Goal: Browse casually: Explore the website without a specific task or goal

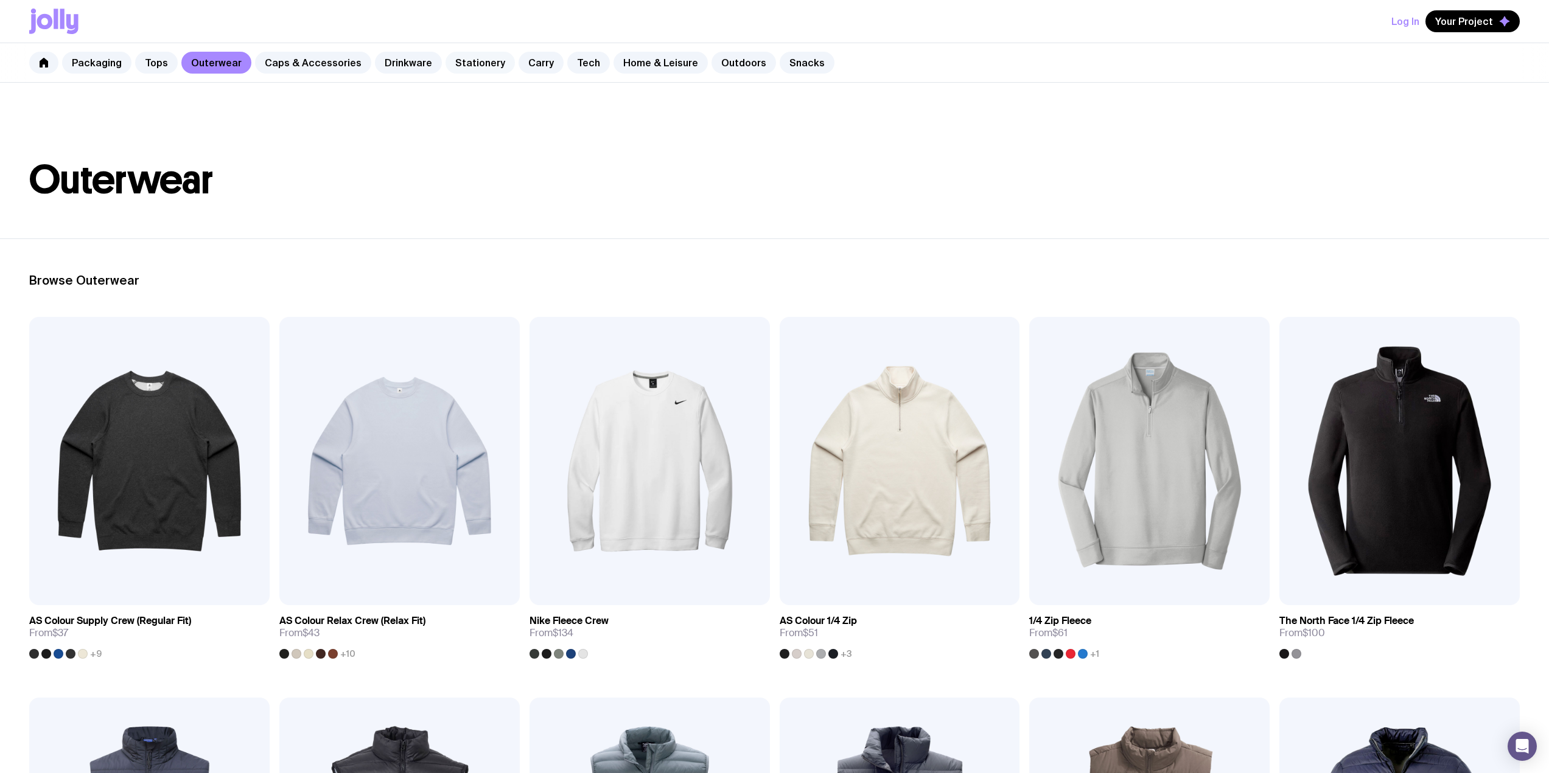
click at [485, 65] on link "Stationery" at bounding box center [479, 63] width 69 height 22
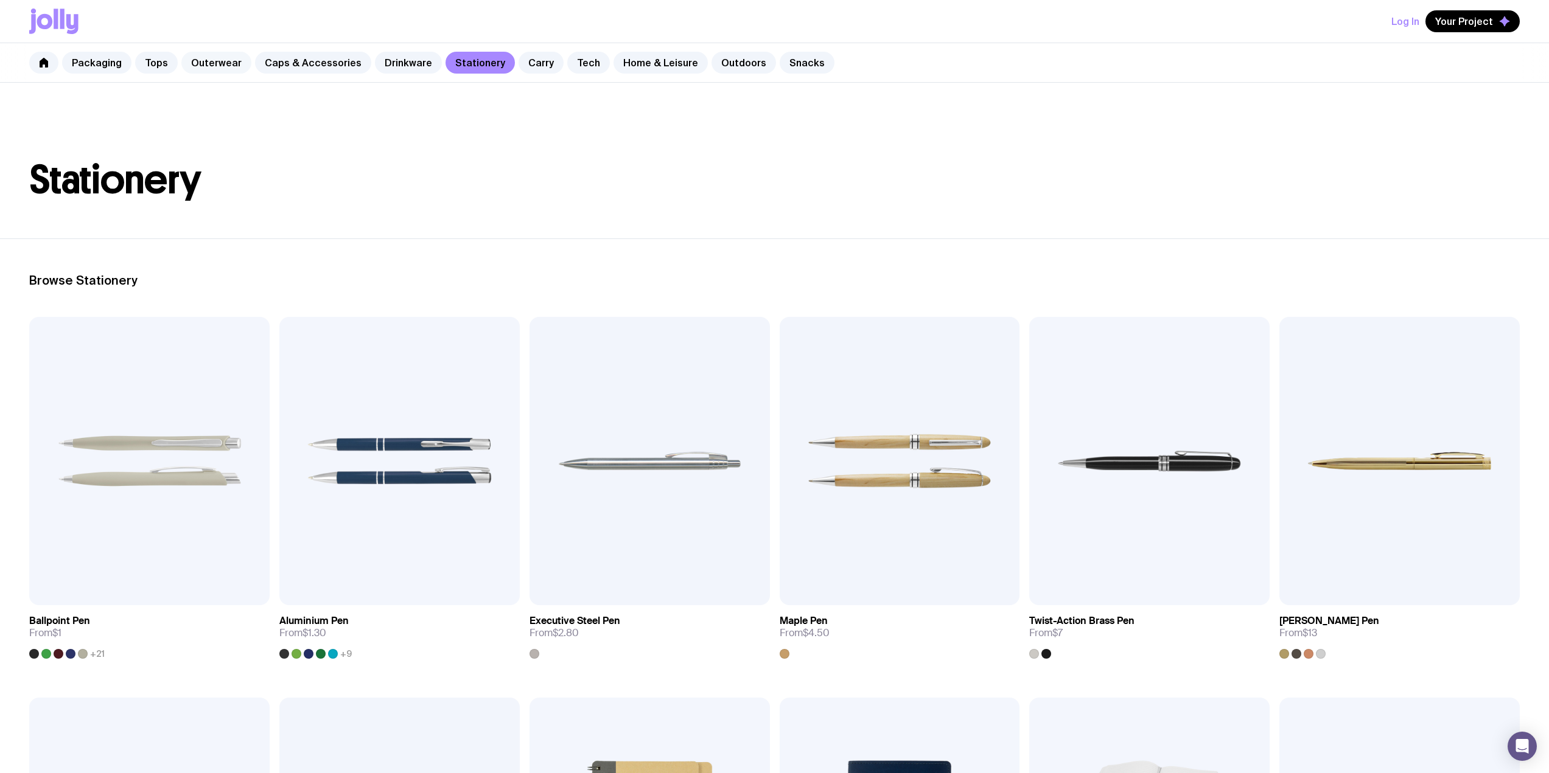
click at [197, 60] on link "Outerwear" at bounding box center [216, 63] width 70 height 22
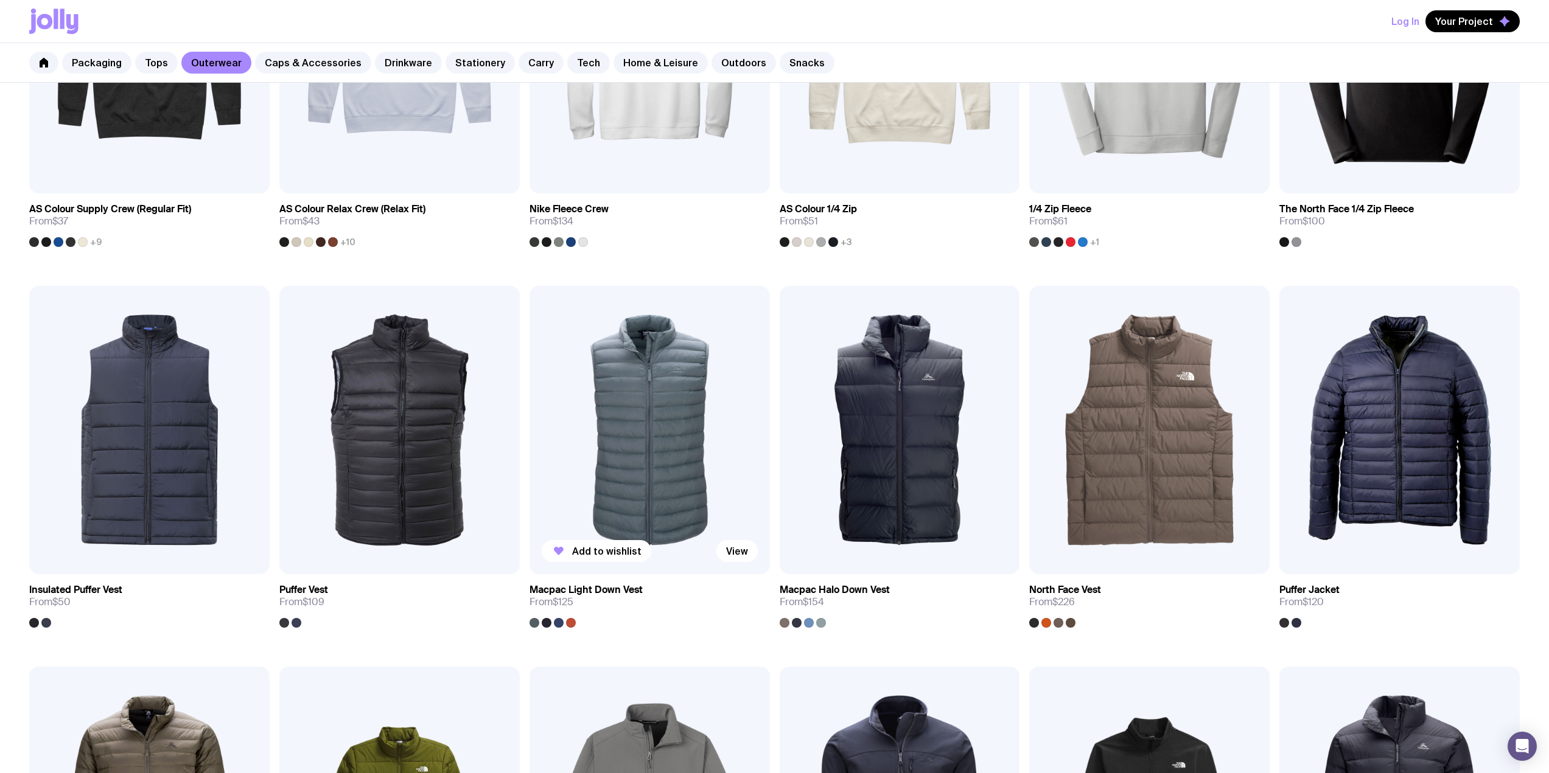
scroll to position [426, 0]
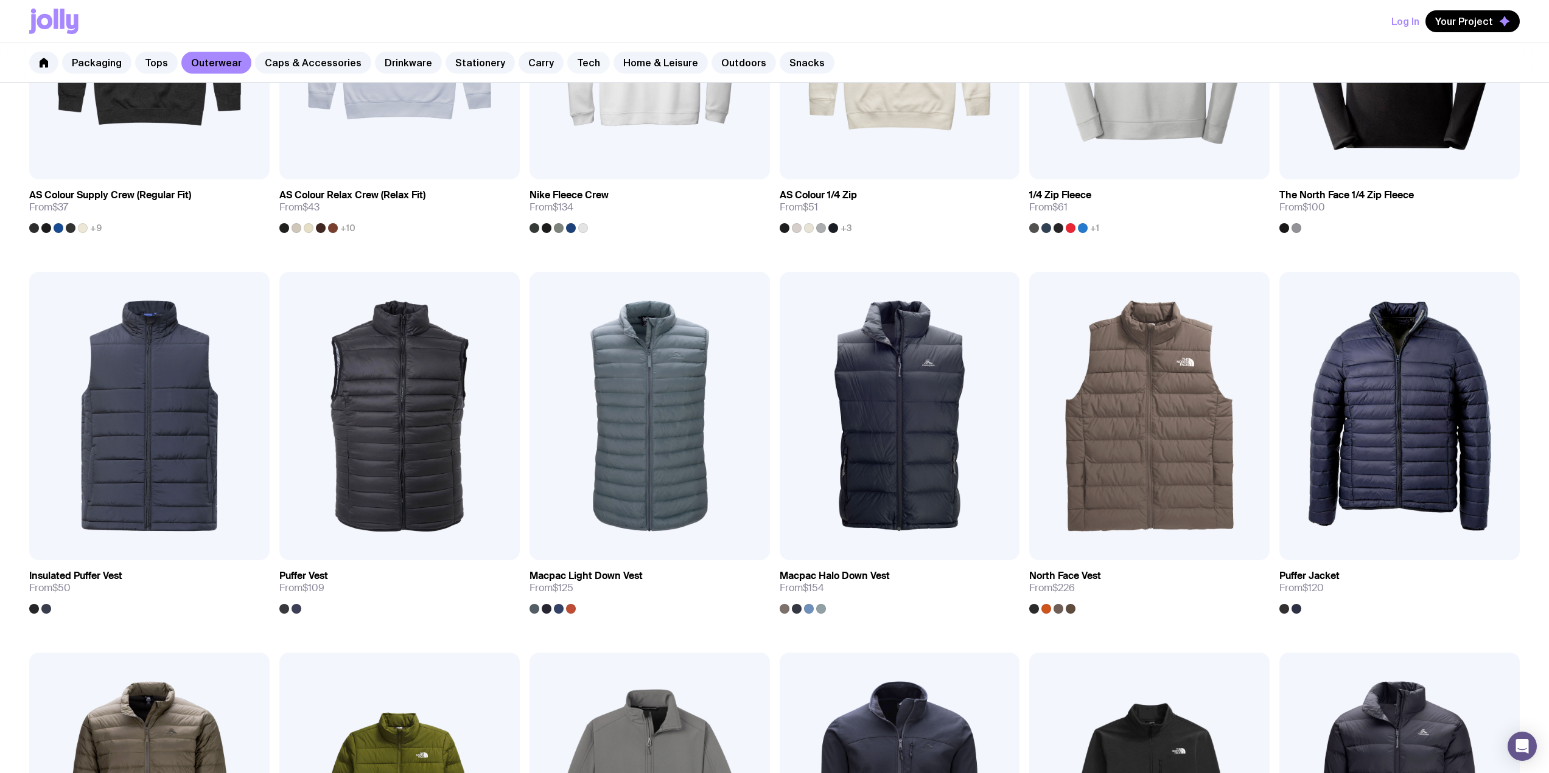
click at [574, 63] on link "Tech" at bounding box center [588, 63] width 43 height 22
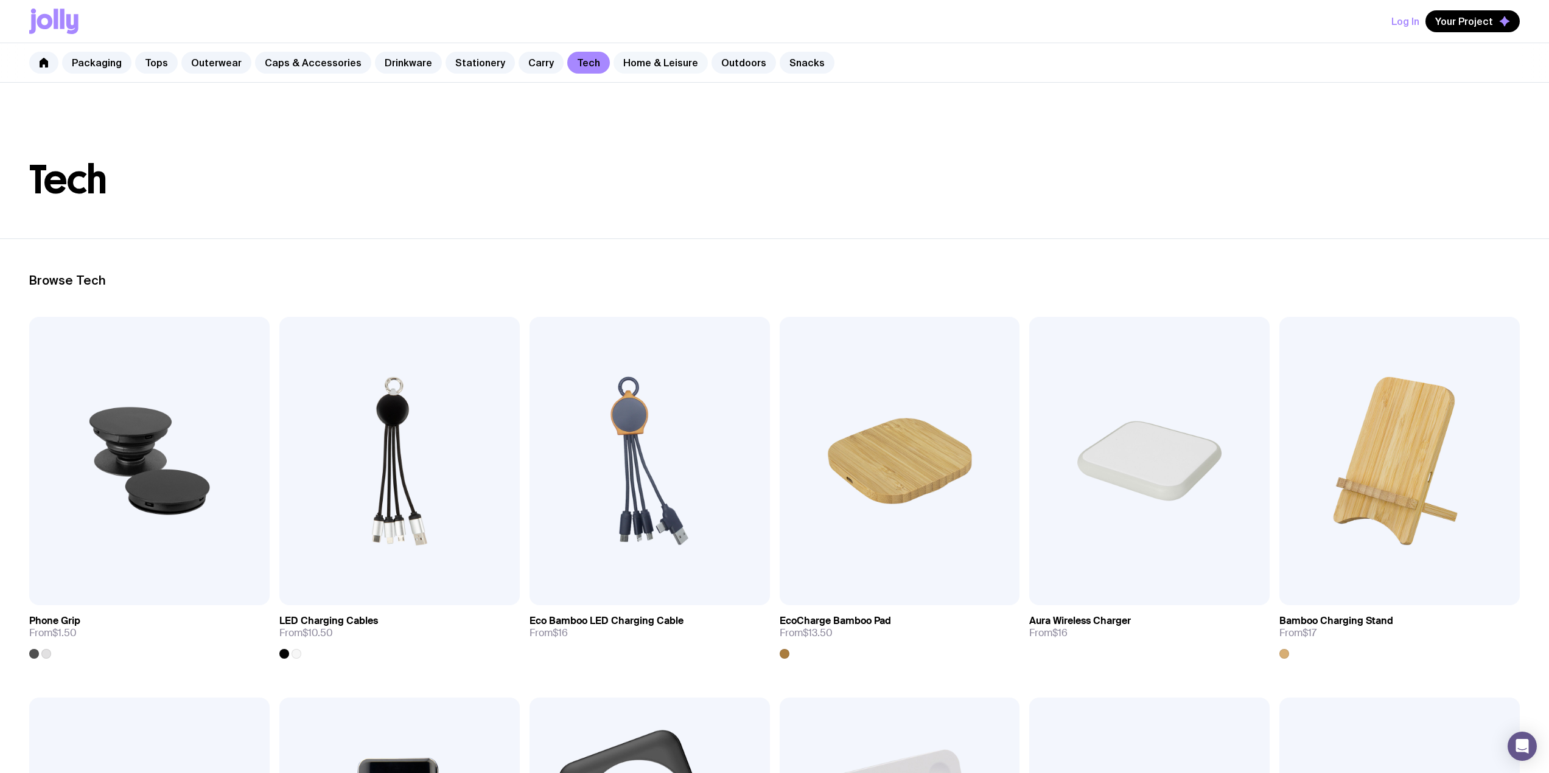
click at [613, 66] on link "Home & Leisure" at bounding box center [660, 63] width 94 height 22
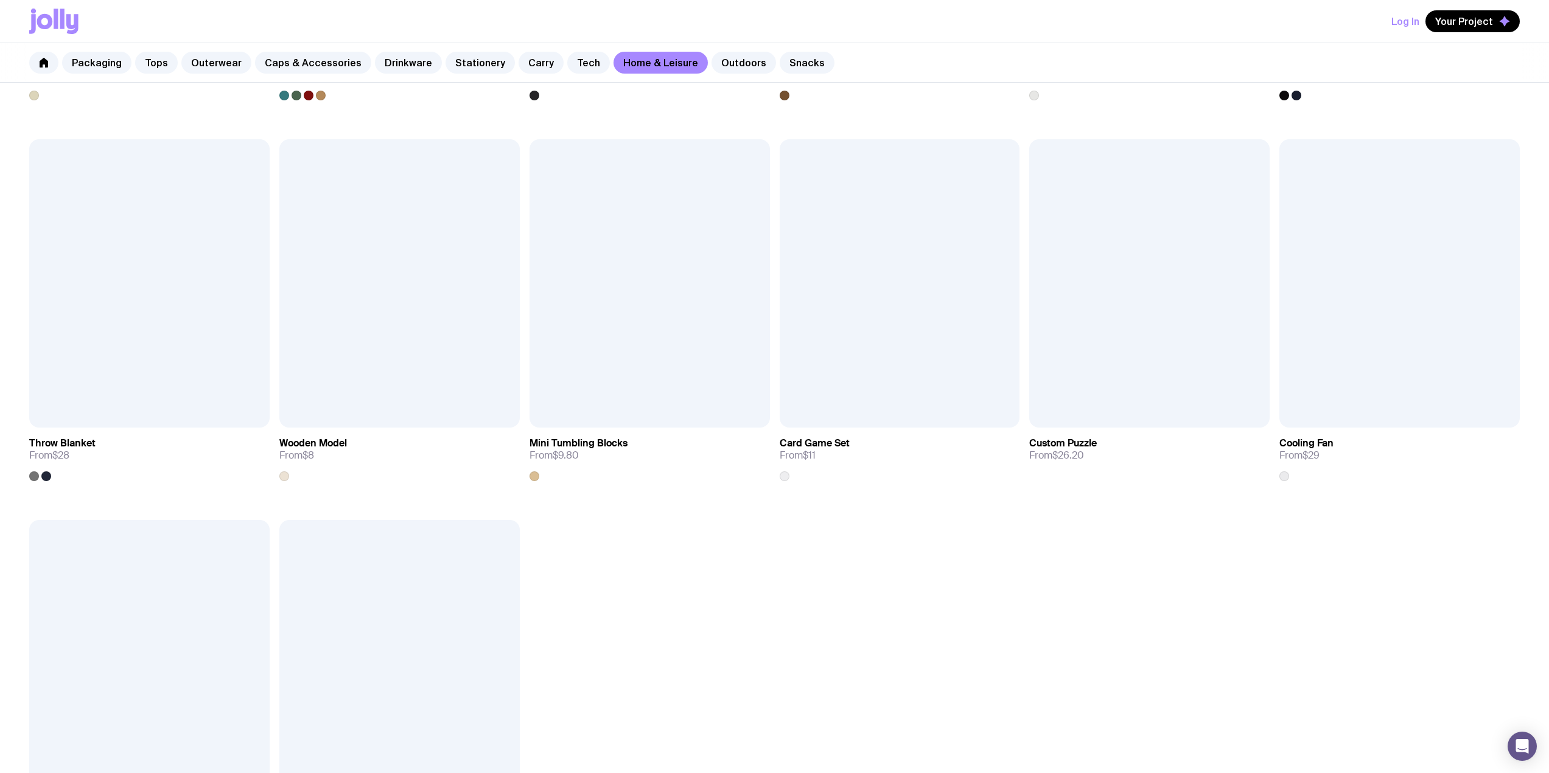
scroll to position [1704, 0]
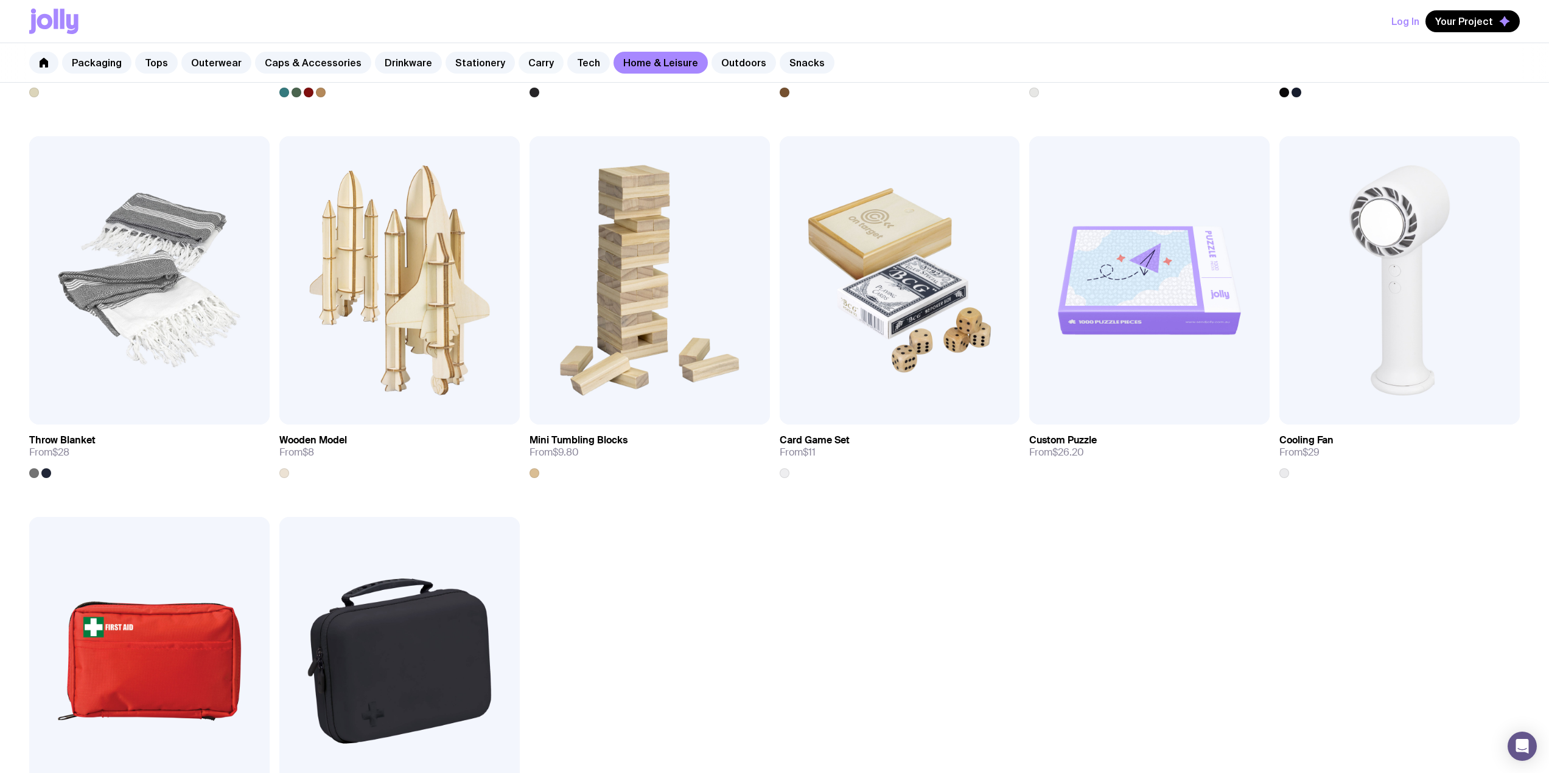
click at [518, 59] on link "Carry" at bounding box center [540, 63] width 45 height 22
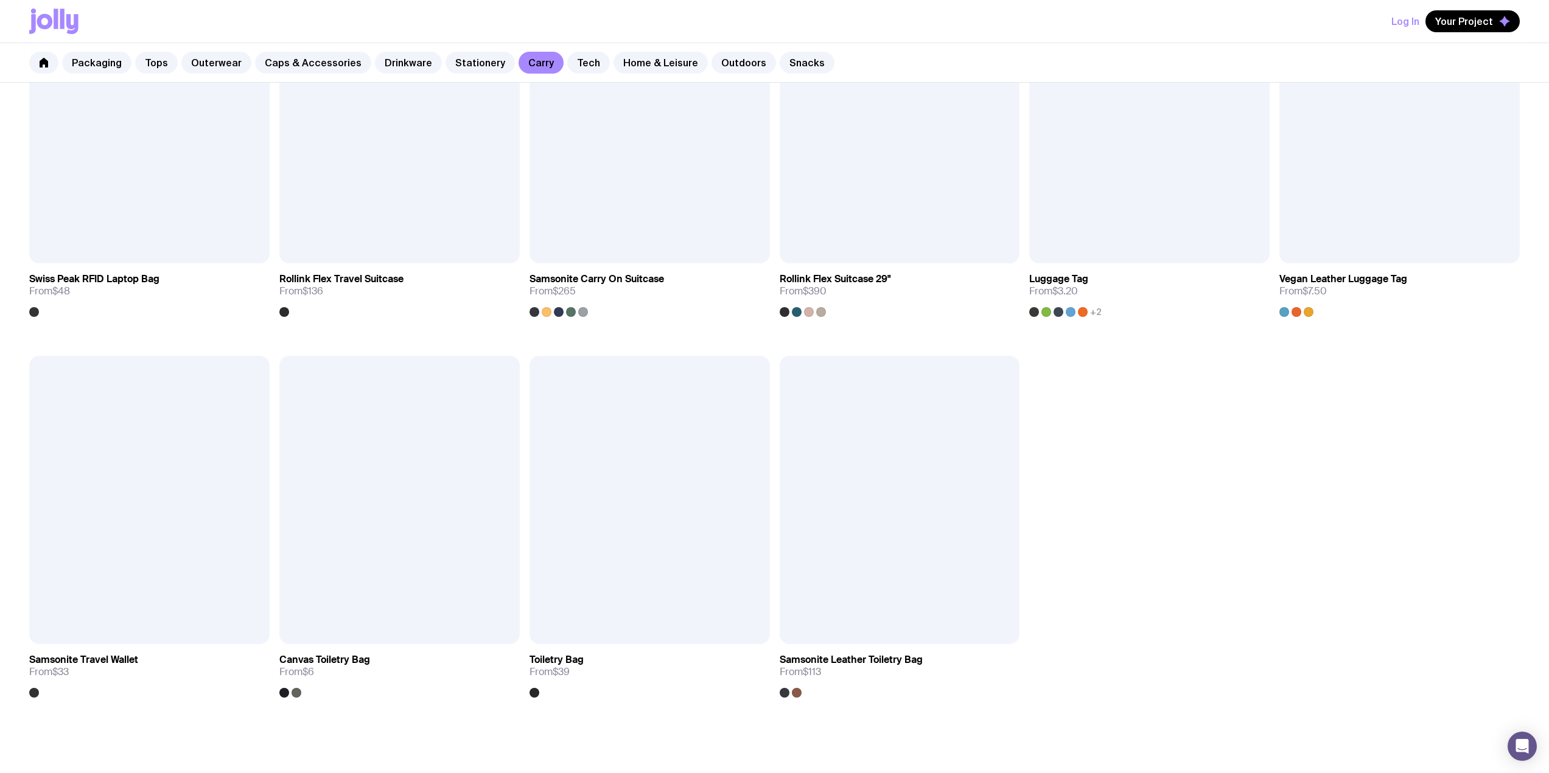
scroll to position [1886, 0]
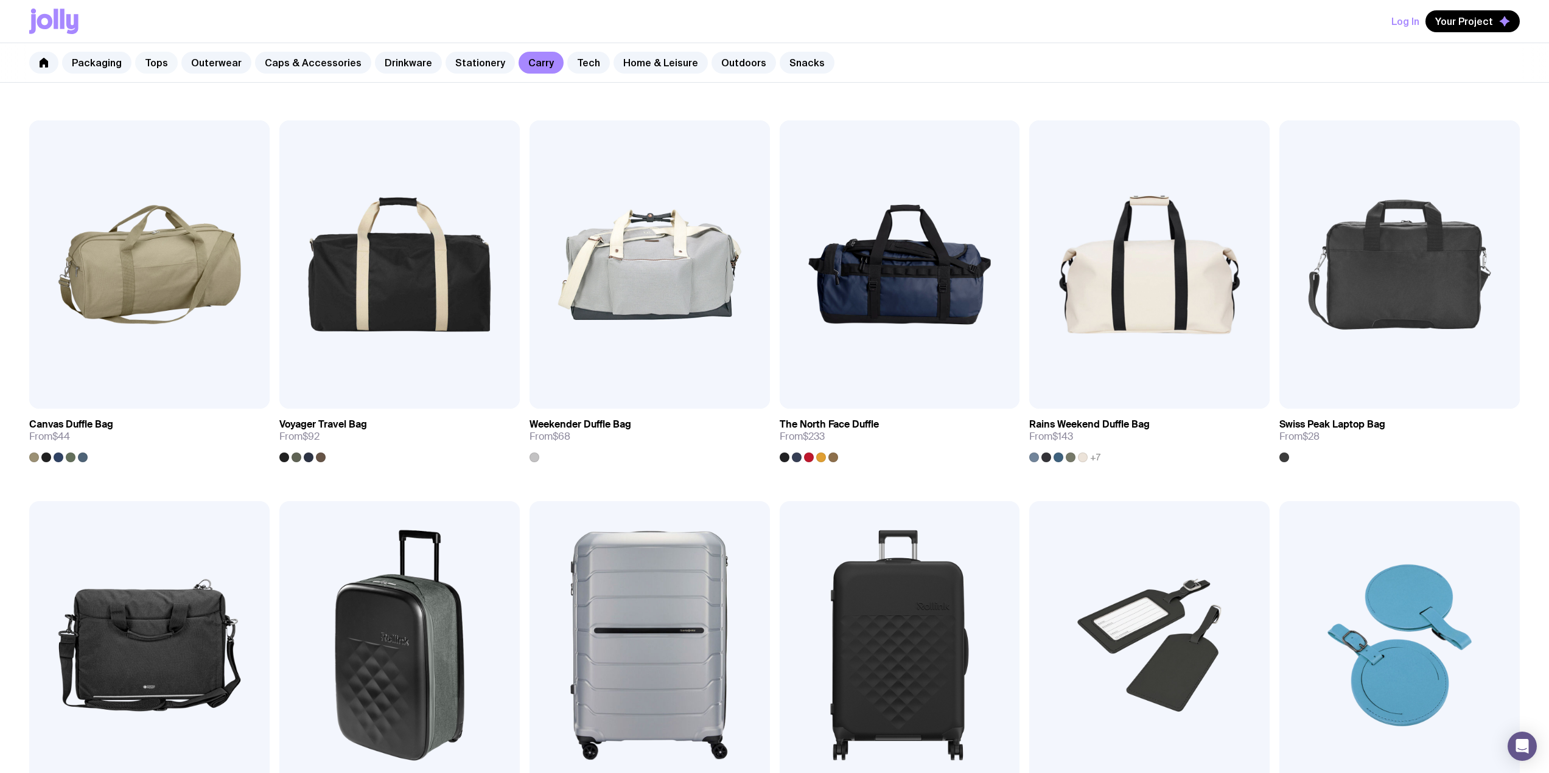
click at [157, 59] on link "Tops" at bounding box center [156, 63] width 43 height 22
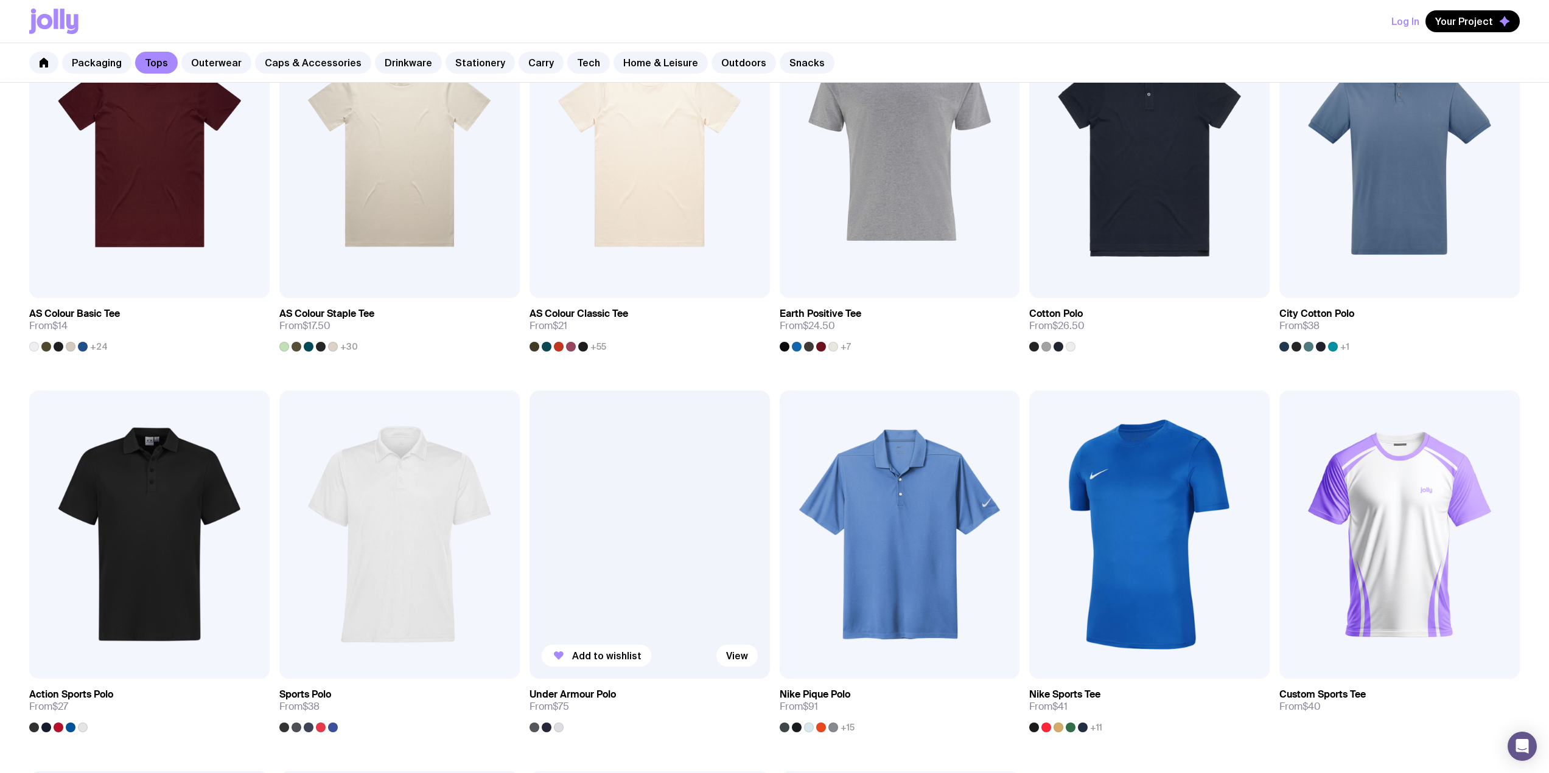
scroll to position [304, 0]
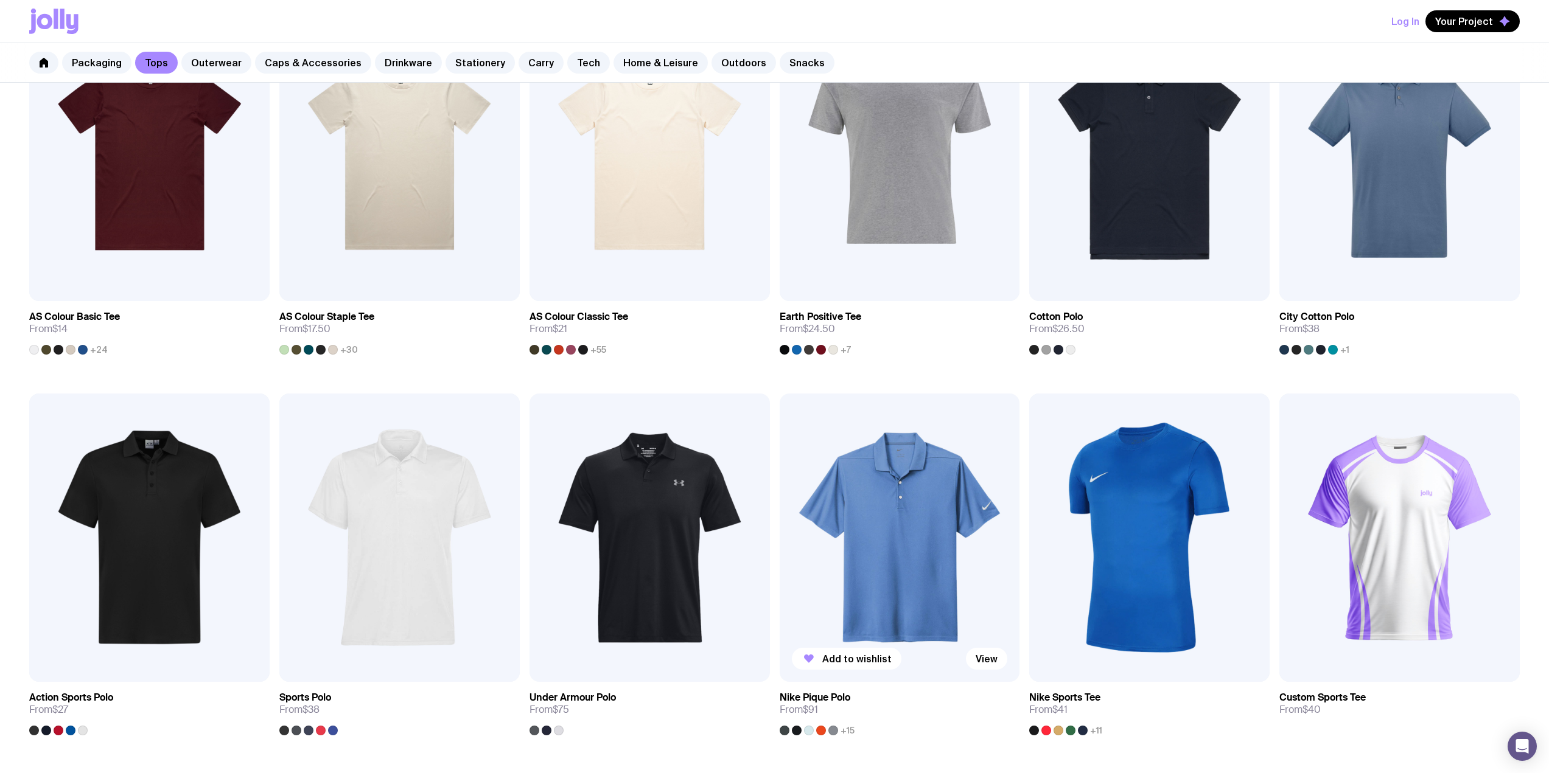
click at [955, 606] on img at bounding box center [899, 538] width 240 height 288
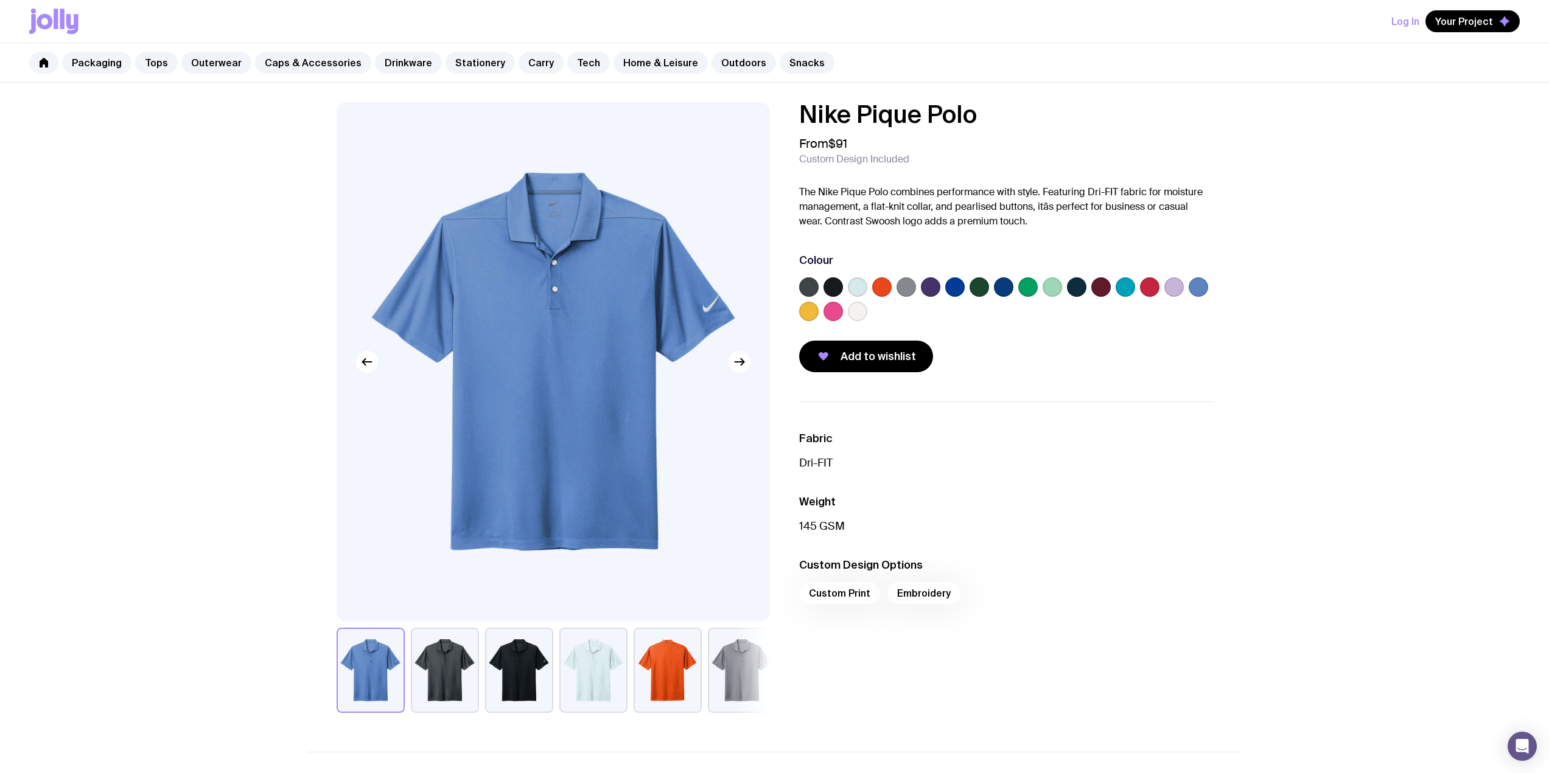
click at [836, 282] on label at bounding box center [832, 286] width 19 height 19
click at [0, 0] on input "radio" at bounding box center [0, 0] width 0 height 0
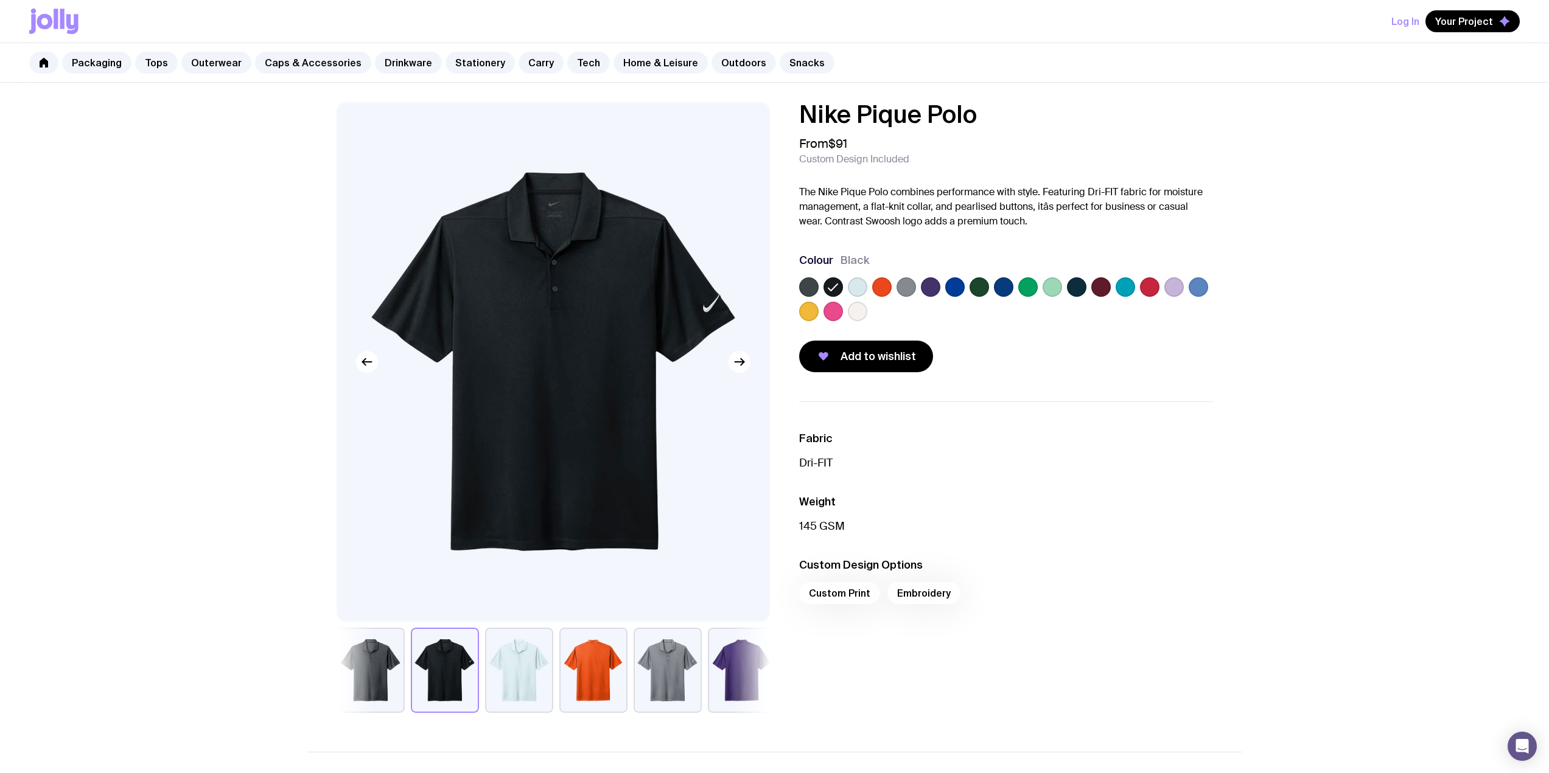
click at [807, 289] on label at bounding box center [808, 286] width 19 height 19
click at [0, 0] on input "radio" at bounding box center [0, 0] width 0 height 0
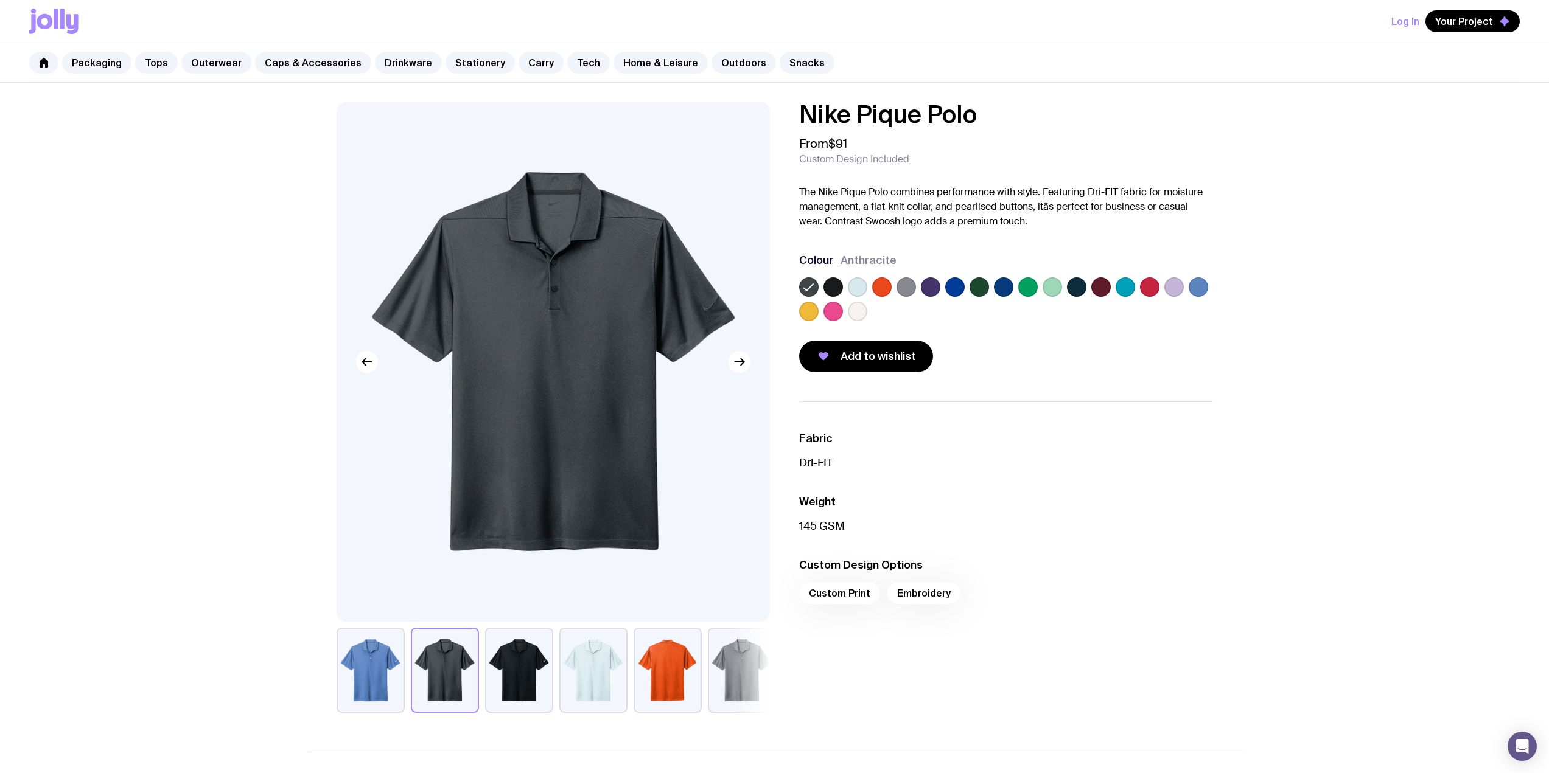
click at [1082, 290] on label at bounding box center [1076, 286] width 19 height 19
click at [0, 0] on input "radio" at bounding box center [0, 0] width 0 height 0
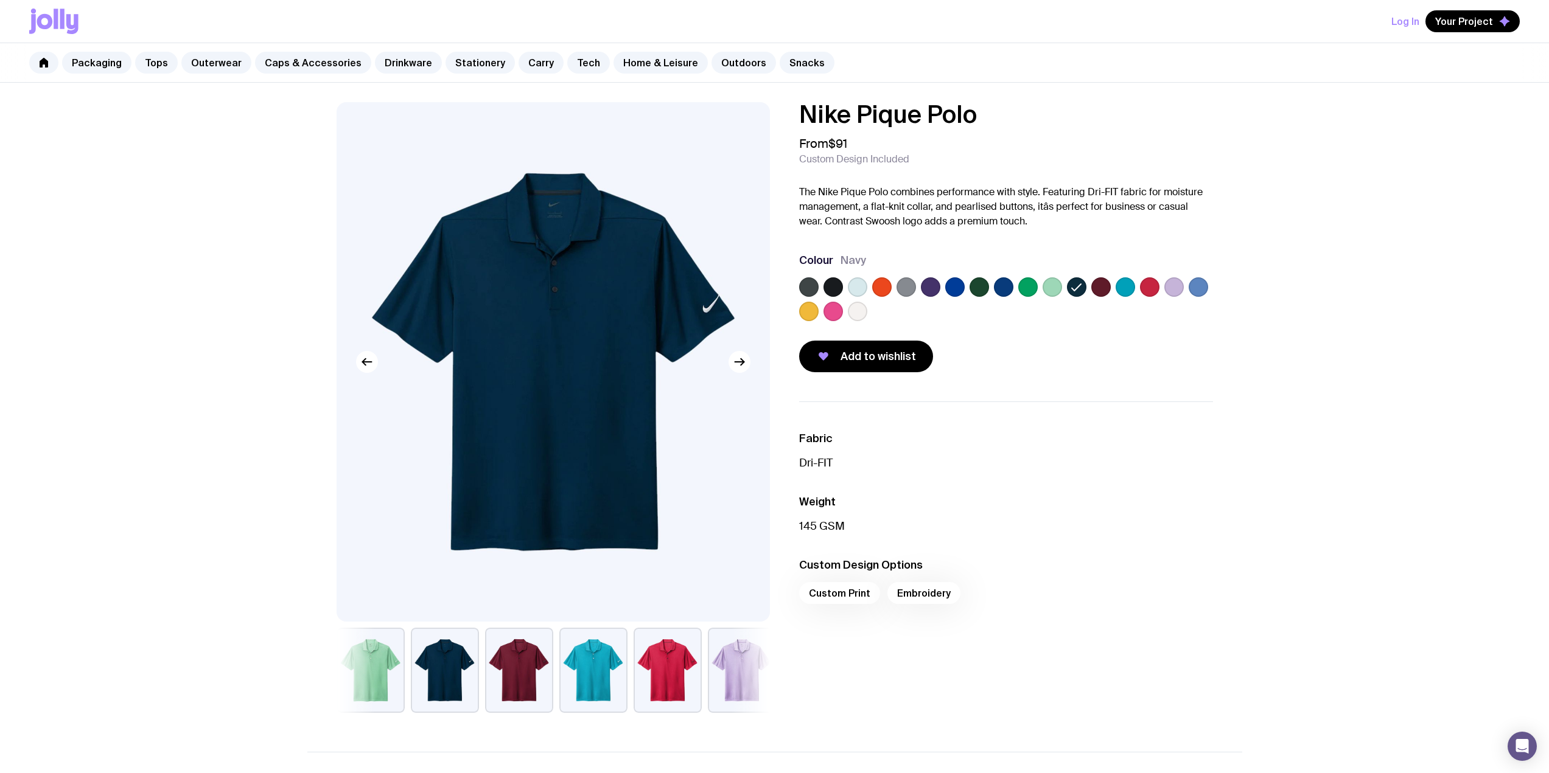
click at [1096, 468] on p "Dri-FIT" at bounding box center [1006, 463] width 414 height 15
drag, startPoint x: 985, startPoint y: 117, endPoint x: 801, endPoint y: 118, distance: 183.8
click at [801, 118] on h1 "Nike Pique Polo" at bounding box center [1006, 114] width 414 height 24
click at [151, 68] on link "Tops" at bounding box center [156, 63] width 43 height 22
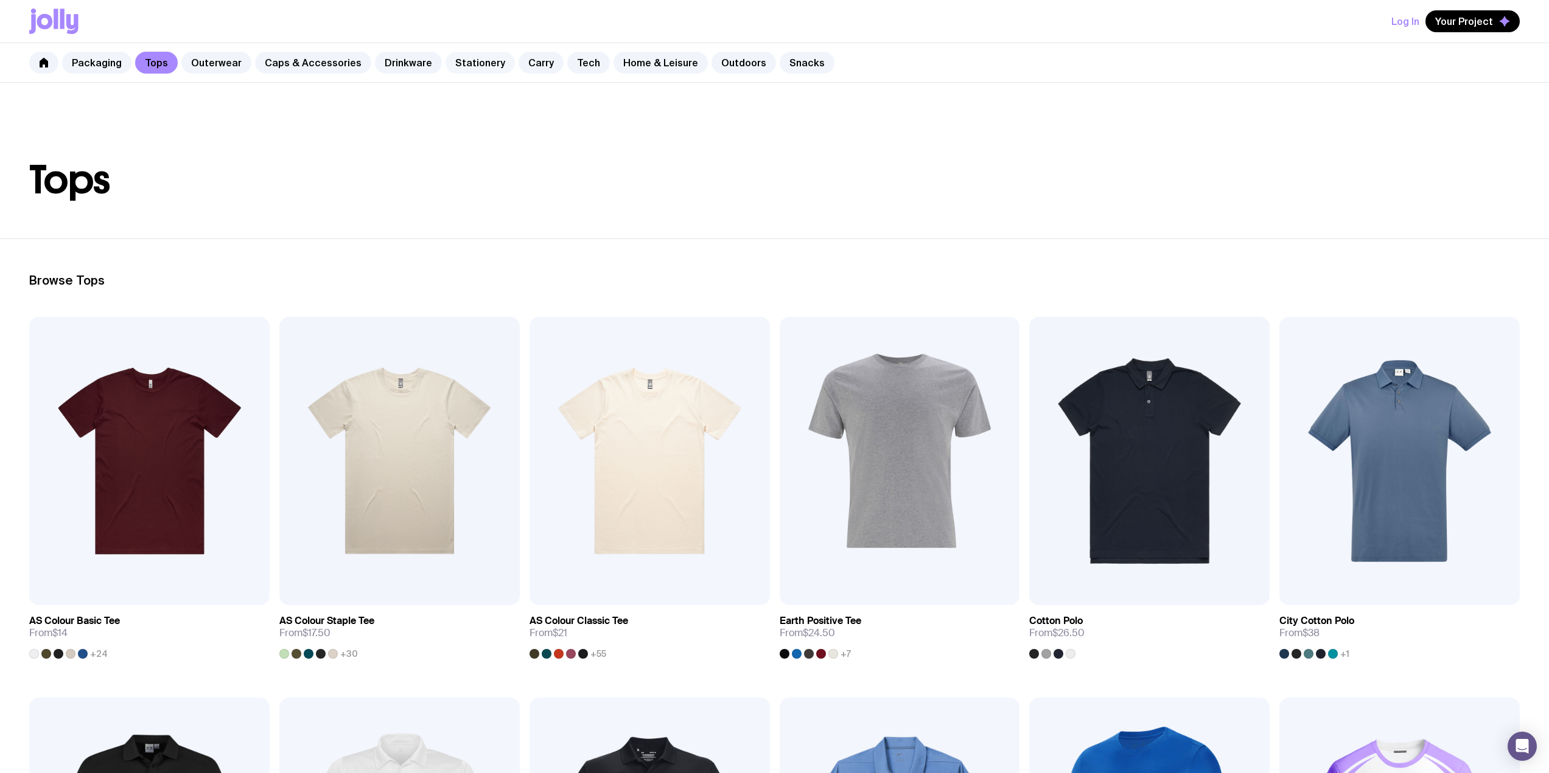
click at [445, 59] on link "Stationery" at bounding box center [479, 63] width 69 height 22
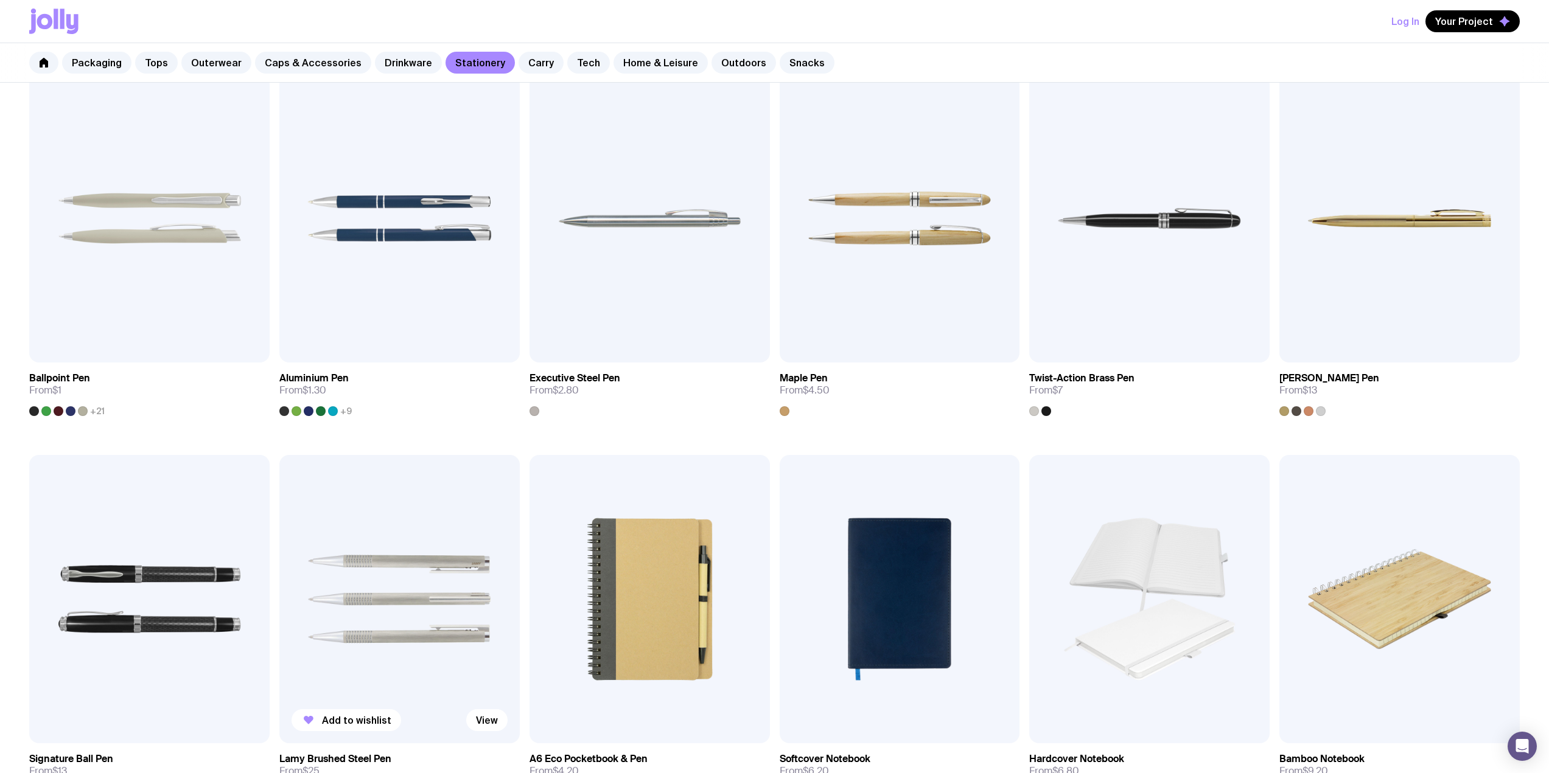
scroll to position [365, 0]
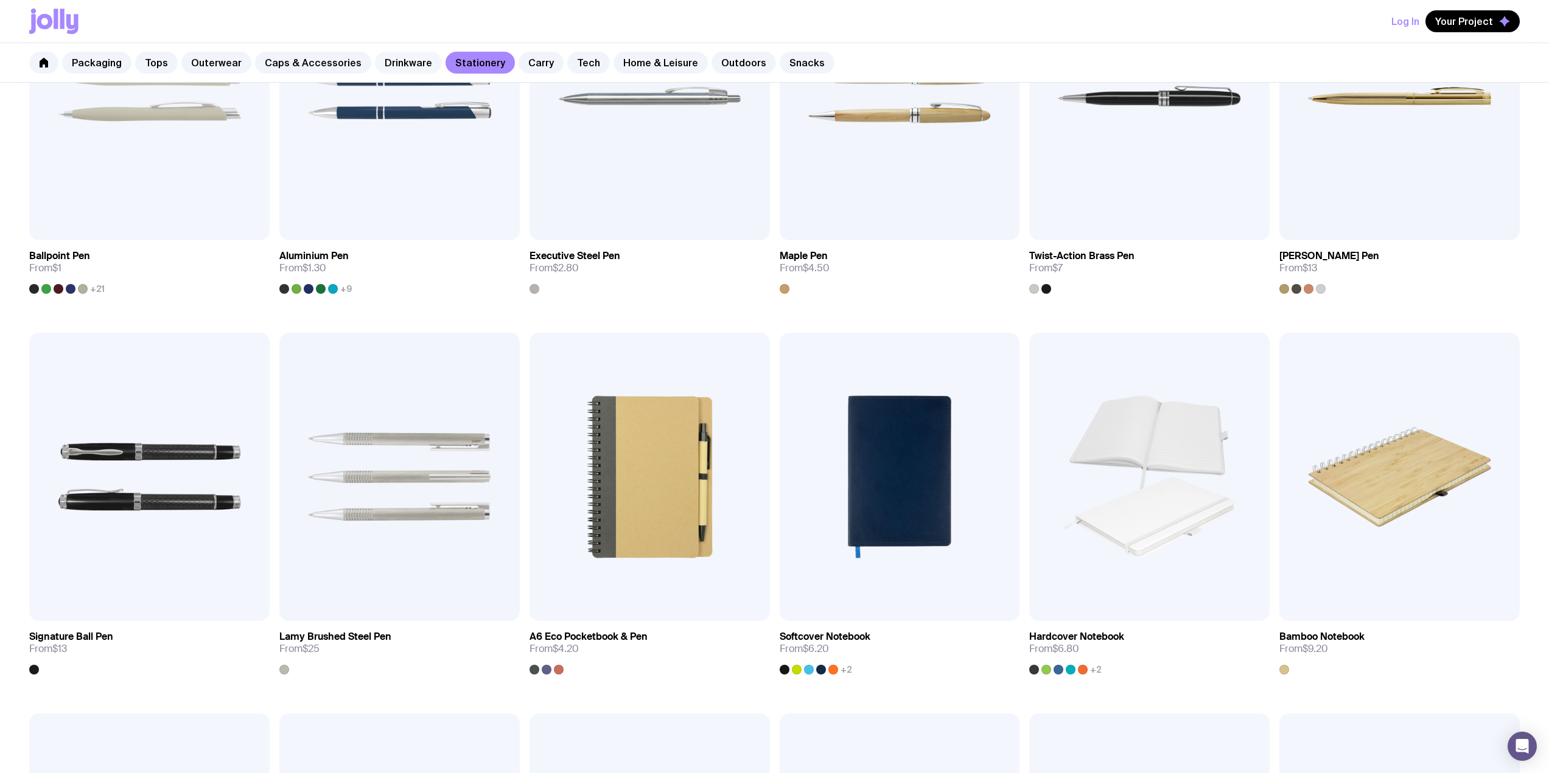
click at [411, 54] on link "Drinkware" at bounding box center [408, 63] width 67 height 22
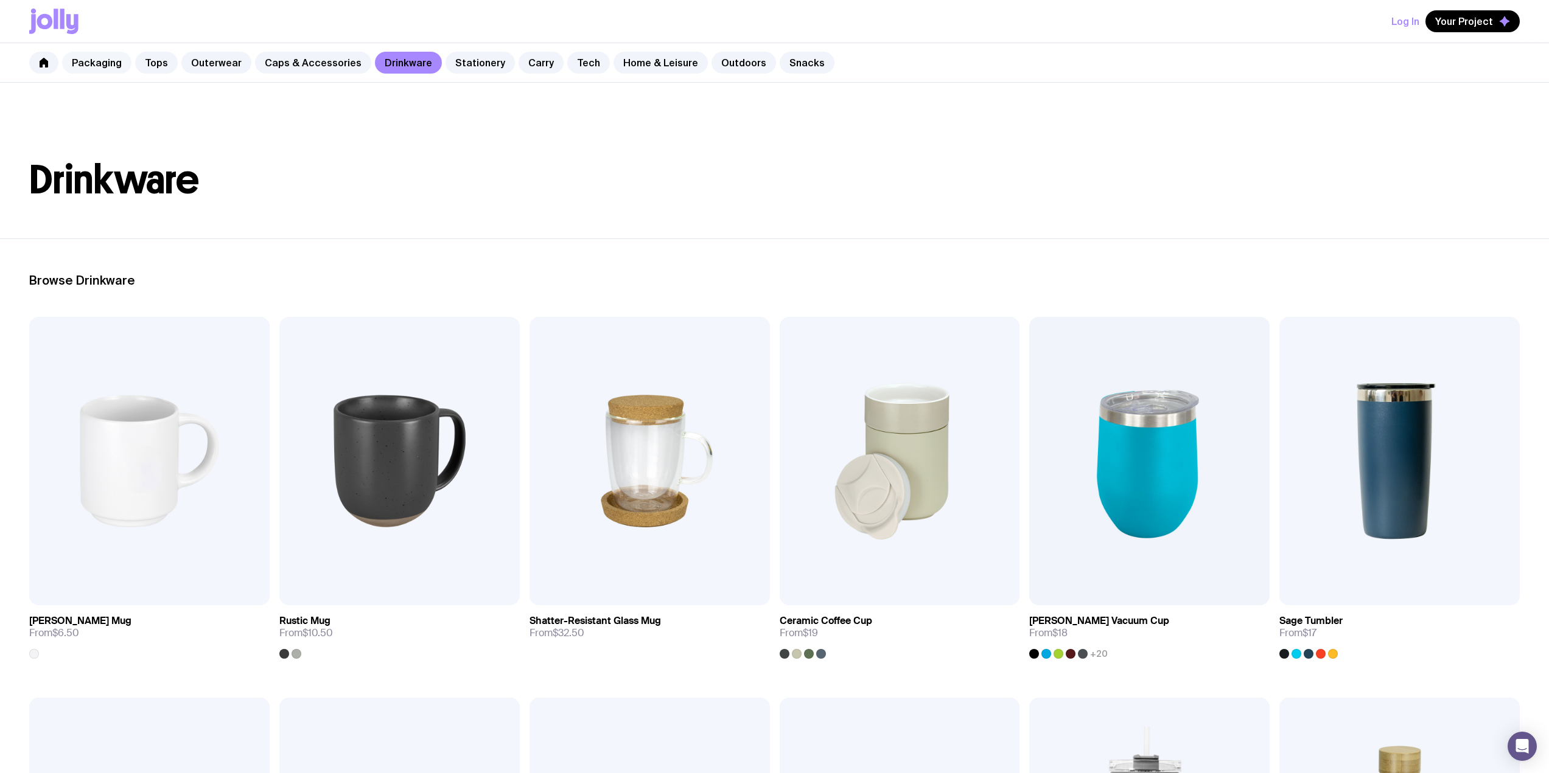
click at [109, 67] on link "Packaging" at bounding box center [96, 63] width 69 height 22
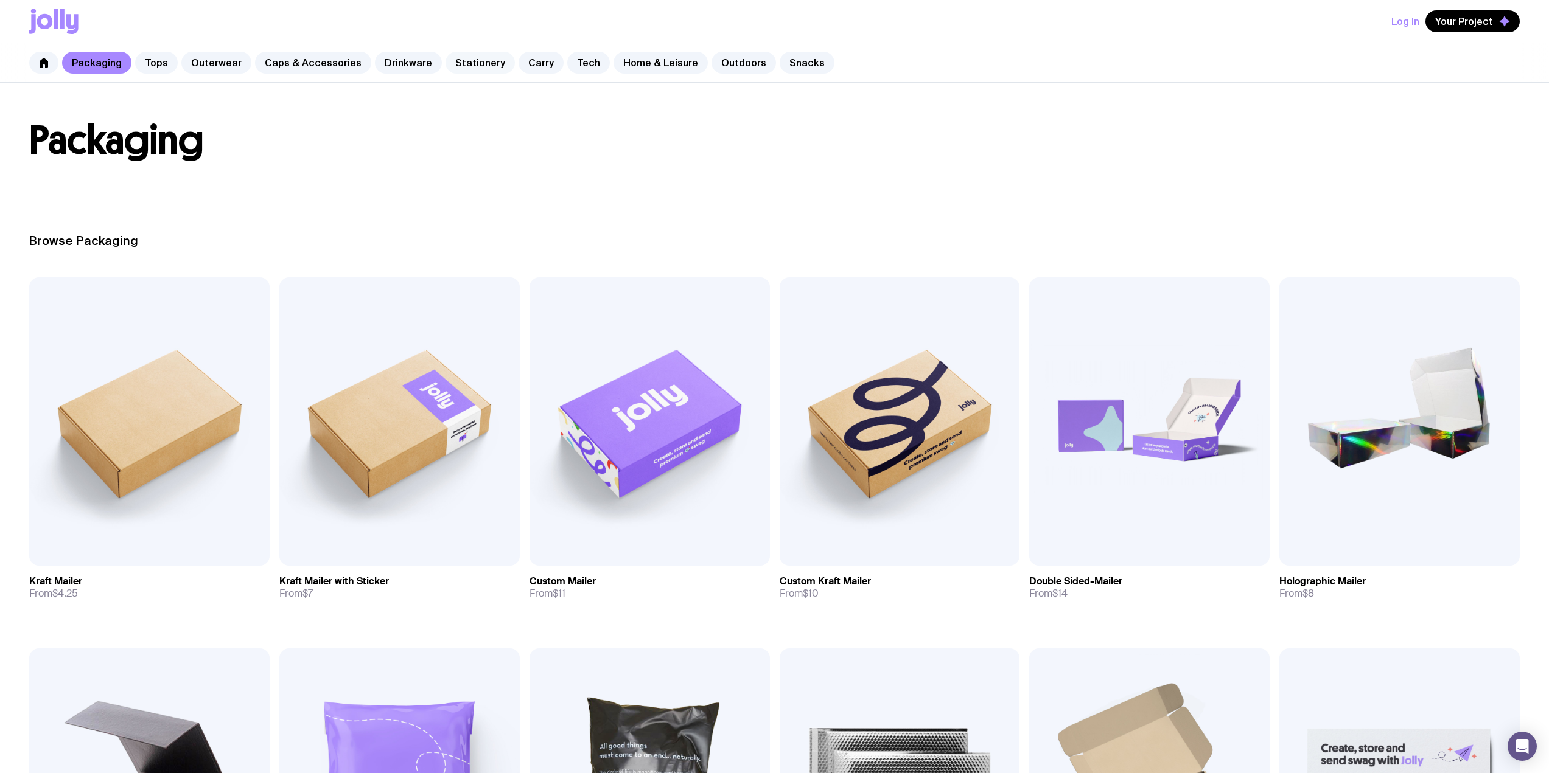
scroll to position [61, 0]
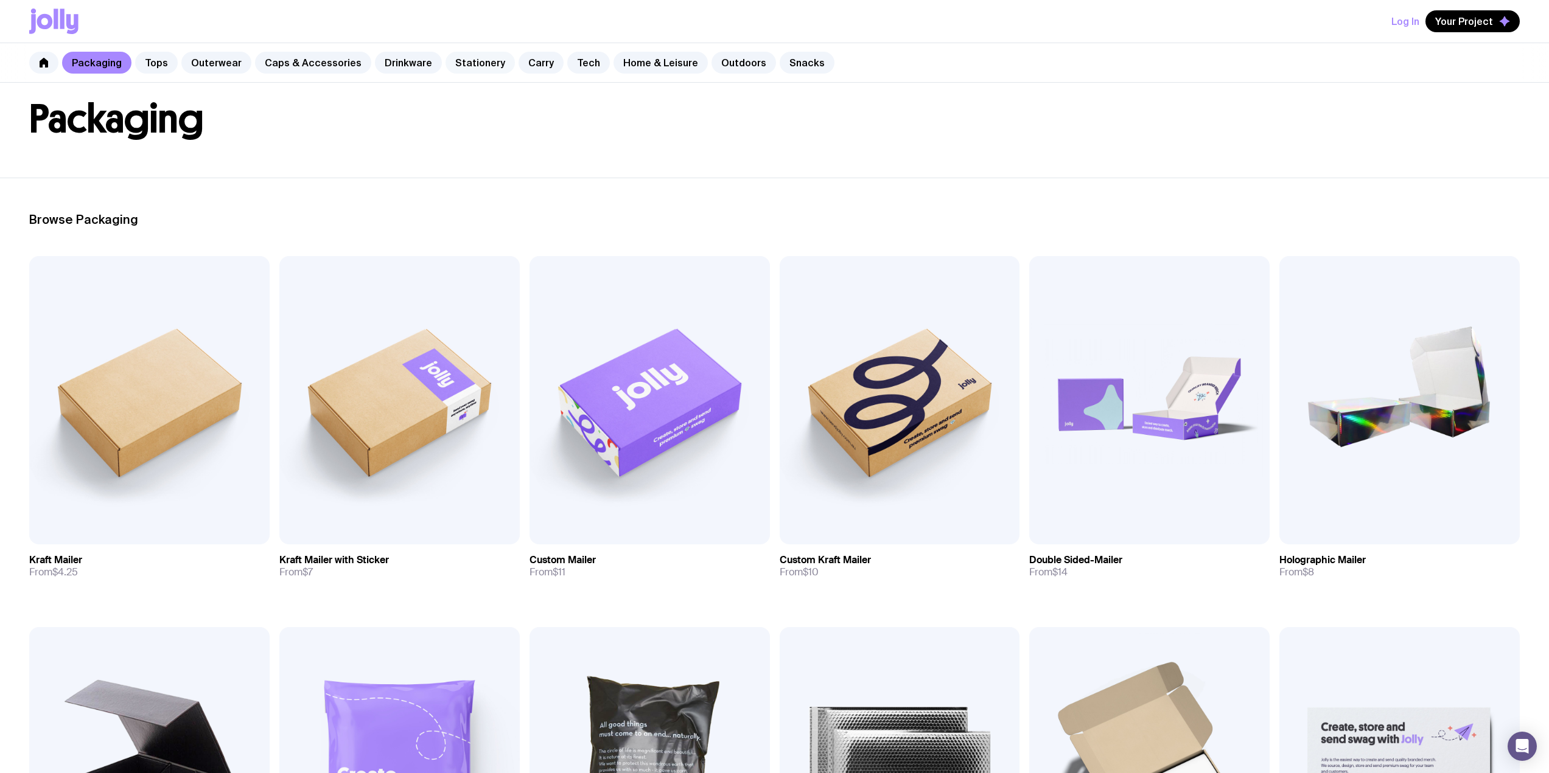
click at [473, 57] on link "Stationery" at bounding box center [479, 63] width 69 height 22
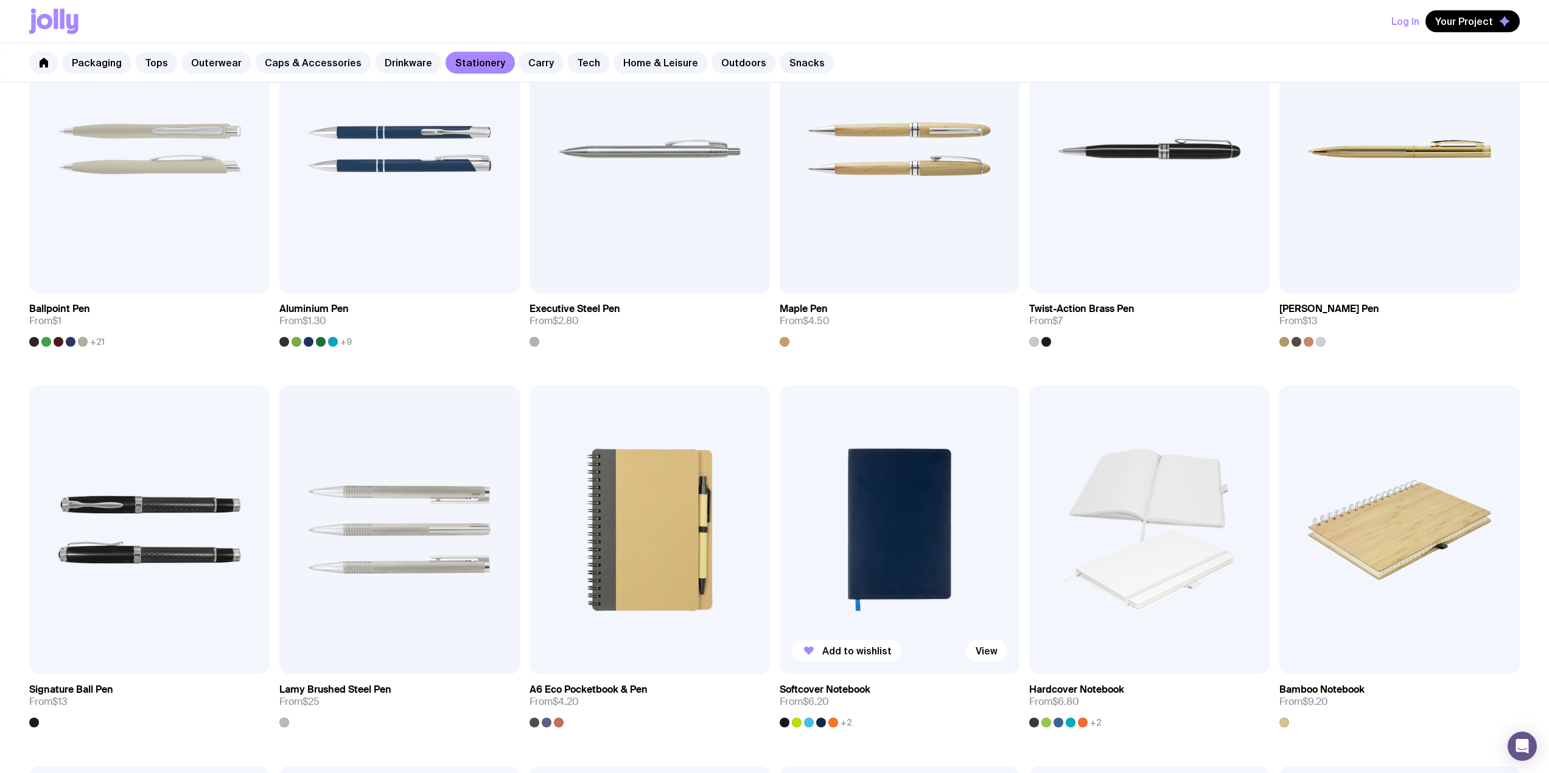
scroll to position [365, 0]
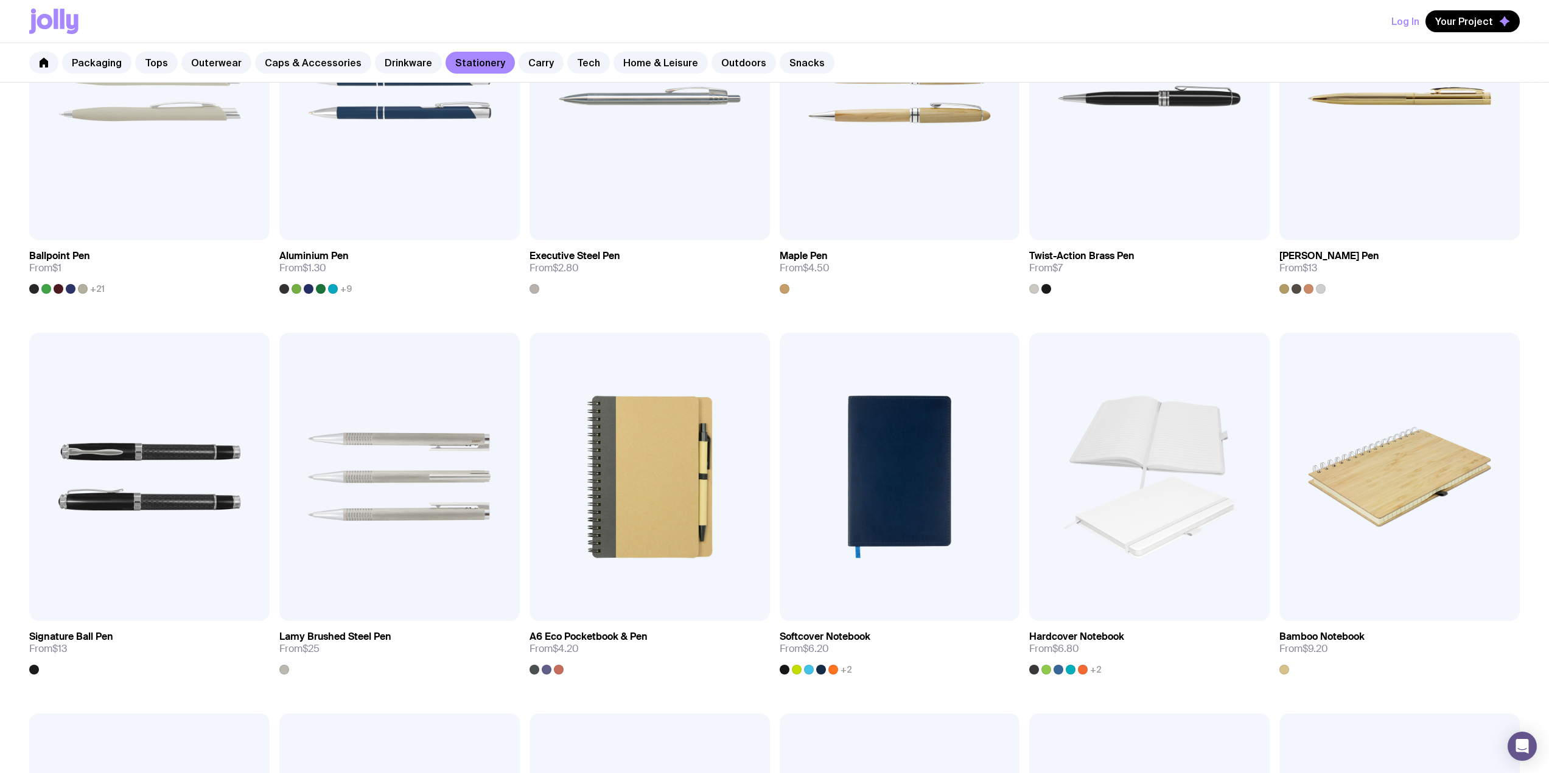
click at [1112, 29] on div "Log In Your Project" at bounding box center [774, 21] width 1490 height 43
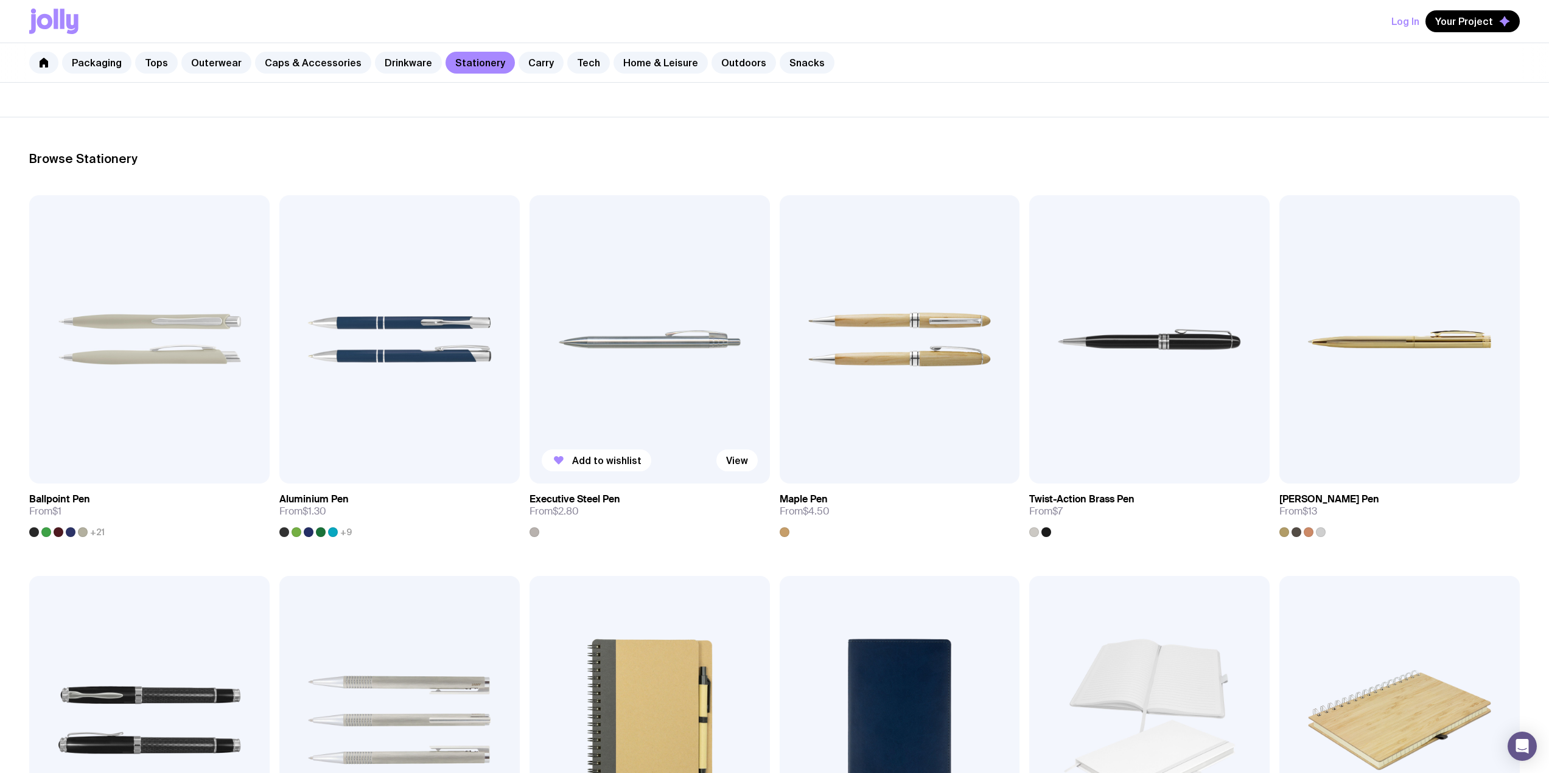
scroll to position [0, 0]
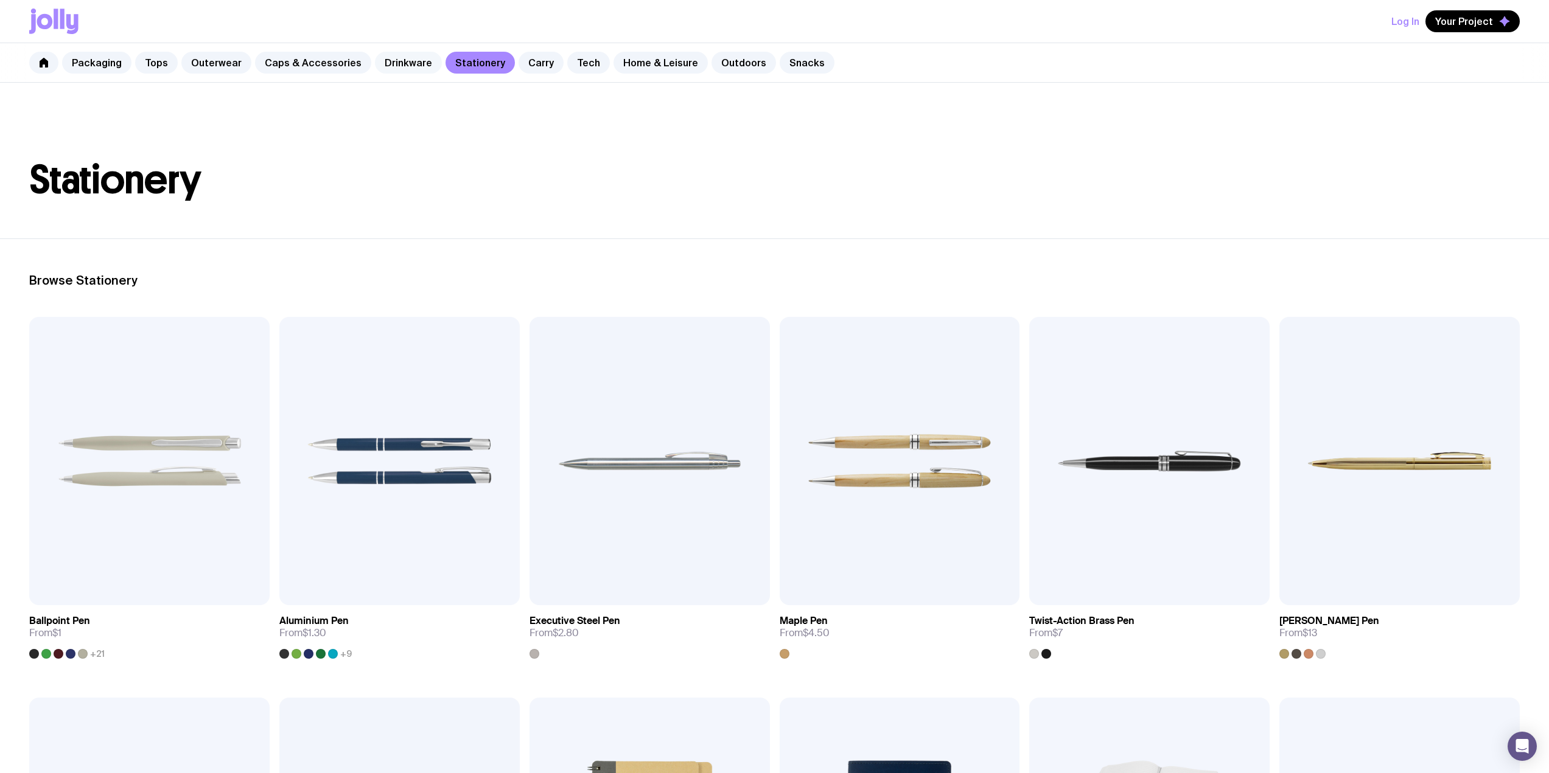
click at [410, 60] on link "Drinkware" at bounding box center [408, 63] width 67 height 22
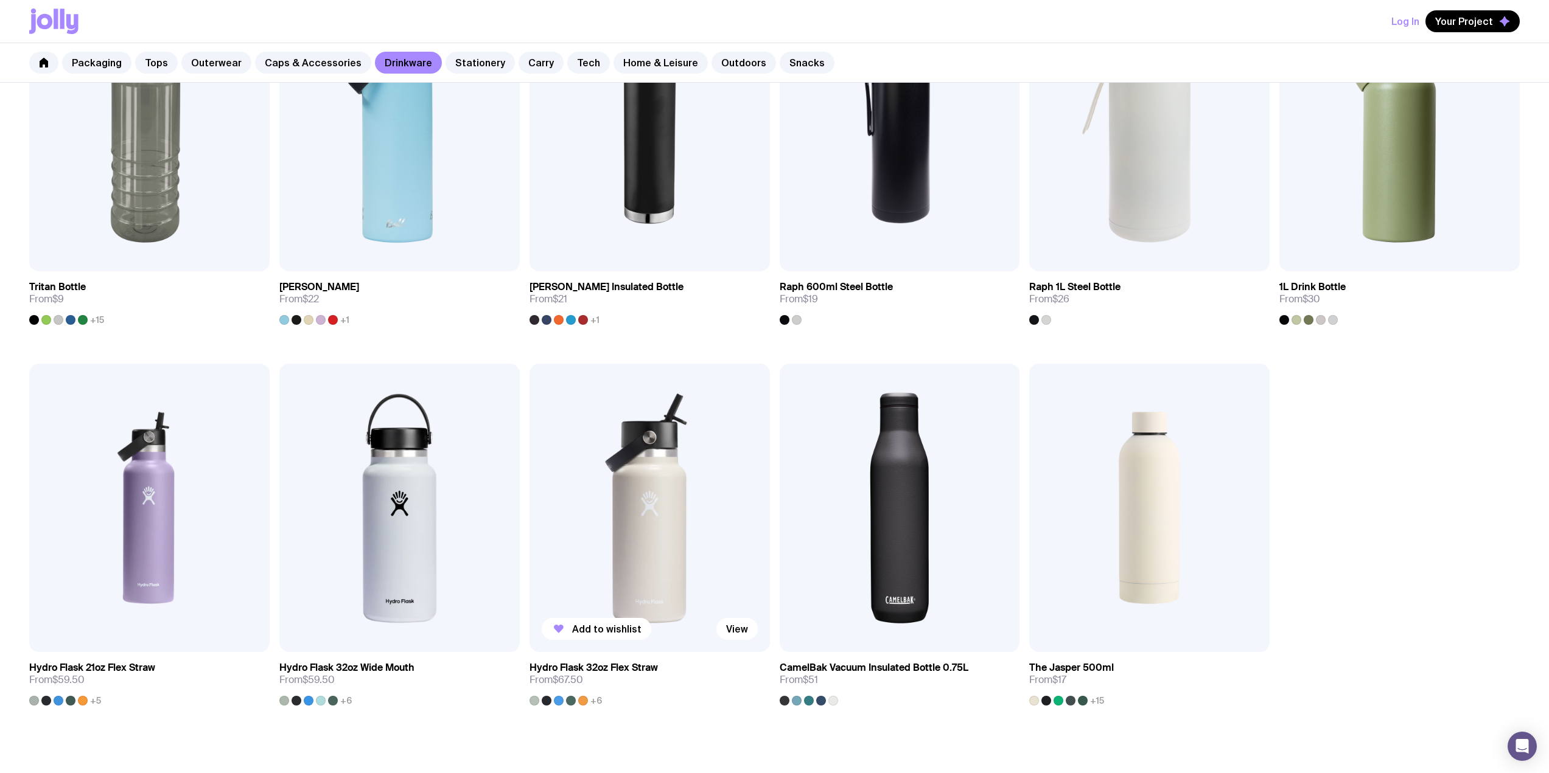
scroll to position [1217, 0]
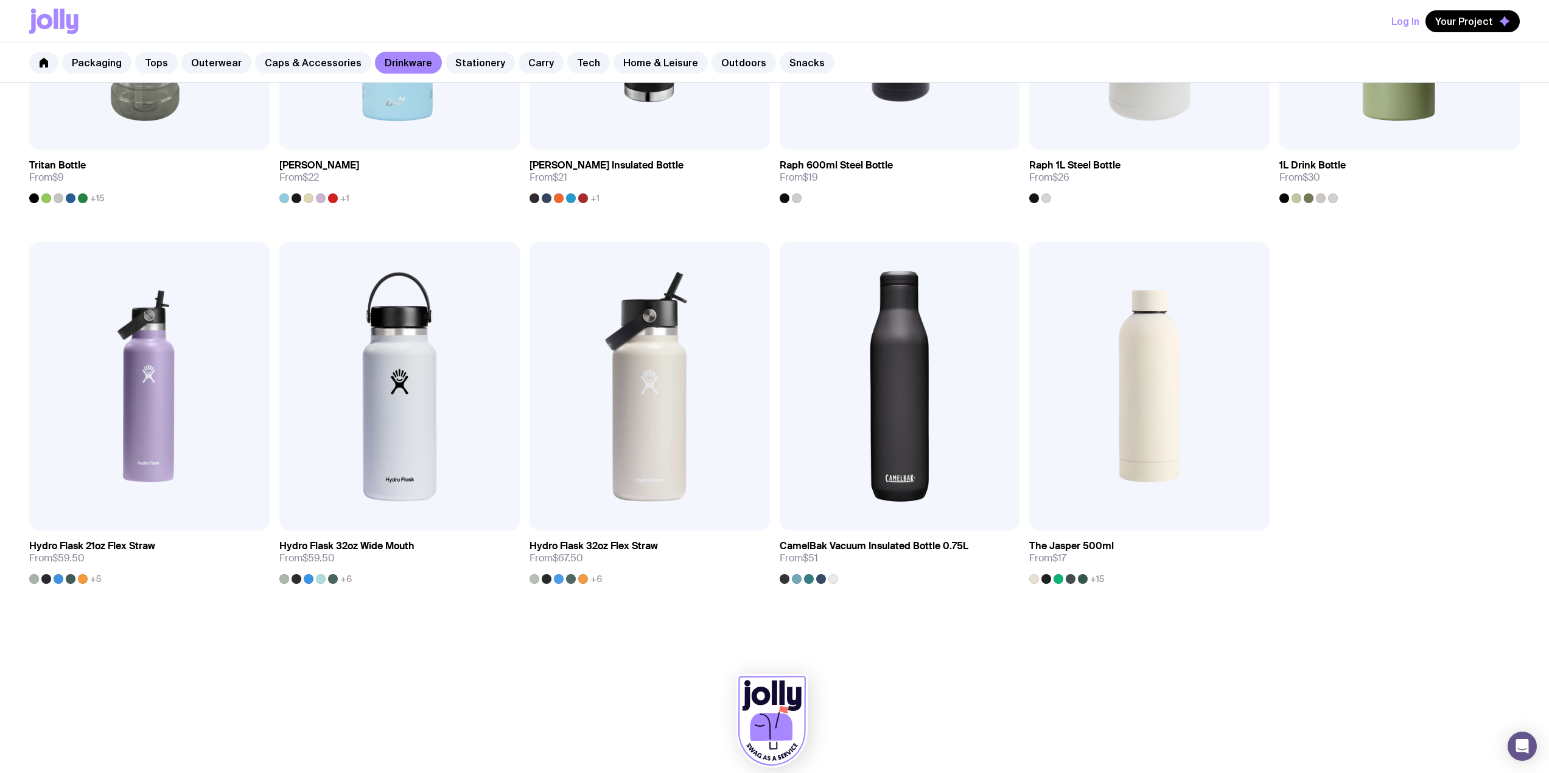
drag, startPoint x: 551, startPoint y: 646, endPoint x: 558, endPoint y: 644, distance: 7.1
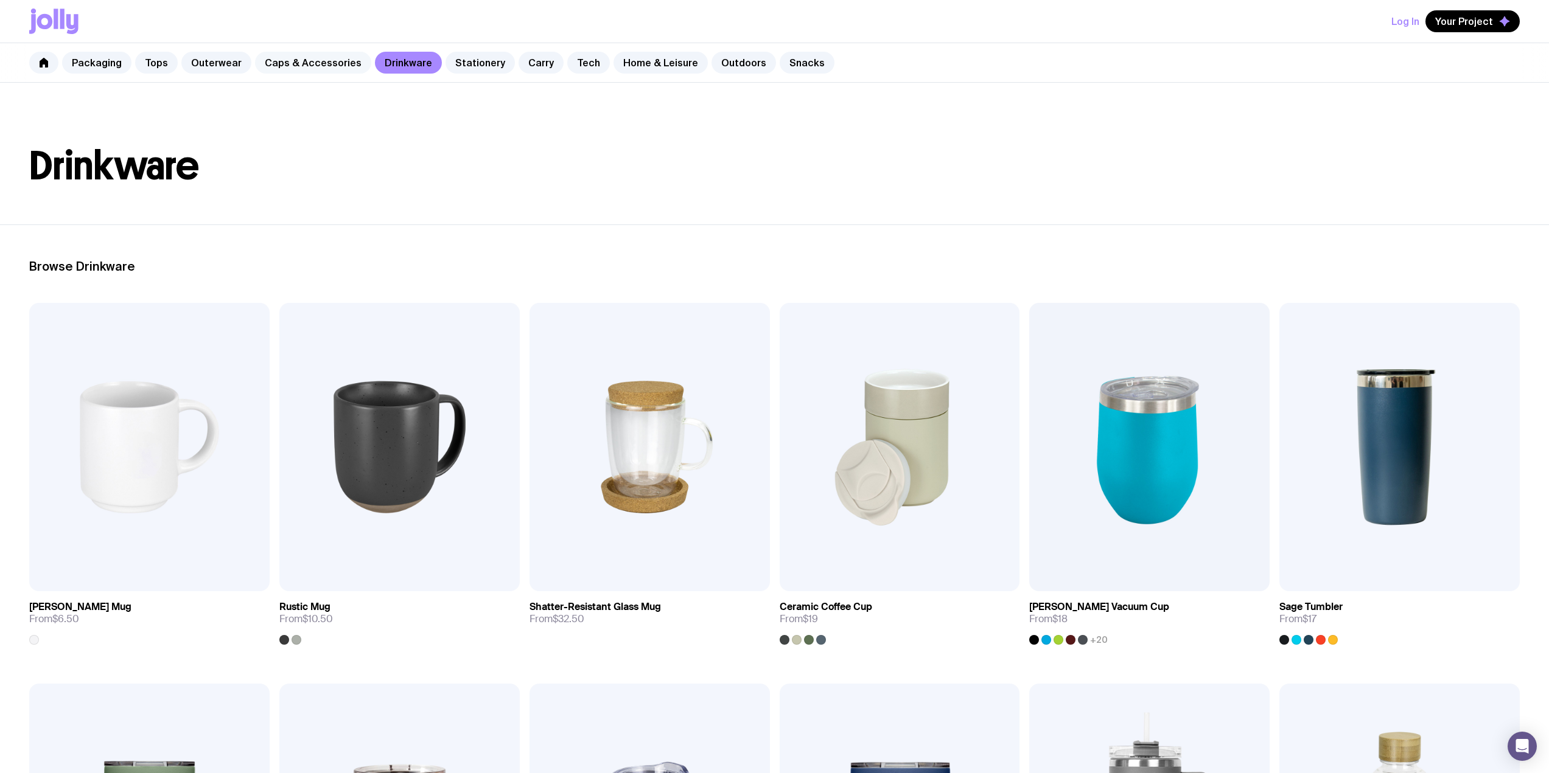
scroll to position [0, 0]
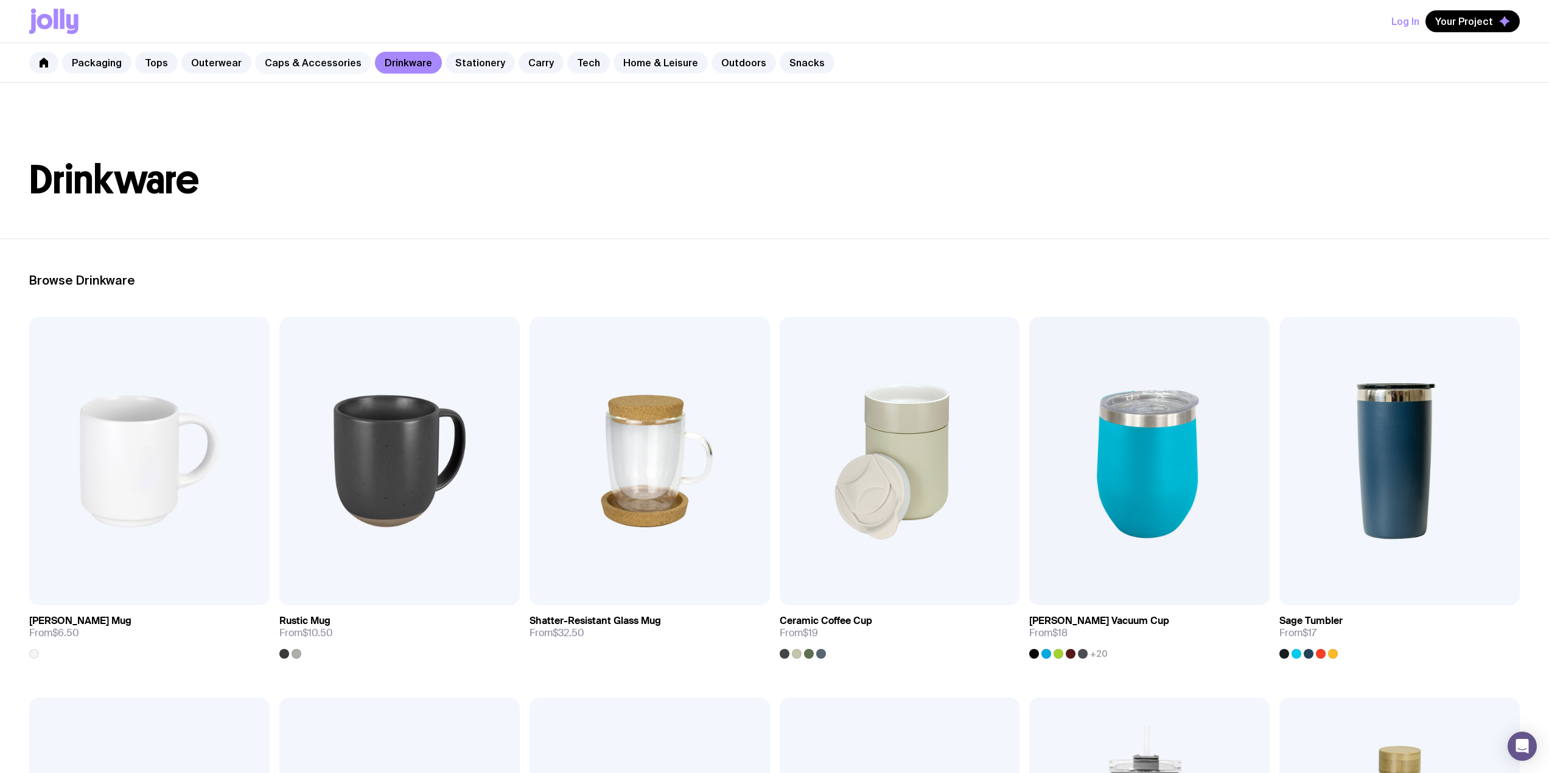
click at [289, 61] on link "Caps & Accessories" at bounding box center [313, 63] width 116 height 22
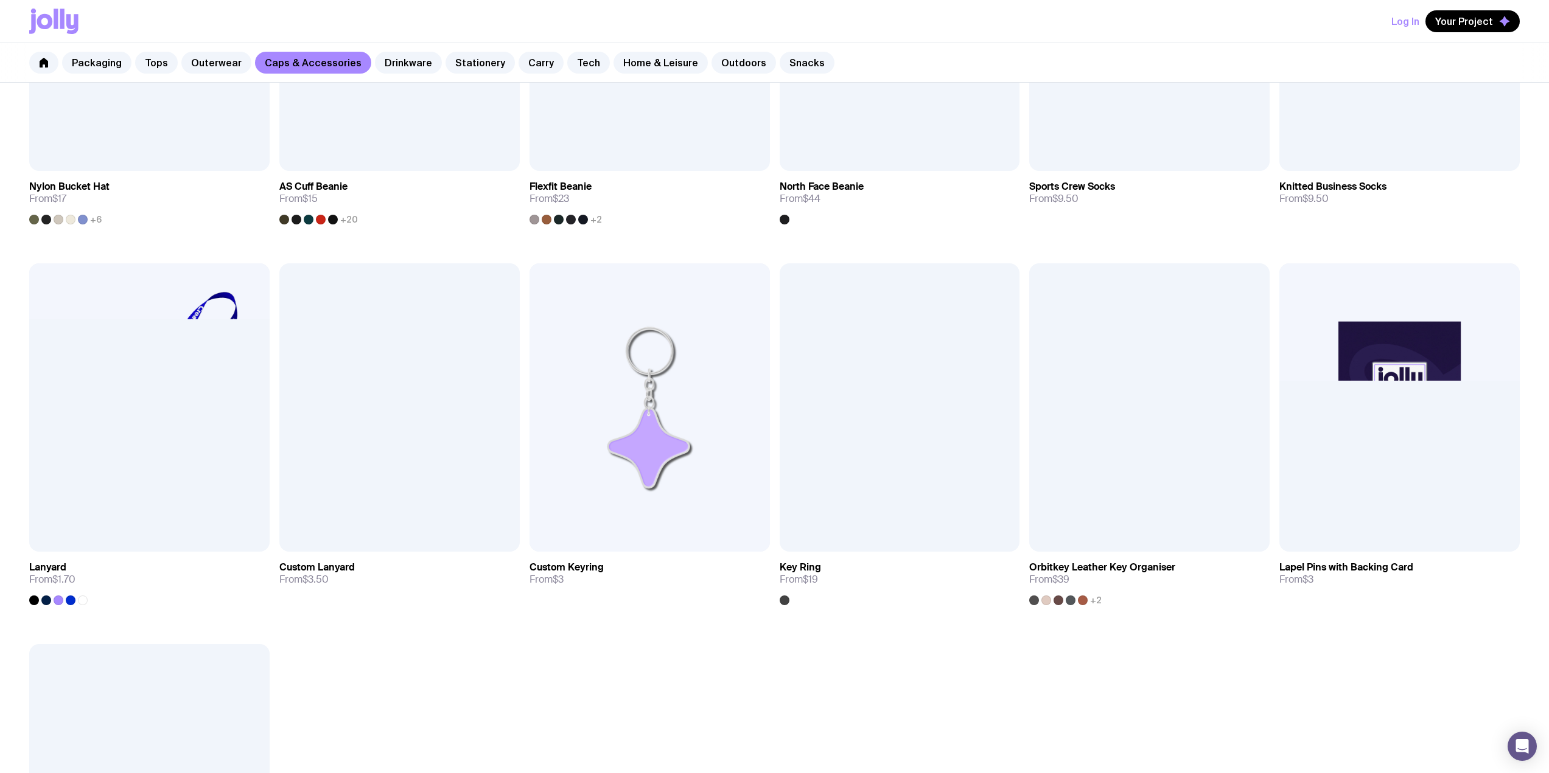
scroll to position [1217, 0]
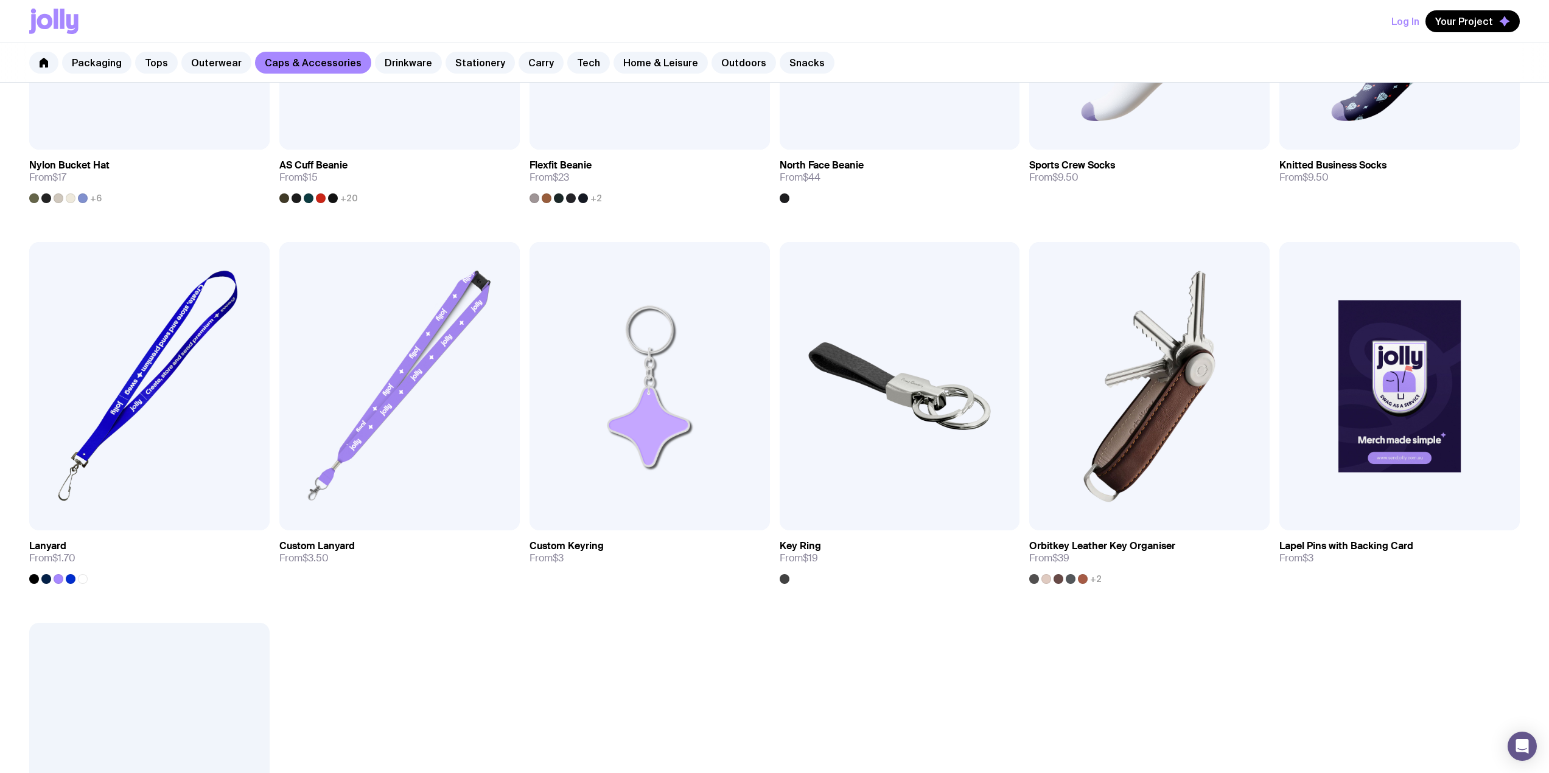
click at [405, 670] on div "Add to wishlist View Twin Peak Cap From $10 +16 Add to wishlist View Bowie Cap …" at bounding box center [774, 47] width 1549 height 1894
click at [526, 654] on div "Add to wishlist View Twin Peak Cap From $10 +16 Add to wishlist View Bowie Cap …" at bounding box center [774, 47] width 1549 height 1894
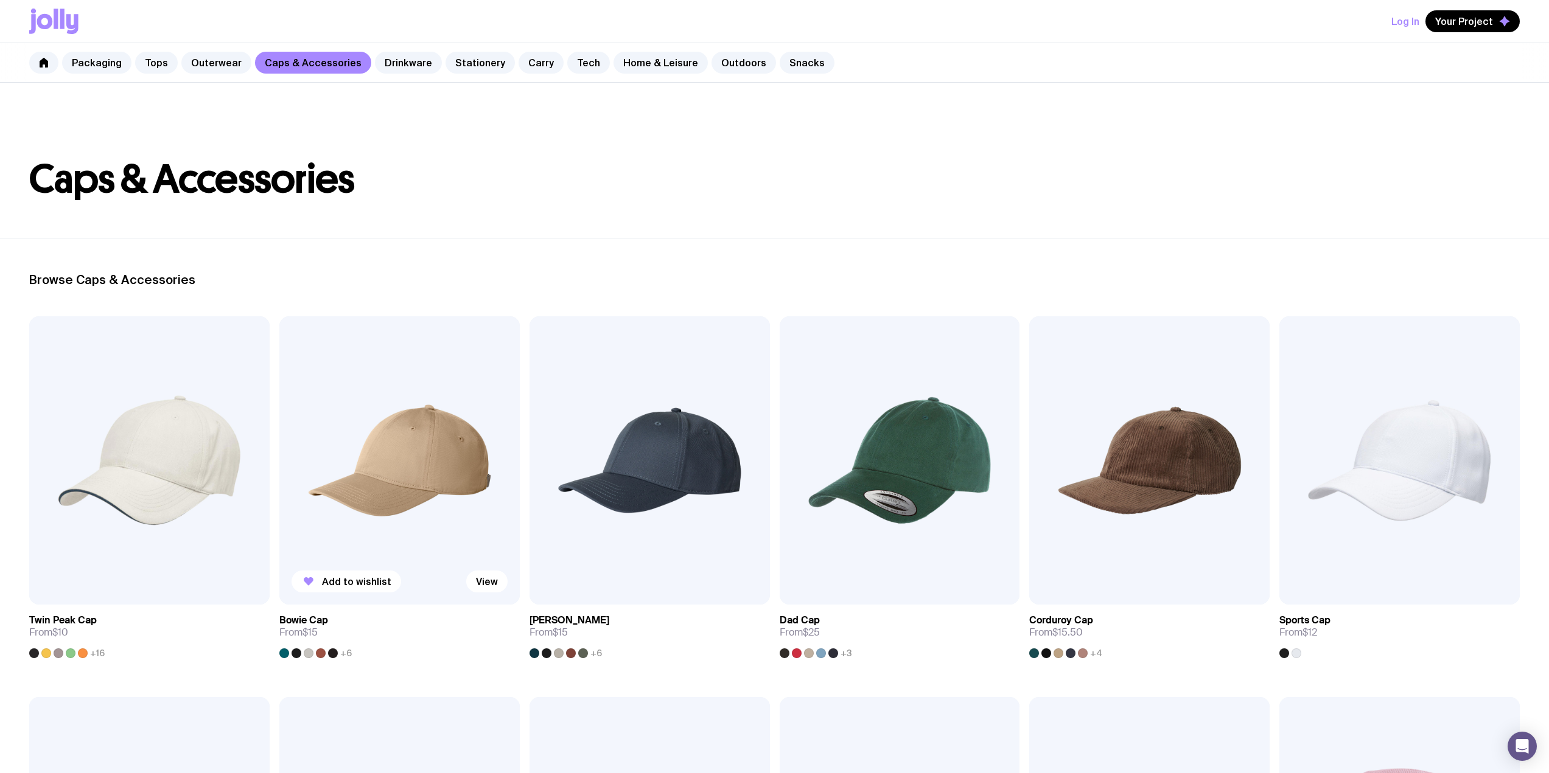
scroll to position [0, 0]
click at [487, 194] on h1 "Caps & Accessories" at bounding box center [774, 180] width 1490 height 39
click at [801, 64] on link "Snacks" at bounding box center [806, 63] width 55 height 22
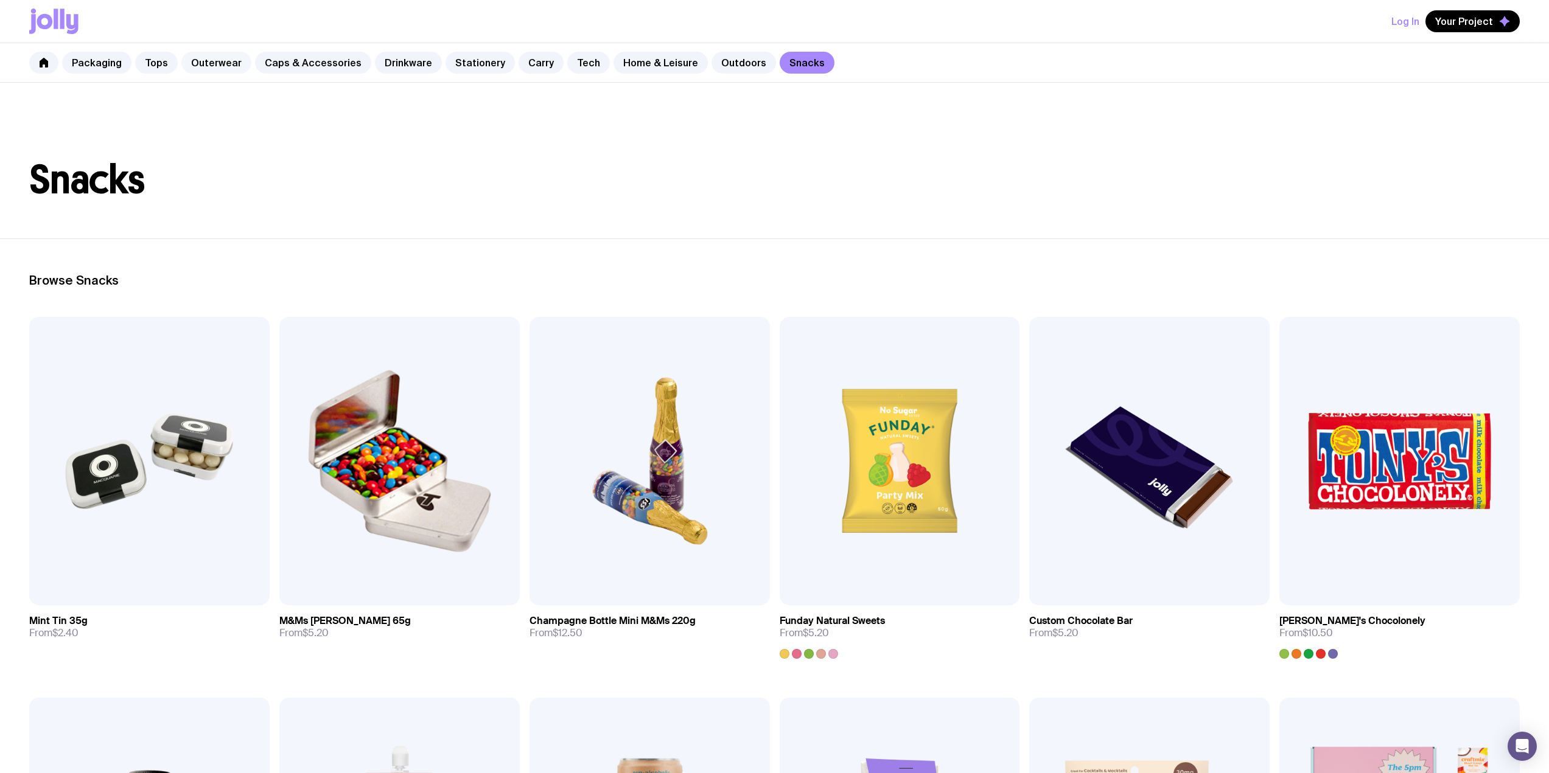
click at [211, 68] on link "Outerwear" at bounding box center [216, 63] width 70 height 22
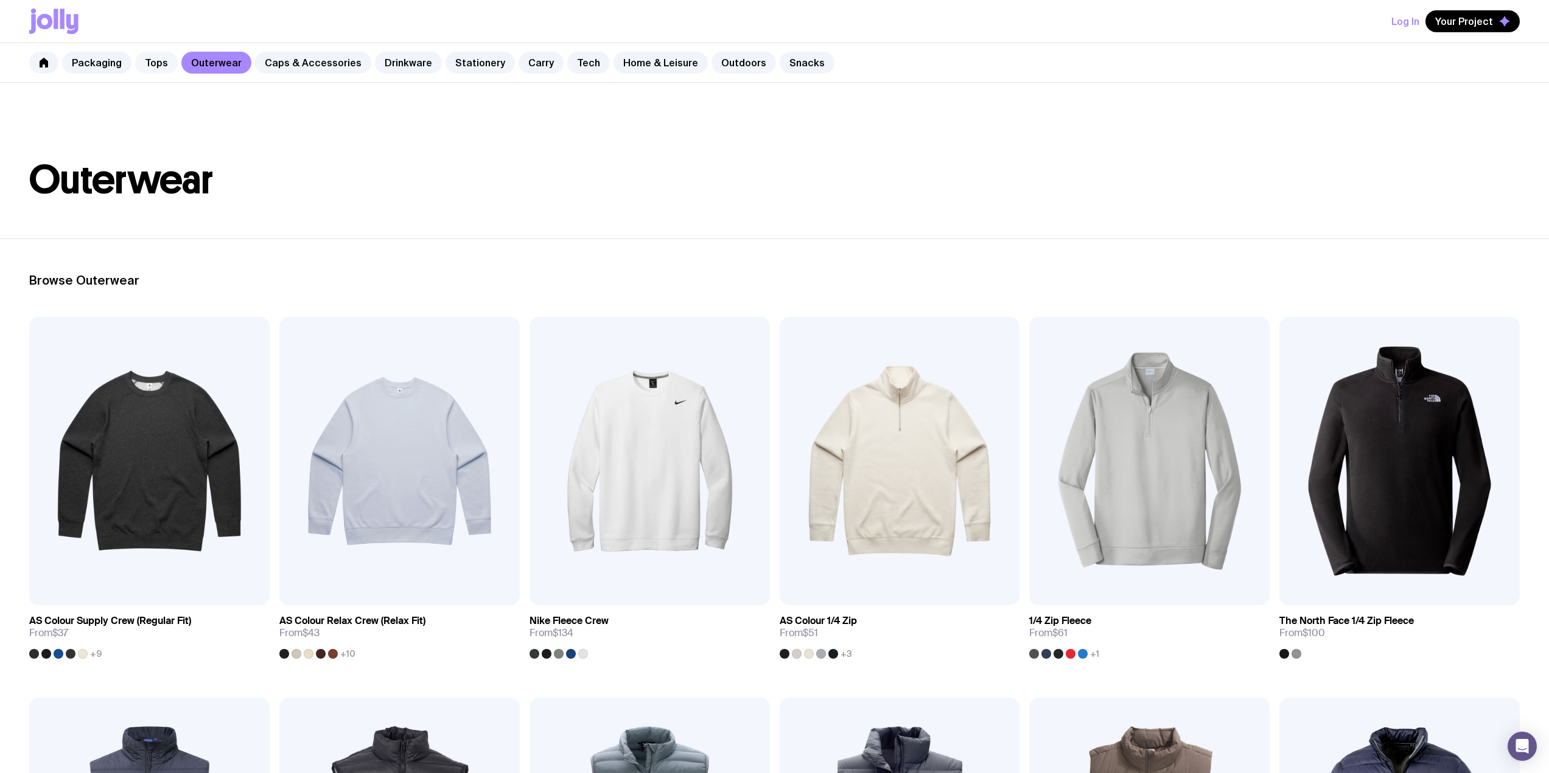
click at [158, 63] on link "Tops" at bounding box center [156, 63] width 43 height 22
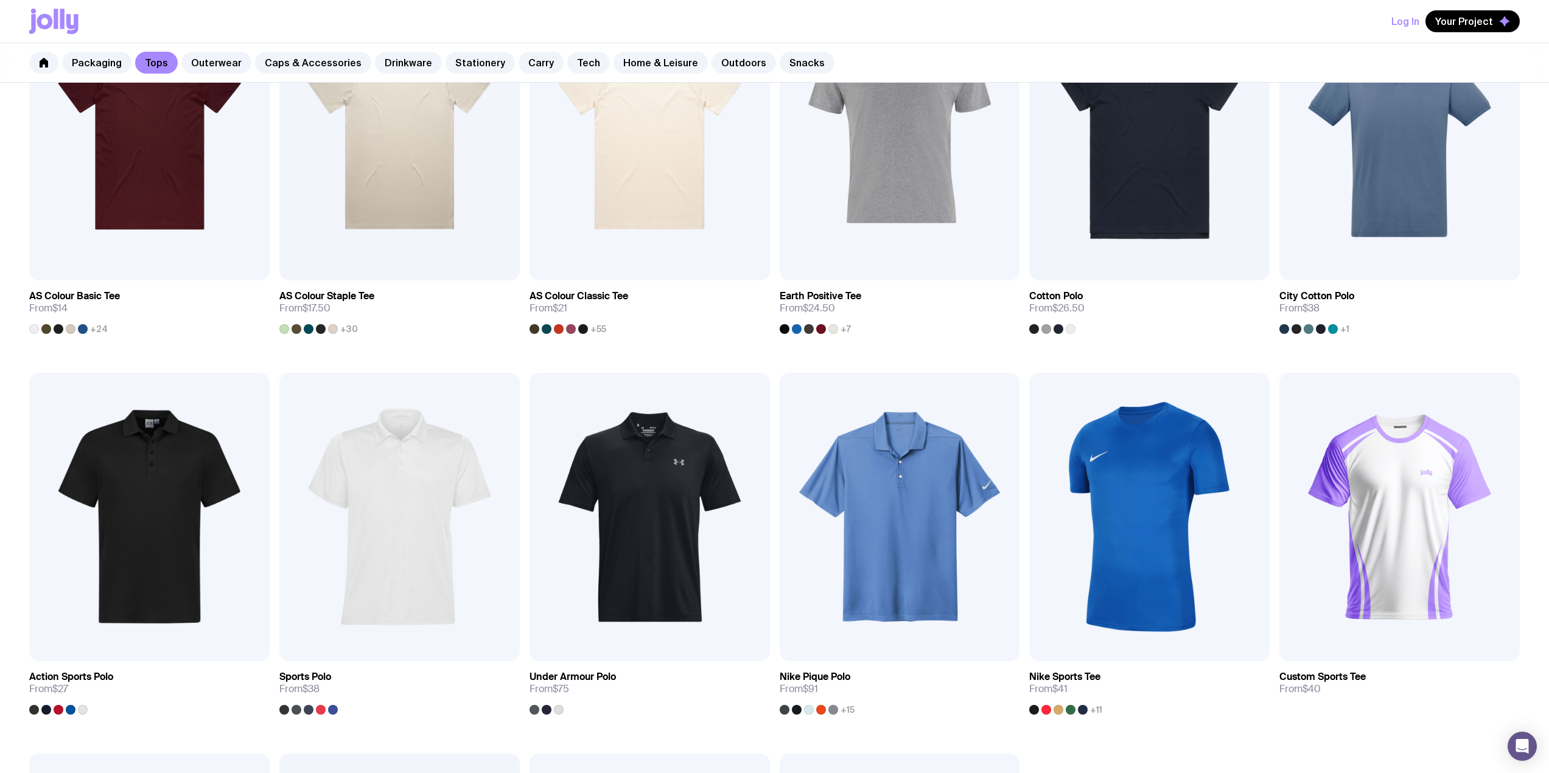
scroll to position [243, 0]
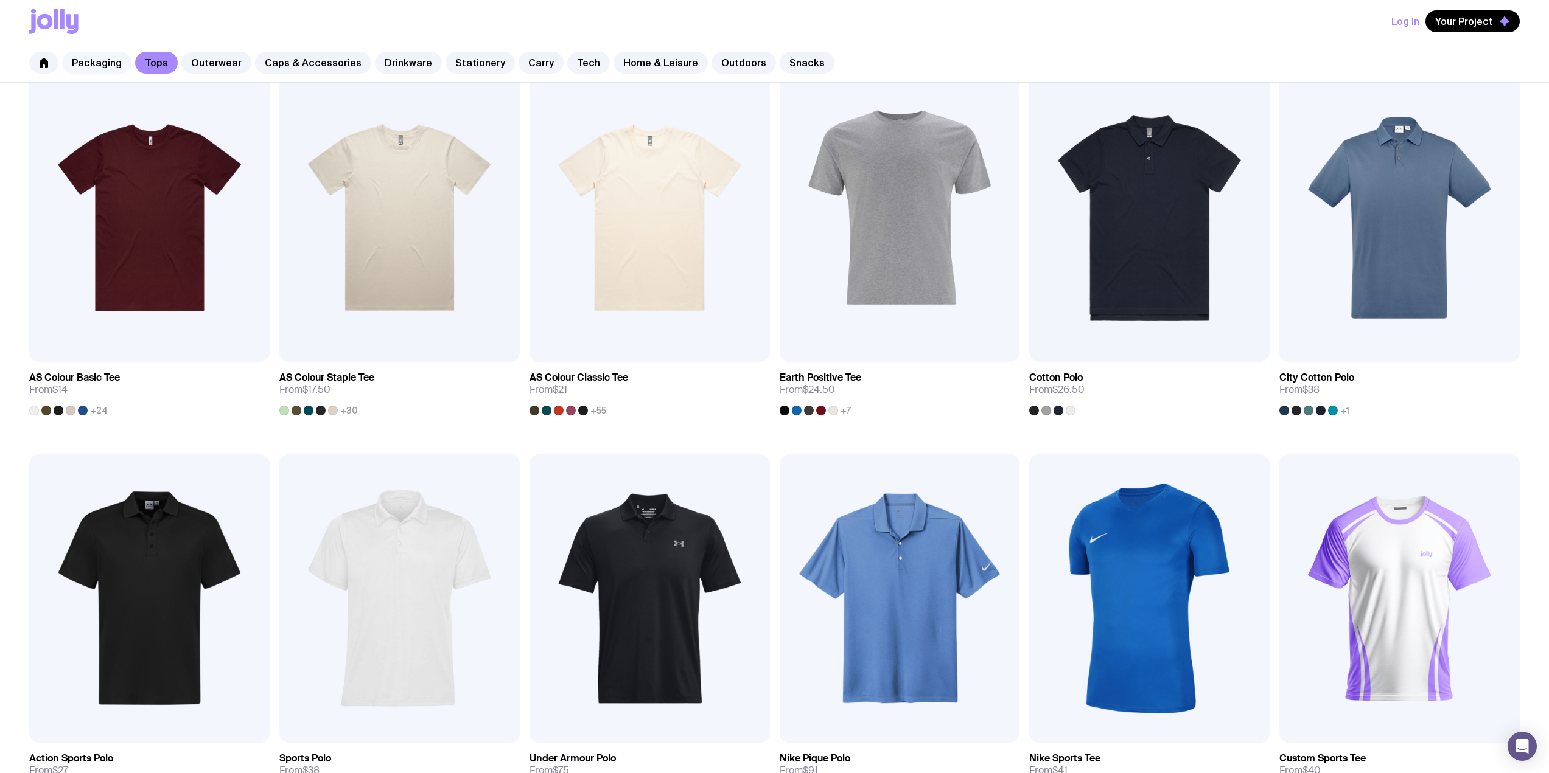
click at [105, 63] on link "Packaging" at bounding box center [96, 63] width 69 height 22
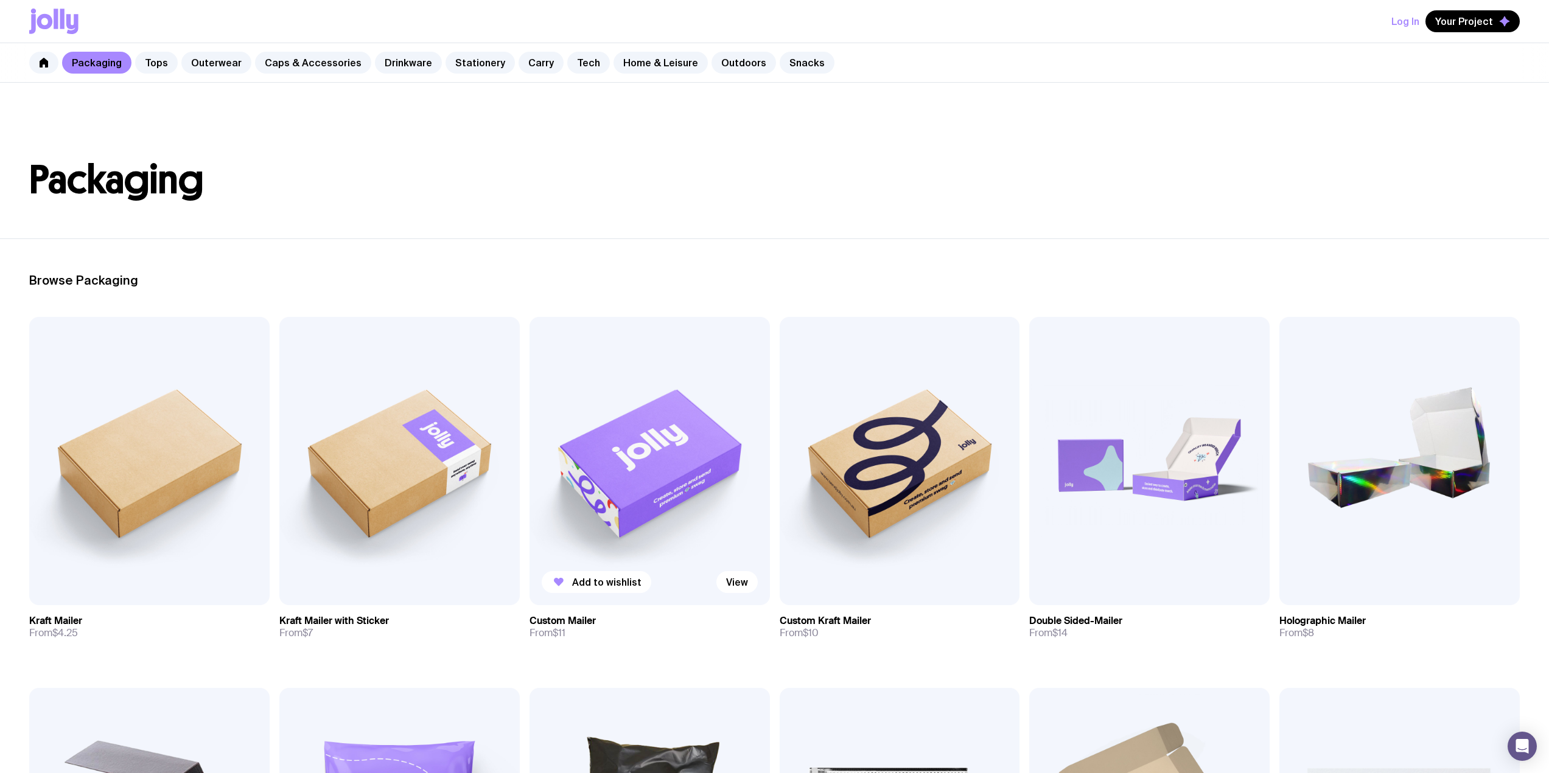
click at [666, 499] on img at bounding box center [649, 461] width 240 height 288
drag, startPoint x: 1116, startPoint y: 419, endPoint x: 1112, endPoint y: 543, distance: 123.6
click at [1112, 543] on img at bounding box center [1149, 461] width 240 height 288
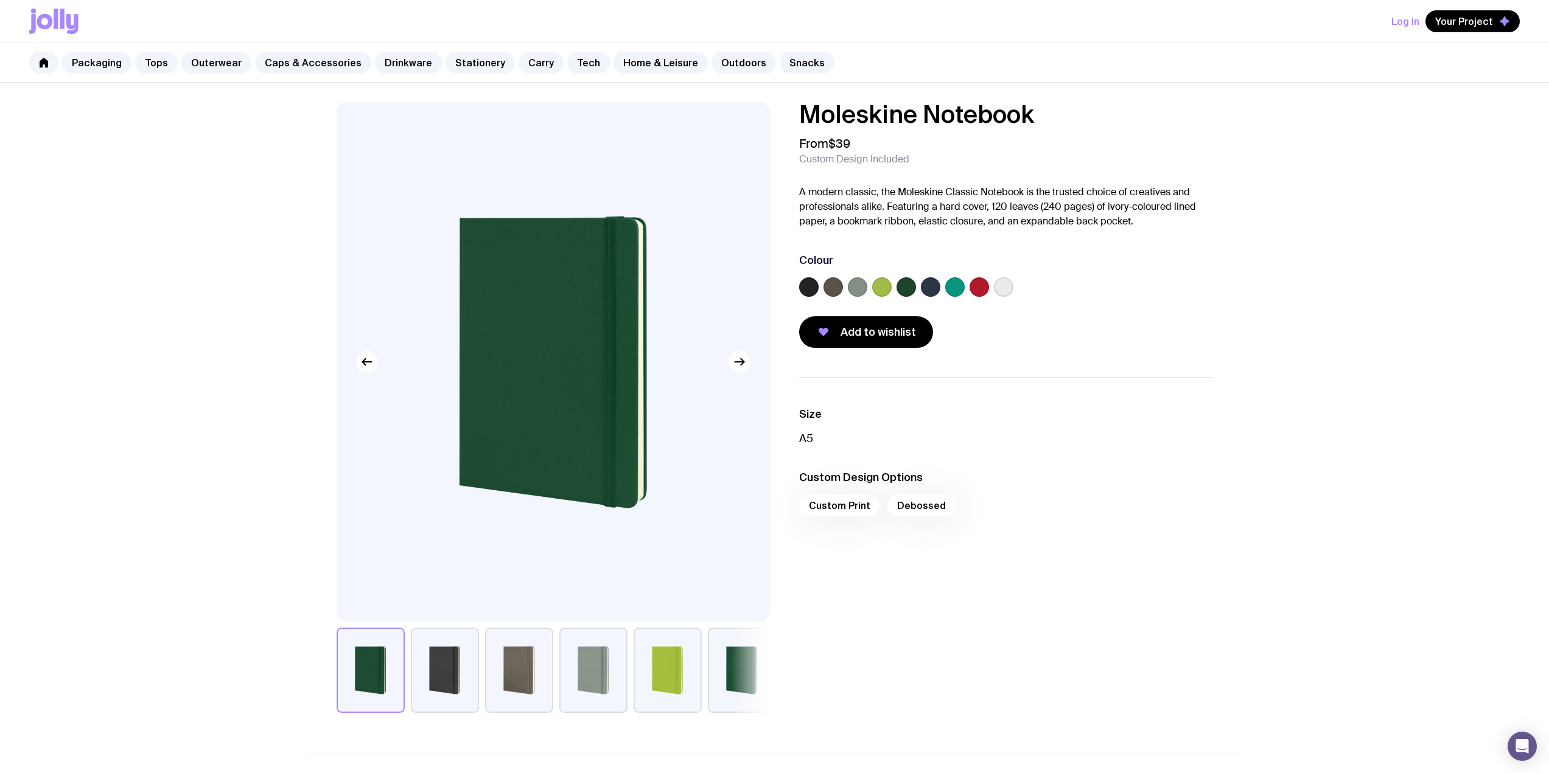
click at [907, 288] on label at bounding box center [905, 286] width 19 height 19
click at [0, 0] on input "radio" at bounding box center [0, 0] width 0 height 0
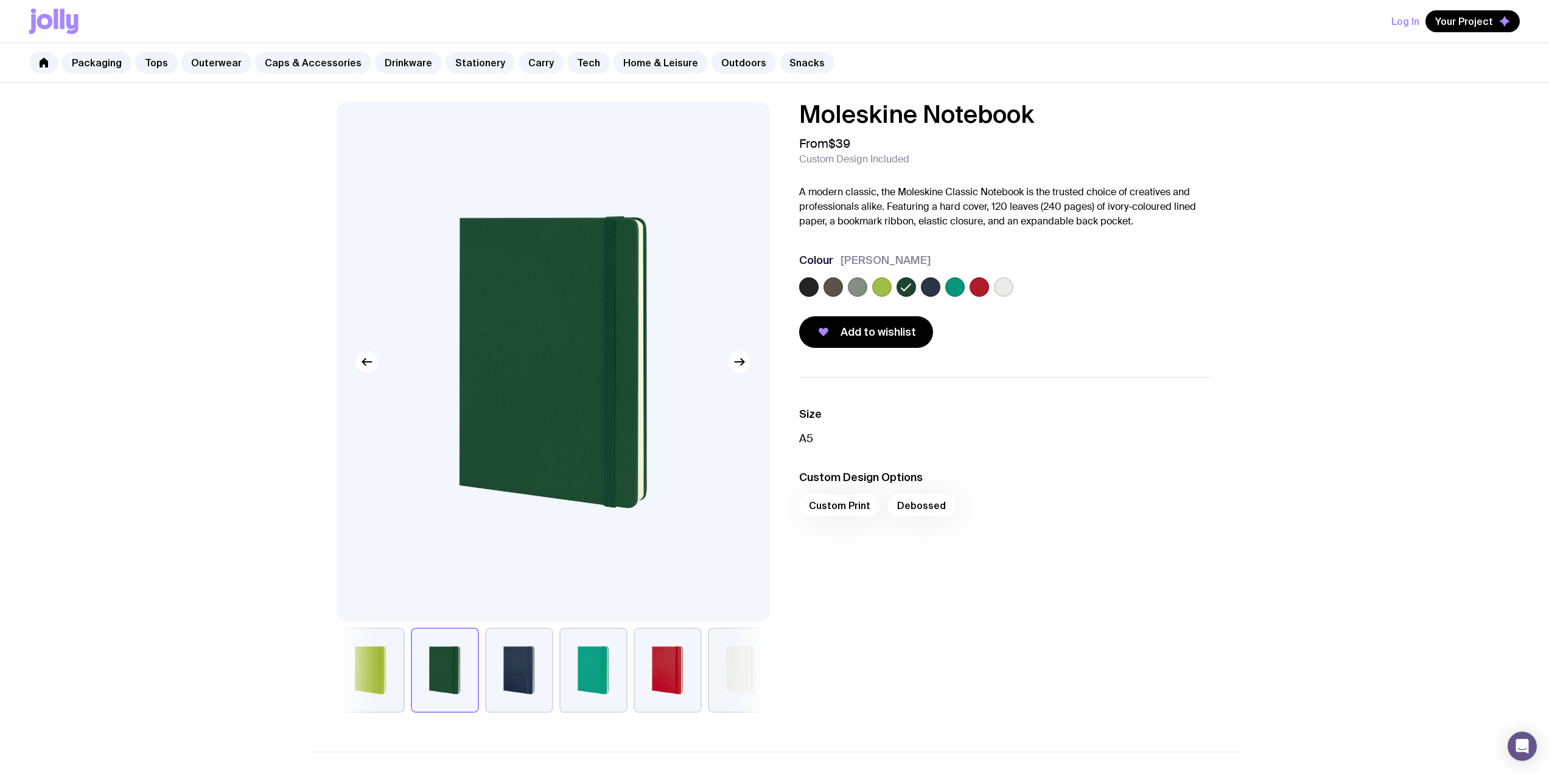
click at [927, 288] on label at bounding box center [930, 286] width 19 height 19
click at [0, 0] on input "radio" at bounding box center [0, 0] width 0 height 0
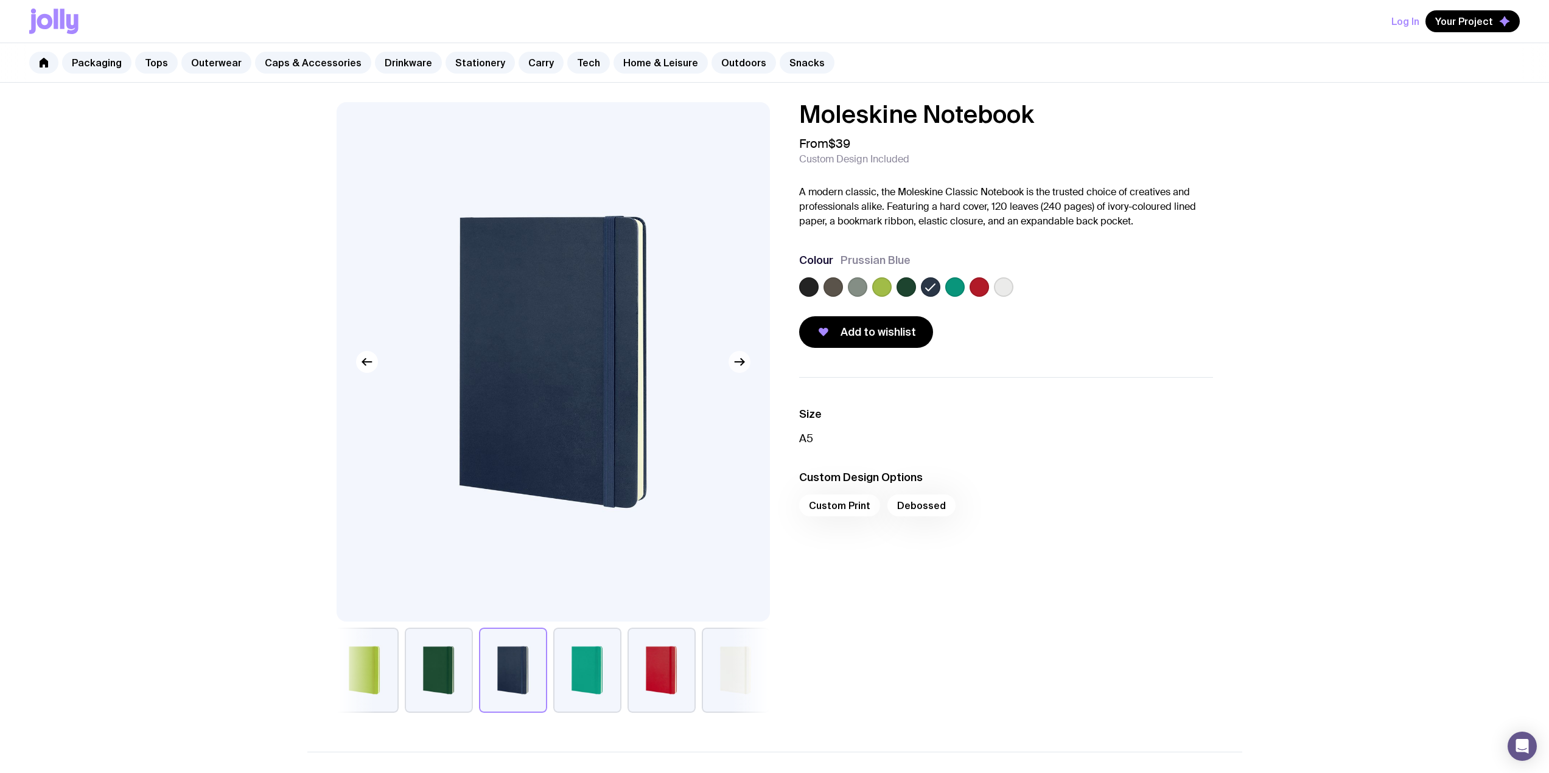
click at [741, 363] on icon "button" at bounding box center [739, 362] width 15 height 15
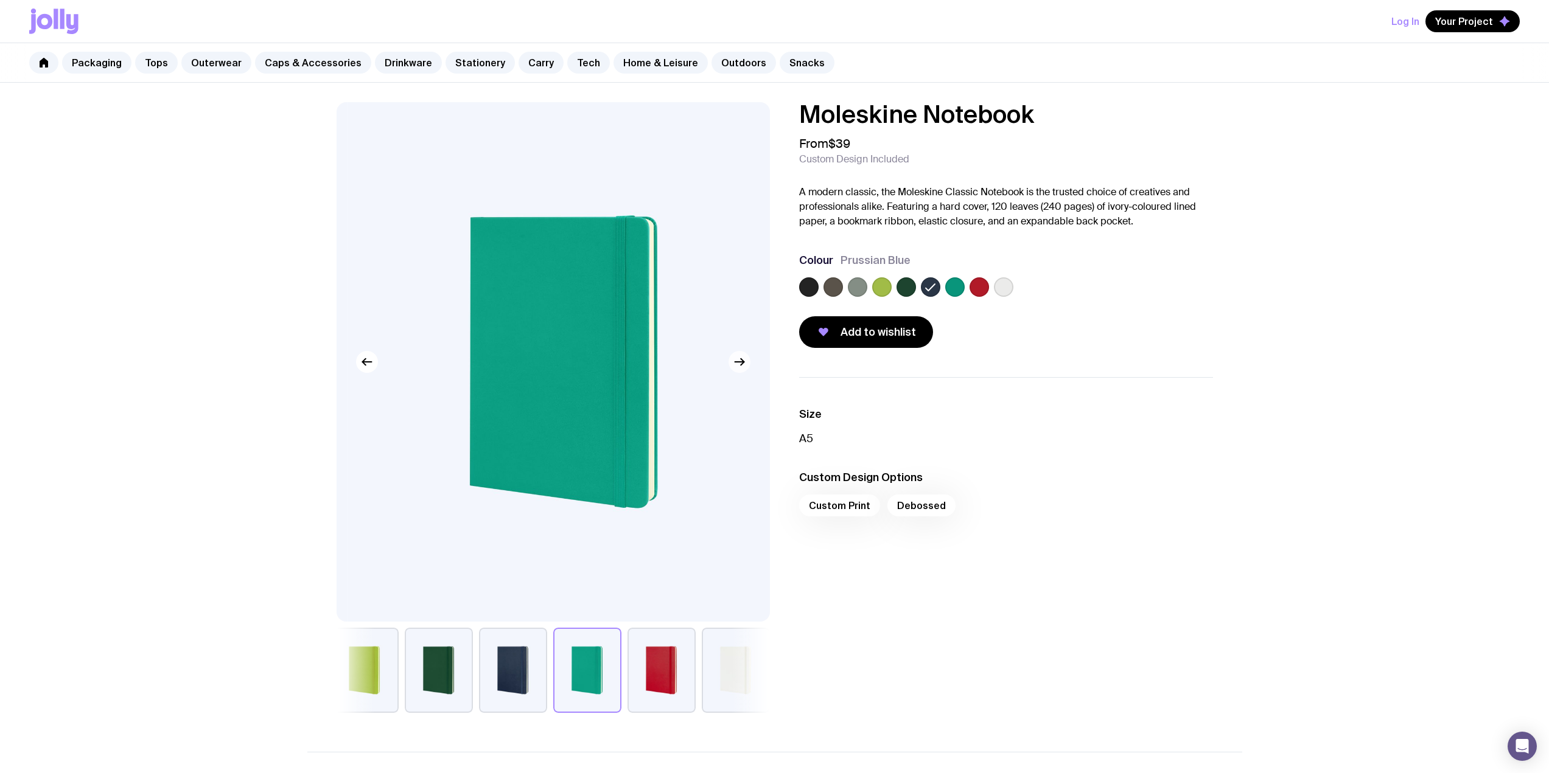
click at [741, 363] on icon "button" at bounding box center [739, 362] width 15 height 15
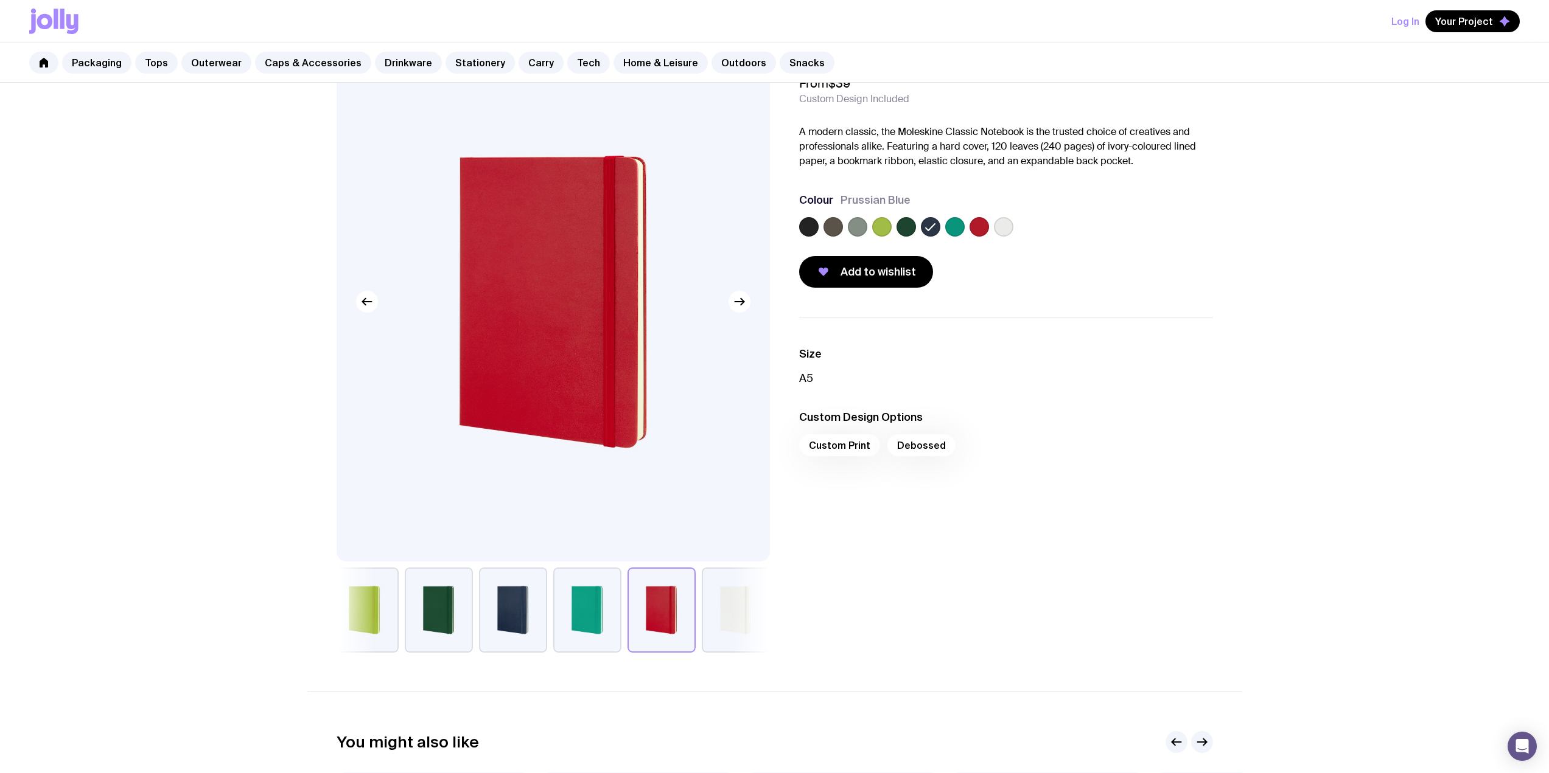
scroll to position [61, 0]
click at [1008, 225] on label at bounding box center [1003, 226] width 19 height 19
click at [0, 0] on input "radio" at bounding box center [0, 0] width 0 height 0
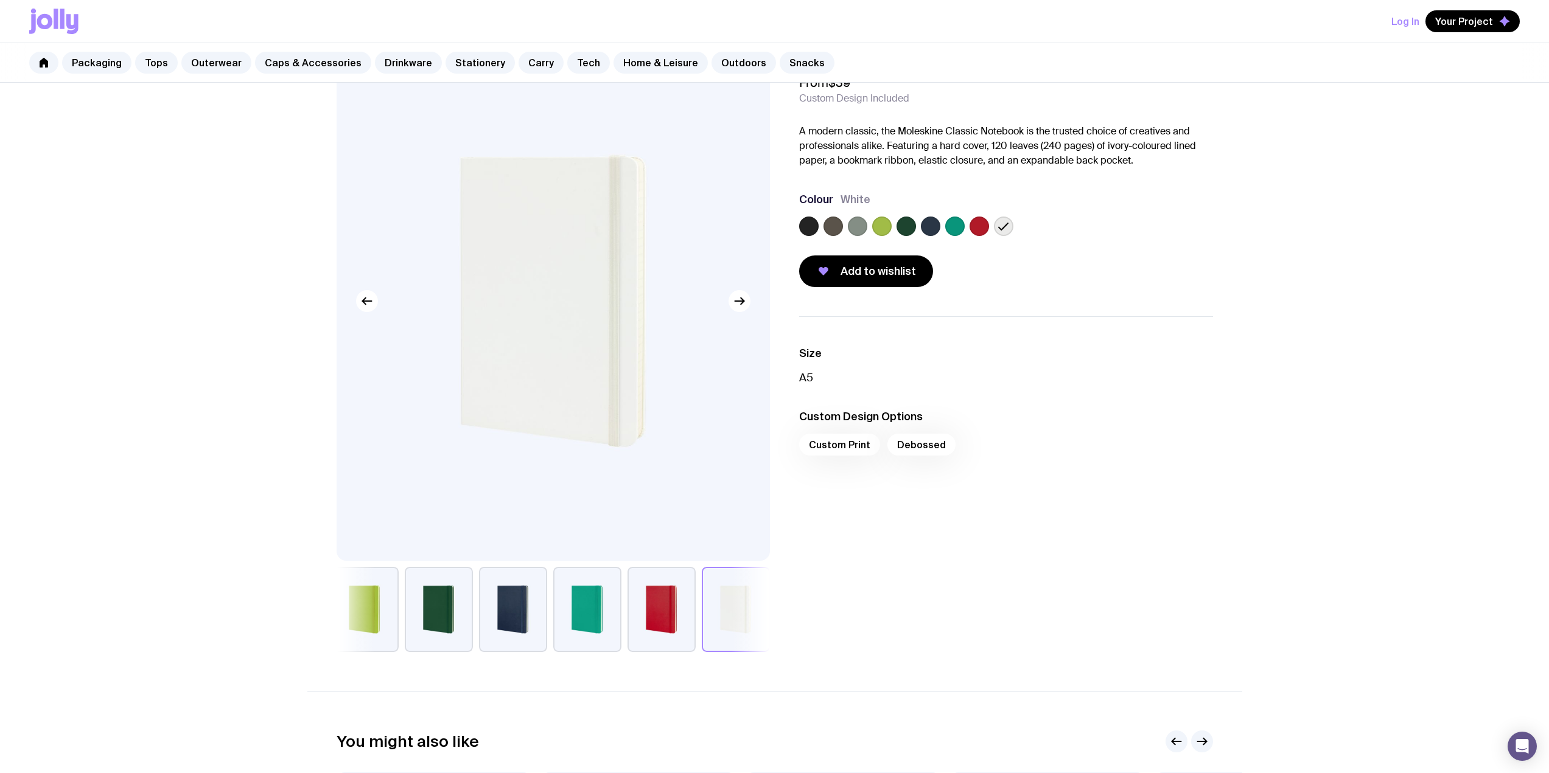
click at [834, 225] on label at bounding box center [832, 226] width 19 height 19
click at [0, 0] on input "radio" at bounding box center [0, 0] width 0 height 0
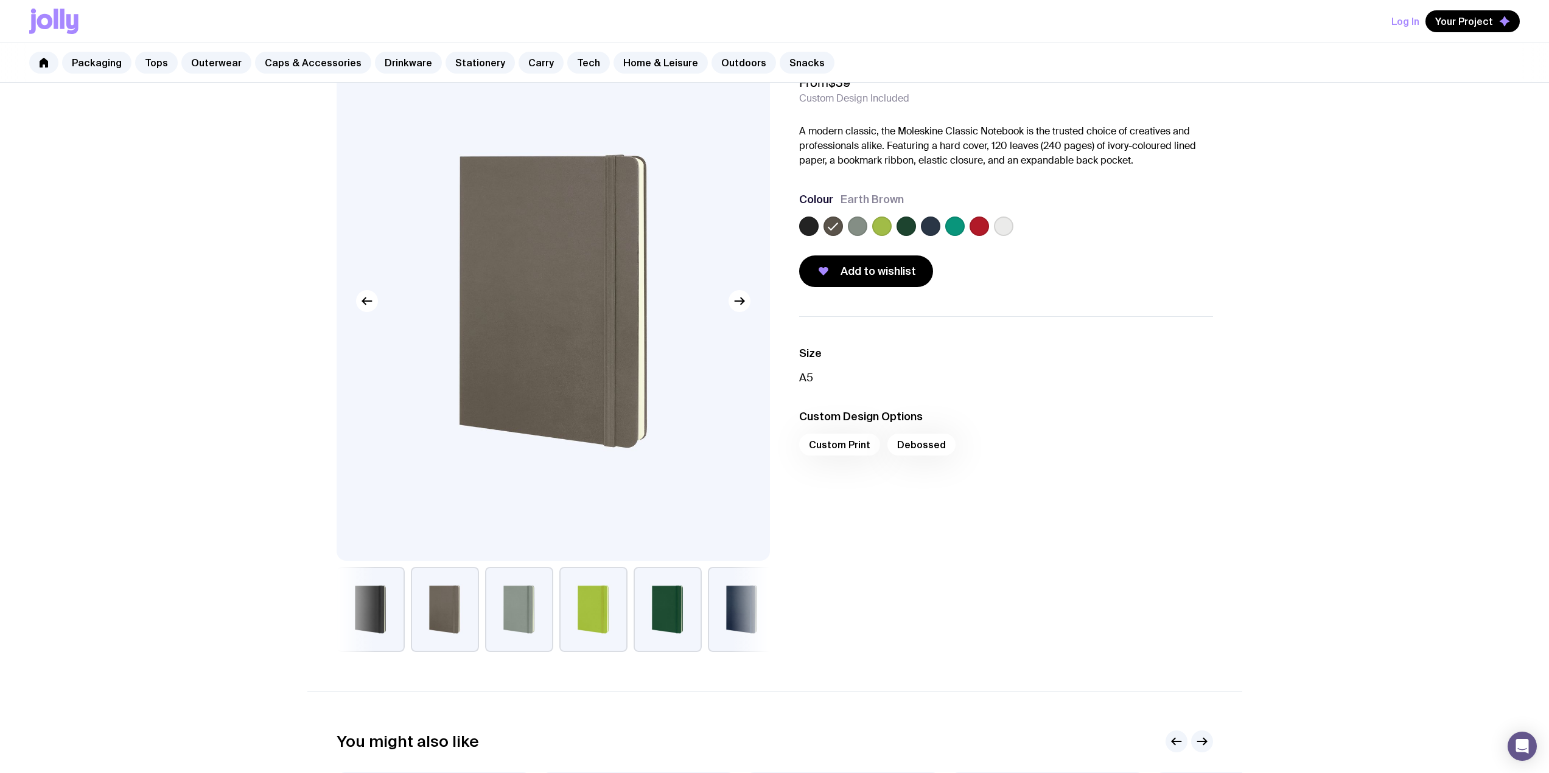
click at [851, 231] on label at bounding box center [857, 226] width 19 height 19
click at [0, 0] on input "radio" at bounding box center [0, 0] width 0 height 0
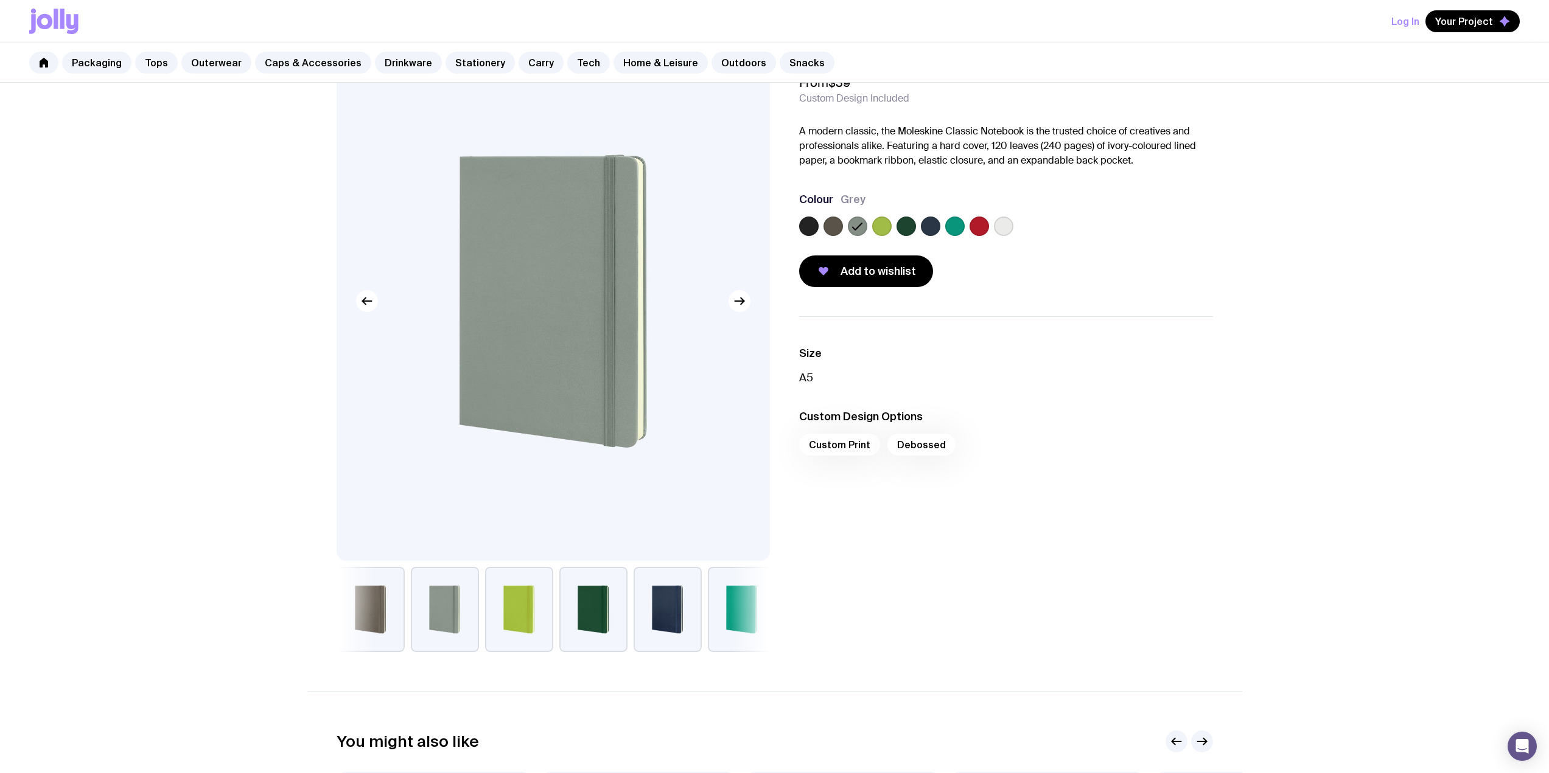
click at [869, 228] on div at bounding box center [1006, 229] width 414 height 24
click at [876, 227] on label at bounding box center [881, 226] width 19 height 19
click at [0, 0] on input "radio" at bounding box center [0, 0] width 0 height 0
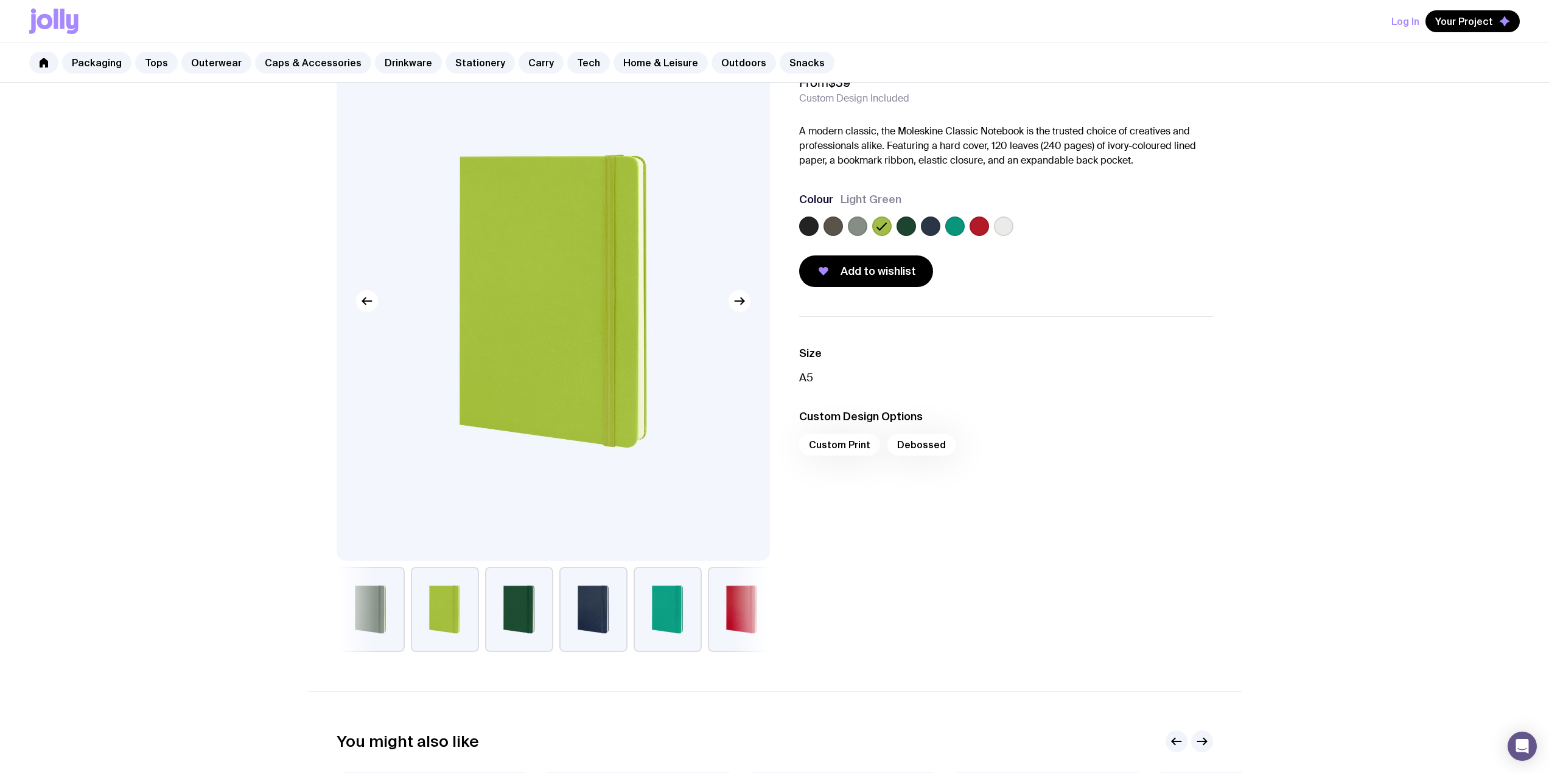
click at [909, 223] on label at bounding box center [905, 226] width 19 height 19
click at [0, 0] on input "radio" at bounding box center [0, 0] width 0 height 0
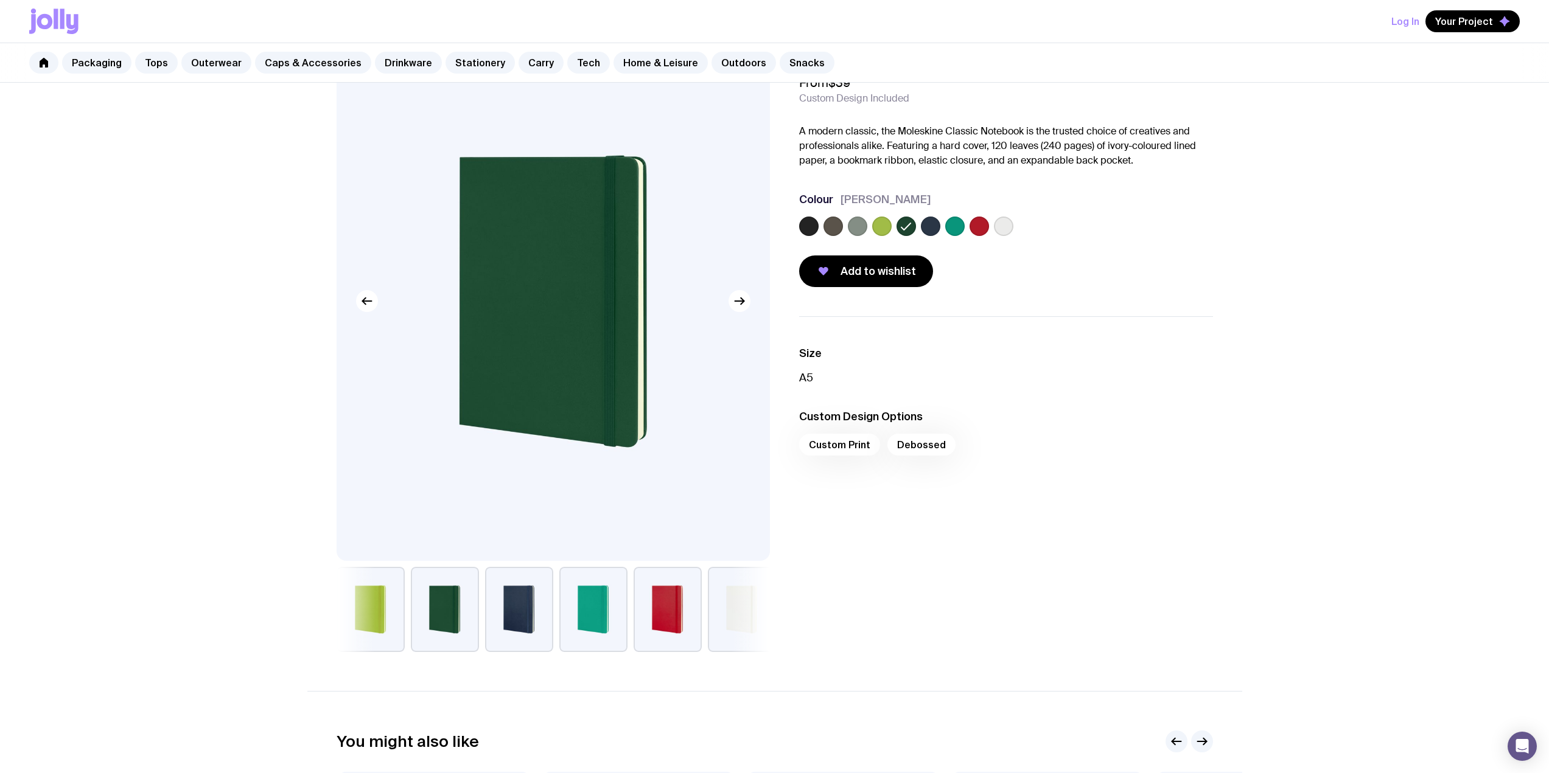
click at [927, 228] on label at bounding box center [930, 226] width 19 height 19
click at [0, 0] on input "radio" at bounding box center [0, 0] width 0 height 0
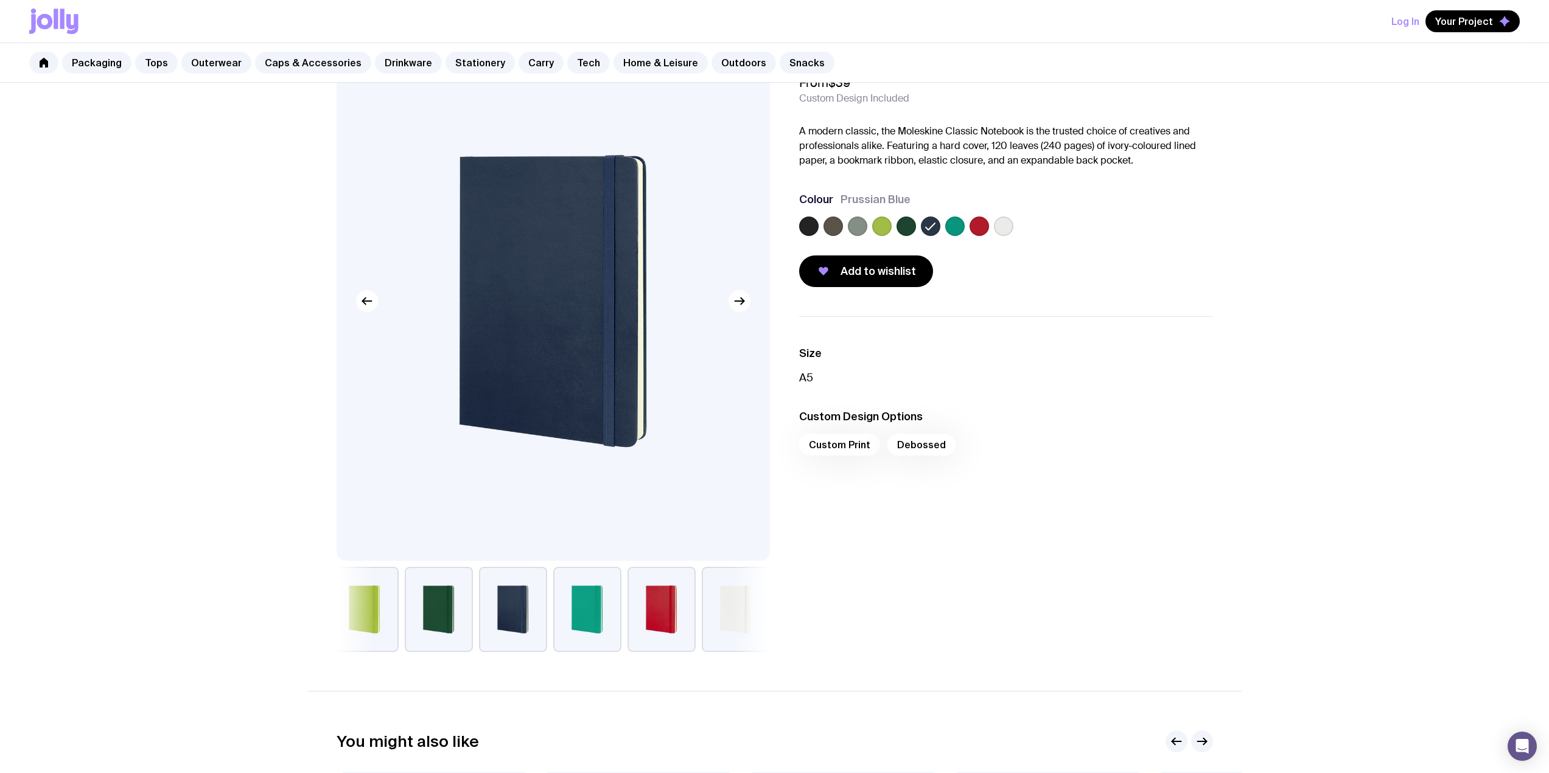
click at [941, 226] on div at bounding box center [1006, 229] width 414 height 24
click at [955, 226] on label at bounding box center [954, 226] width 19 height 19
click at [0, 0] on input "radio" at bounding box center [0, 0] width 0 height 0
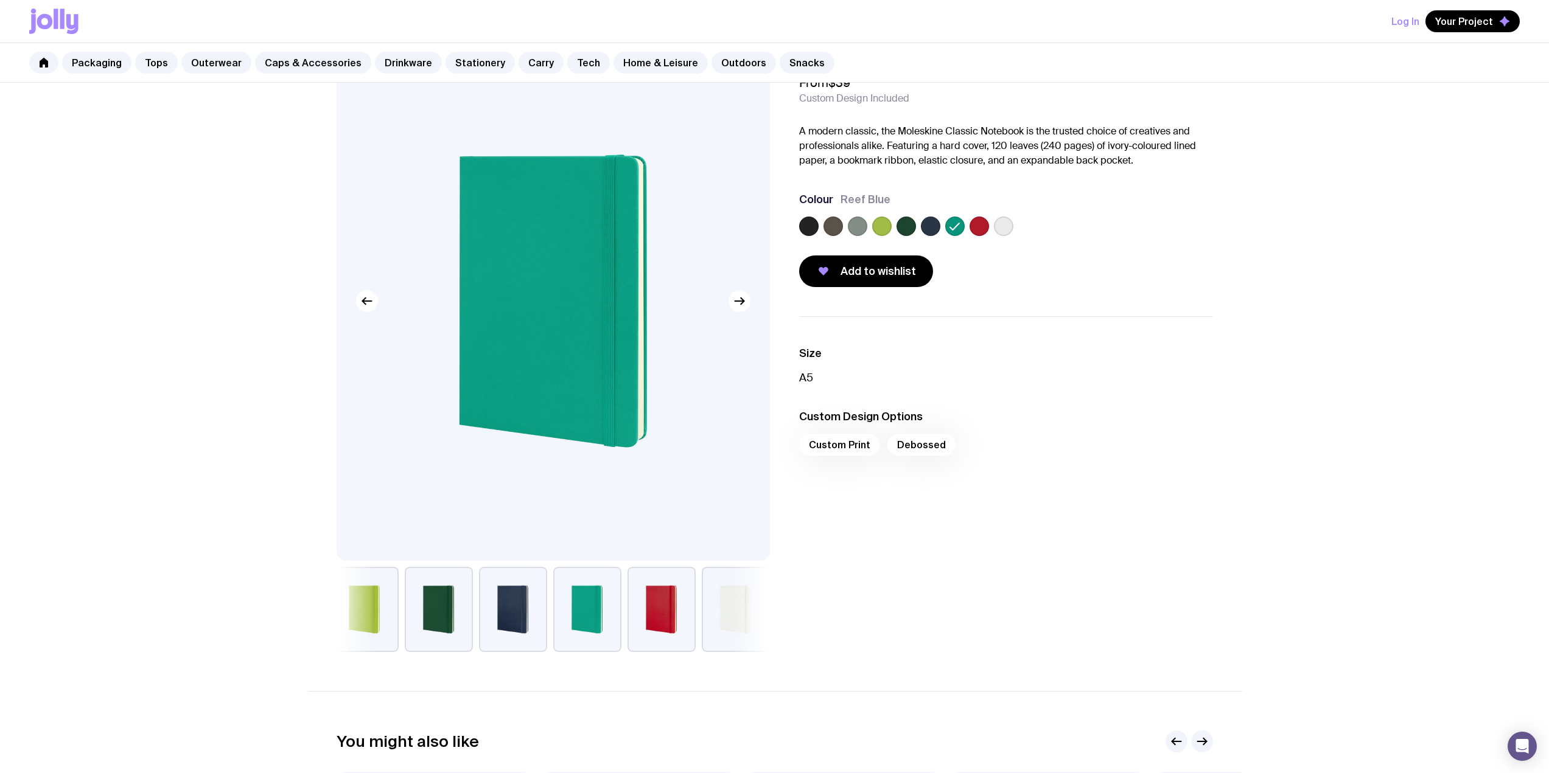
click at [982, 226] on label at bounding box center [978, 226] width 19 height 19
click at [0, 0] on input "radio" at bounding box center [0, 0] width 0 height 0
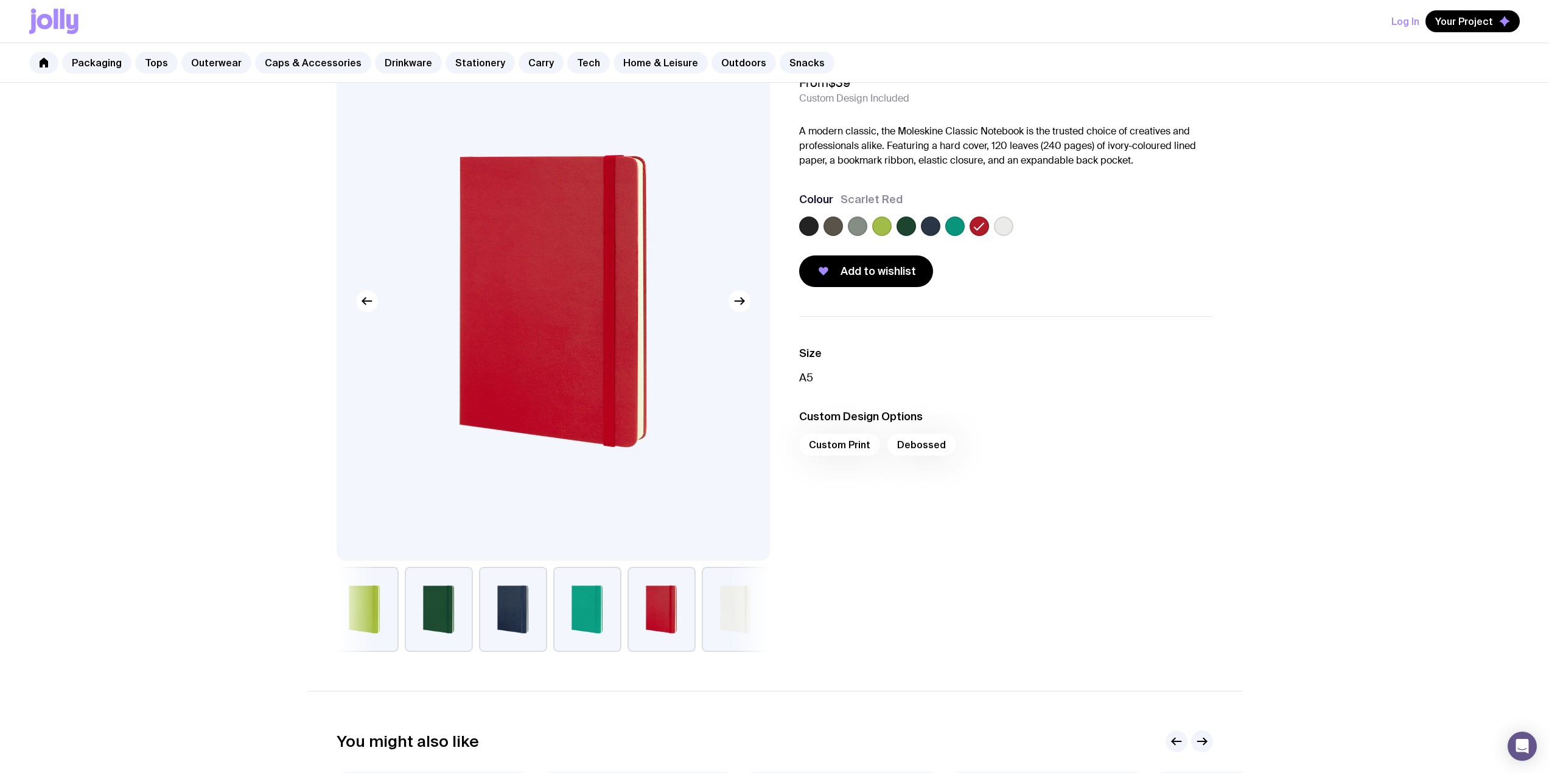
click at [1011, 222] on label at bounding box center [1003, 226] width 19 height 19
click at [0, 0] on input "radio" at bounding box center [0, 0] width 0 height 0
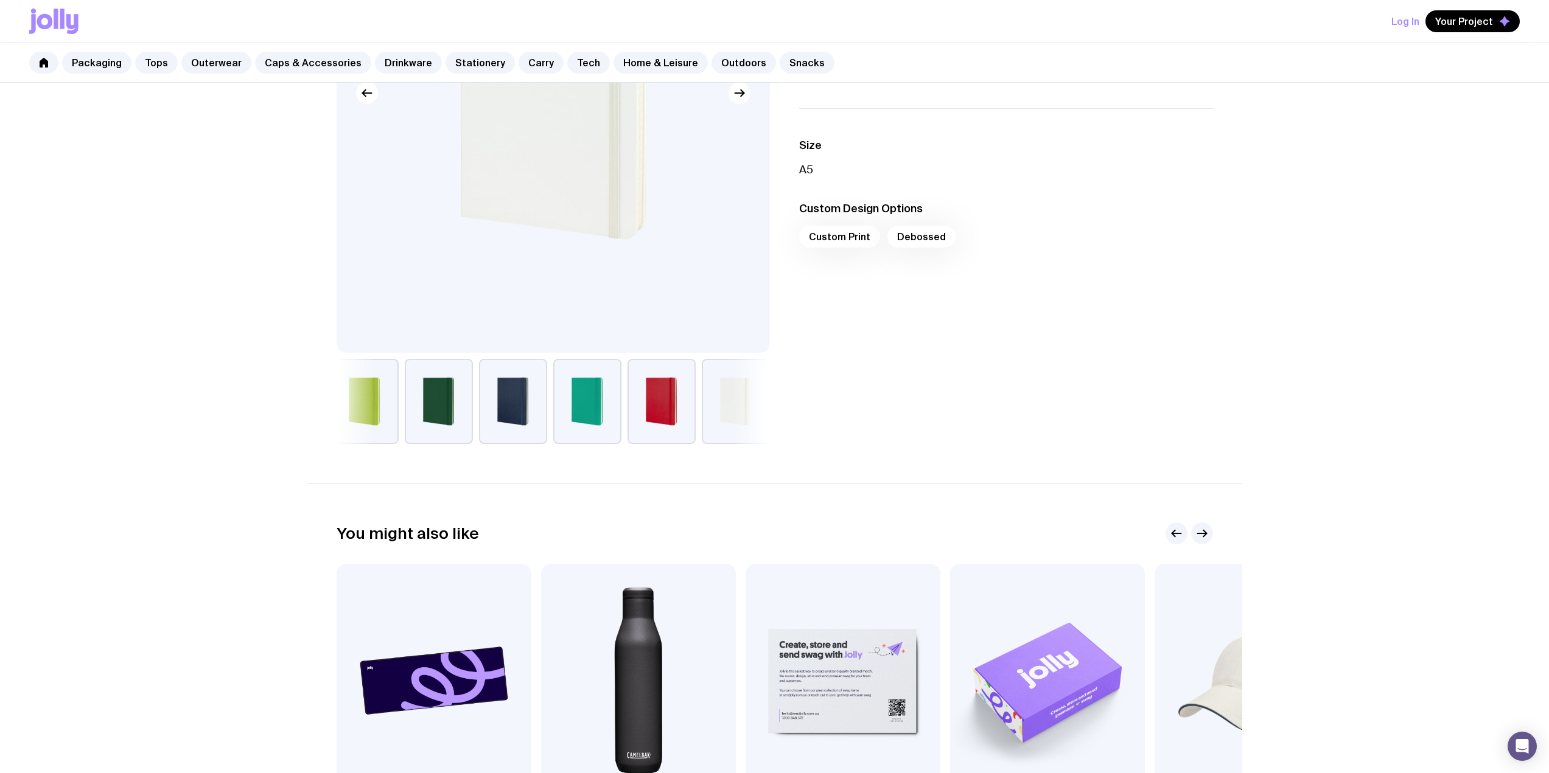
scroll to position [0, 0]
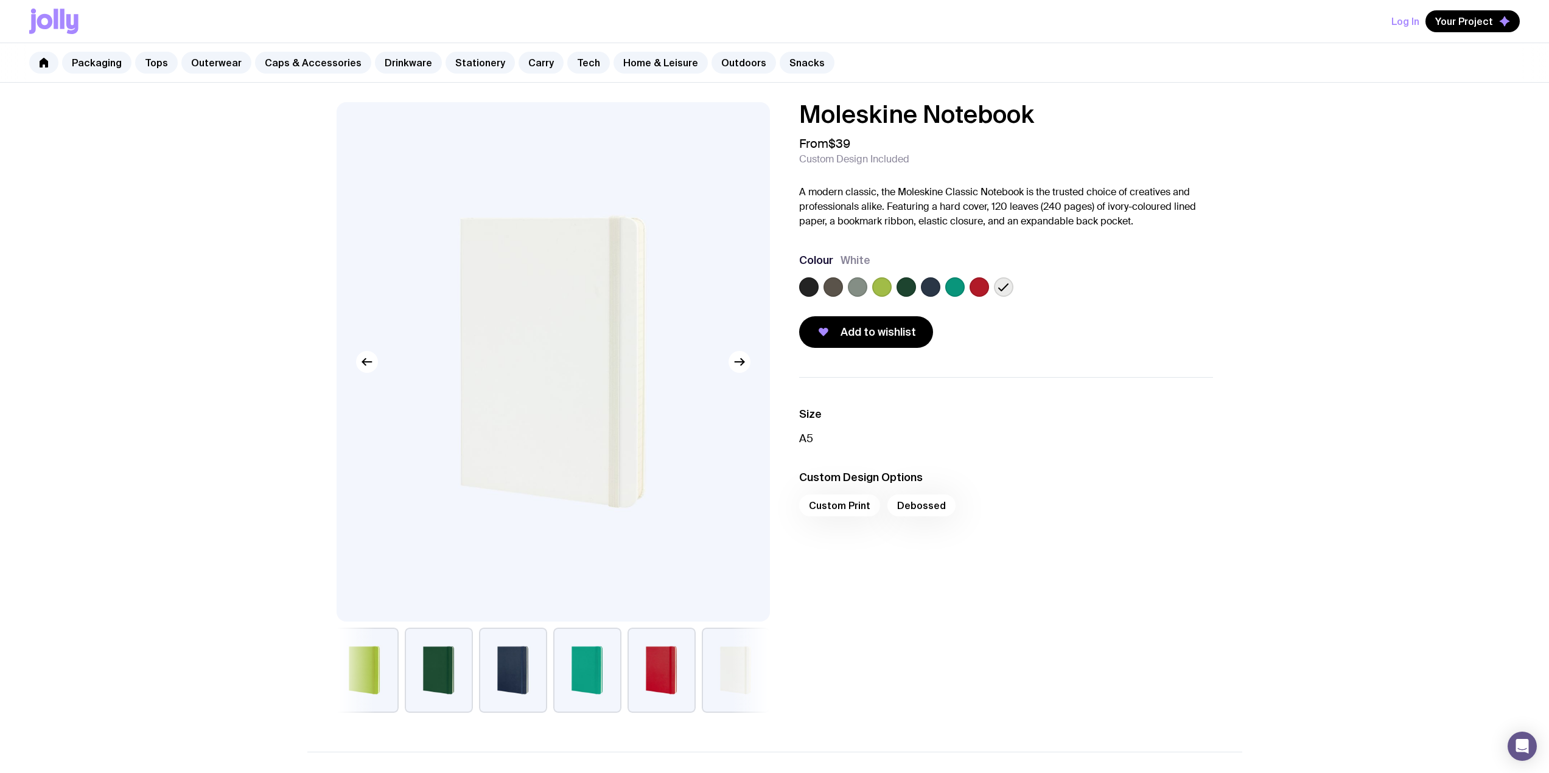
click at [805, 288] on label at bounding box center [808, 286] width 19 height 19
click at [0, 0] on input "radio" at bounding box center [0, 0] width 0 height 0
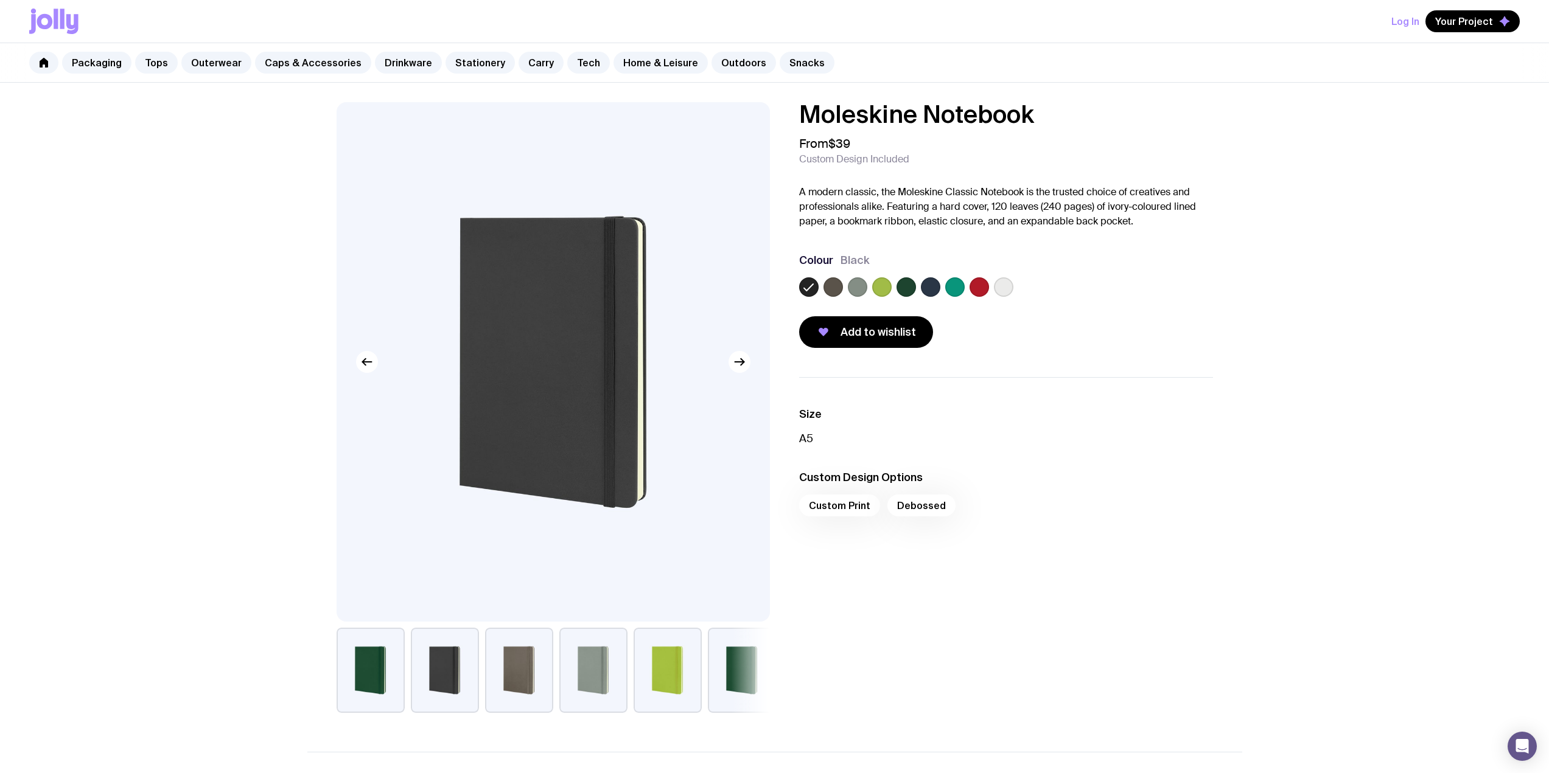
click at [863, 288] on label at bounding box center [857, 286] width 19 height 19
click at [0, 0] on input "radio" at bounding box center [0, 0] width 0 height 0
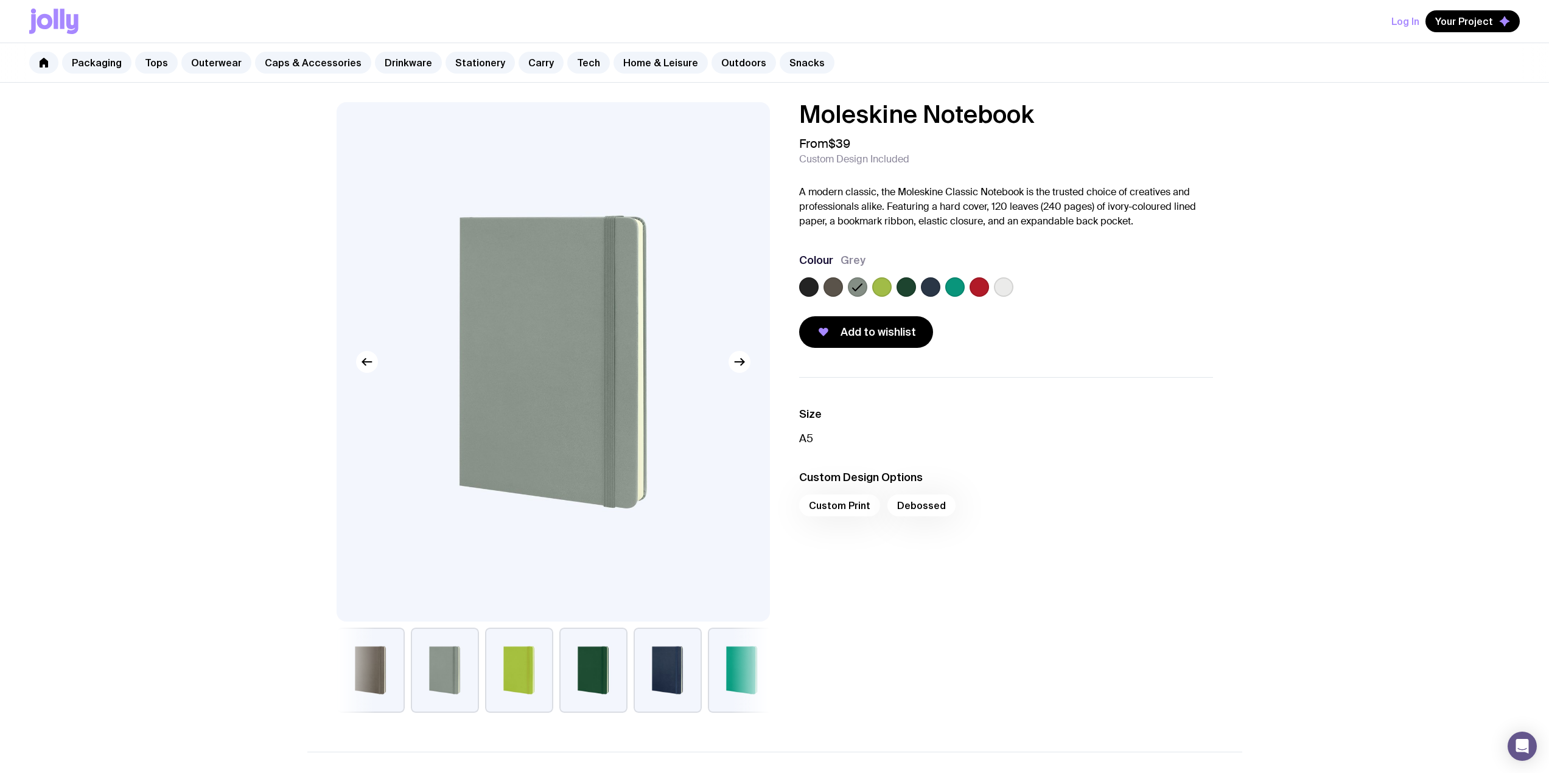
click at [809, 291] on label at bounding box center [808, 286] width 19 height 19
click at [0, 0] on input "radio" at bounding box center [0, 0] width 0 height 0
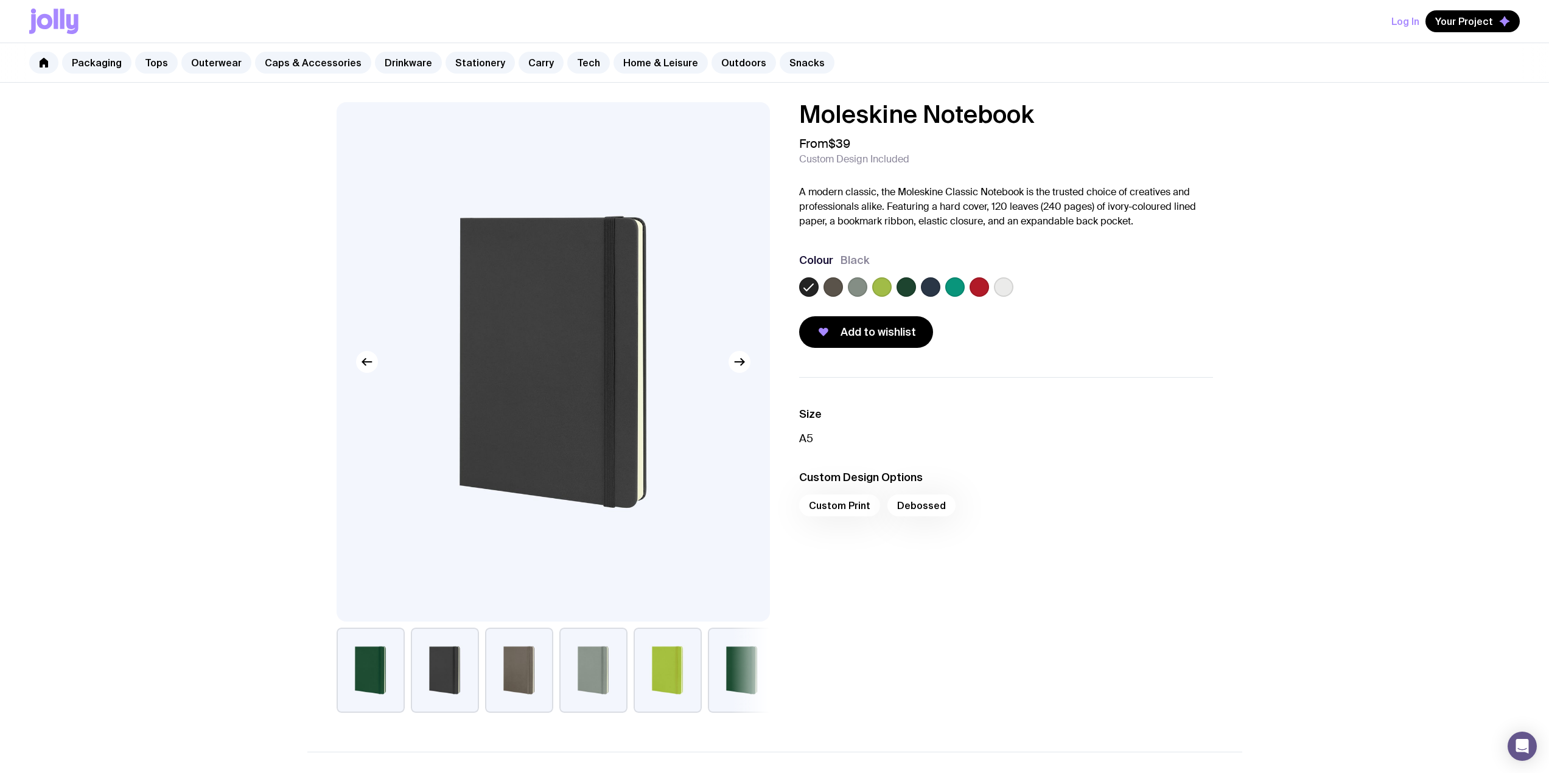
drag, startPoint x: 912, startPoint y: 495, endPoint x: 884, endPoint y: 506, distance: 30.4
click at [884, 506] on div "Custom Print Debossed" at bounding box center [1006, 509] width 414 height 29
click at [825, 516] on div "Custom Print Debossed" at bounding box center [1006, 509] width 414 height 29
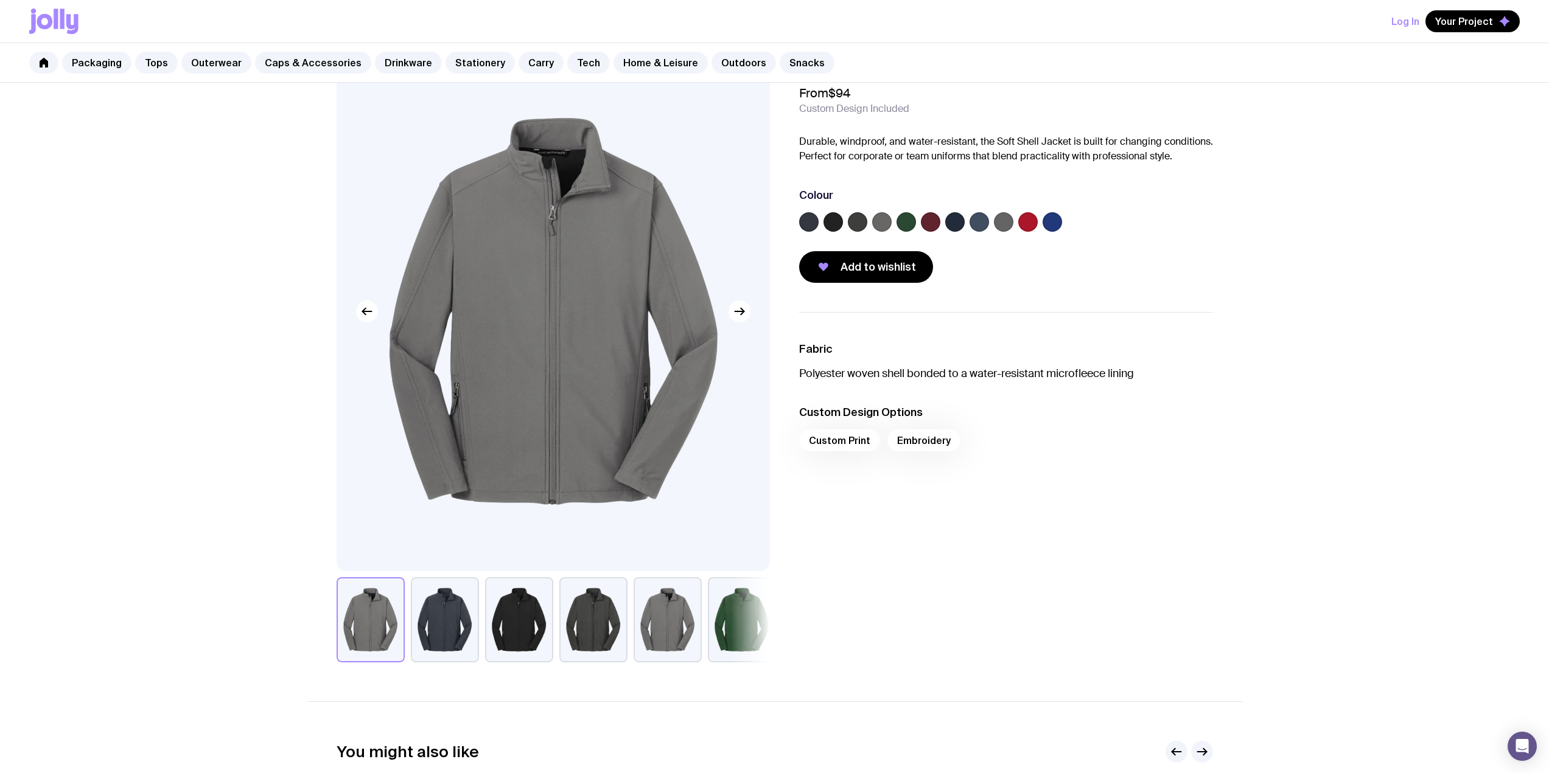
scroll to position [61, 0]
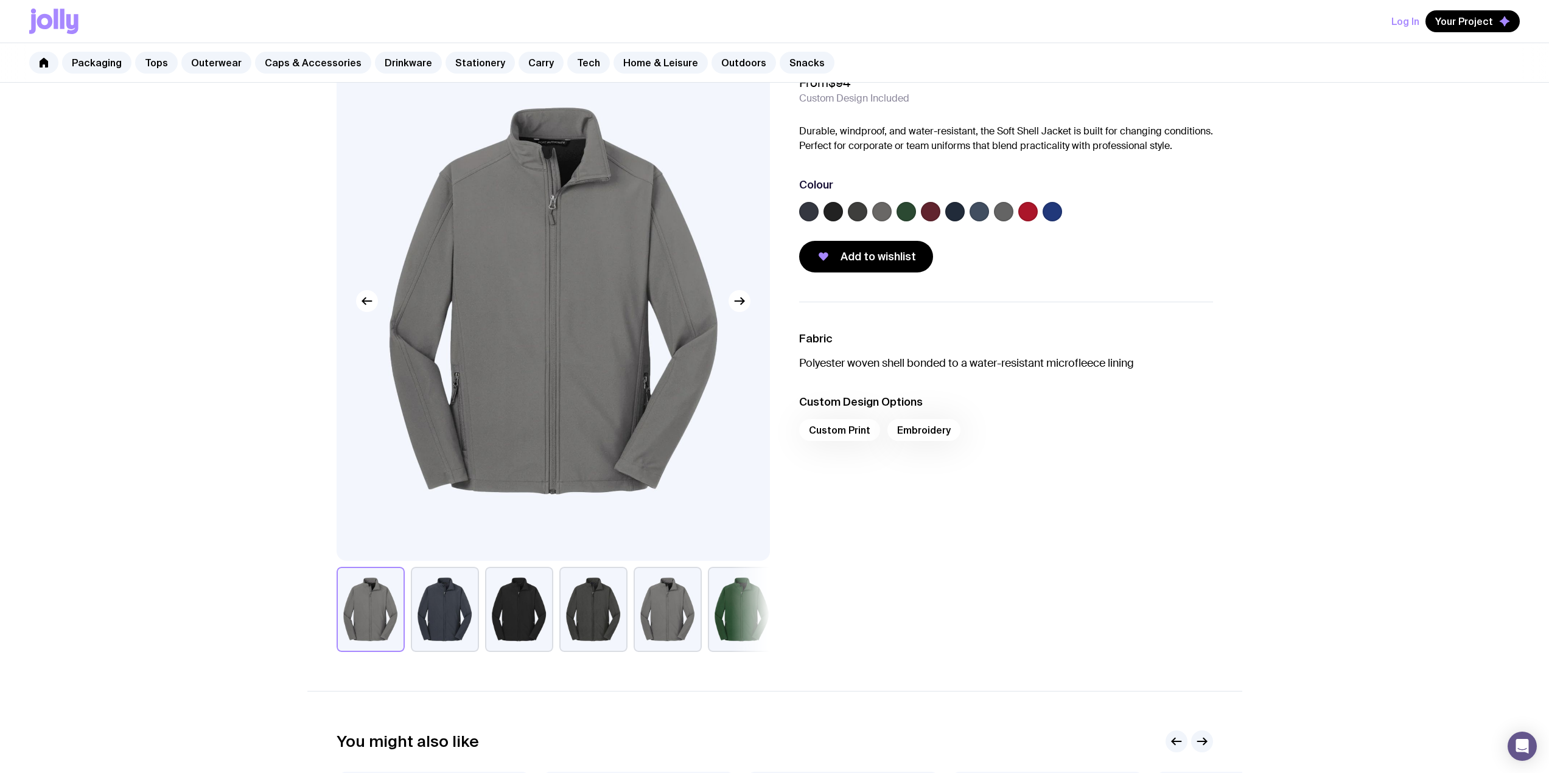
click at [485, 605] on div at bounding box center [519, 609] width 68 height 85
click at [524, 596] on button "button" at bounding box center [519, 609] width 68 height 85
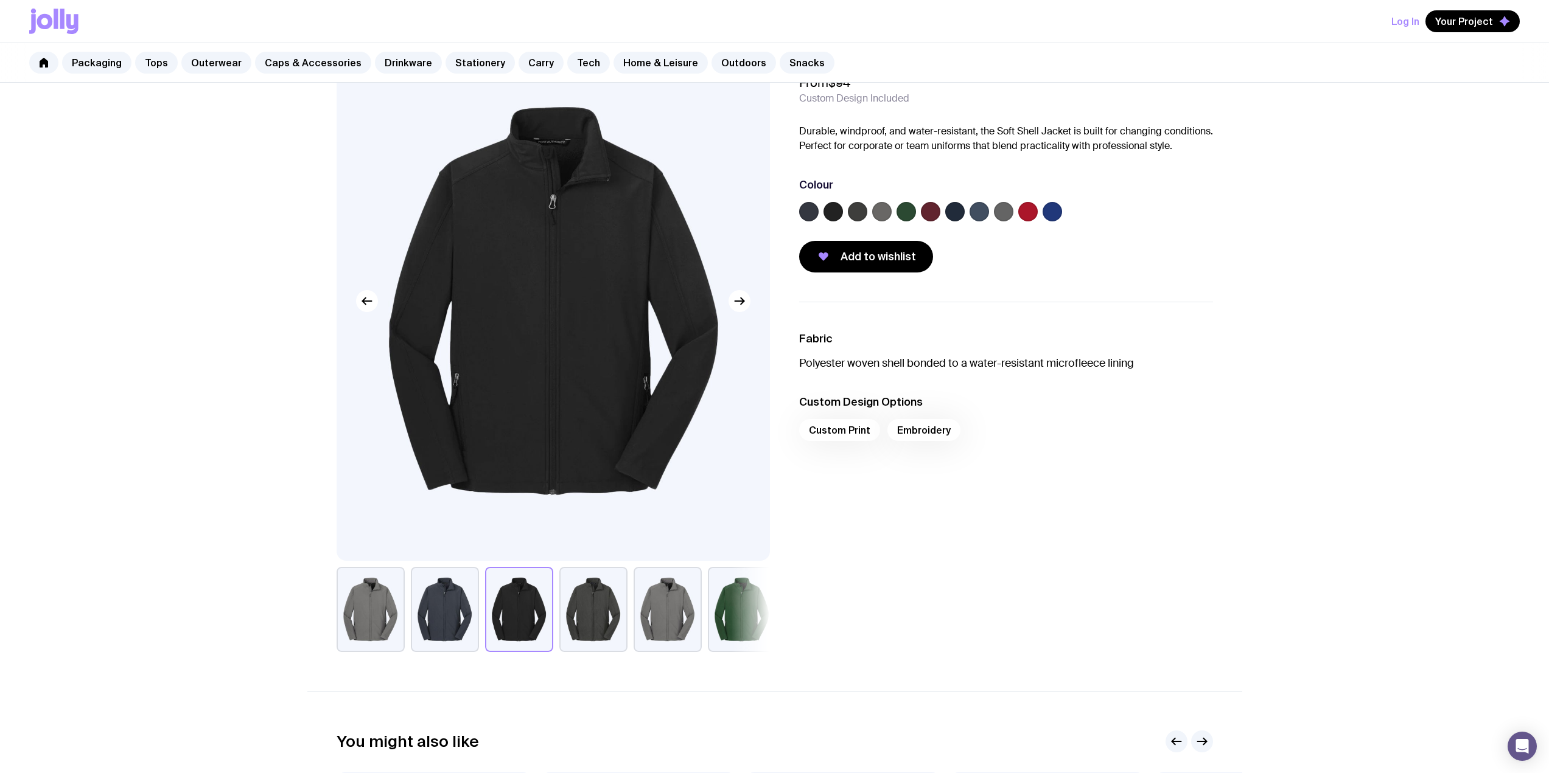
click at [957, 207] on label at bounding box center [954, 211] width 19 height 19
click at [0, 0] on input "radio" at bounding box center [0, 0] width 0 height 0
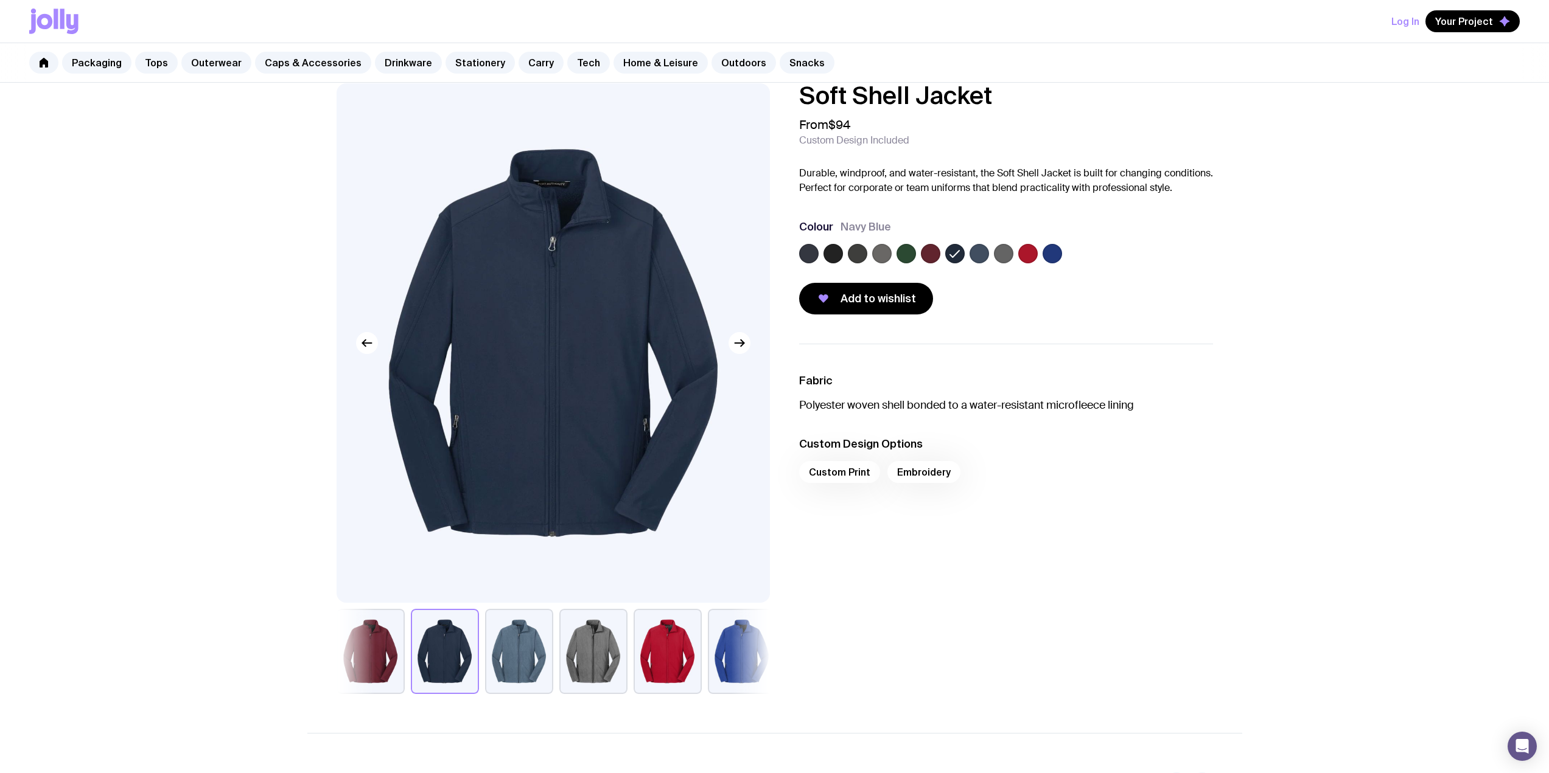
scroll to position [0, 0]
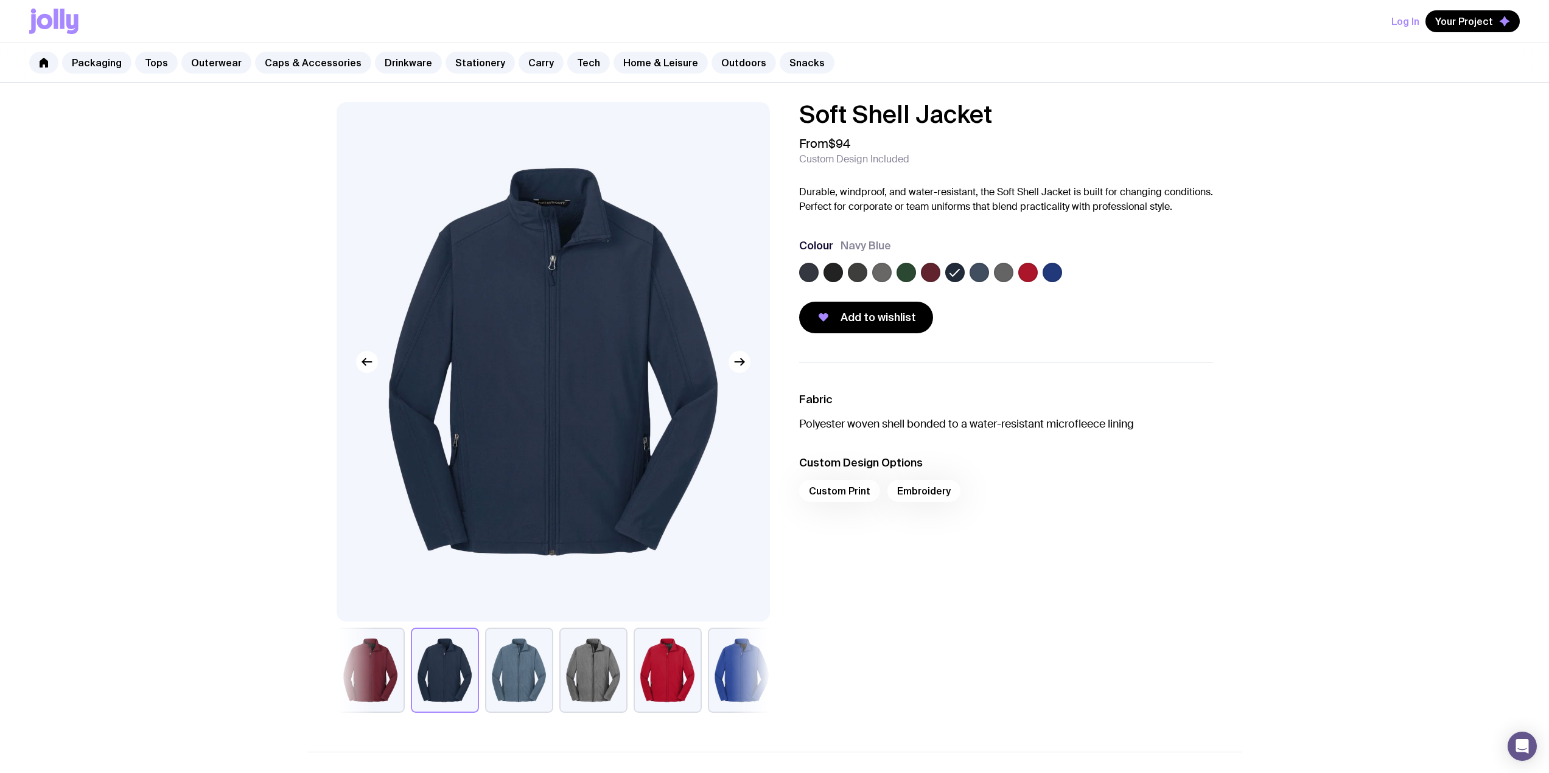
click at [939, 624] on div "Fabric Polyester woven shell bonded to a water-resistant microfleece lining Cus…" at bounding box center [995, 538] width 433 height 350
click at [936, 433] on ul "Fabric Polyester woven shell bonded to a water-resistant microfleece lining Cus…" at bounding box center [1006, 451] width 414 height 176
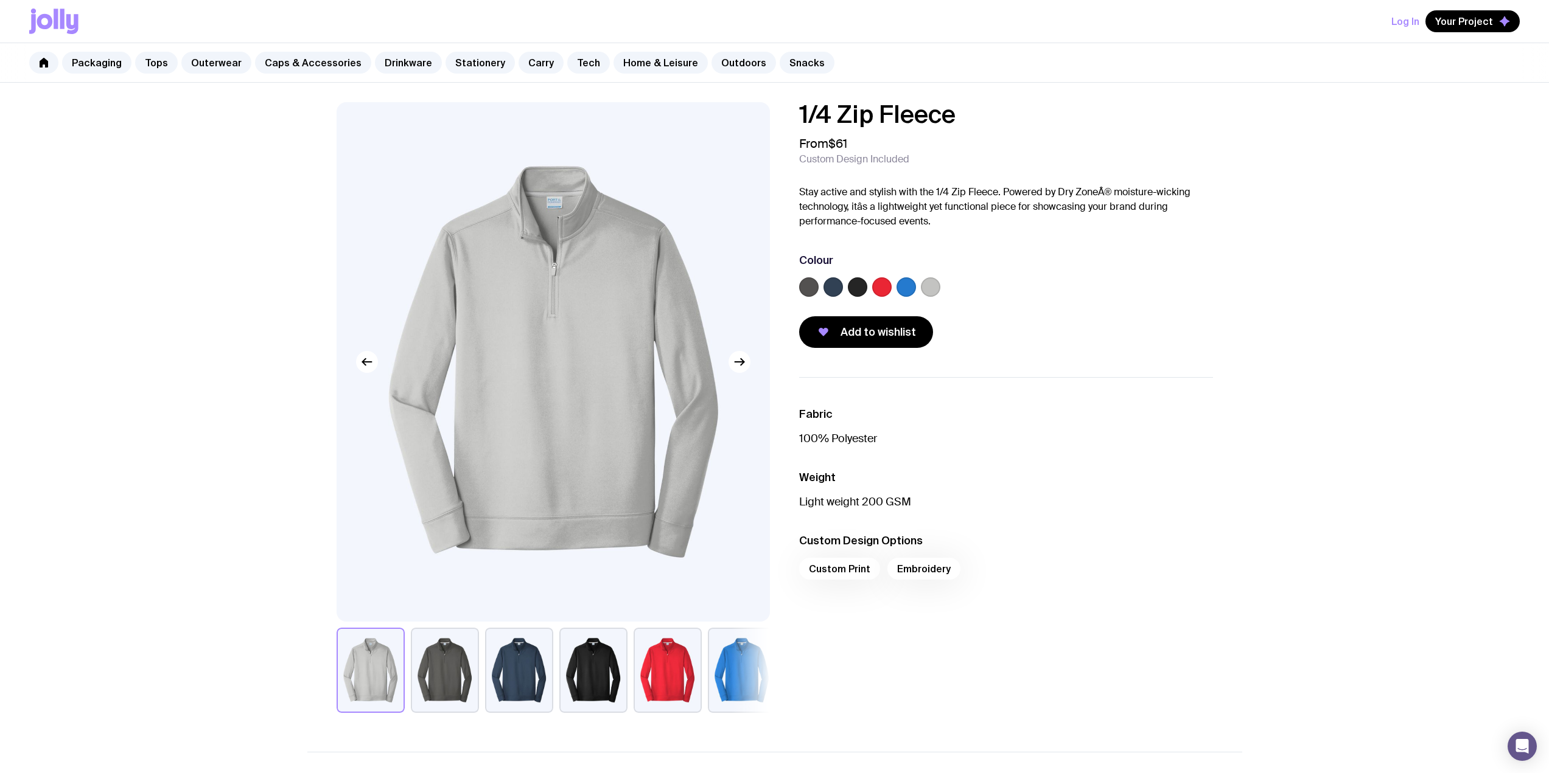
click at [1120, 220] on p "Stay active and stylish with the 1/4 Zip Fleece. Powered by Dry ZoneÂ® moisture…" at bounding box center [1006, 207] width 414 height 44
click at [440, 688] on button "button" at bounding box center [445, 670] width 68 height 85
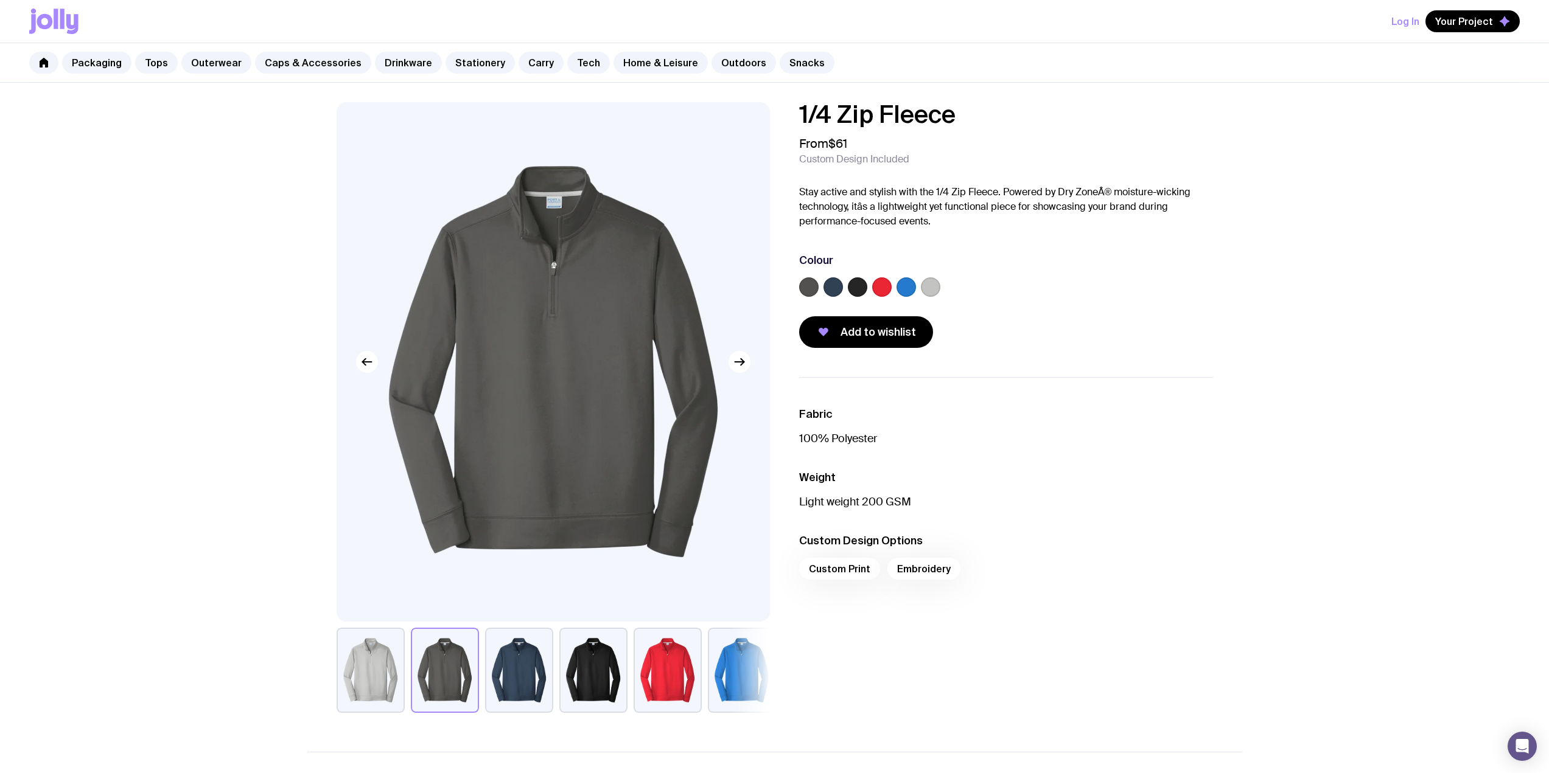
click at [501, 690] on button "button" at bounding box center [519, 670] width 68 height 85
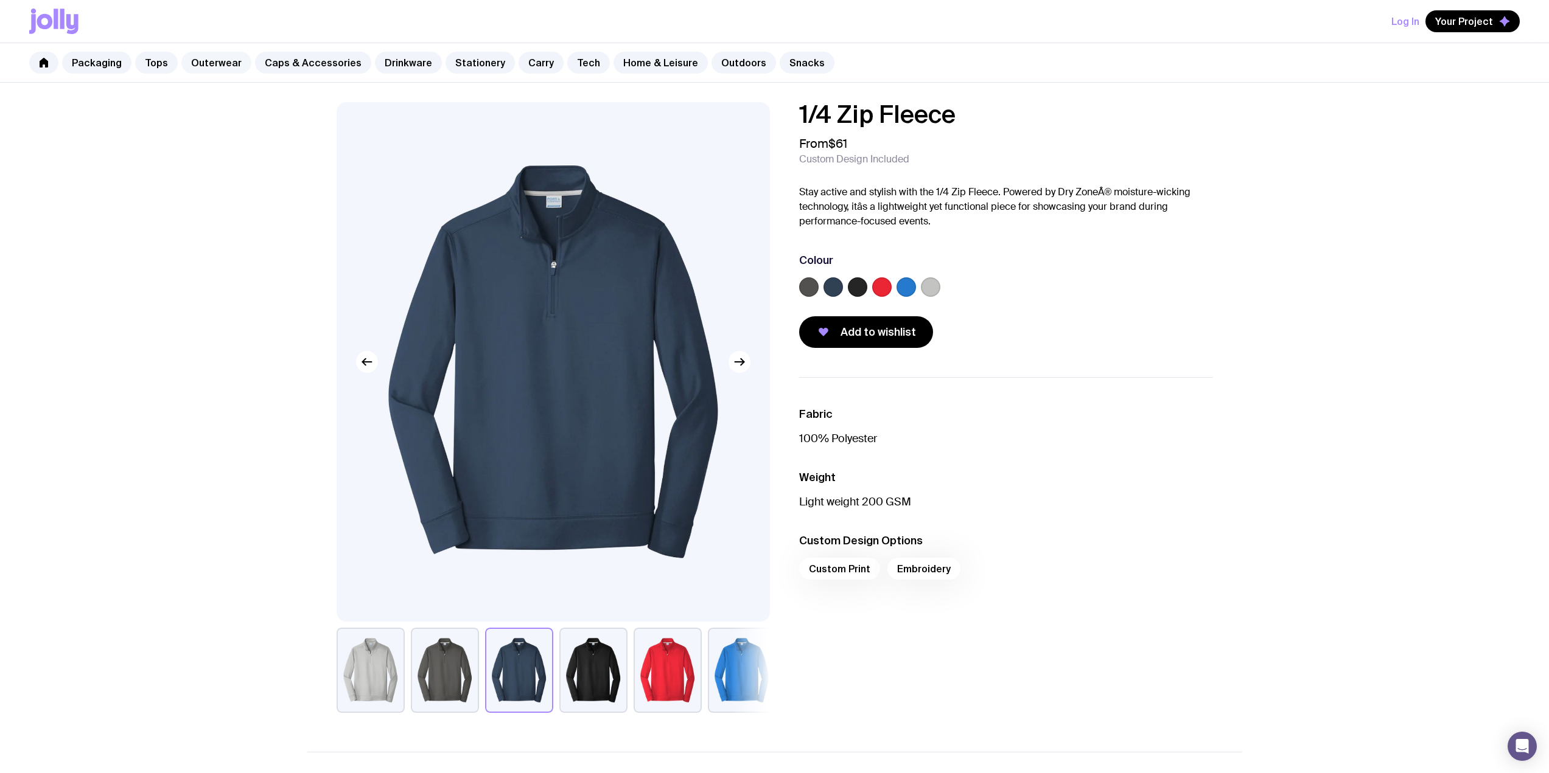
click at [212, 60] on link "Outerwear" at bounding box center [216, 63] width 70 height 22
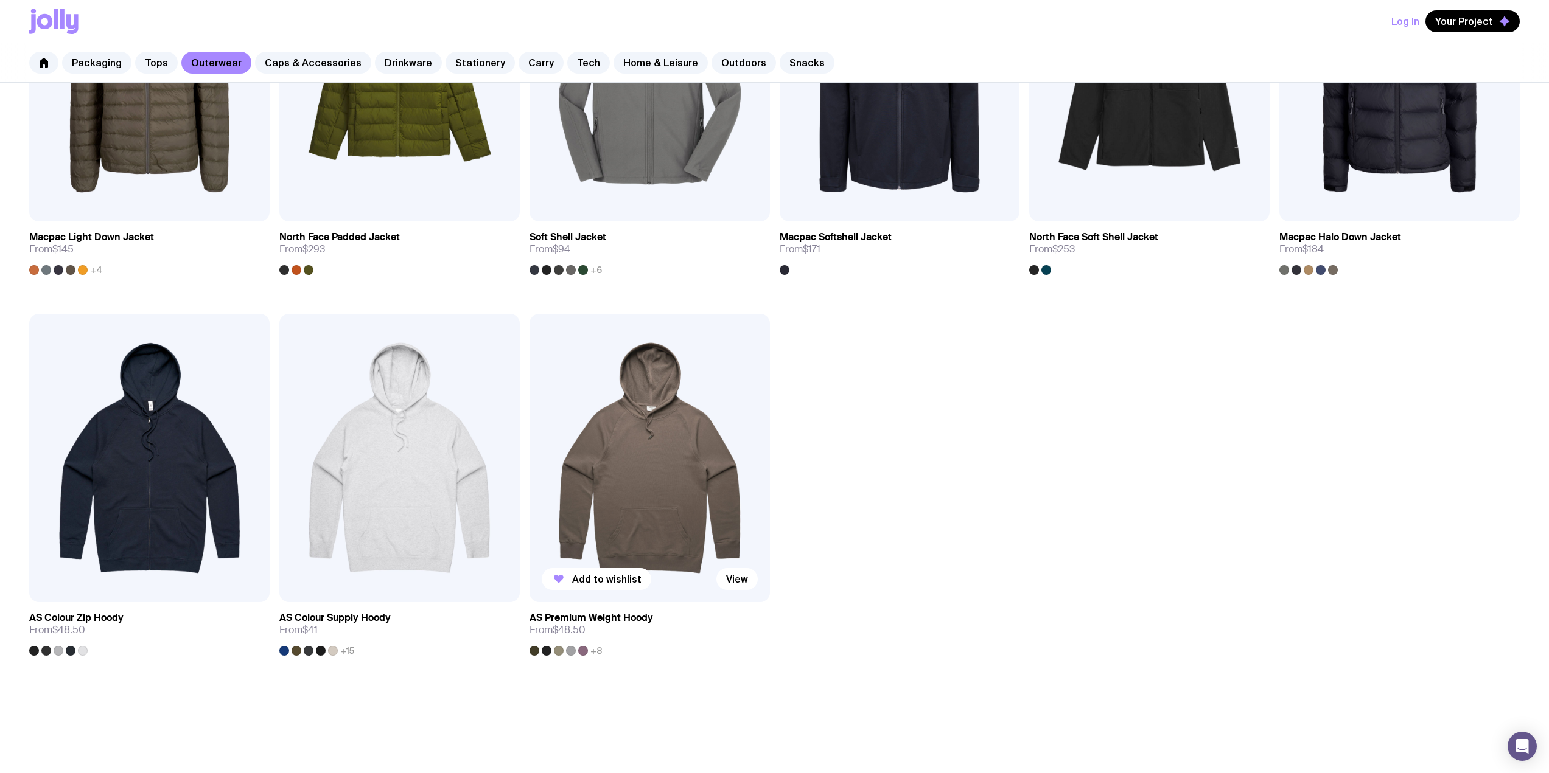
scroll to position [1235, 0]
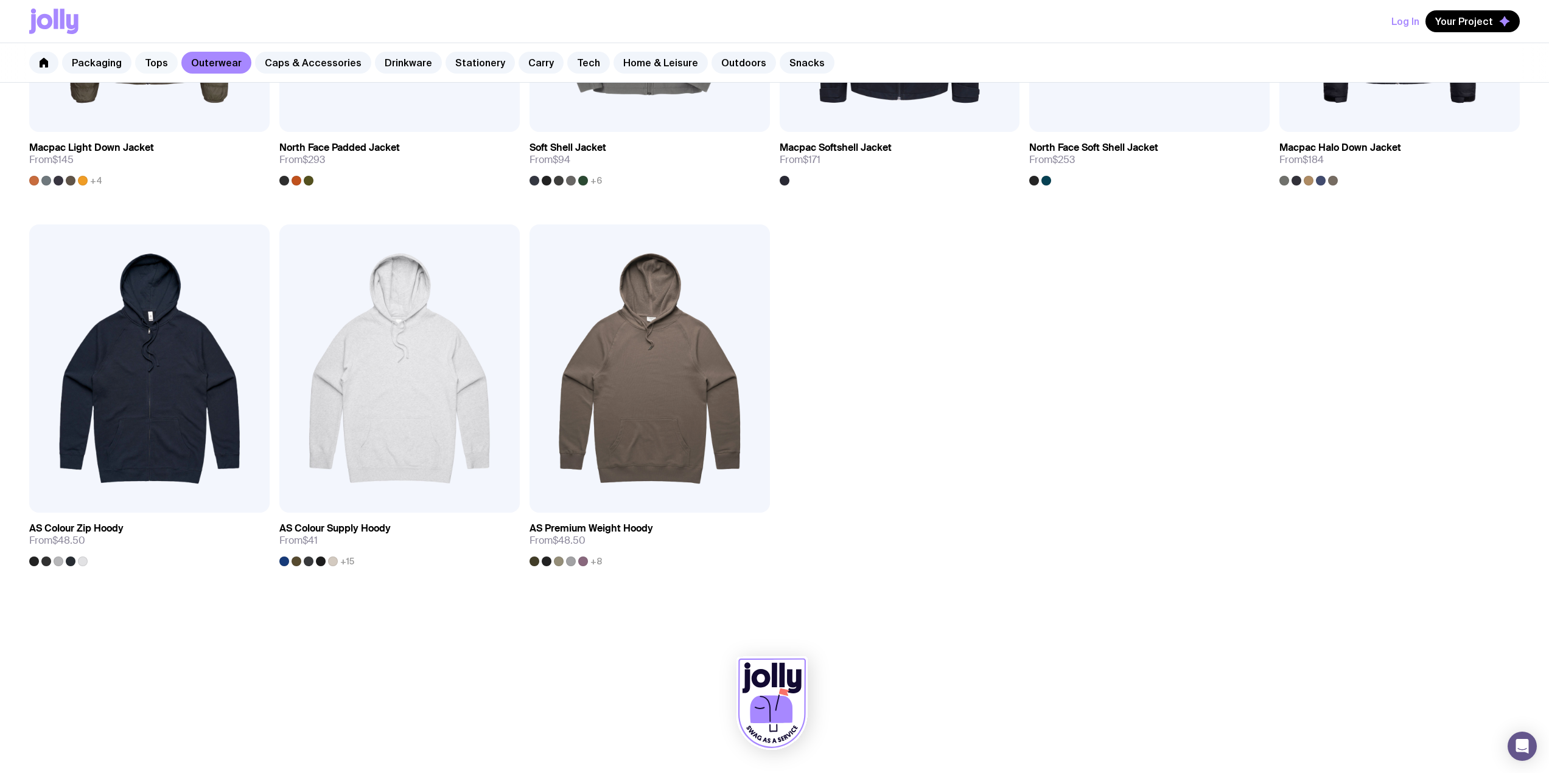
click at [161, 57] on link "Tops" at bounding box center [156, 63] width 43 height 22
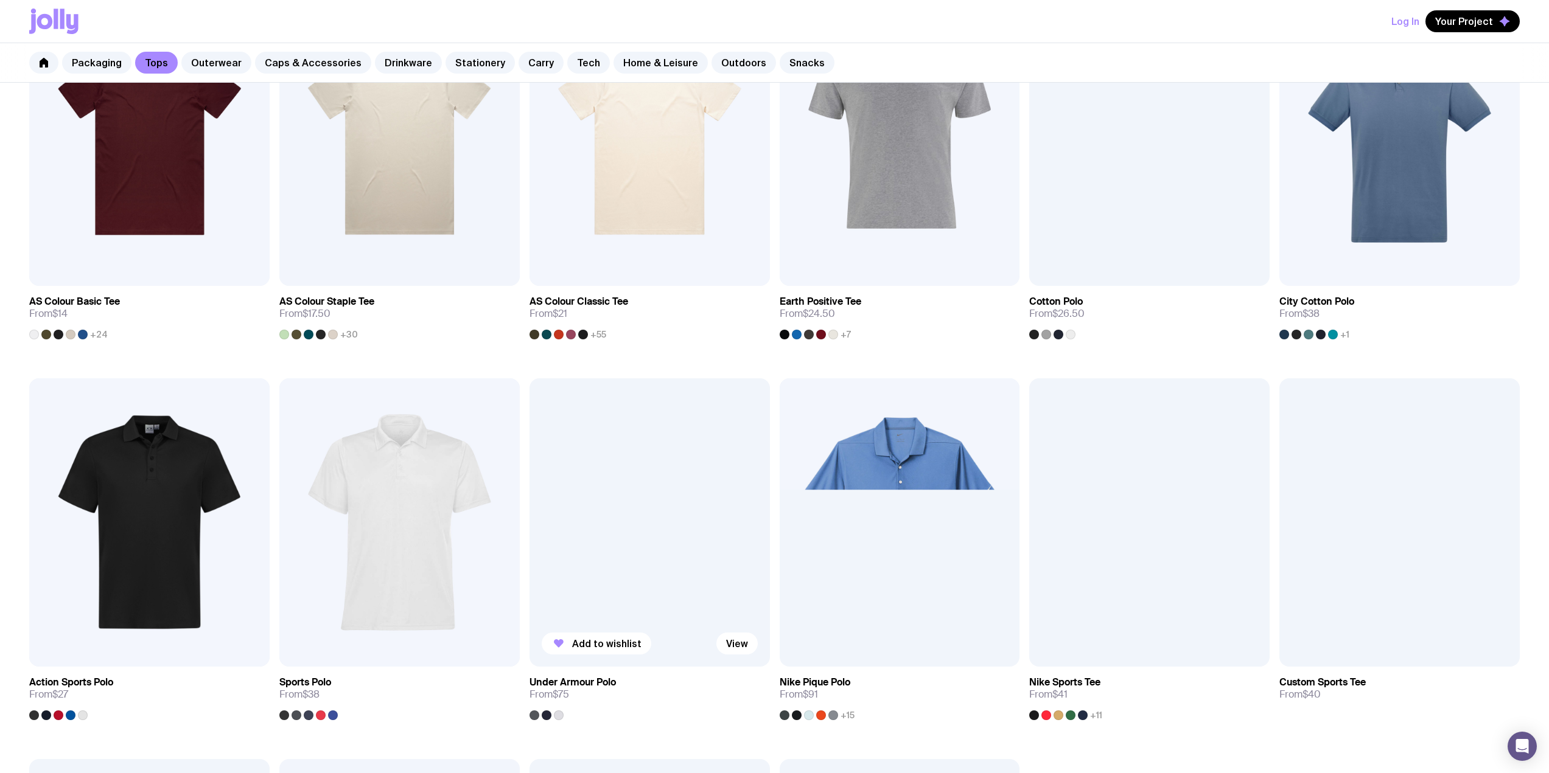
scroll to position [426, 0]
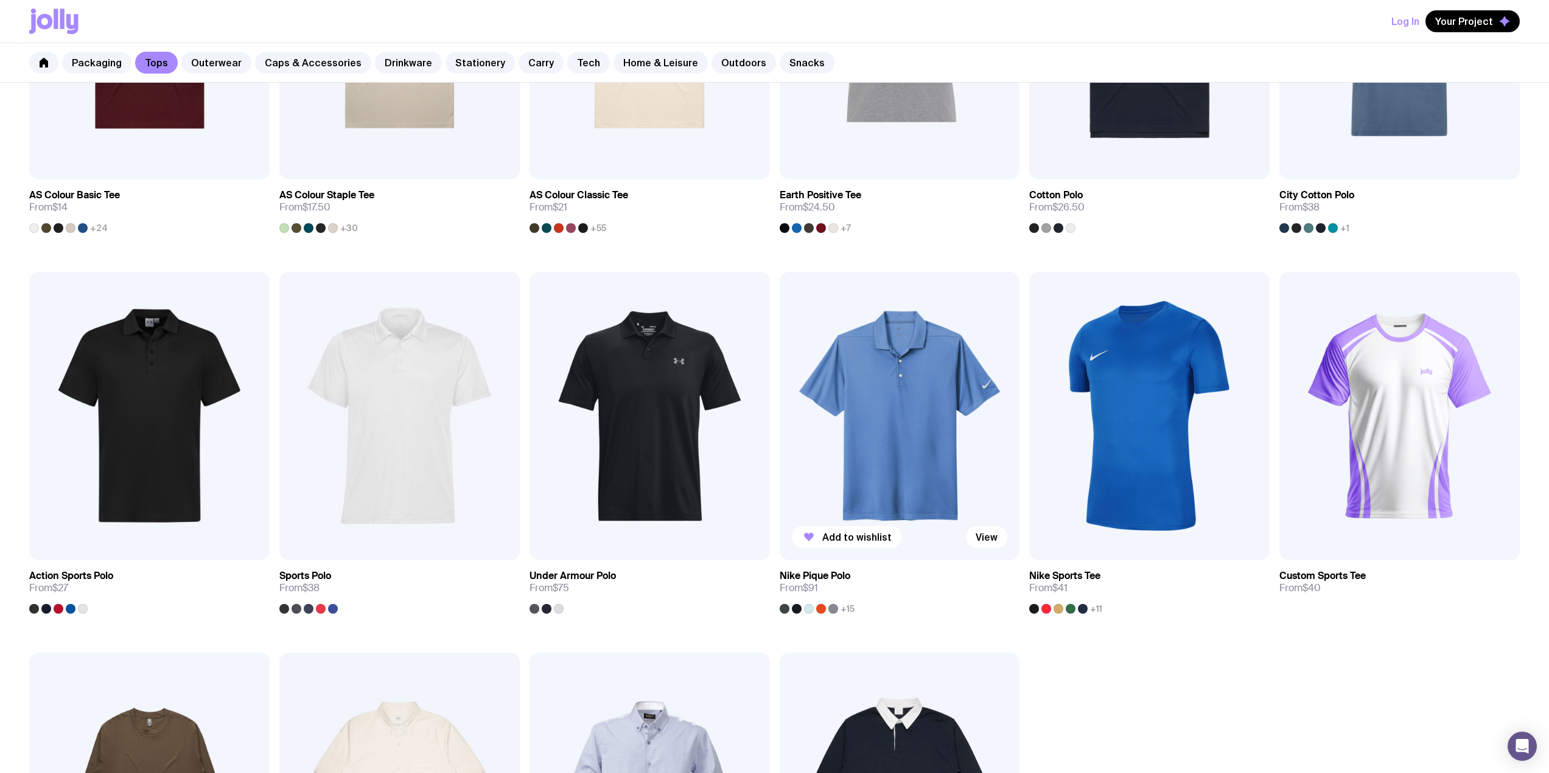
click at [843, 451] on img at bounding box center [899, 416] width 240 height 288
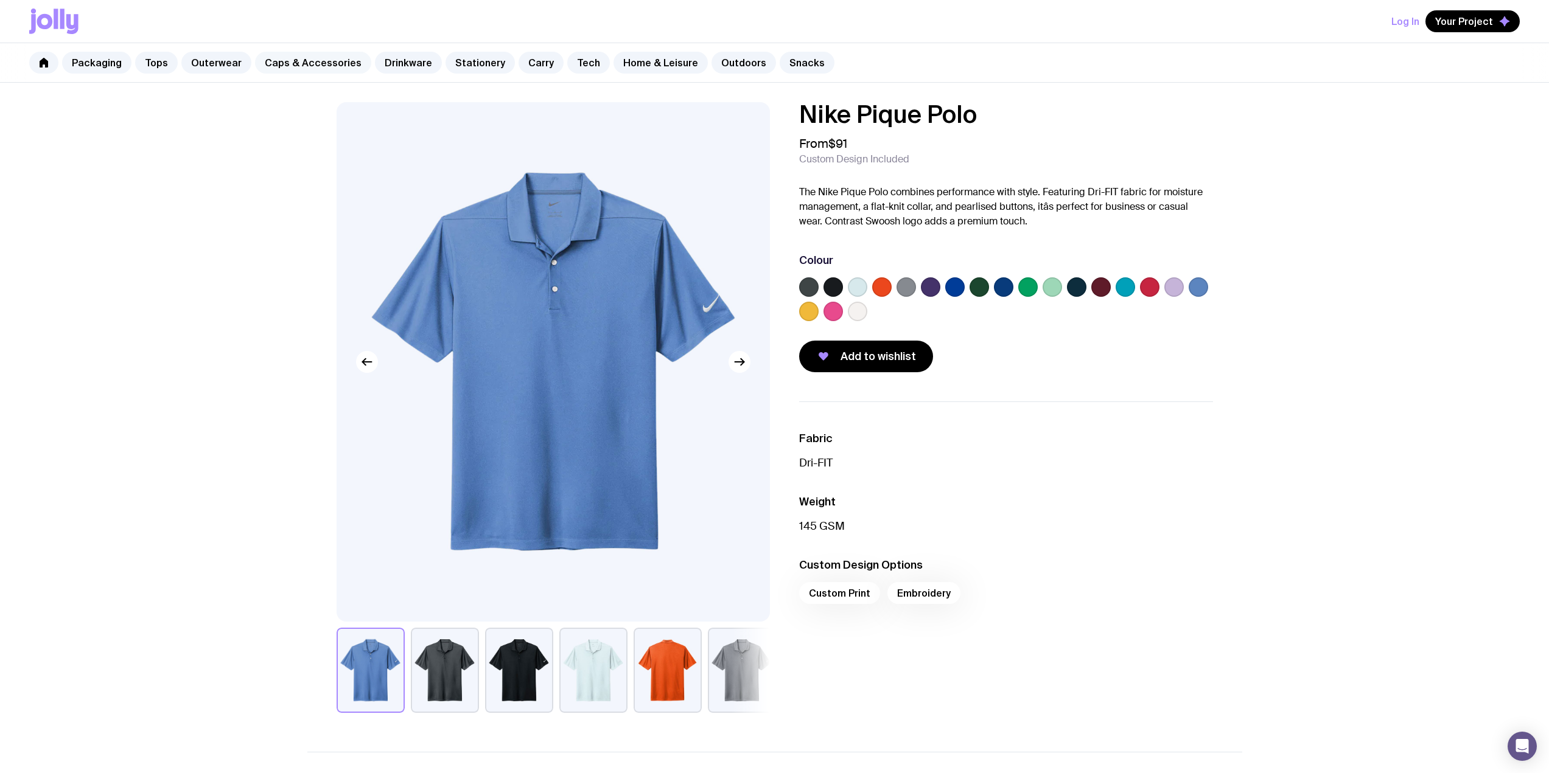
click at [269, 59] on link "Caps & Accessories" at bounding box center [313, 63] width 116 height 22
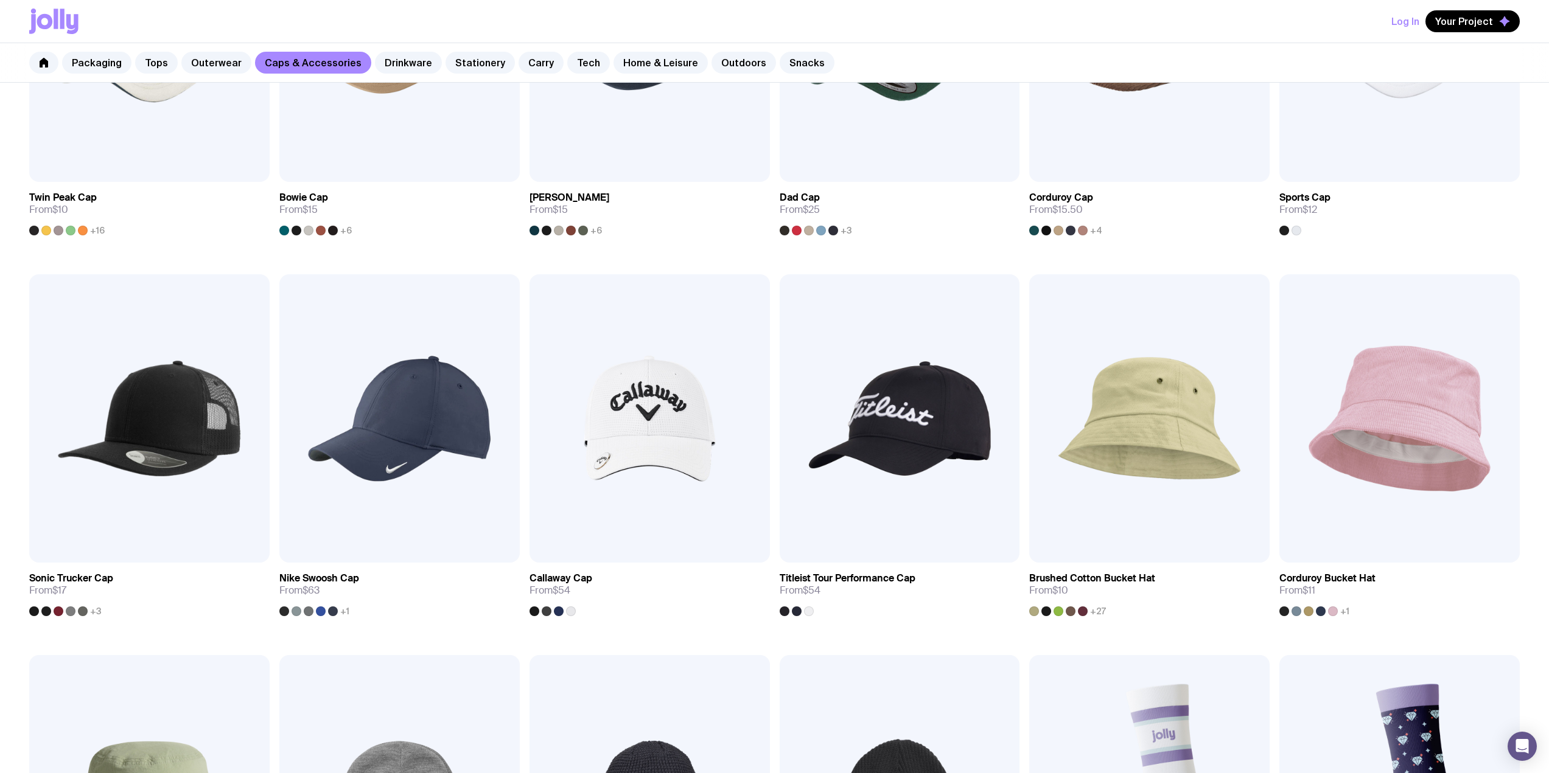
scroll to position [608, 0]
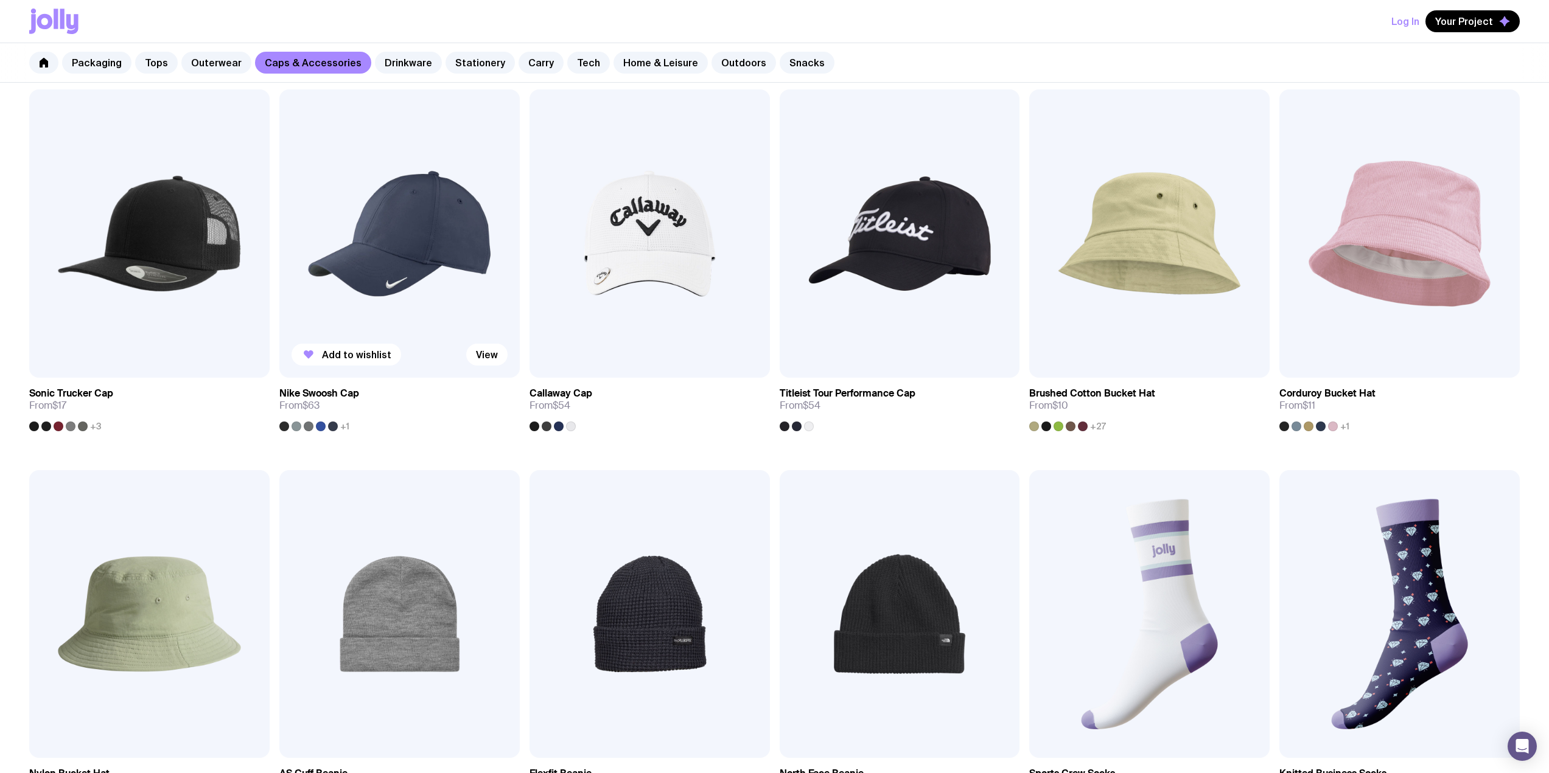
click at [405, 290] on img at bounding box center [399, 233] width 240 height 288
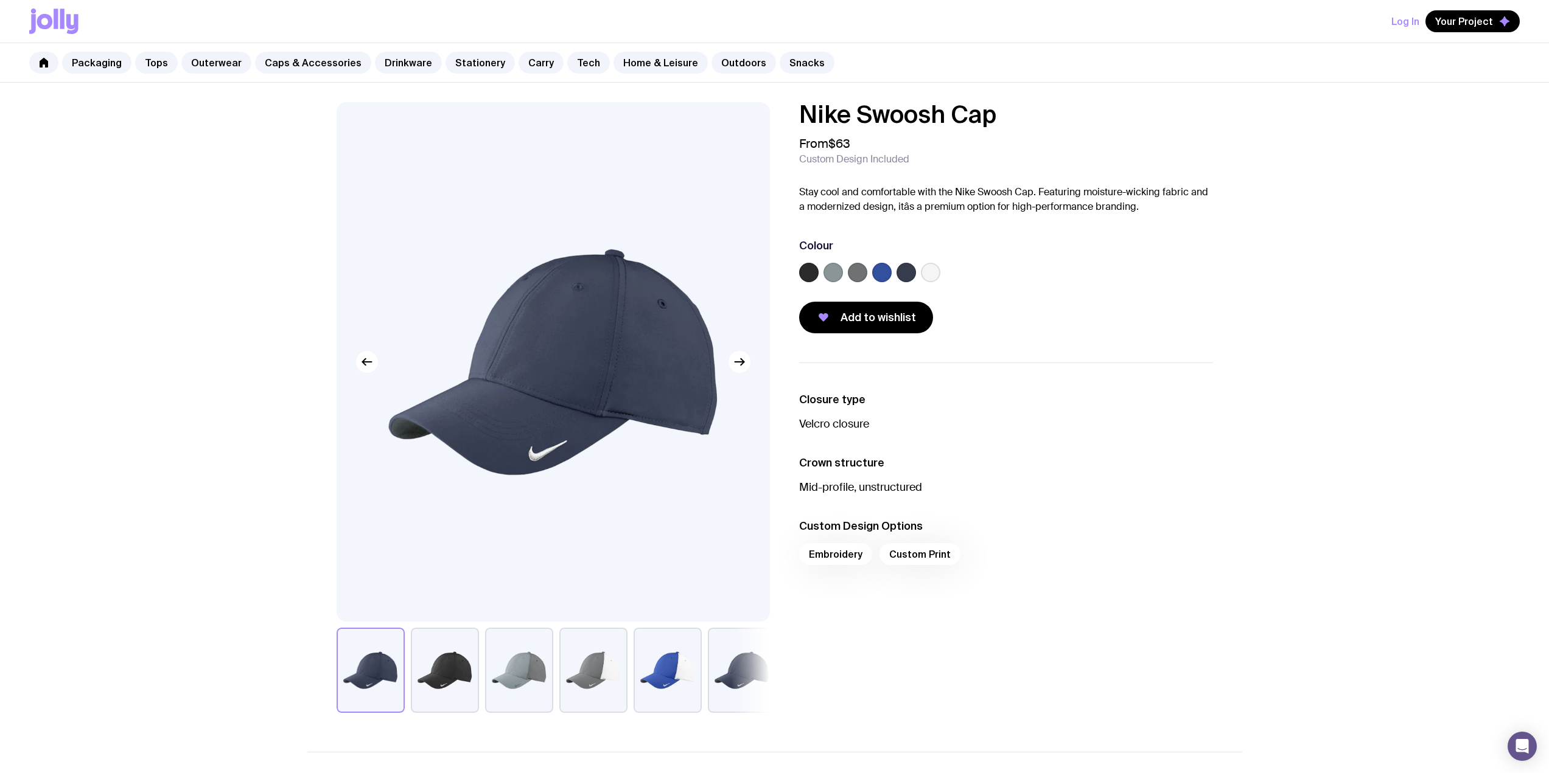
click at [882, 273] on label at bounding box center [881, 272] width 19 height 19
click at [0, 0] on input "radio" at bounding box center [0, 0] width 0 height 0
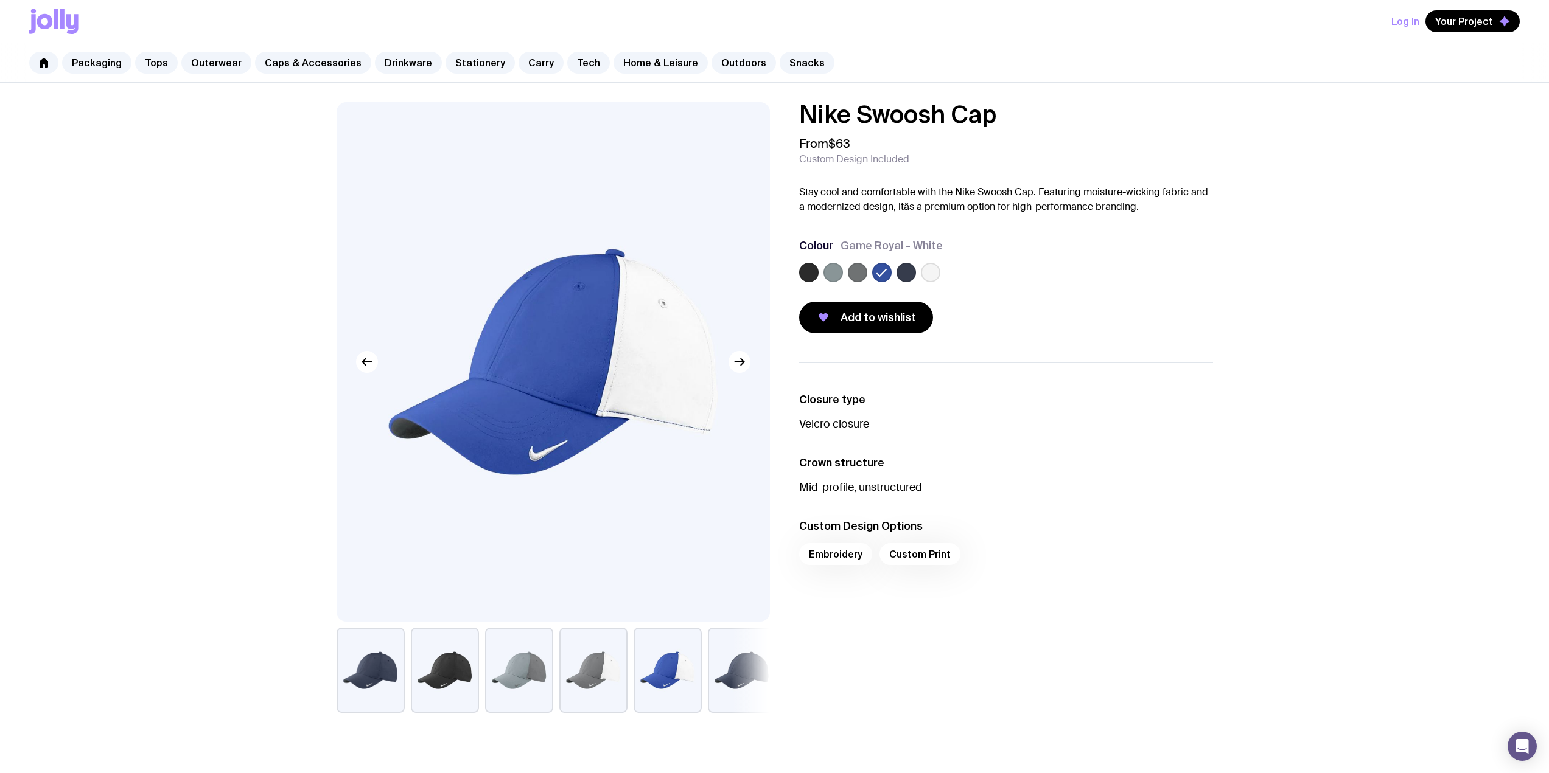
click at [843, 271] on div at bounding box center [1006, 275] width 414 height 24
click at [837, 274] on label at bounding box center [832, 272] width 19 height 19
click at [0, 0] on input "radio" at bounding box center [0, 0] width 0 height 0
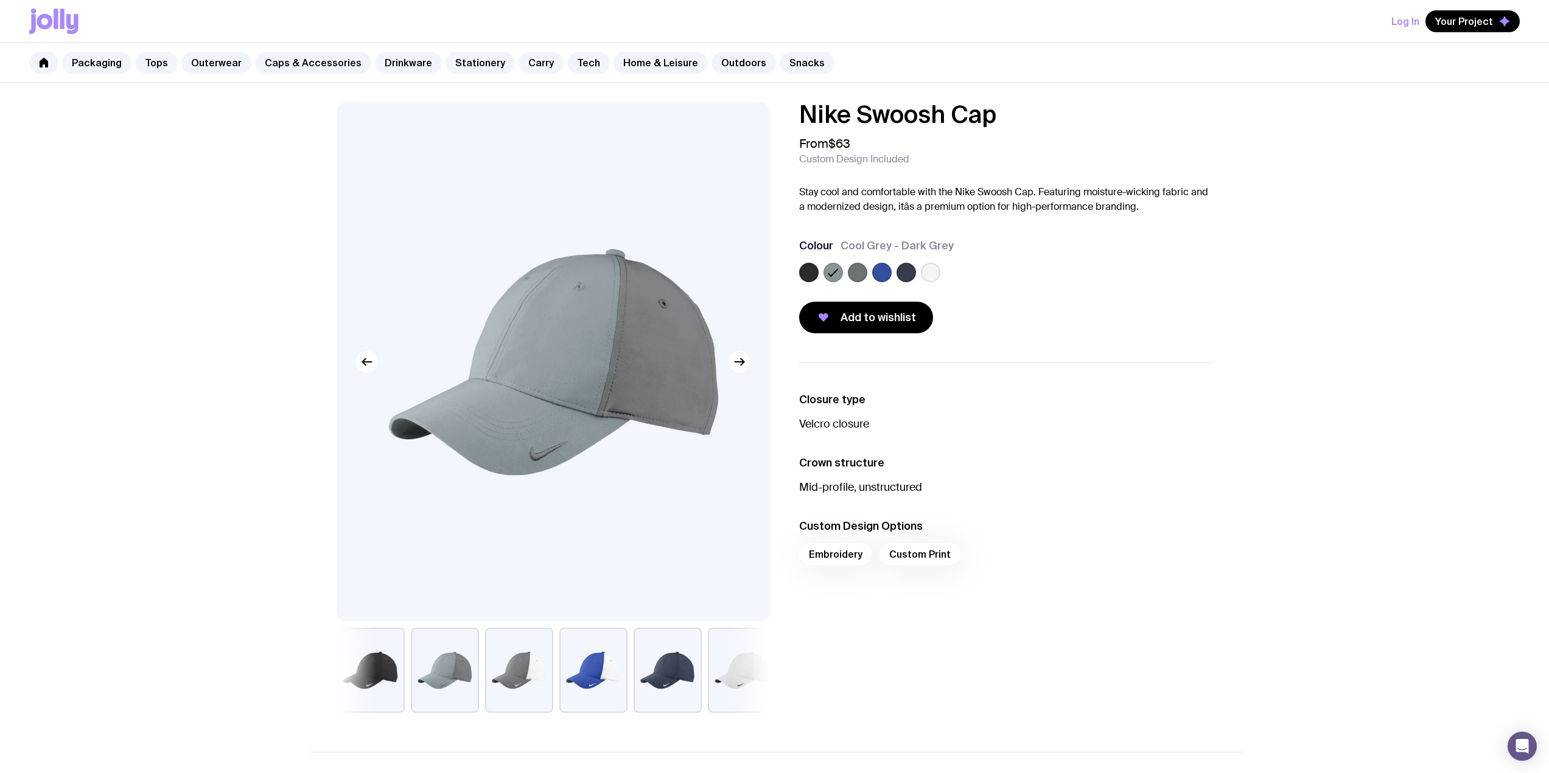
click at [861, 273] on label at bounding box center [857, 272] width 19 height 19
click at [0, 0] on input "radio" at bounding box center [0, 0] width 0 height 0
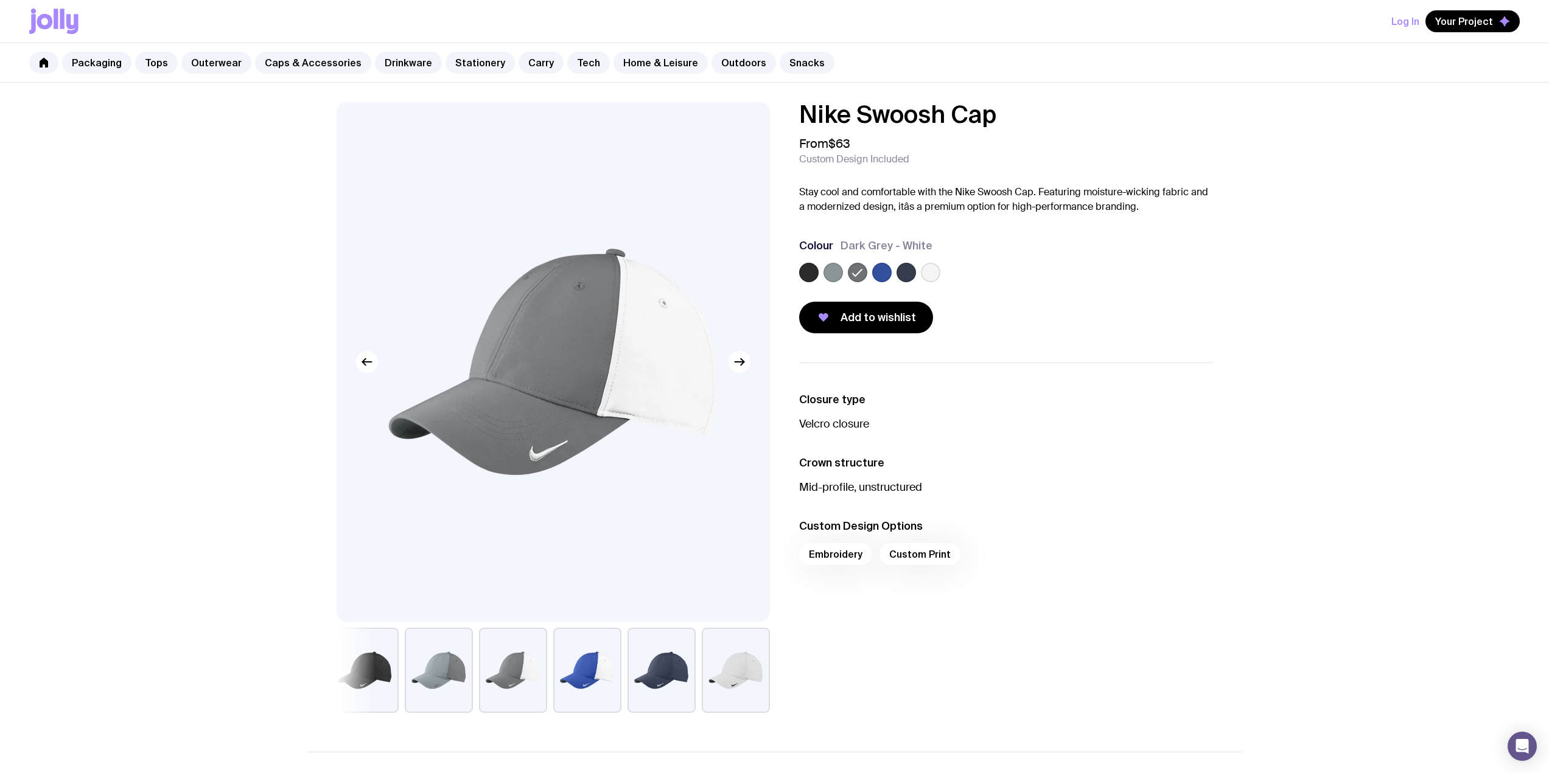
click at [930, 274] on label at bounding box center [930, 272] width 19 height 19
click at [0, 0] on input "radio" at bounding box center [0, 0] width 0 height 0
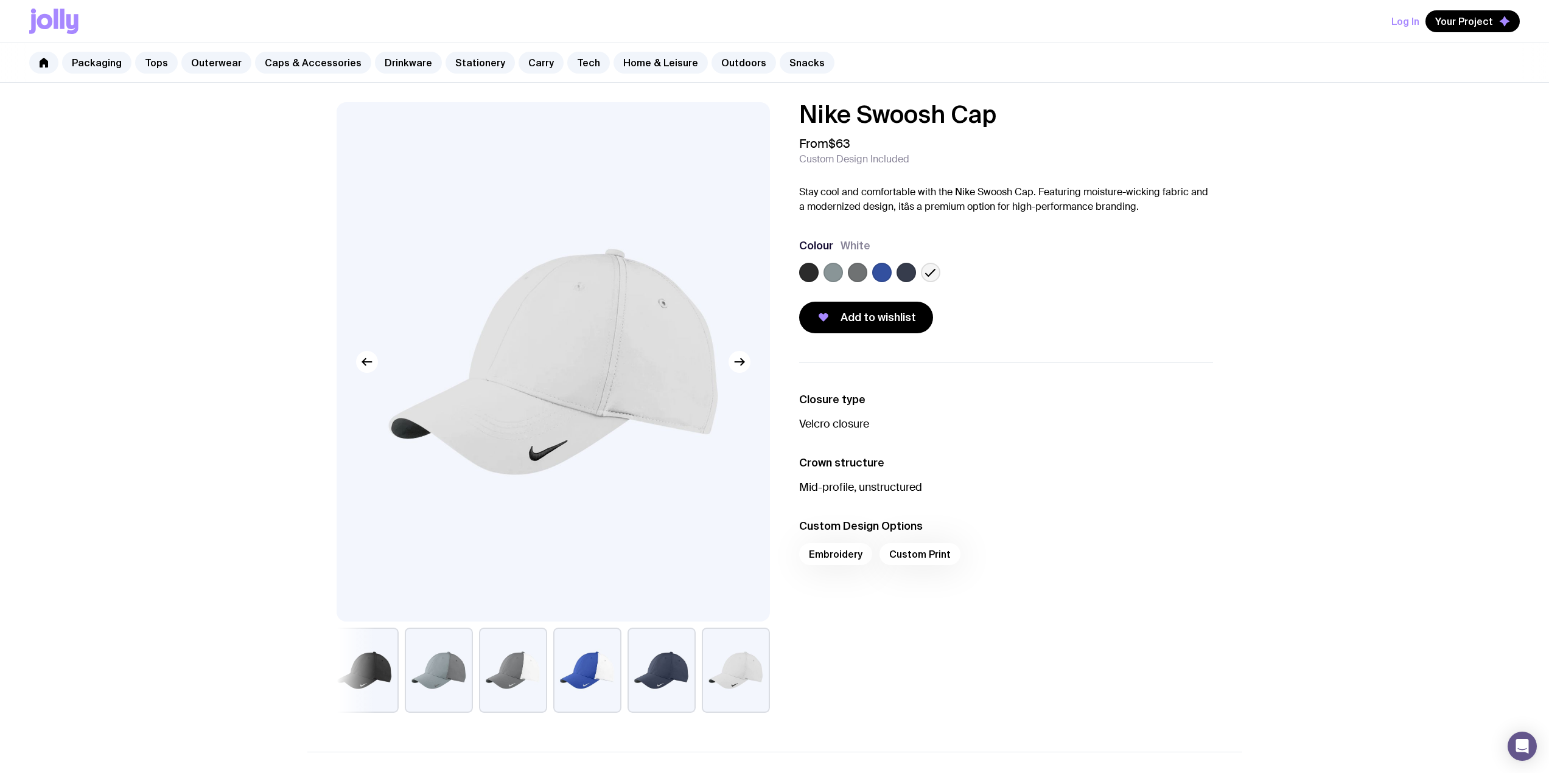
click at [805, 276] on label at bounding box center [808, 272] width 19 height 19
click at [0, 0] on input "radio" at bounding box center [0, 0] width 0 height 0
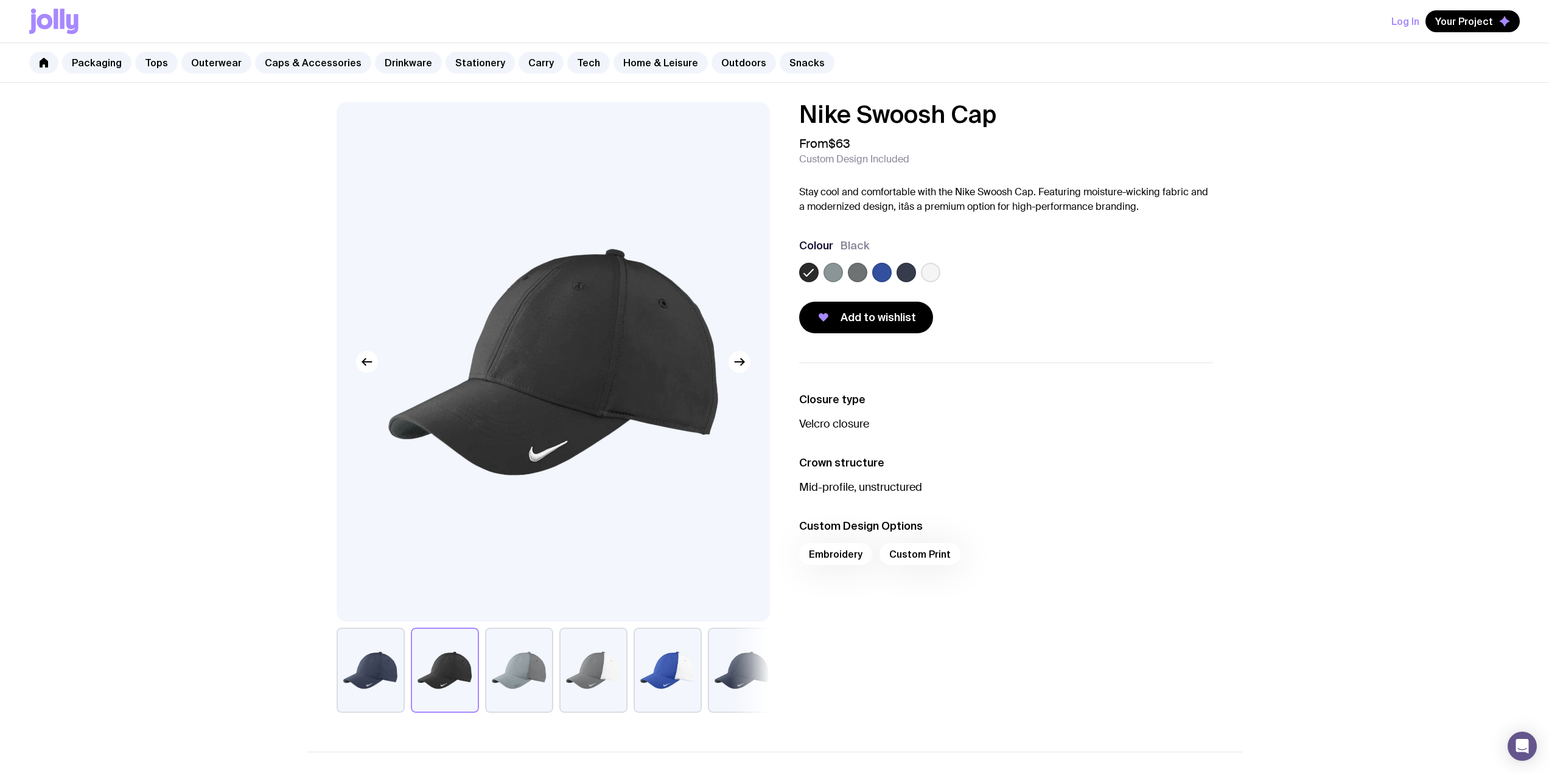
click at [905, 270] on label at bounding box center [905, 272] width 19 height 19
click at [0, 0] on input "radio" at bounding box center [0, 0] width 0 height 0
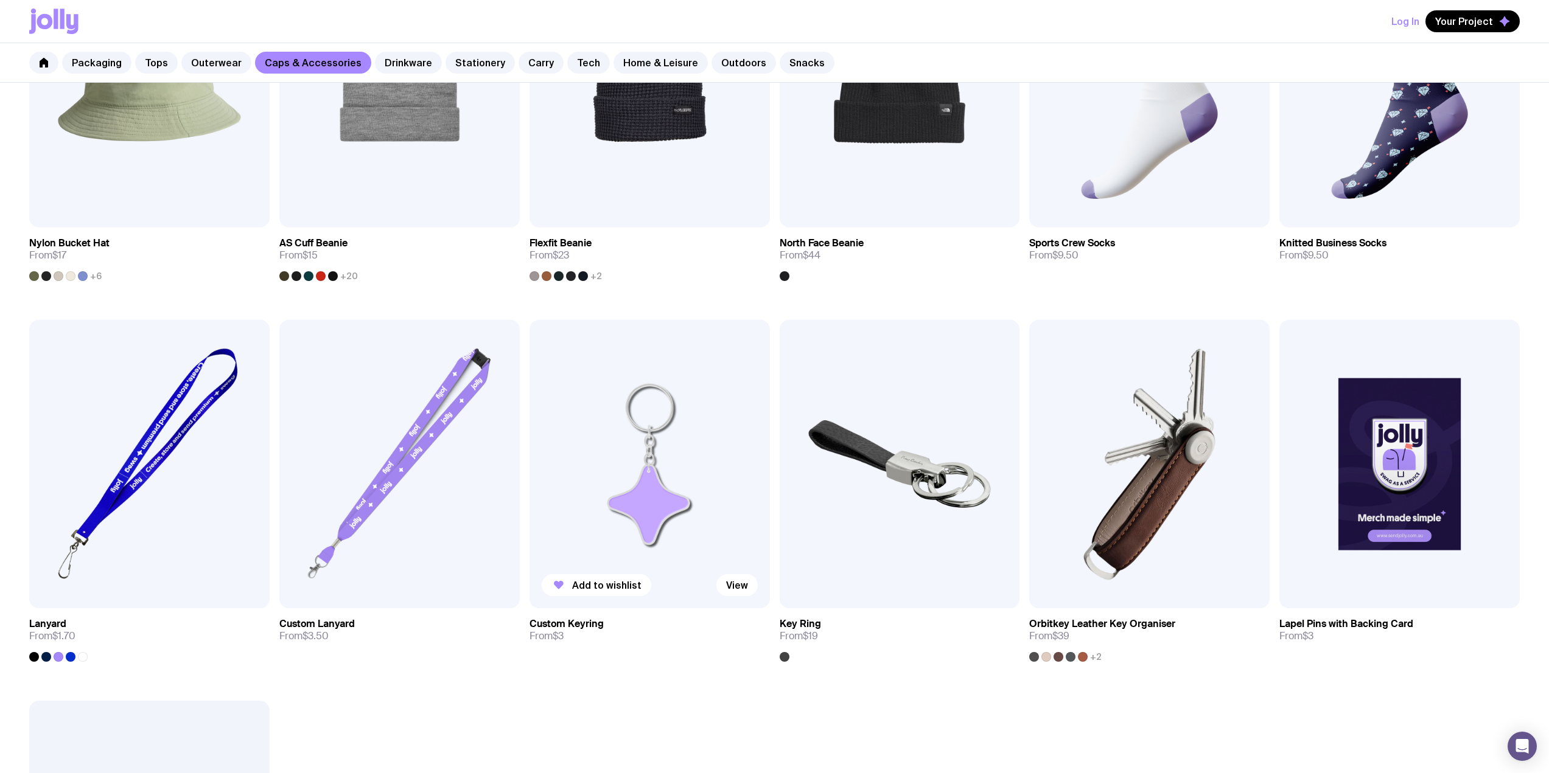
scroll to position [1148, 0]
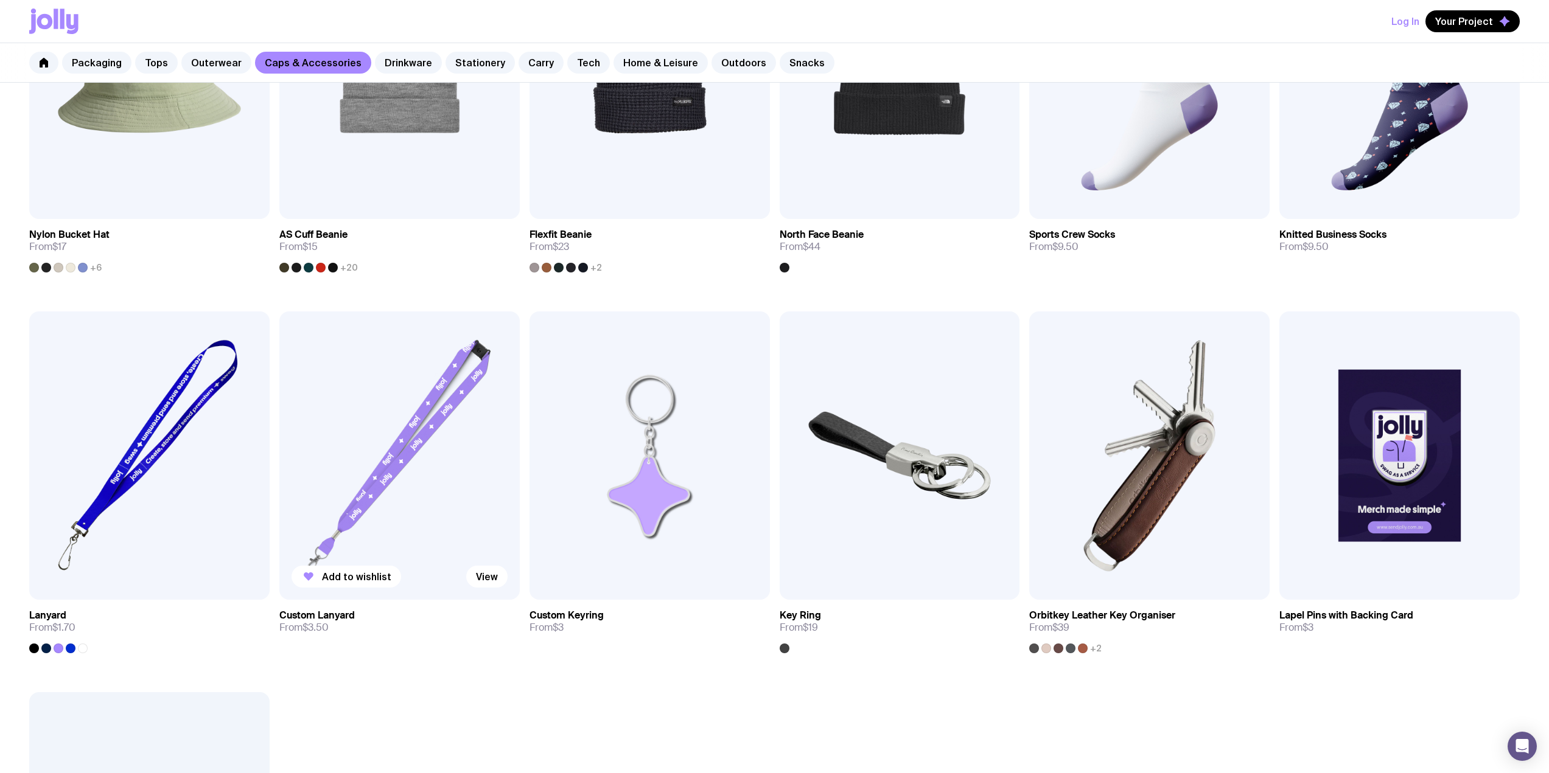
click at [354, 493] on img at bounding box center [399, 456] width 240 height 288
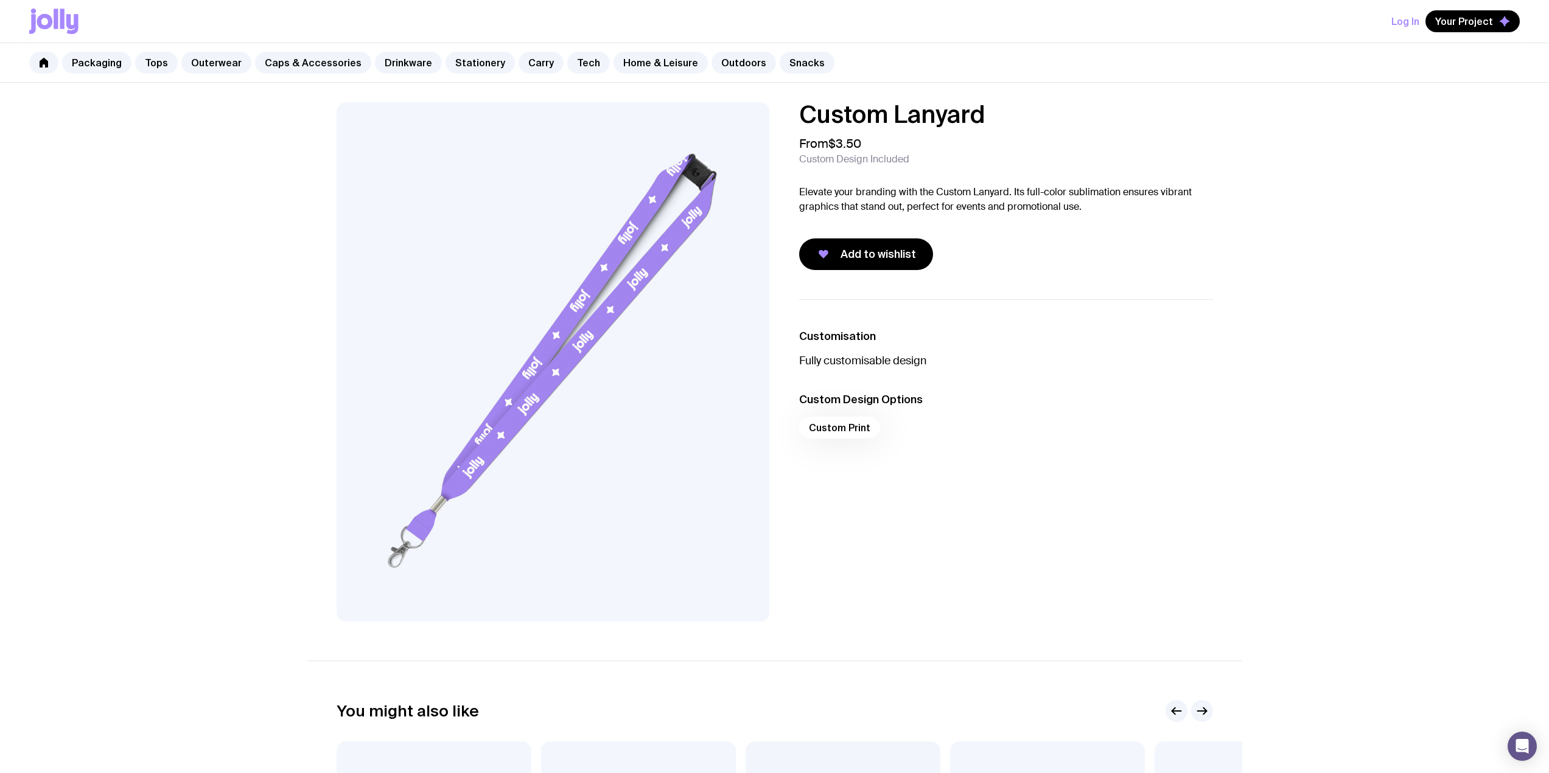
drag, startPoint x: 1096, startPoint y: 514, endPoint x: 1136, endPoint y: 505, distance: 41.2
click at [1096, 516] on div "Customisation Fully customisable design Custom Design Options Custom Print" at bounding box center [995, 460] width 433 height 322
drag, startPoint x: 1050, startPoint y: 276, endPoint x: 978, endPoint y: 394, distance: 137.9
click at [1050, 276] on div "Custom Lanyard From $3.50 Custom Design Included Elevate your branding with the…" at bounding box center [774, 362] width 935 height 520
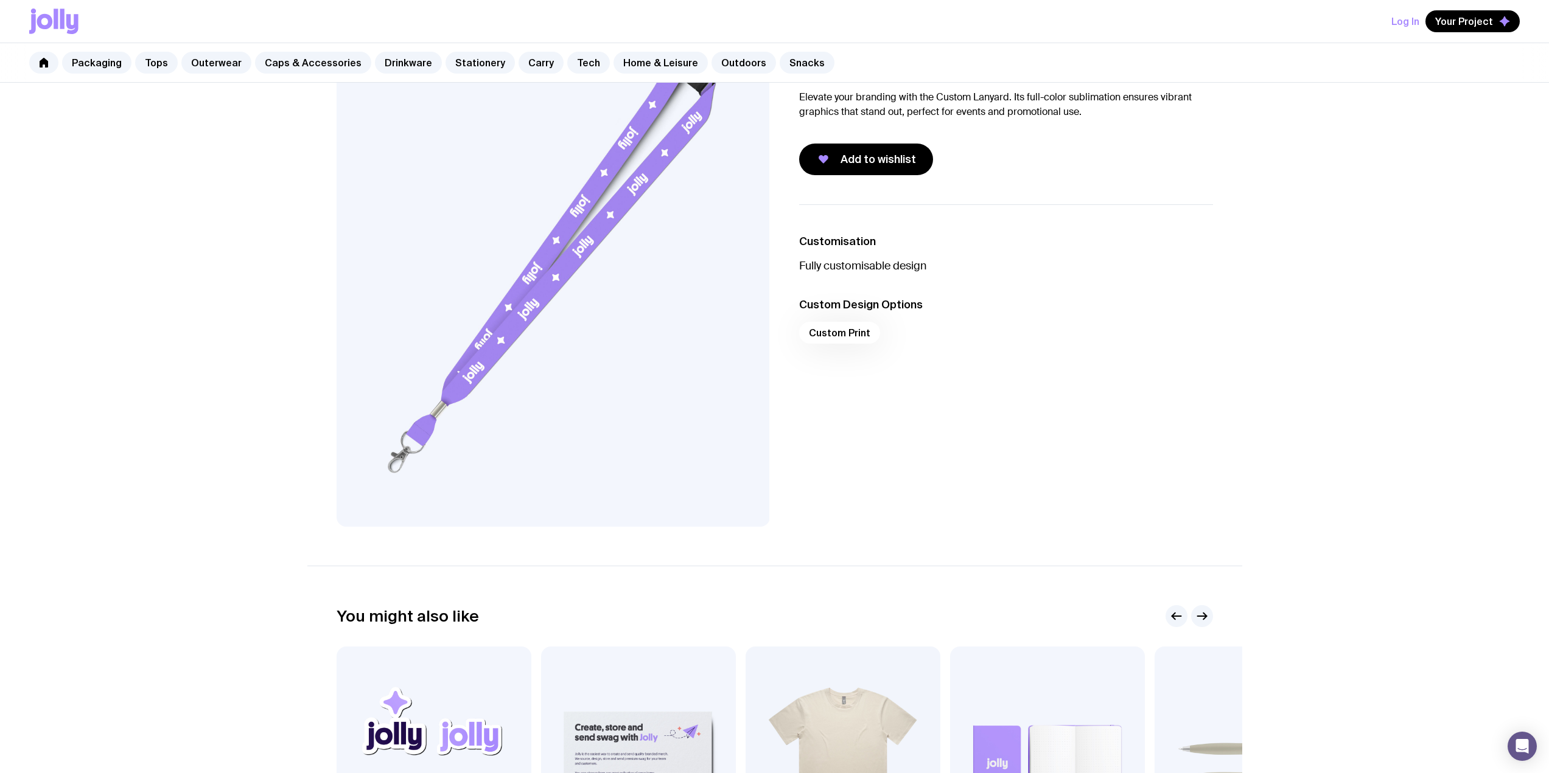
scroll to position [448, 0]
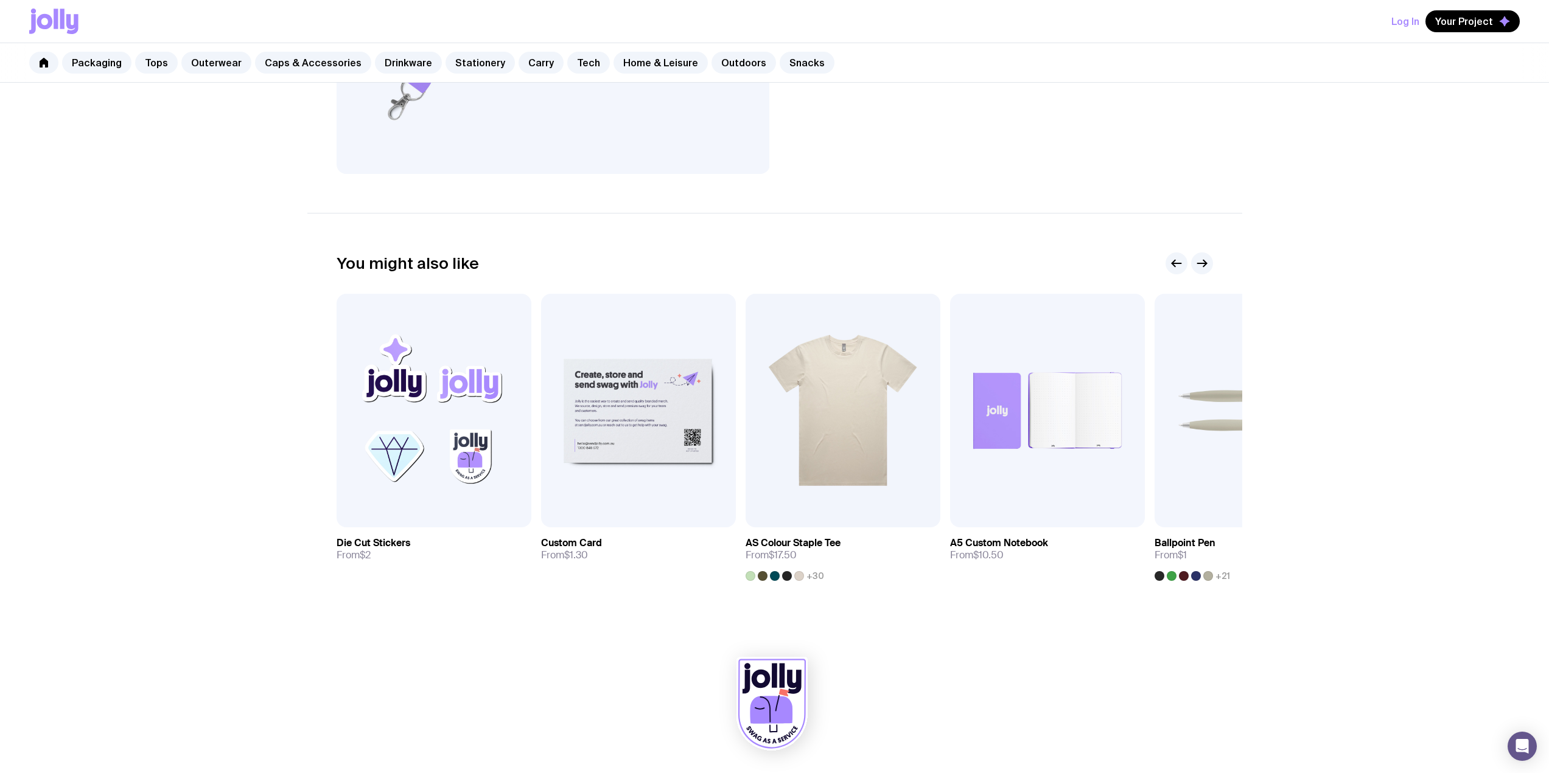
click at [138, 511] on div "Custom Lanyard From $3.50 Custom Design Included Elevate your branding with the…" at bounding box center [774, 137] width 1549 height 1005
click at [663, 408] on img at bounding box center [638, 411] width 195 height 234
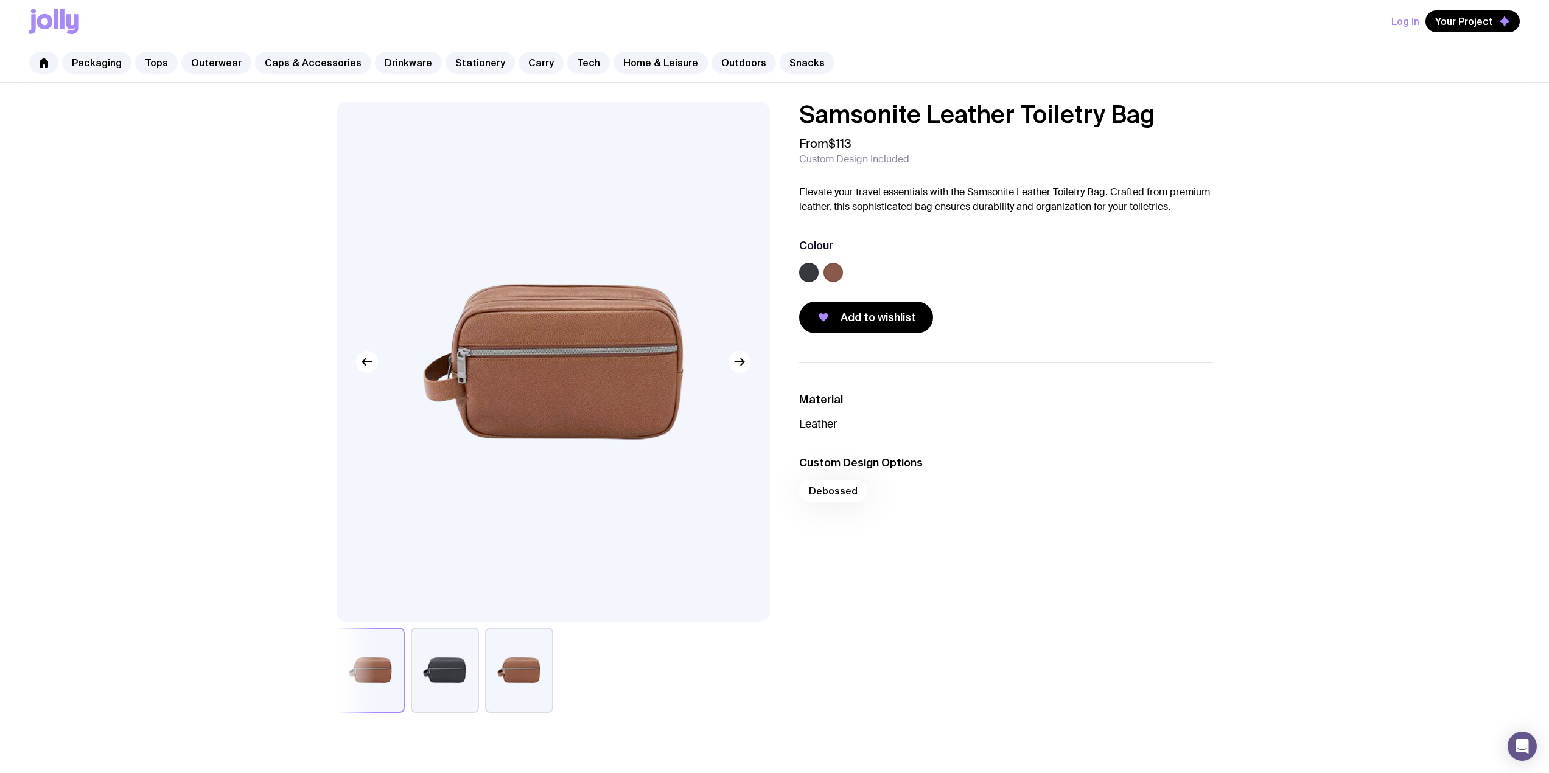
click at [461, 688] on button "button" at bounding box center [445, 670] width 68 height 85
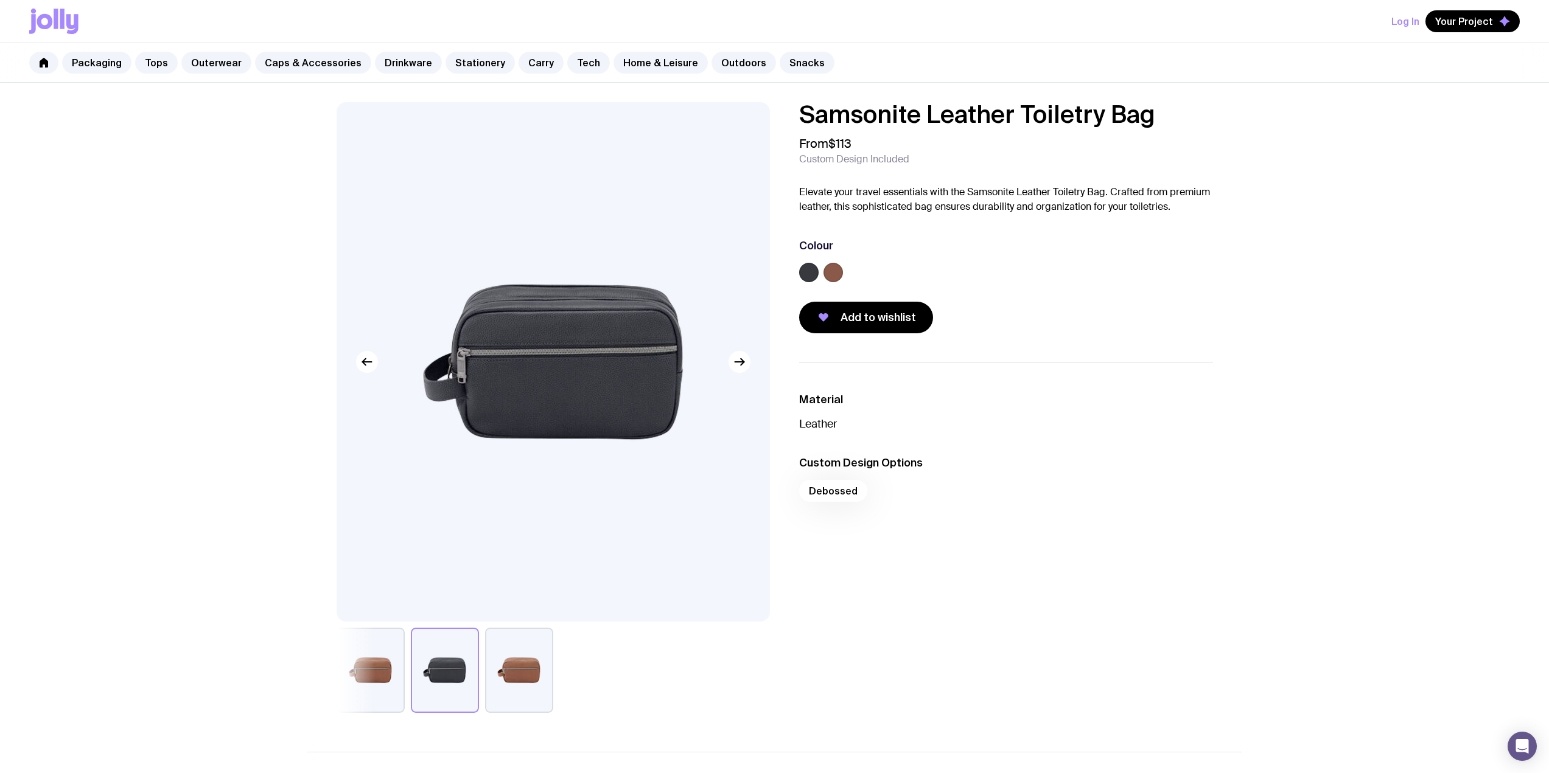
click at [523, 677] on button "button" at bounding box center [519, 670] width 68 height 85
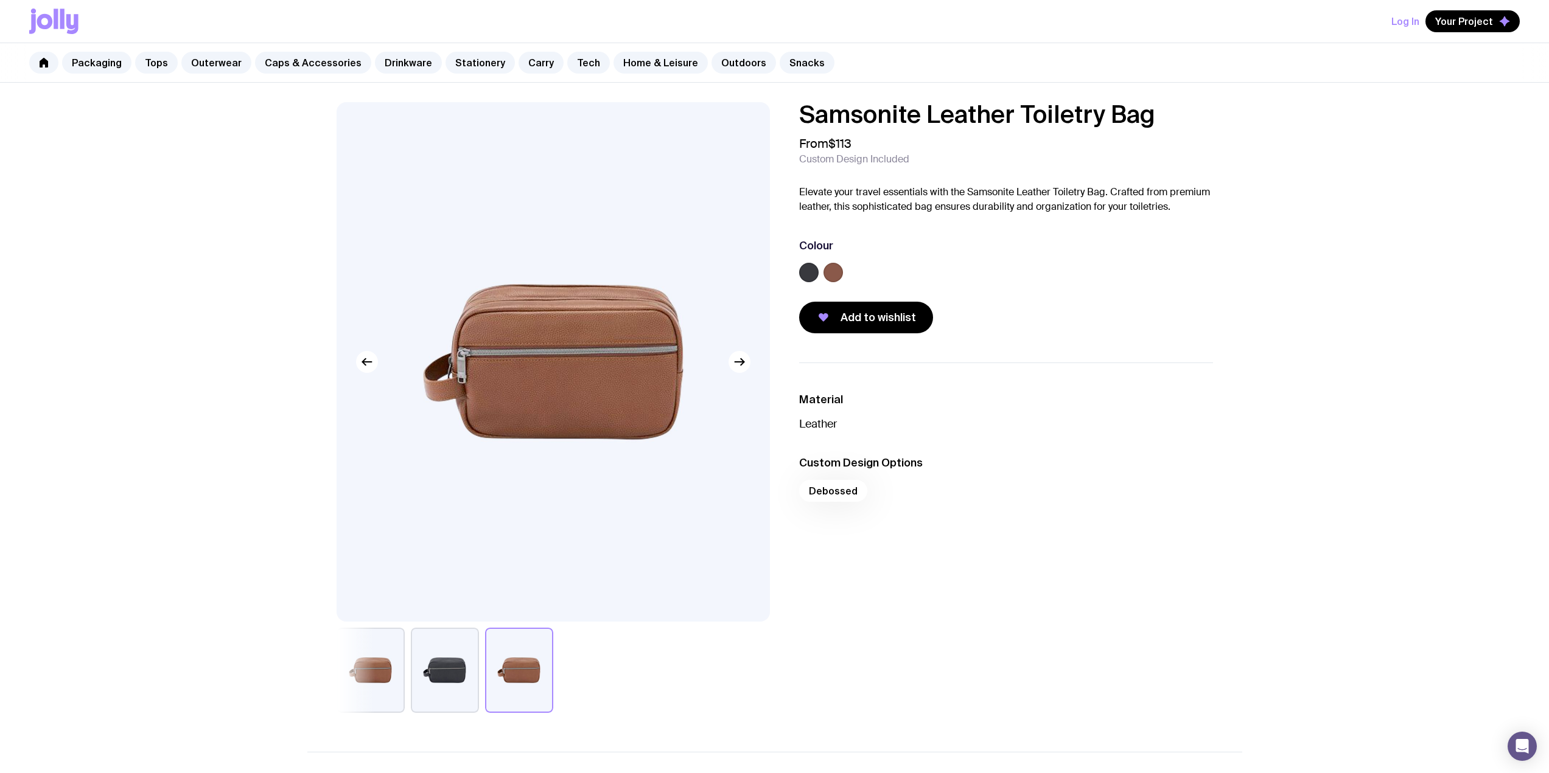
drag, startPoint x: 1016, startPoint y: 514, endPoint x: 820, endPoint y: 302, distance: 288.9
click at [1016, 512] on ul "Material Leather Custom Design Options Debossed" at bounding box center [1006, 451] width 414 height 176
click at [831, 262] on div "Colour" at bounding box center [1006, 263] width 414 height 49
click at [838, 271] on label at bounding box center [832, 272] width 19 height 19
click at [0, 0] on input "radio" at bounding box center [0, 0] width 0 height 0
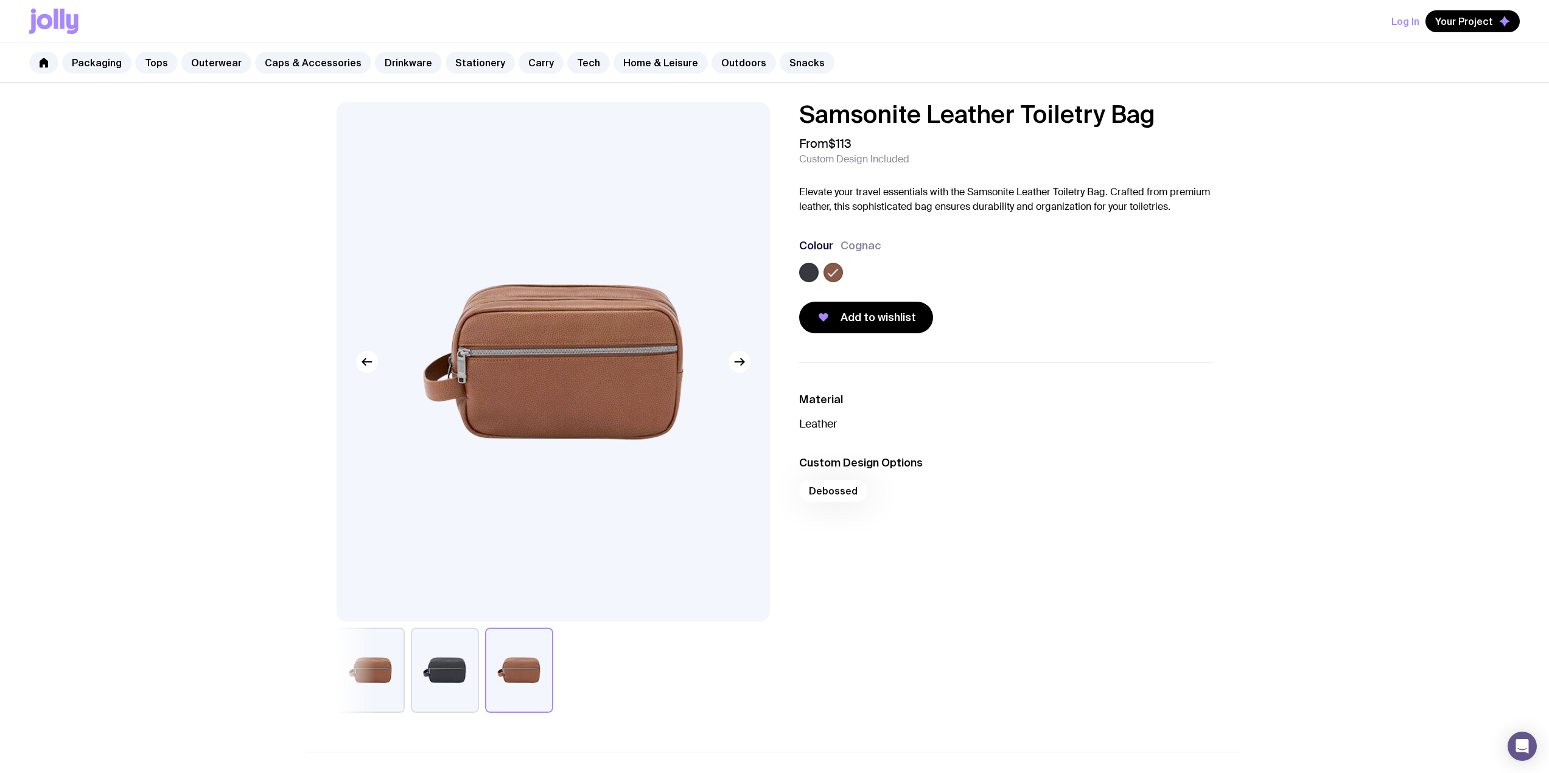
click at [1110, 271] on div at bounding box center [1006, 275] width 414 height 24
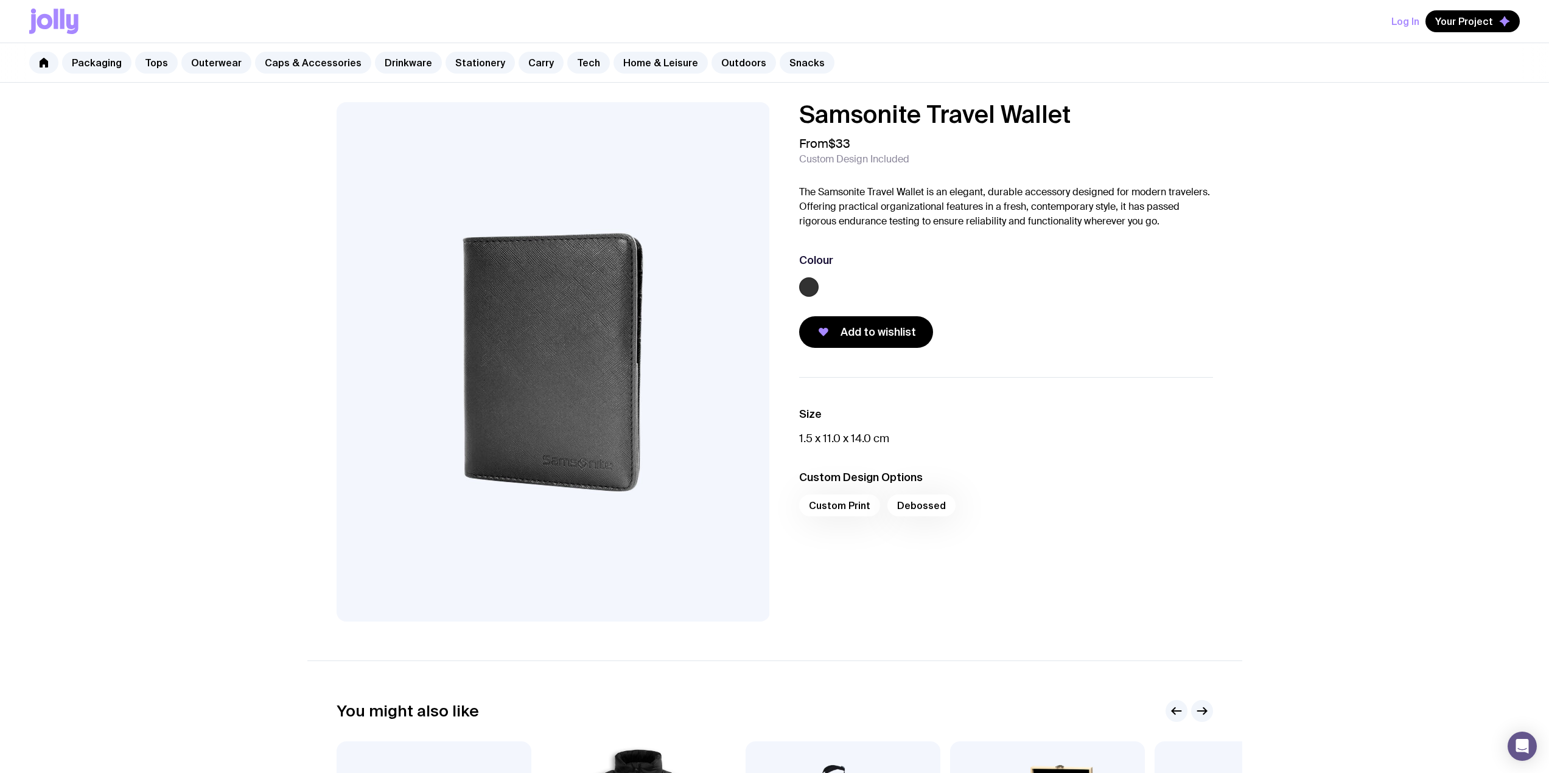
click at [592, 393] on img at bounding box center [552, 362] width 433 height 520
drag, startPoint x: 800, startPoint y: 112, endPoint x: 1104, endPoint y: 117, distance: 303.7
click at [1084, 113] on h1 "Samsonite Travel Wallet" at bounding box center [1006, 114] width 414 height 24
click at [1105, 120] on h1 "Samsonite Travel Wallet" at bounding box center [1006, 114] width 414 height 24
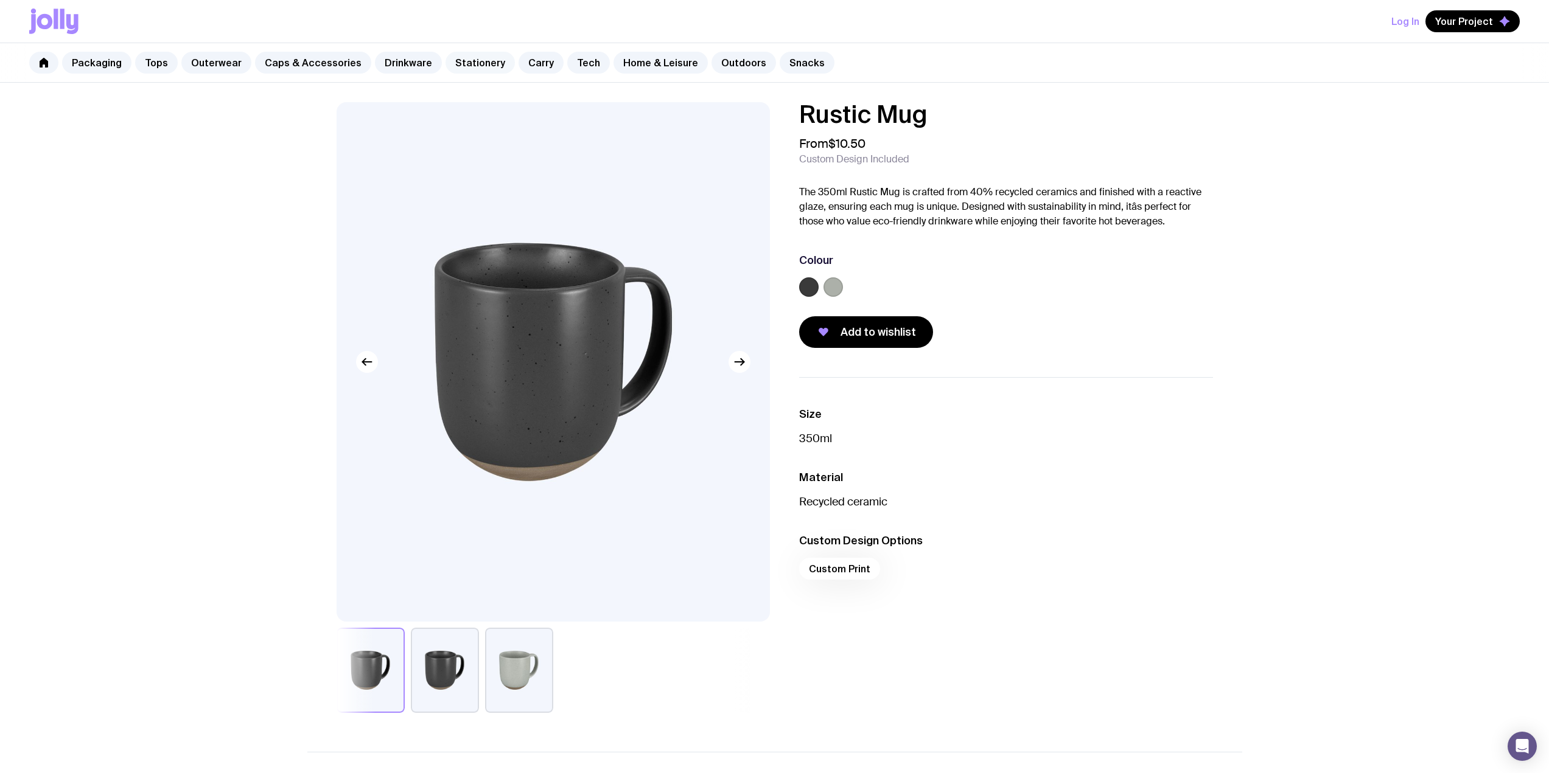
click at [459, 62] on link "Stationery" at bounding box center [479, 63] width 69 height 22
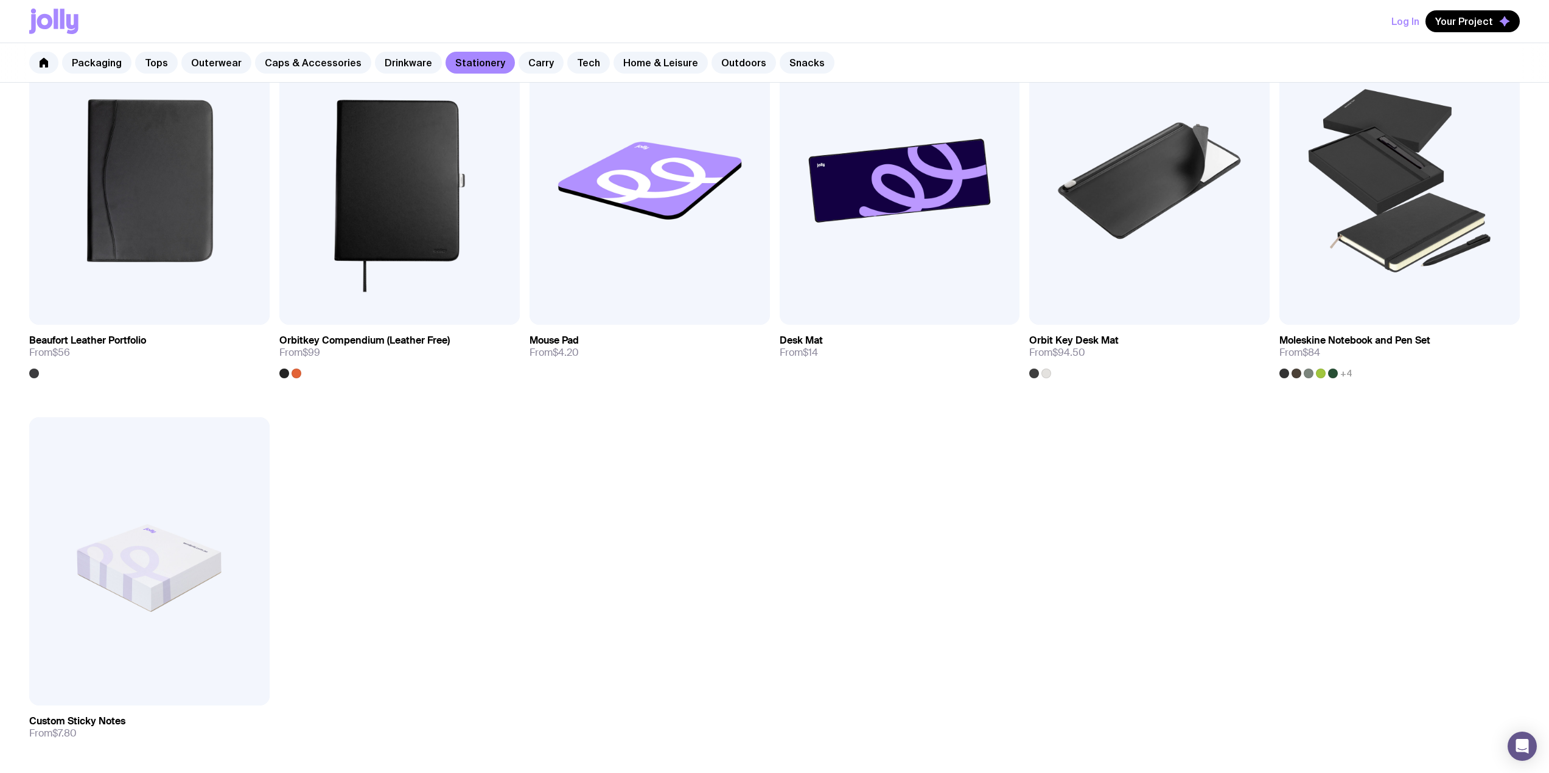
scroll to position [1460, 0]
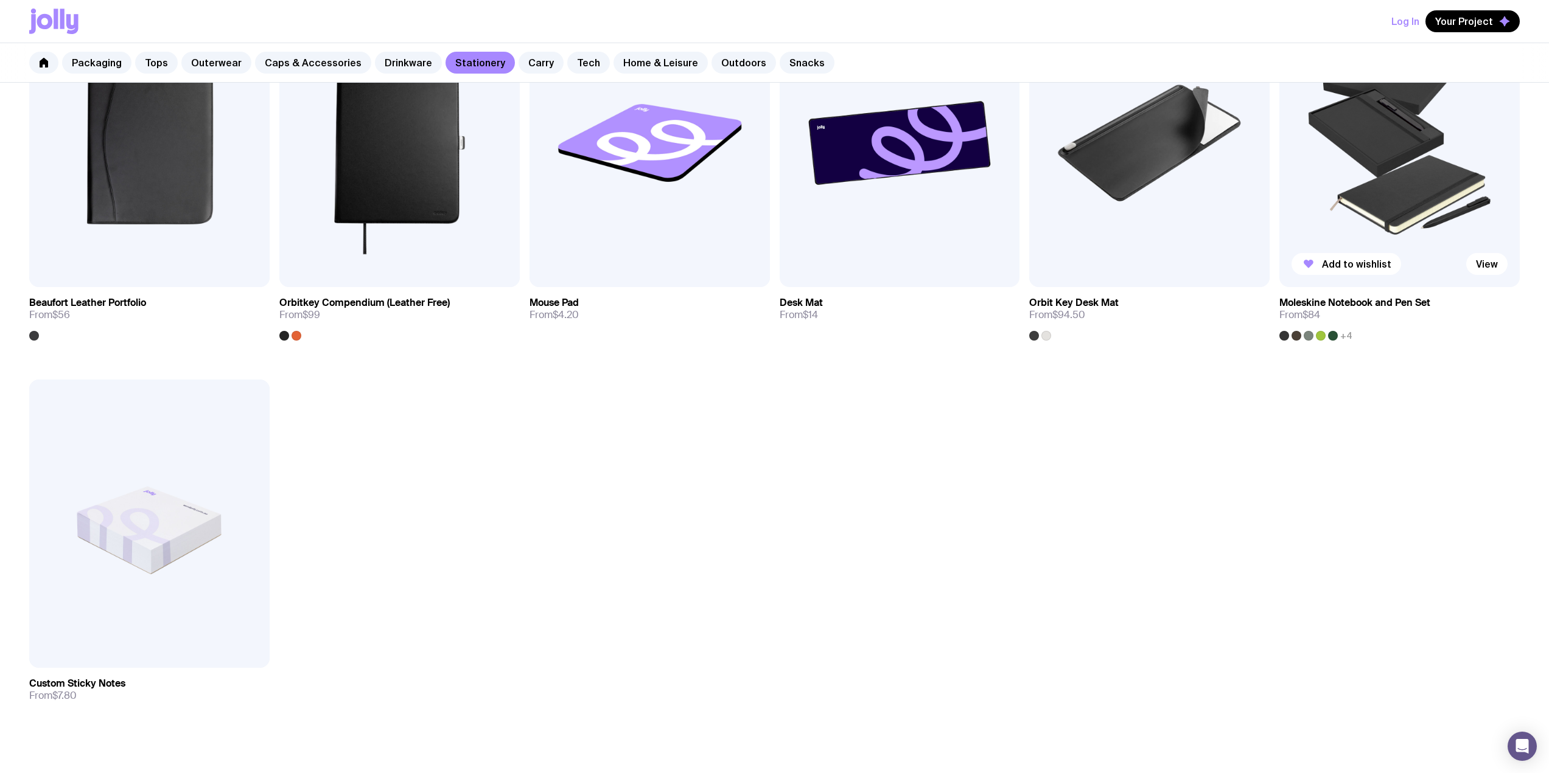
click at [1360, 183] on img at bounding box center [1399, 143] width 240 height 288
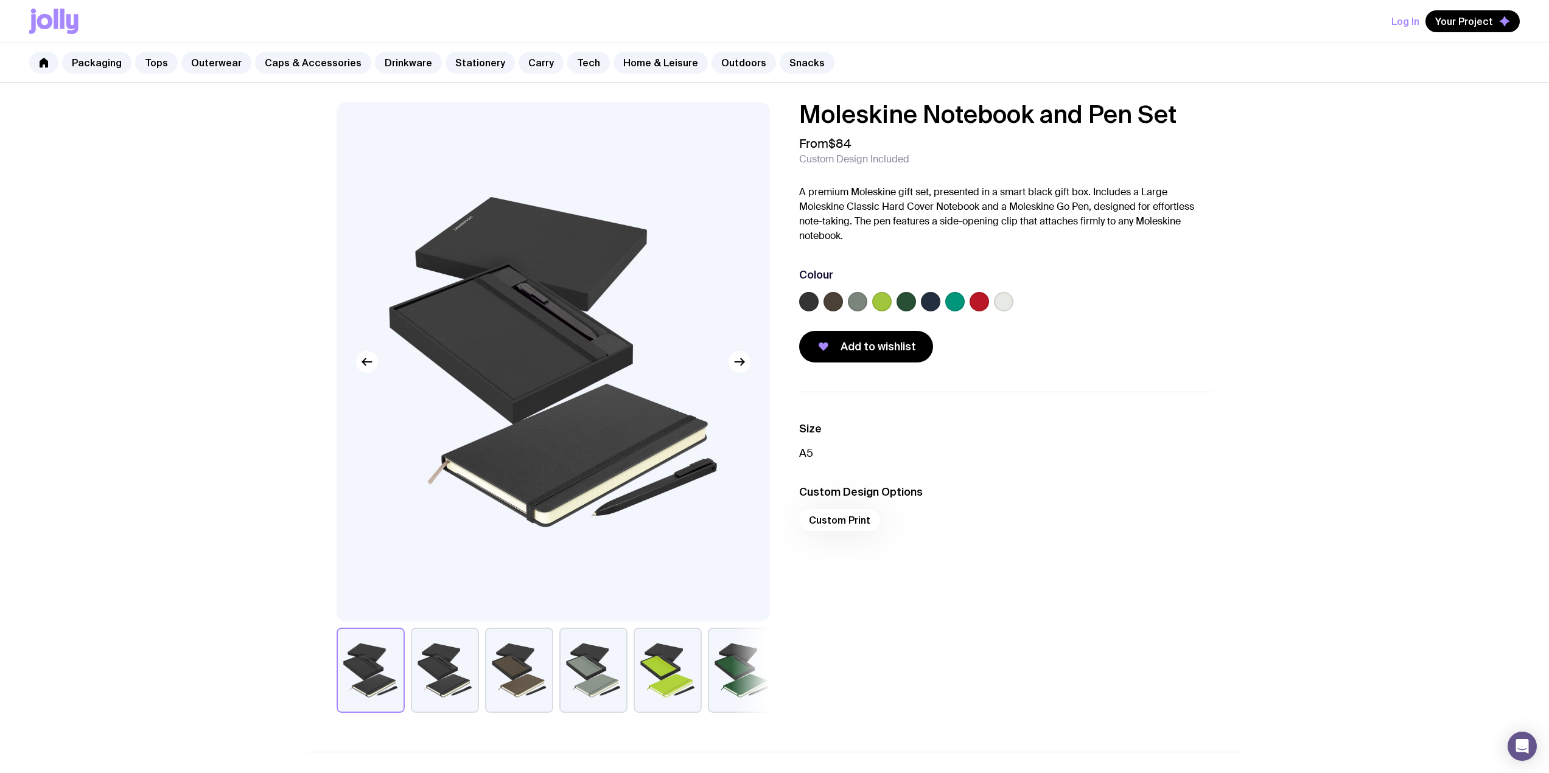
click at [985, 305] on label at bounding box center [978, 301] width 19 height 19
click at [0, 0] on input "radio" at bounding box center [0, 0] width 0 height 0
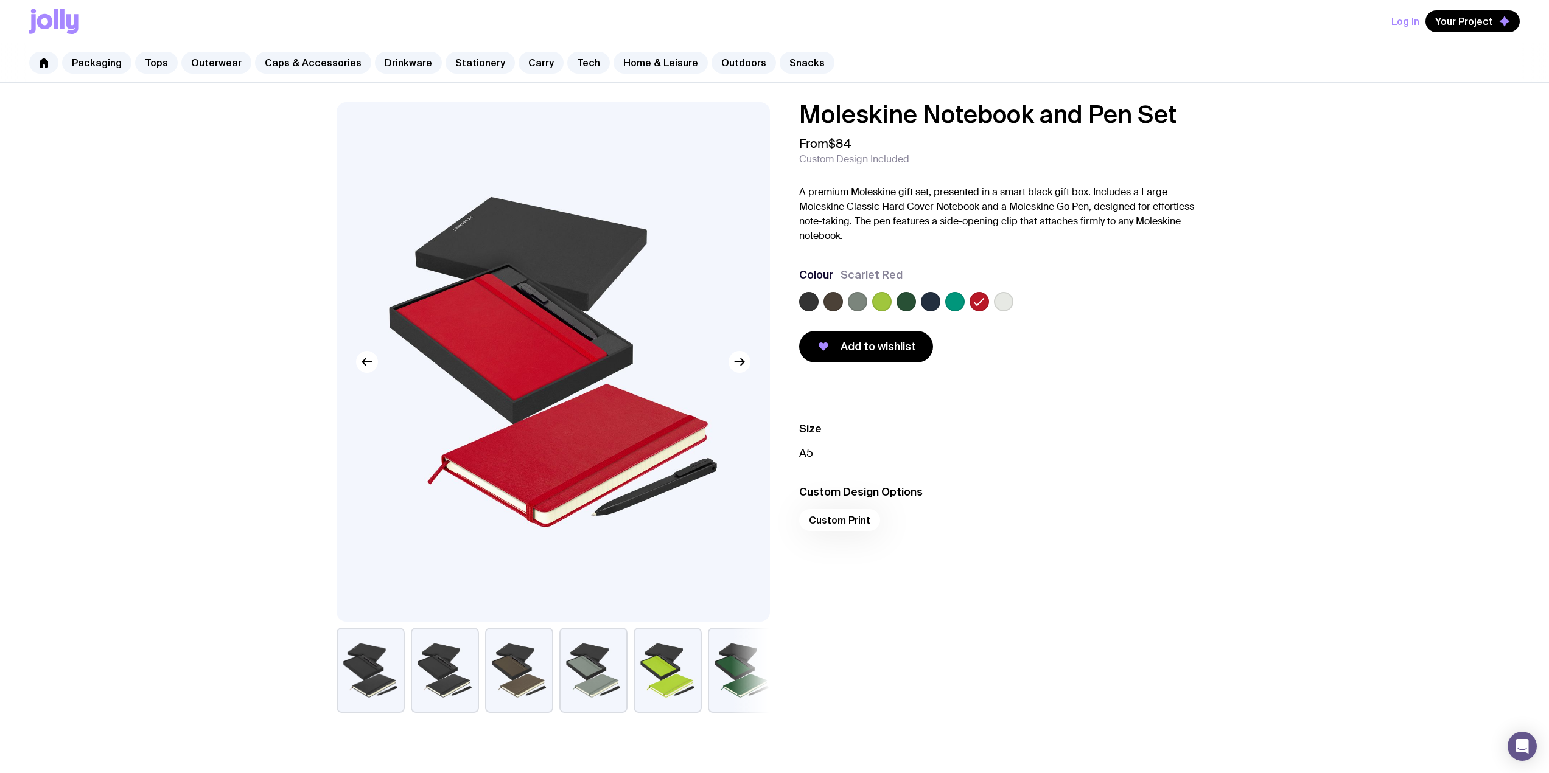
click at [952, 305] on label at bounding box center [954, 301] width 19 height 19
click at [0, 0] on input "radio" at bounding box center [0, 0] width 0 height 0
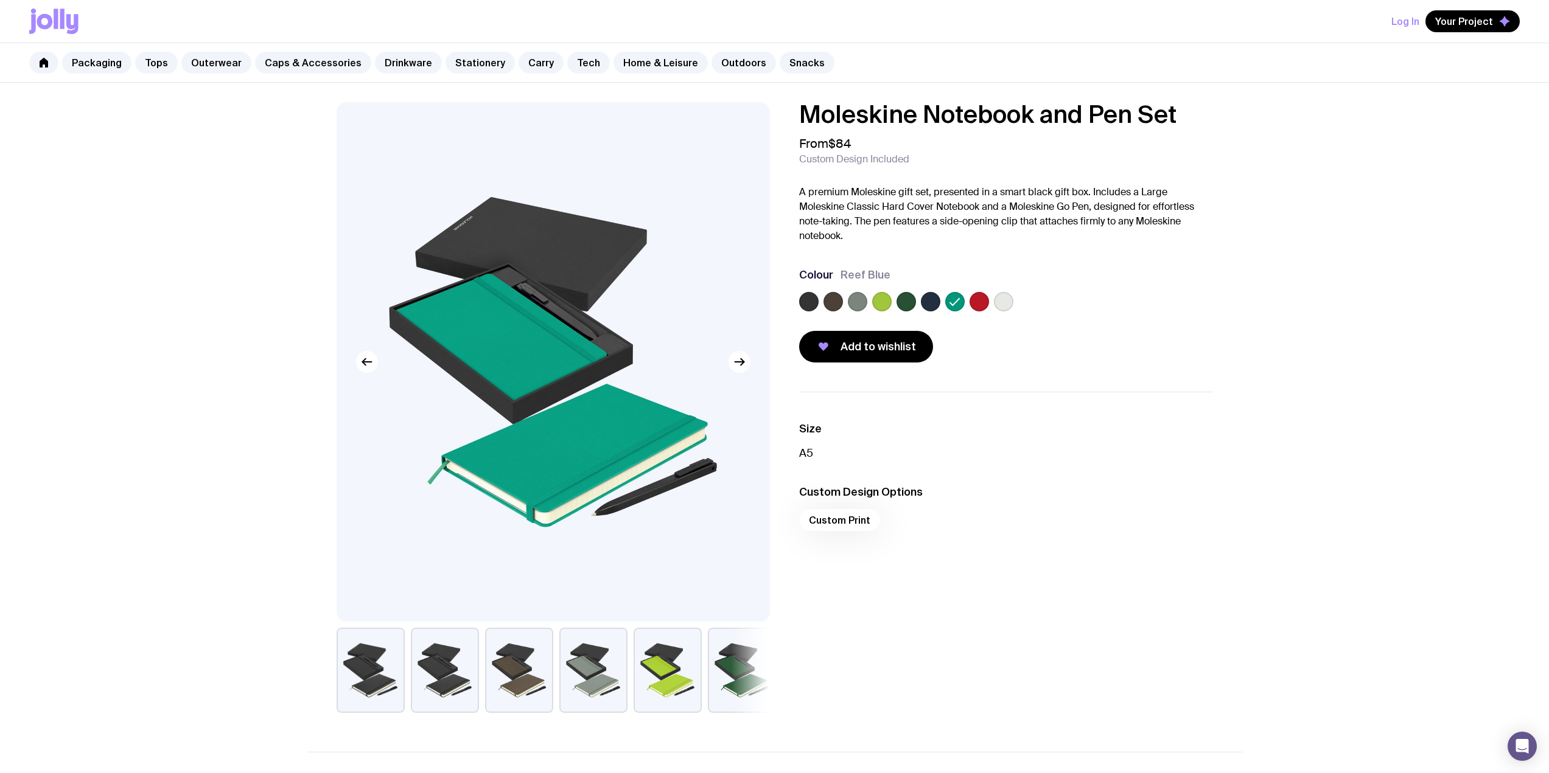
click at [935, 305] on label at bounding box center [930, 301] width 19 height 19
click at [0, 0] on input "radio" at bounding box center [0, 0] width 0 height 0
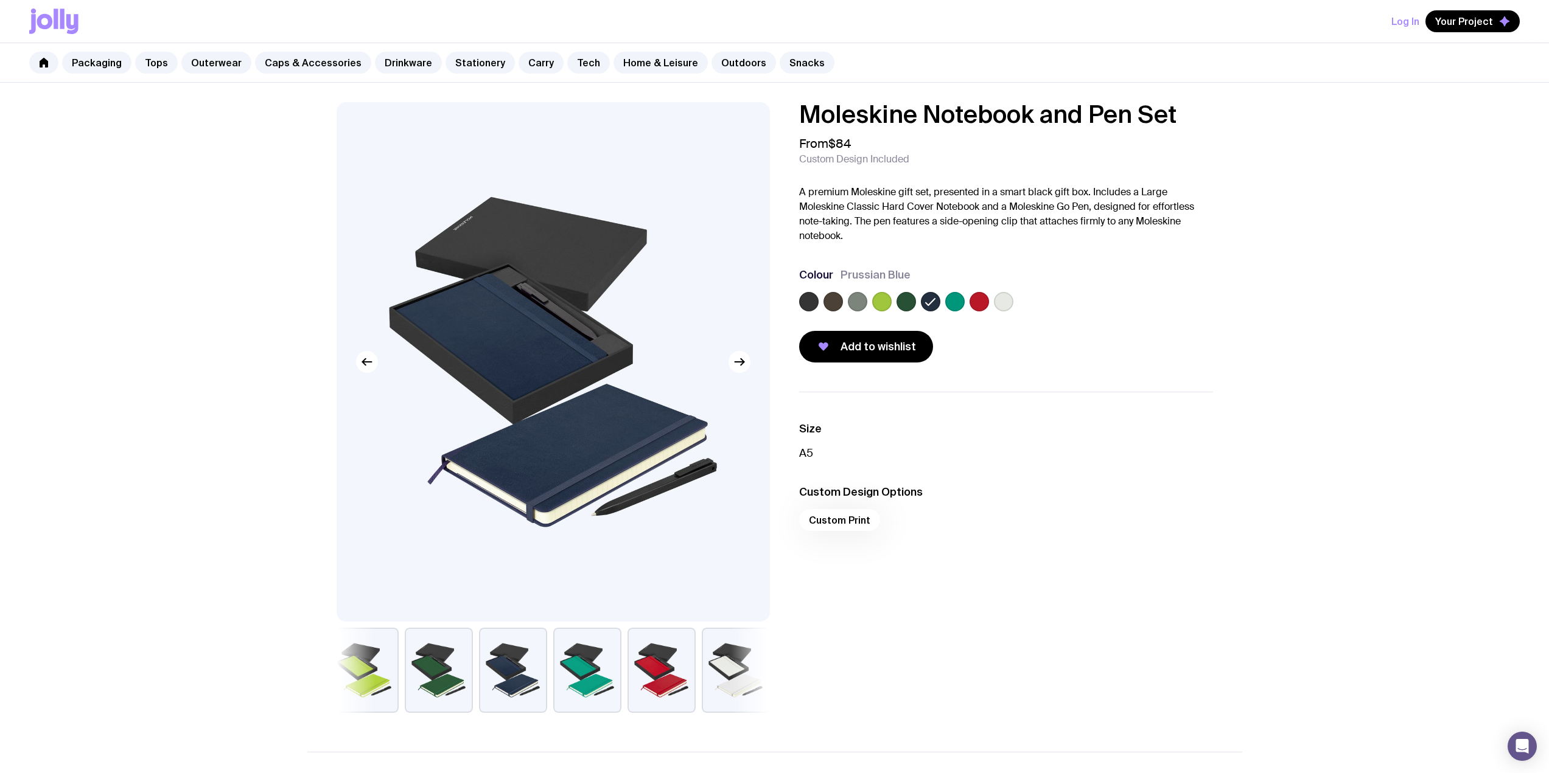
click at [900, 302] on label at bounding box center [905, 301] width 19 height 19
click at [0, 0] on input "radio" at bounding box center [0, 0] width 0 height 0
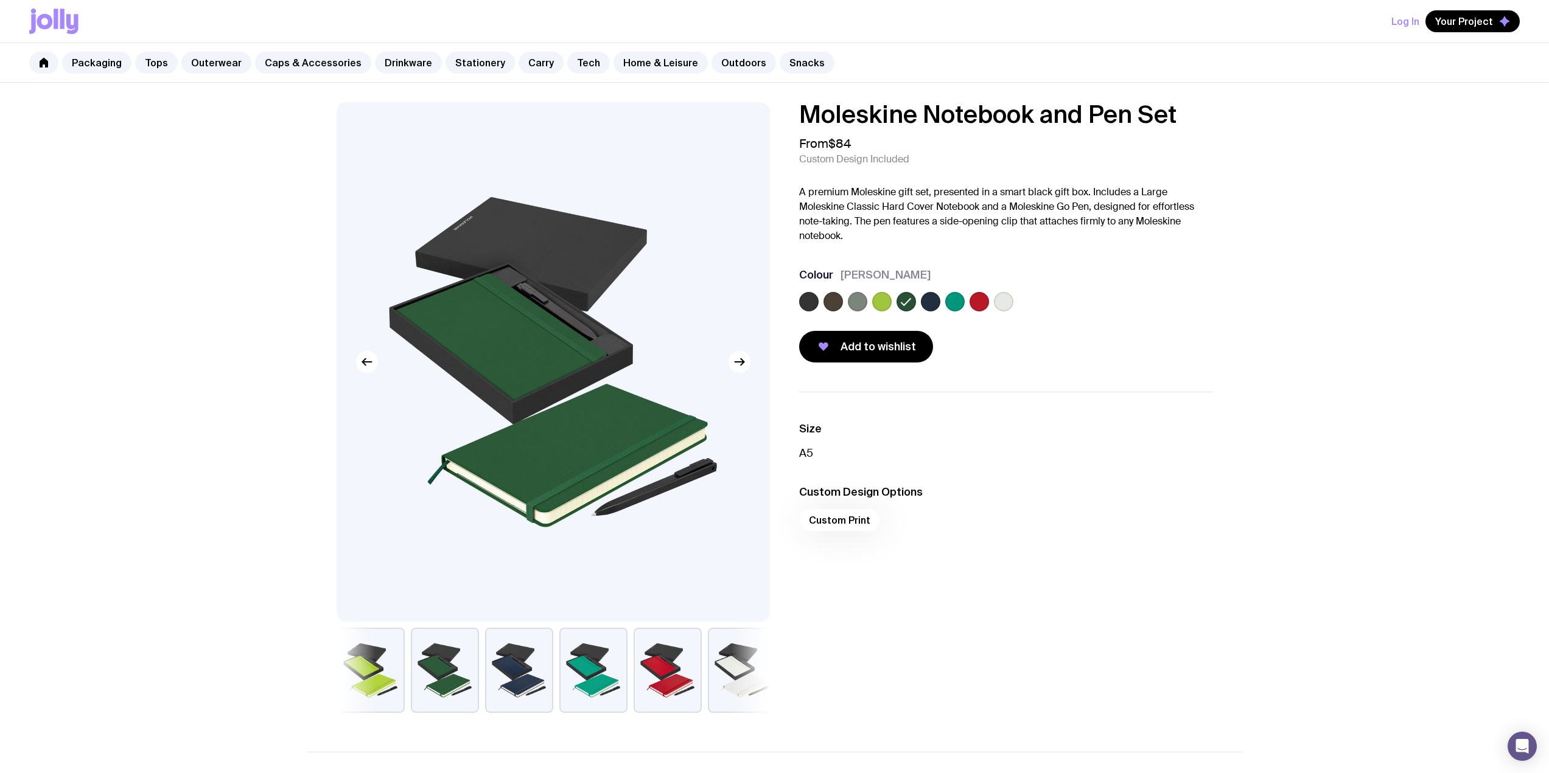
click at [883, 302] on label at bounding box center [881, 301] width 19 height 19
click at [0, 0] on input "radio" at bounding box center [0, 0] width 0 height 0
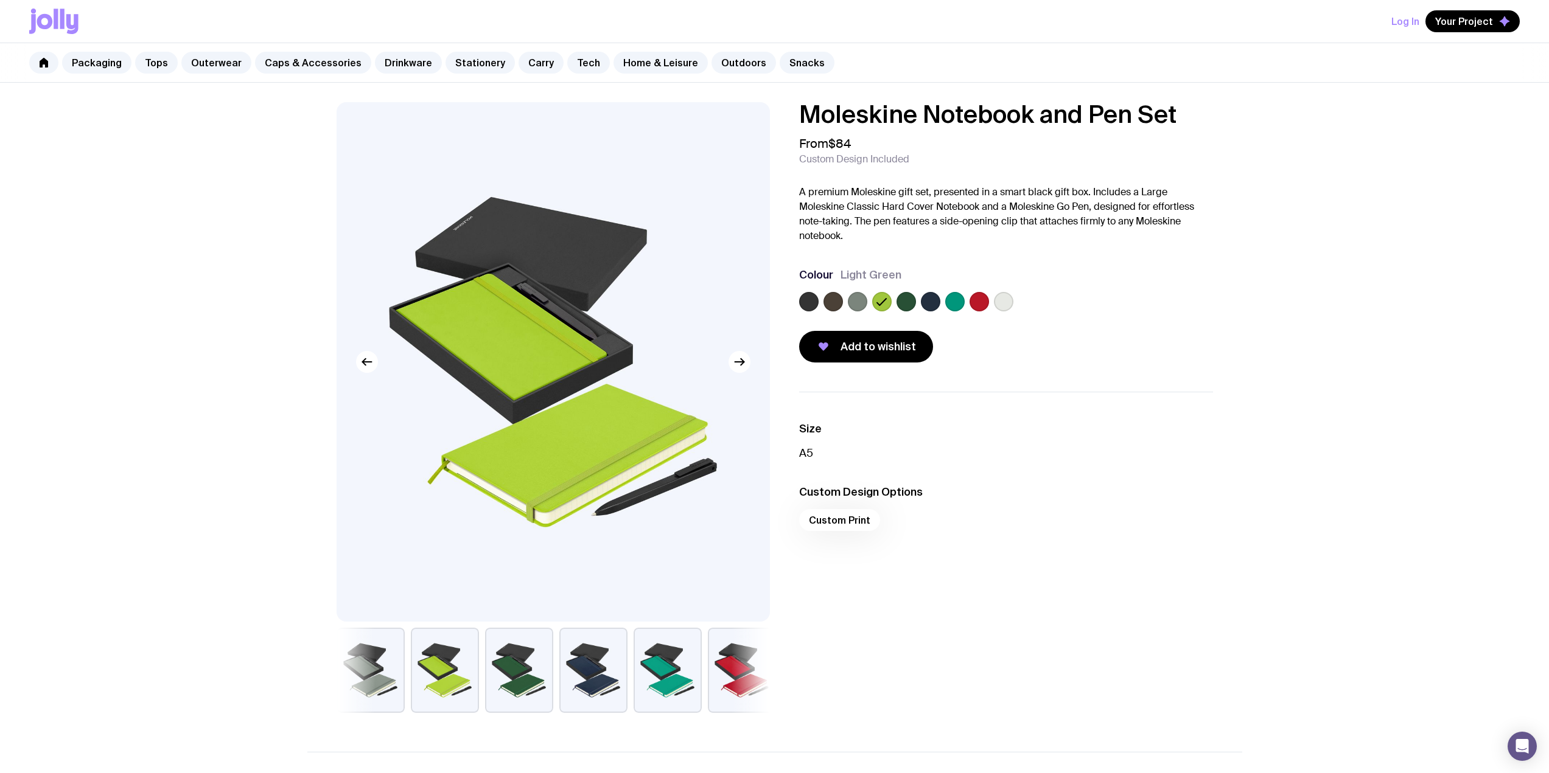
click at [852, 302] on label at bounding box center [857, 301] width 19 height 19
click at [0, 0] on input "radio" at bounding box center [0, 0] width 0 height 0
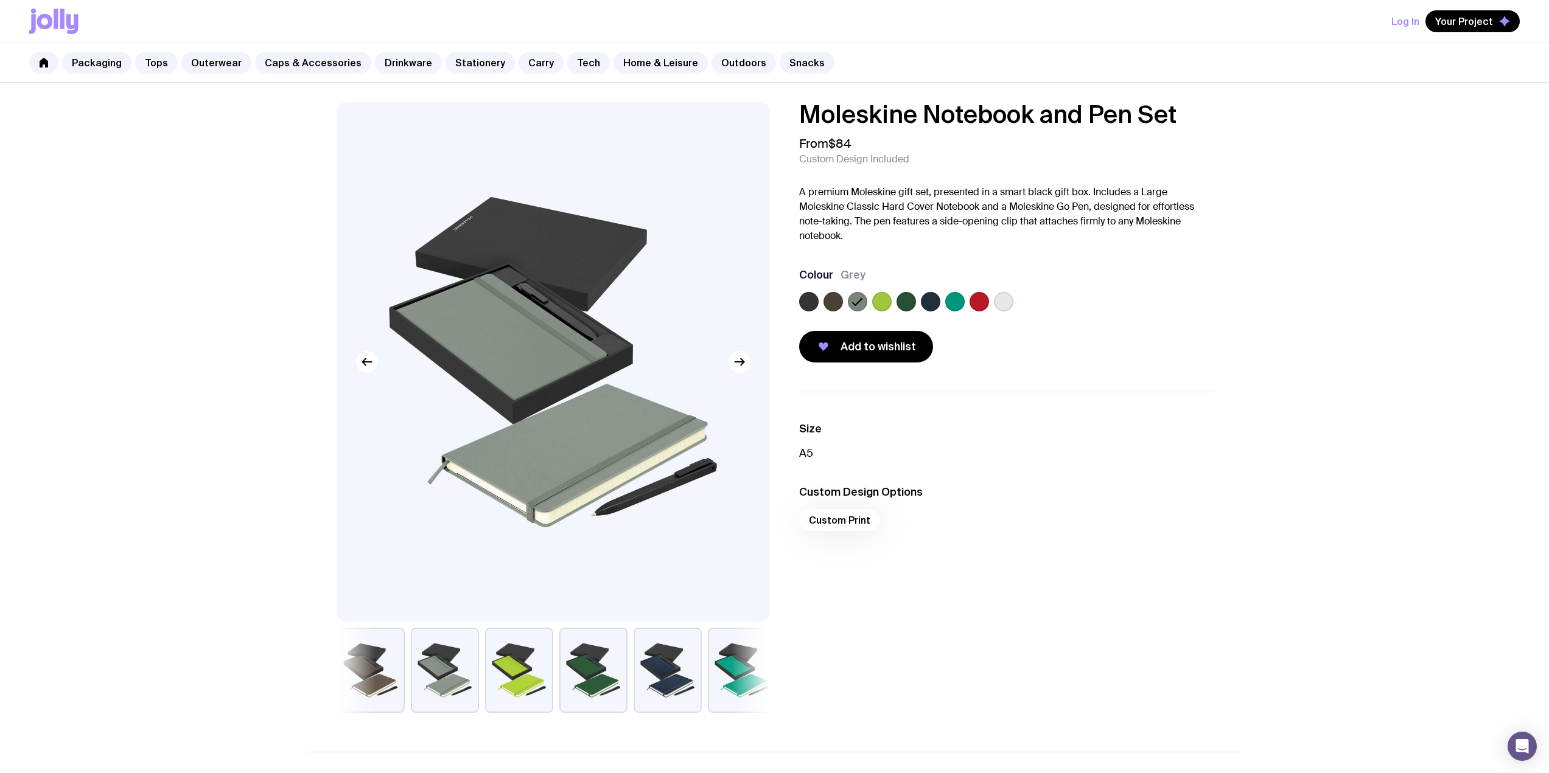
click at [829, 303] on label at bounding box center [832, 301] width 19 height 19
click at [0, 0] on input "radio" at bounding box center [0, 0] width 0 height 0
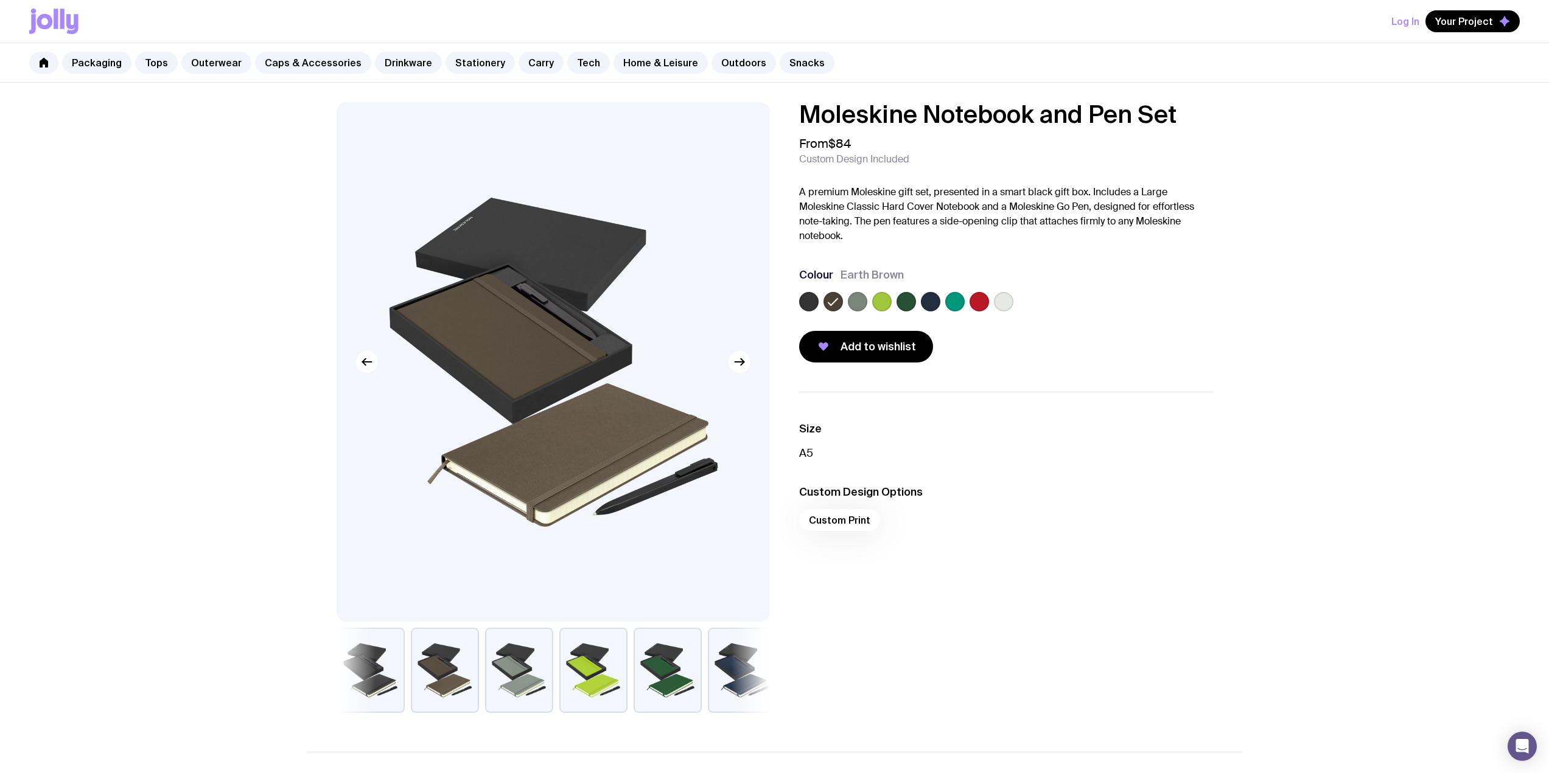
click at [805, 309] on label at bounding box center [808, 301] width 19 height 19
click at [0, 0] on input "radio" at bounding box center [0, 0] width 0 height 0
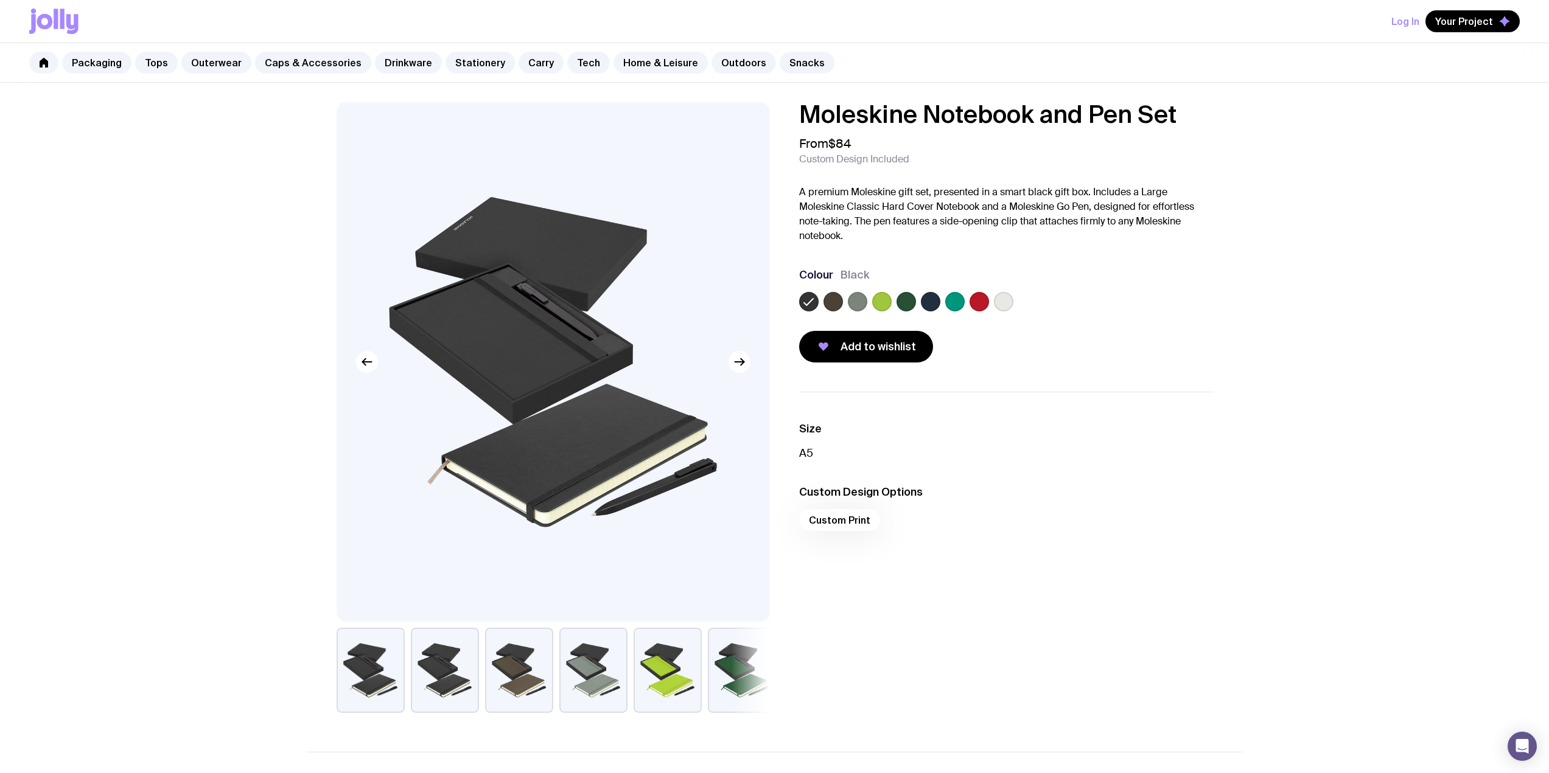
click at [828, 306] on label at bounding box center [832, 301] width 19 height 19
click at [0, 0] on input "radio" at bounding box center [0, 0] width 0 height 0
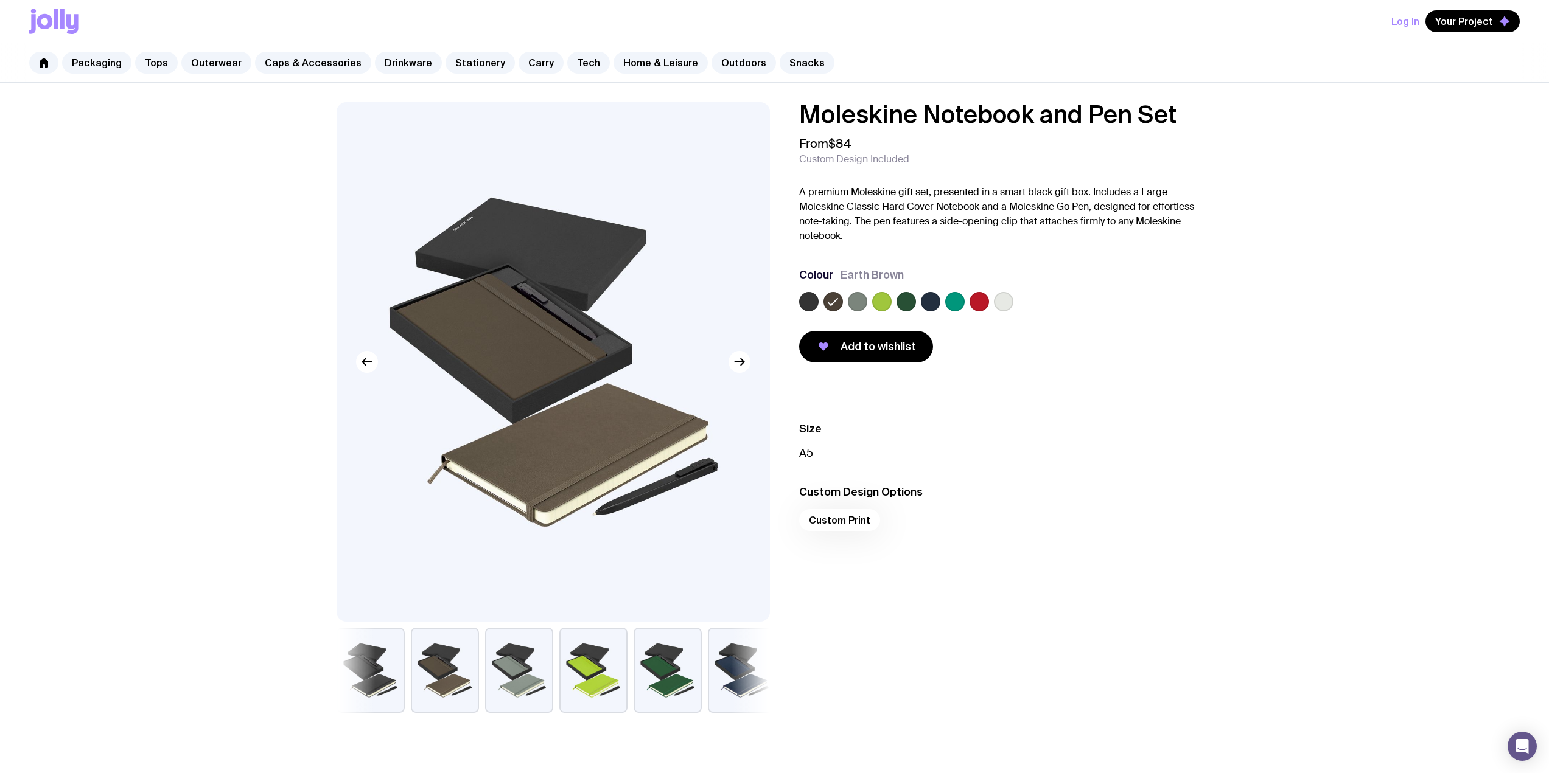
click at [1008, 304] on label at bounding box center [1003, 301] width 19 height 19
click at [0, 0] on input "radio" at bounding box center [0, 0] width 0 height 0
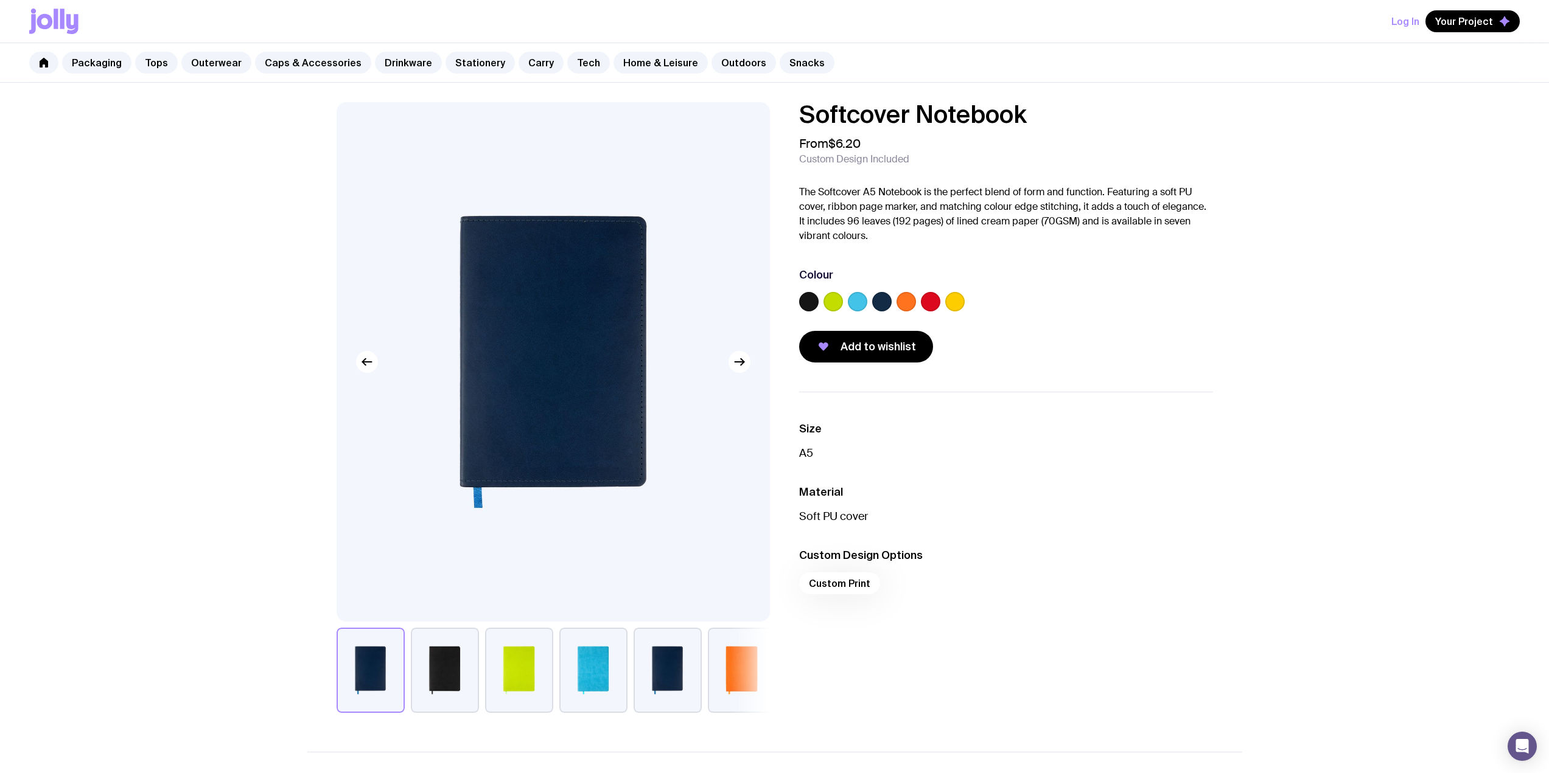
click at [960, 295] on label at bounding box center [954, 301] width 19 height 19
click at [0, 0] on input "radio" at bounding box center [0, 0] width 0 height 0
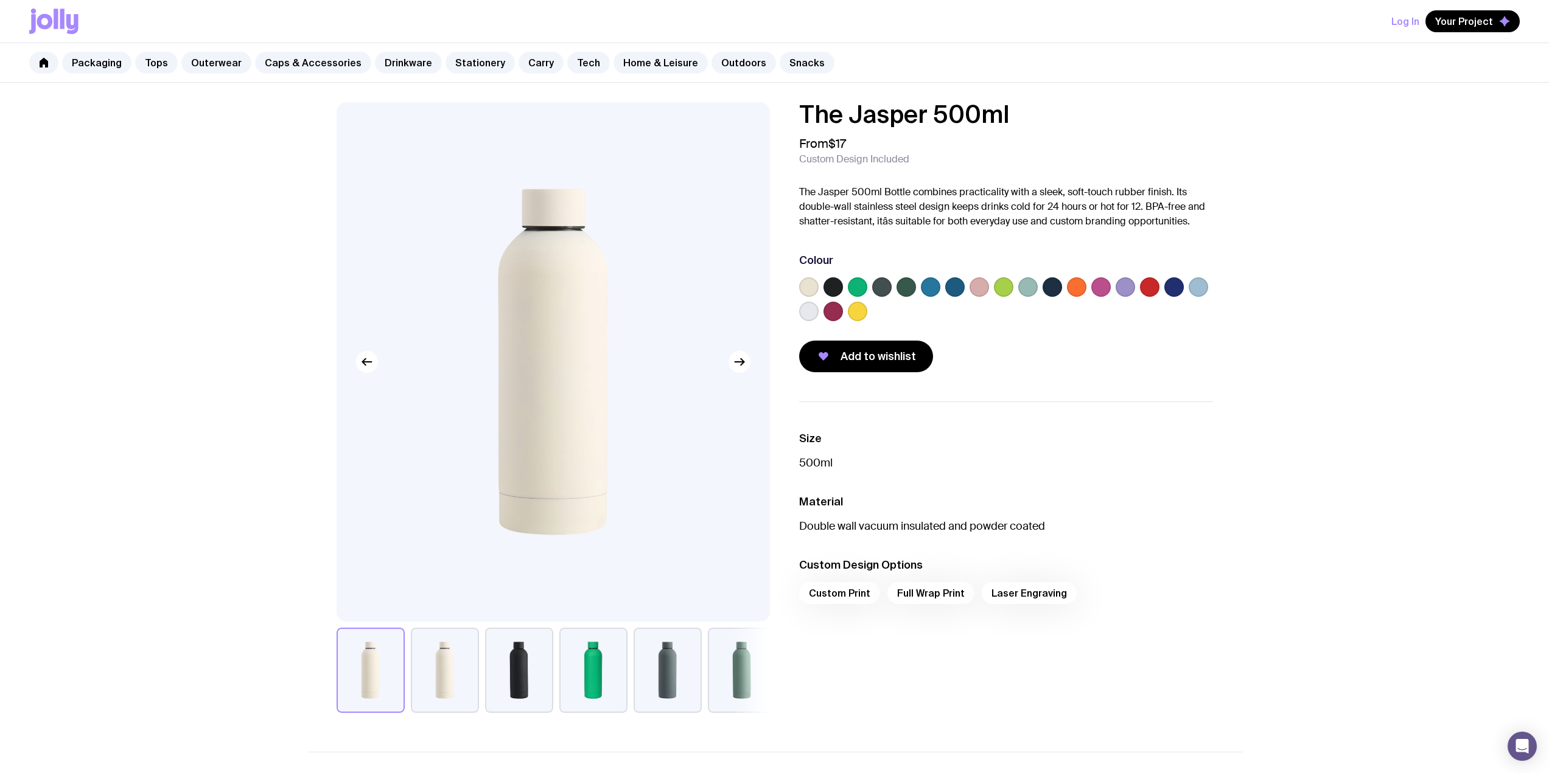
click at [862, 313] on label at bounding box center [857, 311] width 19 height 19
click at [0, 0] on input "radio" at bounding box center [0, 0] width 0 height 0
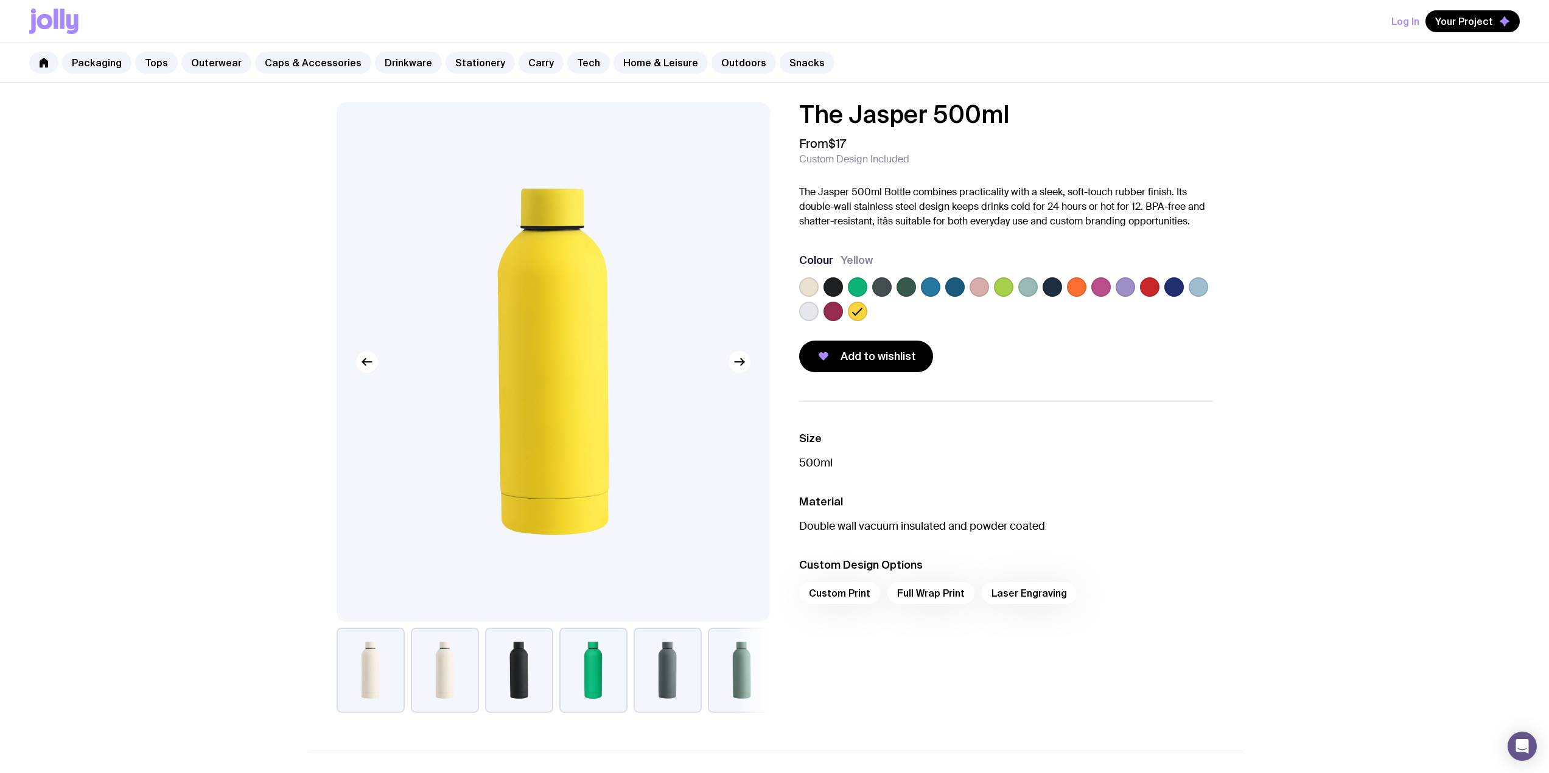
click at [1005, 287] on label at bounding box center [1003, 286] width 19 height 19
click at [0, 0] on input "radio" at bounding box center [0, 0] width 0 height 0
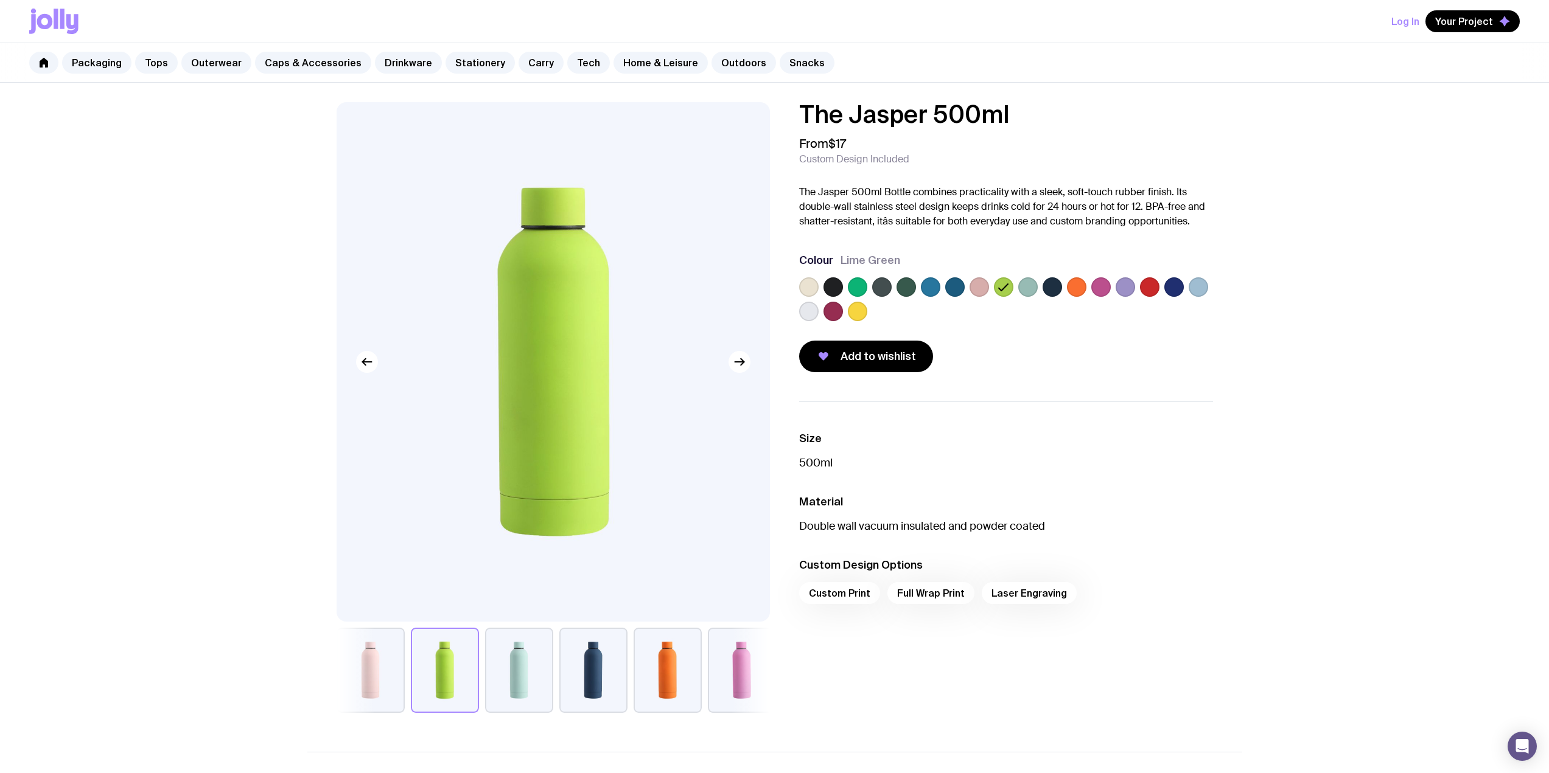
click at [937, 288] on label at bounding box center [930, 286] width 19 height 19
click at [0, 0] on input "radio" at bounding box center [0, 0] width 0 height 0
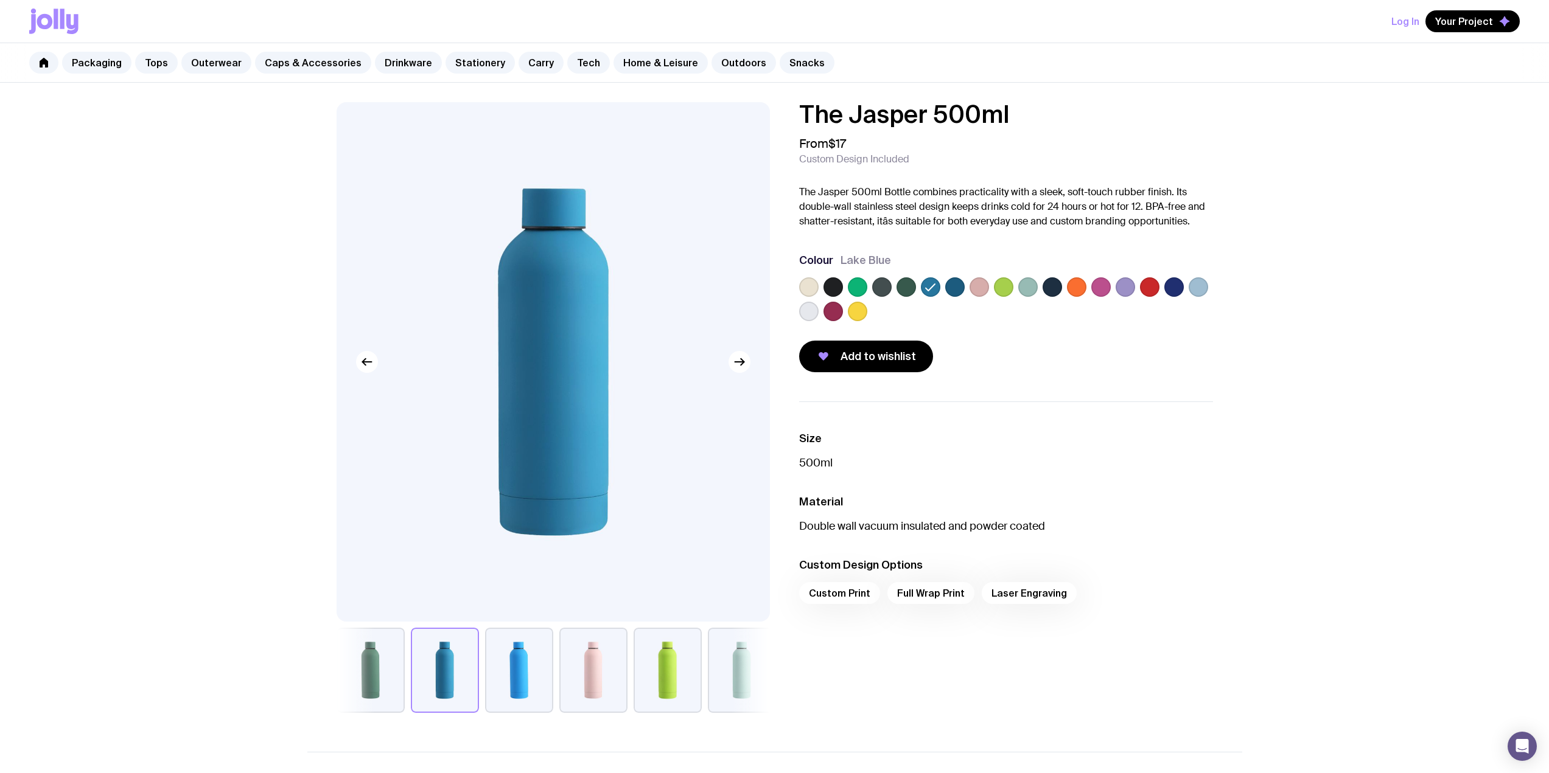
click at [953, 285] on label at bounding box center [954, 286] width 19 height 19
click at [0, 0] on input "radio" at bounding box center [0, 0] width 0 height 0
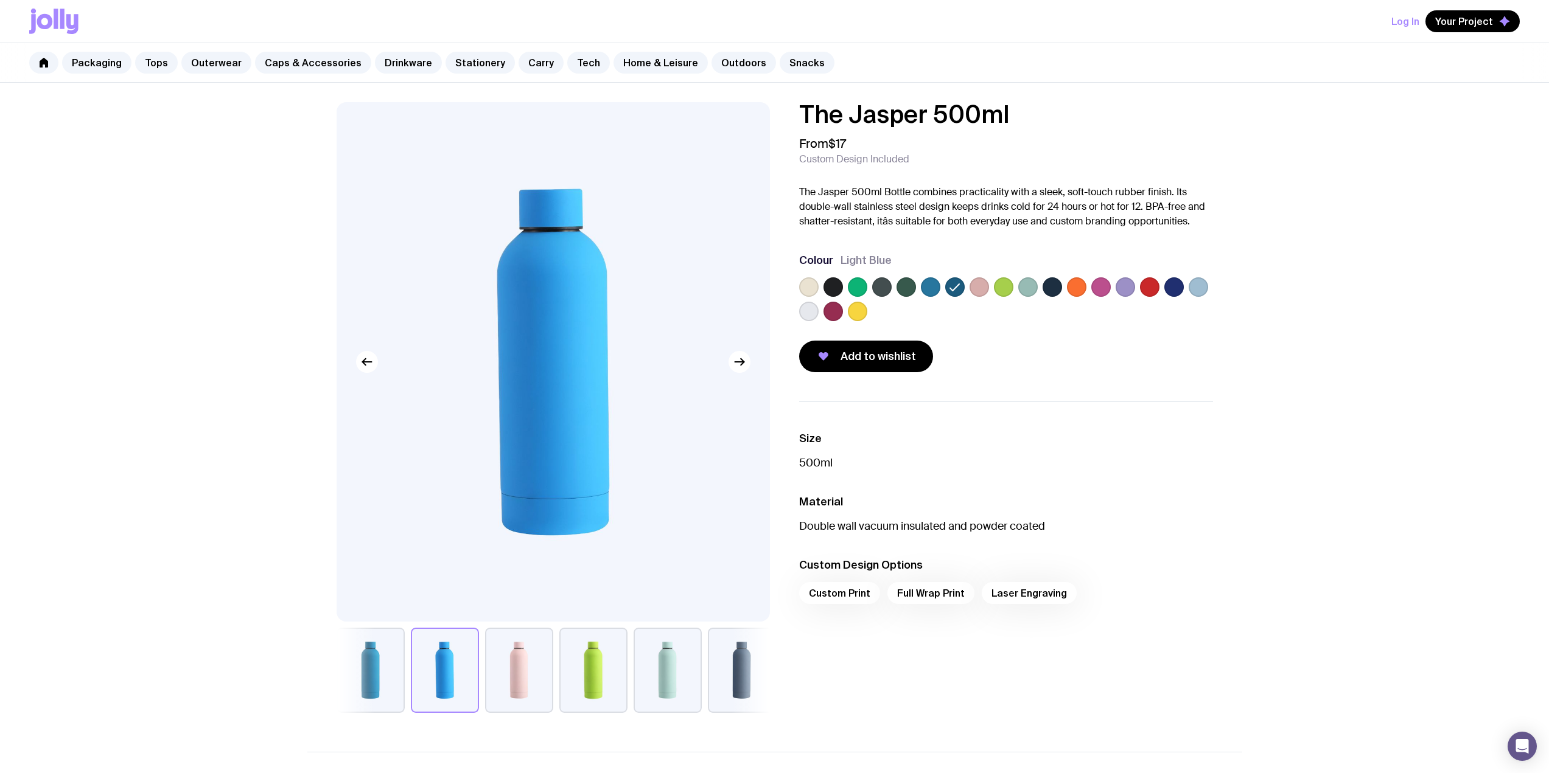
click at [915, 279] on div at bounding box center [905, 286] width 19 height 19
click at [912, 284] on label at bounding box center [905, 286] width 19 height 19
click at [0, 0] on input "radio" at bounding box center [0, 0] width 0 height 0
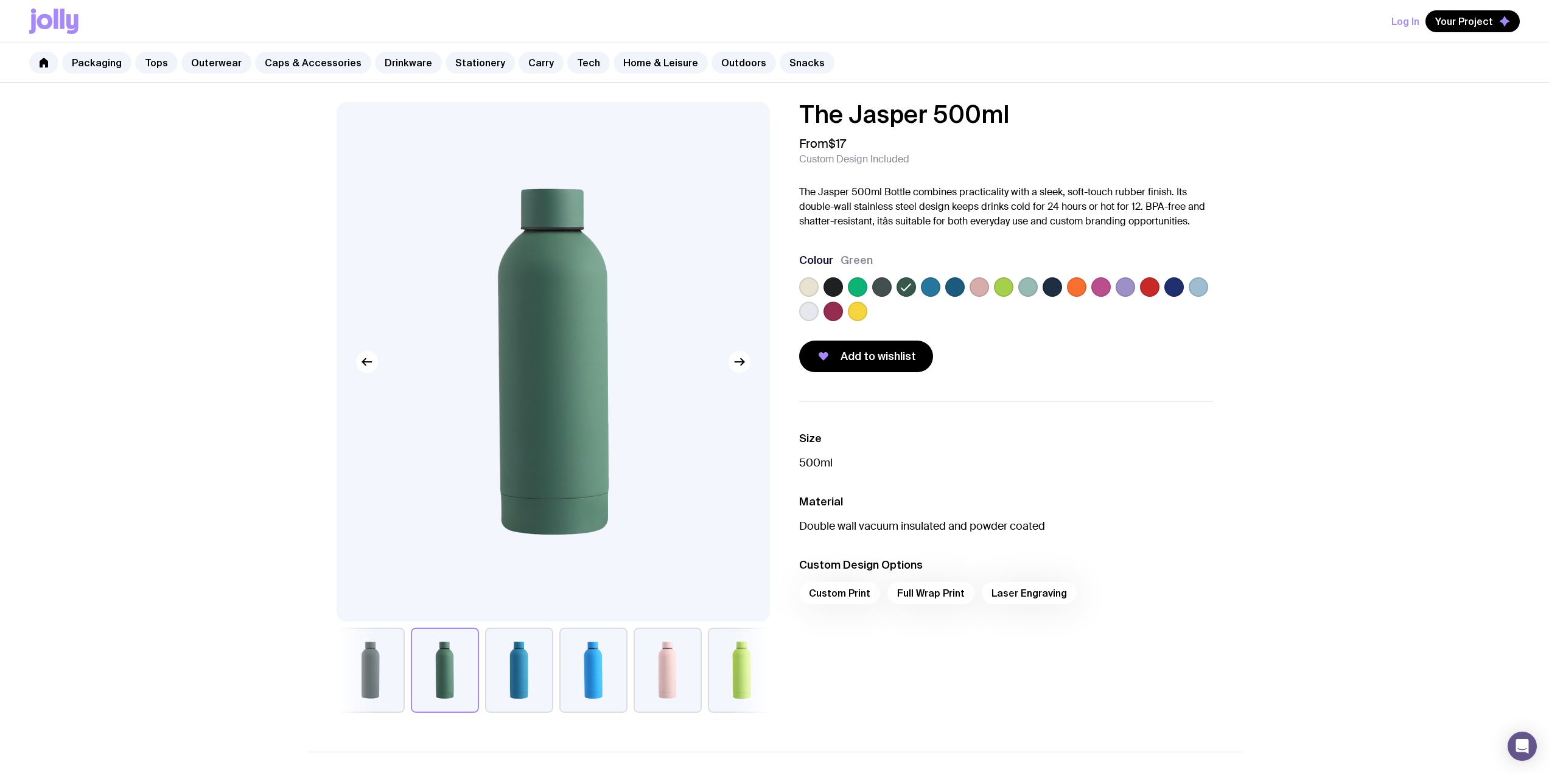
click at [886, 288] on label at bounding box center [881, 286] width 19 height 19
click at [0, 0] on input "radio" at bounding box center [0, 0] width 0 height 0
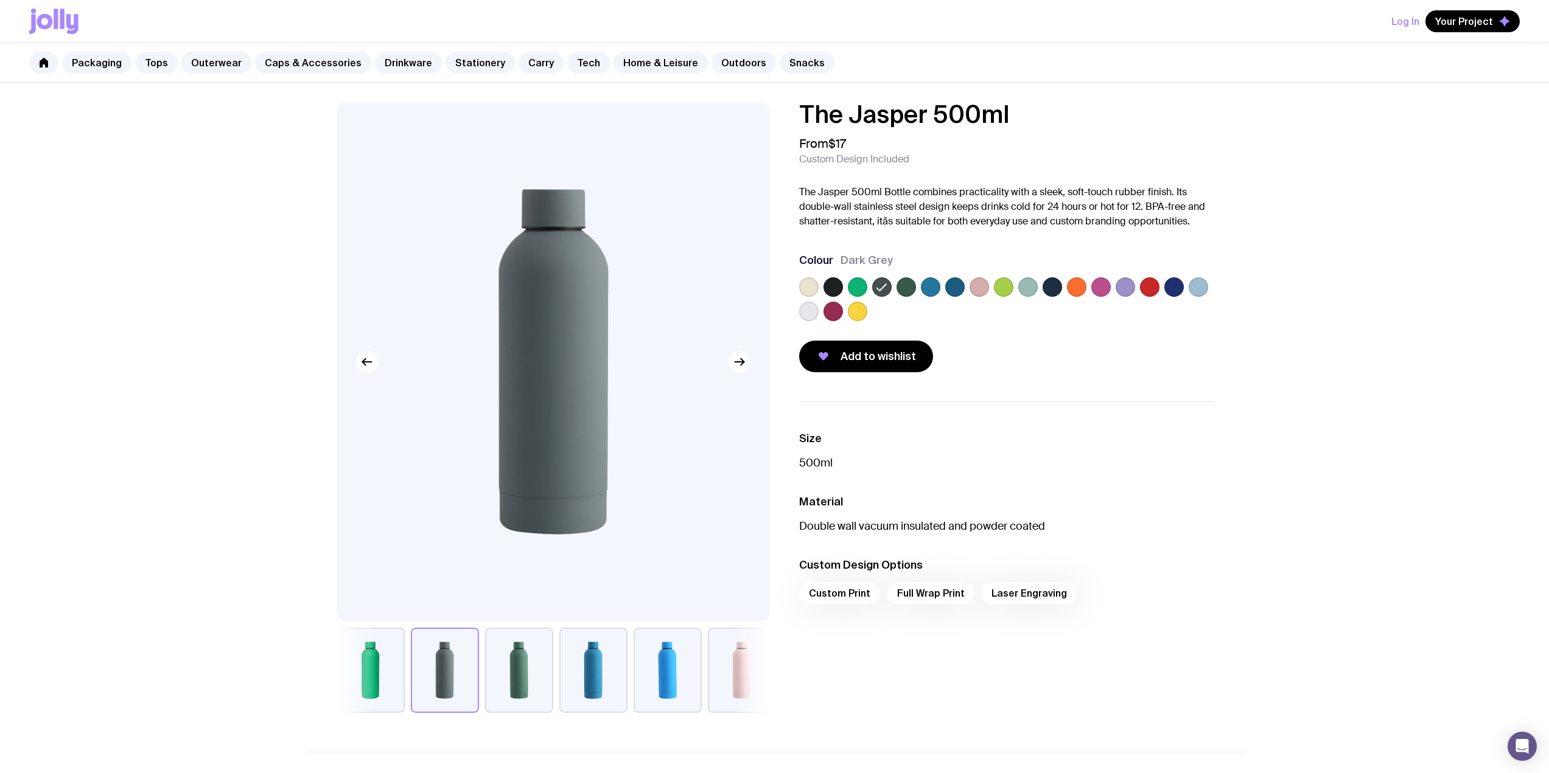
click at [862, 284] on label at bounding box center [857, 286] width 19 height 19
click at [0, 0] on input "radio" at bounding box center [0, 0] width 0 height 0
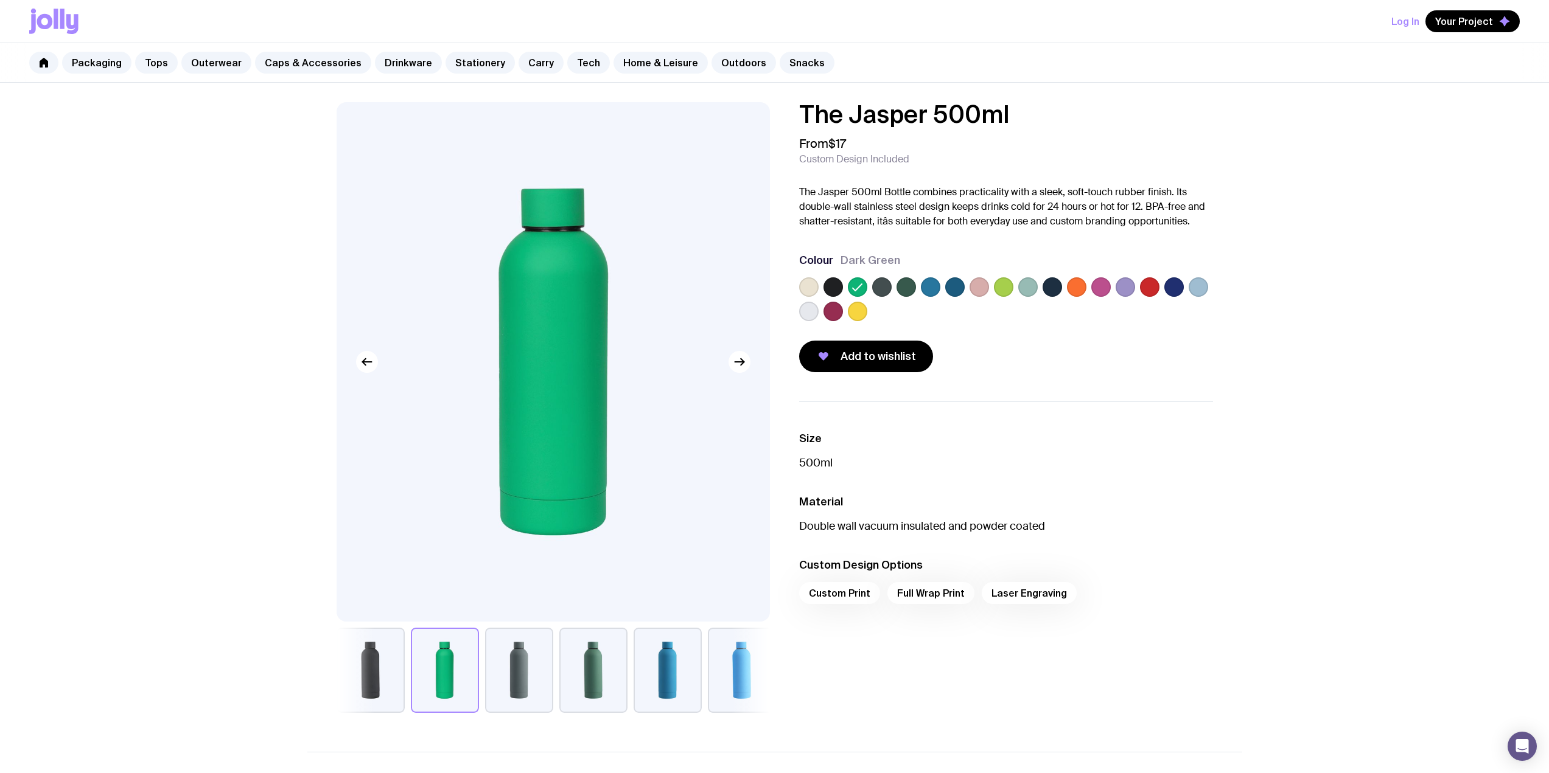
click at [831, 290] on label at bounding box center [832, 286] width 19 height 19
click at [0, 0] on input "radio" at bounding box center [0, 0] width 0 height 0
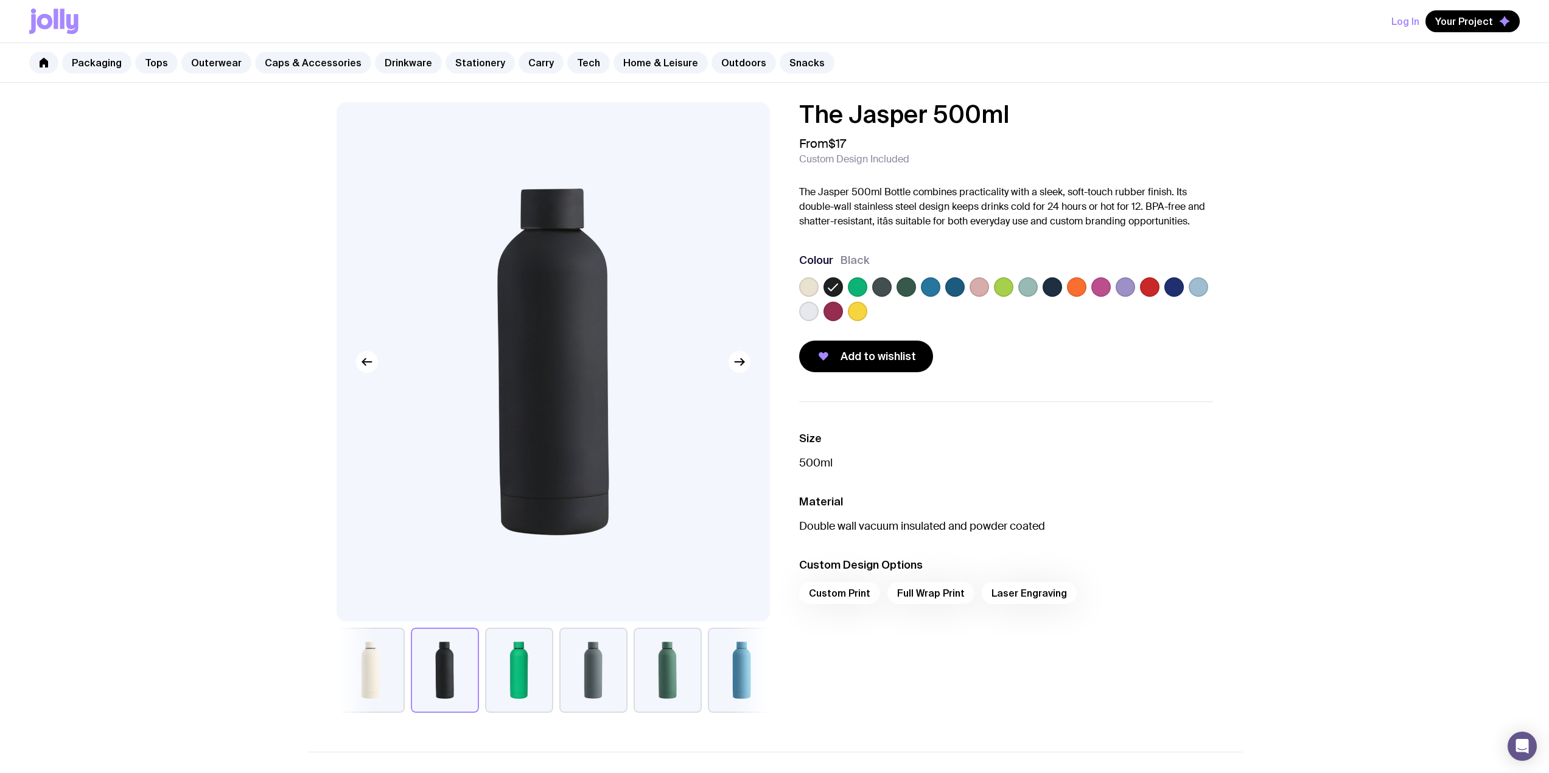
click at [804, 288] on label at bounding box center [808, 286] width 19 height 19
click at [0, 0] on input "radio" at bounding box center [0, 0] width 0 height 0
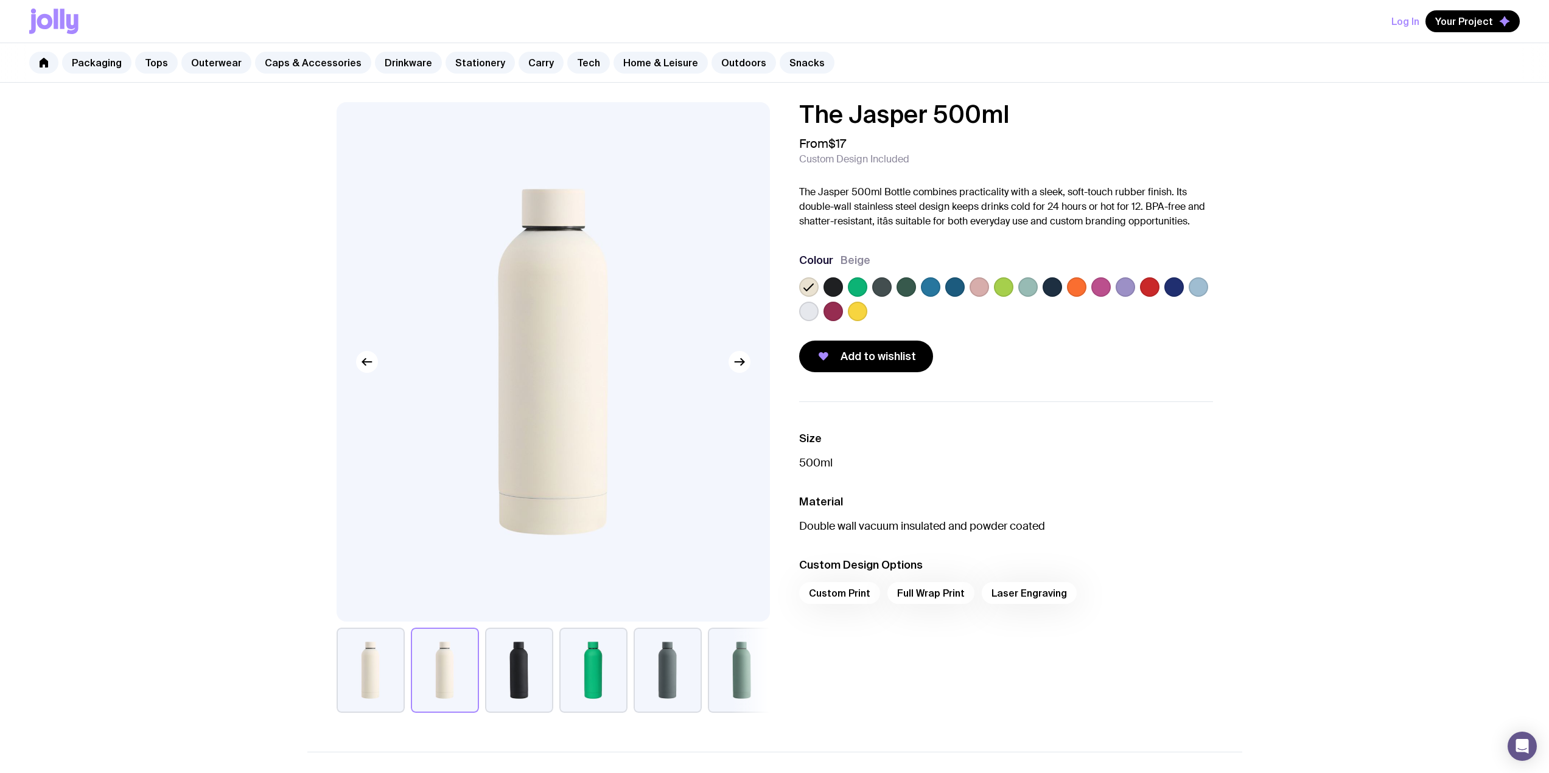
click at [1047, 292] on label at bounding box center [1051, 286] width 19 height 19
click at [0, 0] on input "radio" at bounding box center [0, 0] width 0 height 0
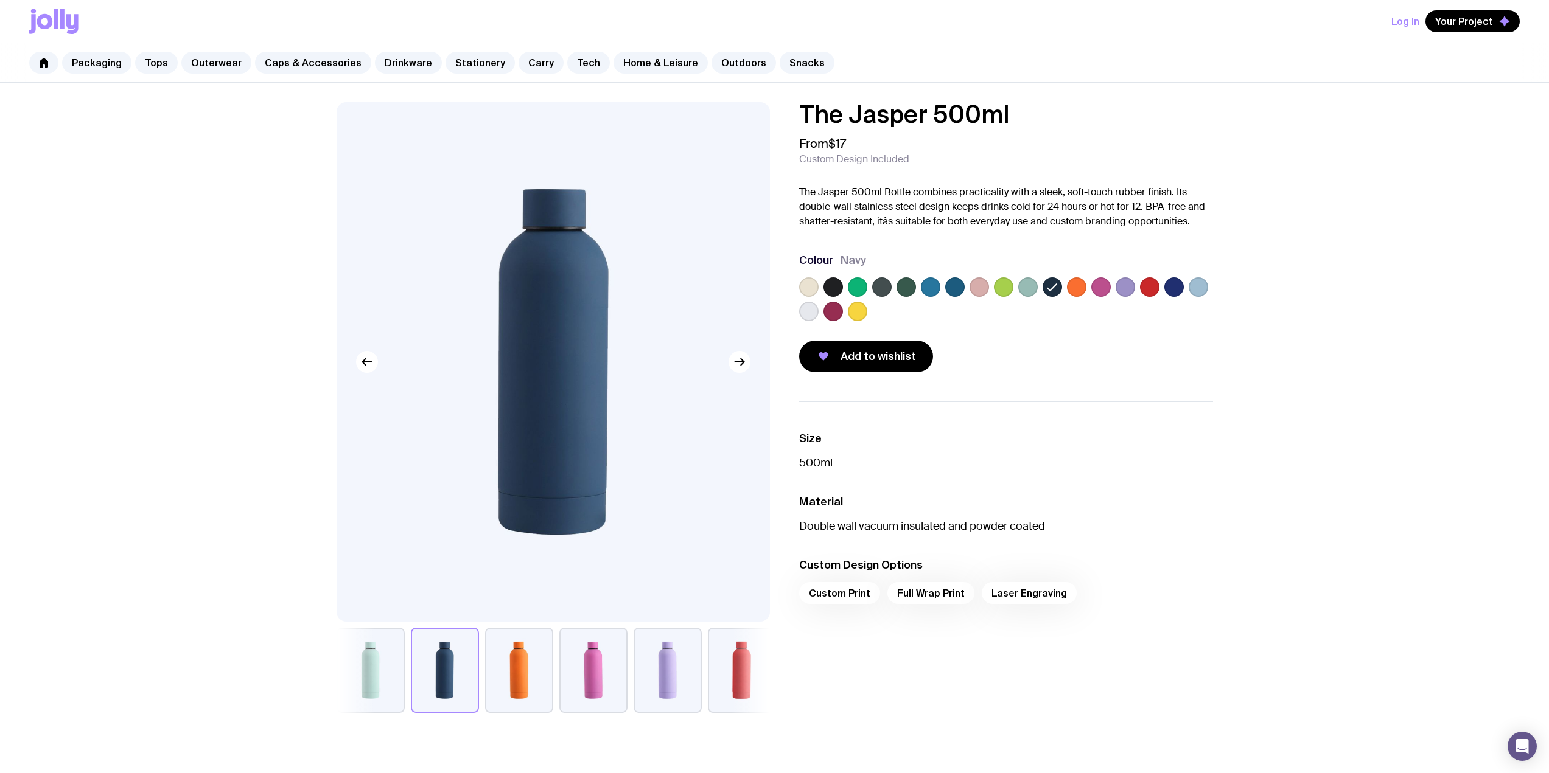
click at [1071, 287] on label at bounding box center [1076, 286] width 19 height 19
click at [0, 0] on input "radio" at bounding box center [0, 0] width 0 height 0
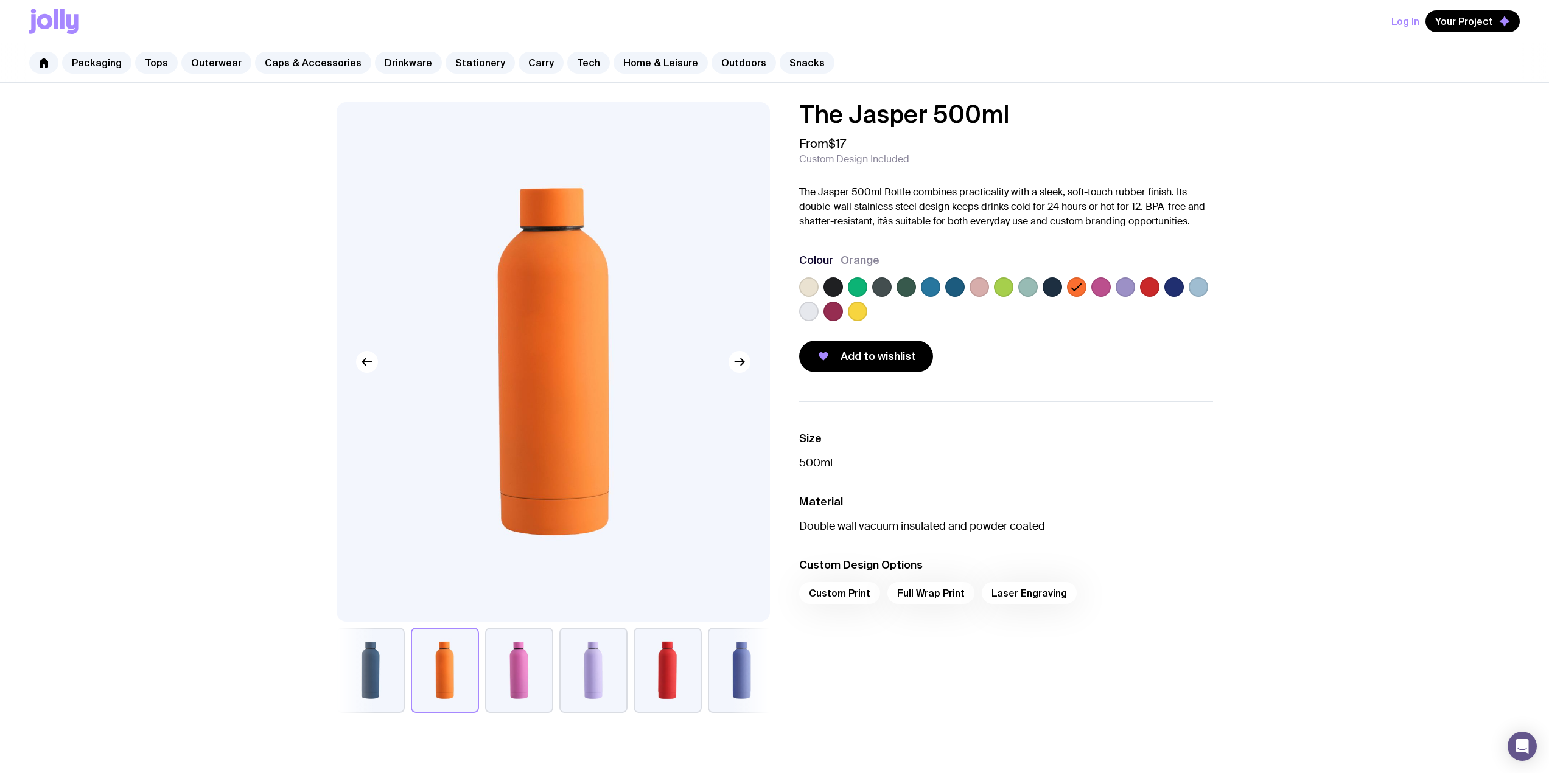
click at [1095, 287] on label at bounding box center [1100, 286] width 19 height 19
click at [0, 0] on input "radio" at bounding box center [0, 0] width 0 height 0
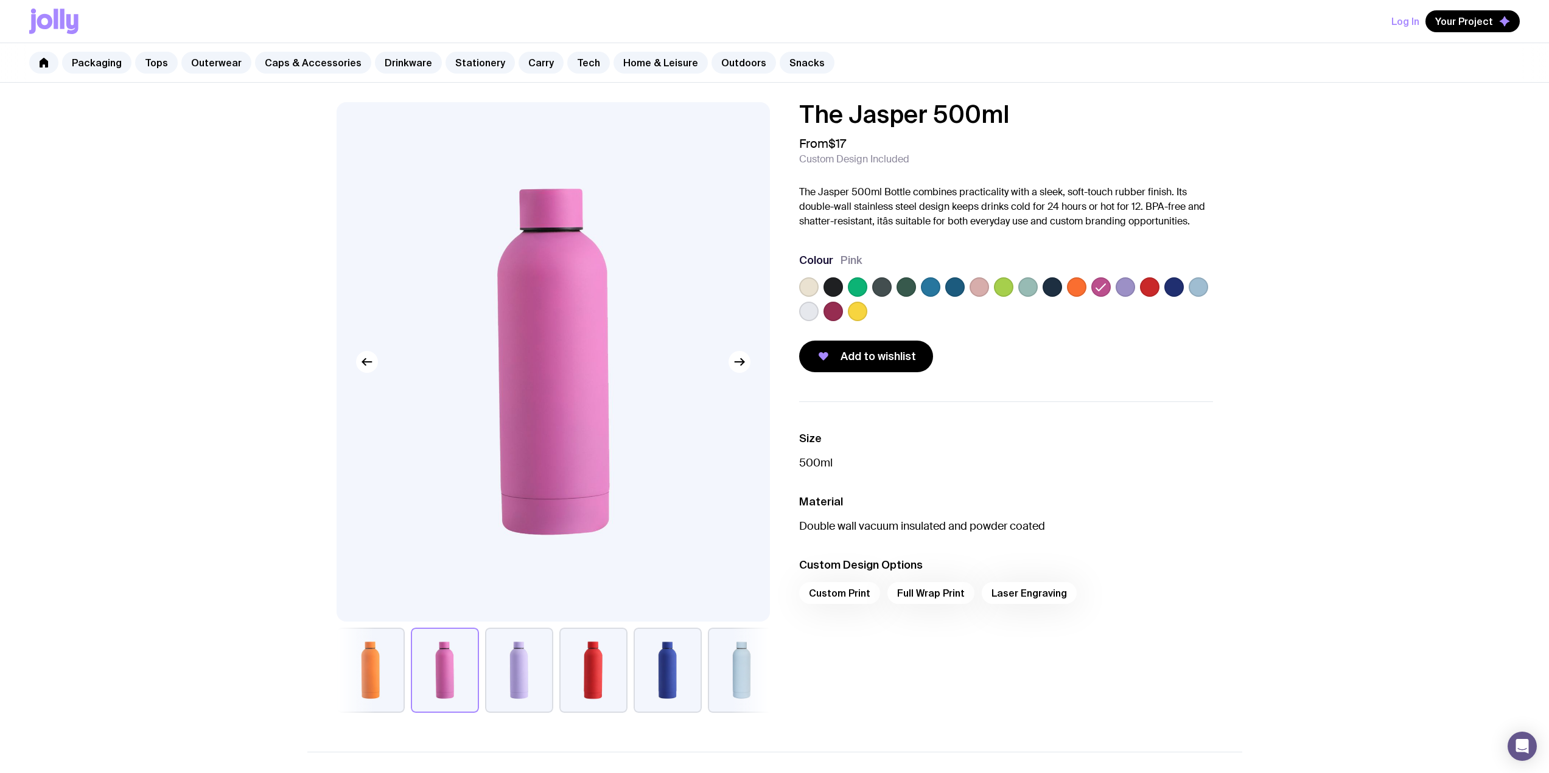
click at [1172, 285] on label at bounding box center [1173, 286] width 19 height 19
click at [0, 0] on input "radio" at bounding box center [0, 0] width 0 height 0
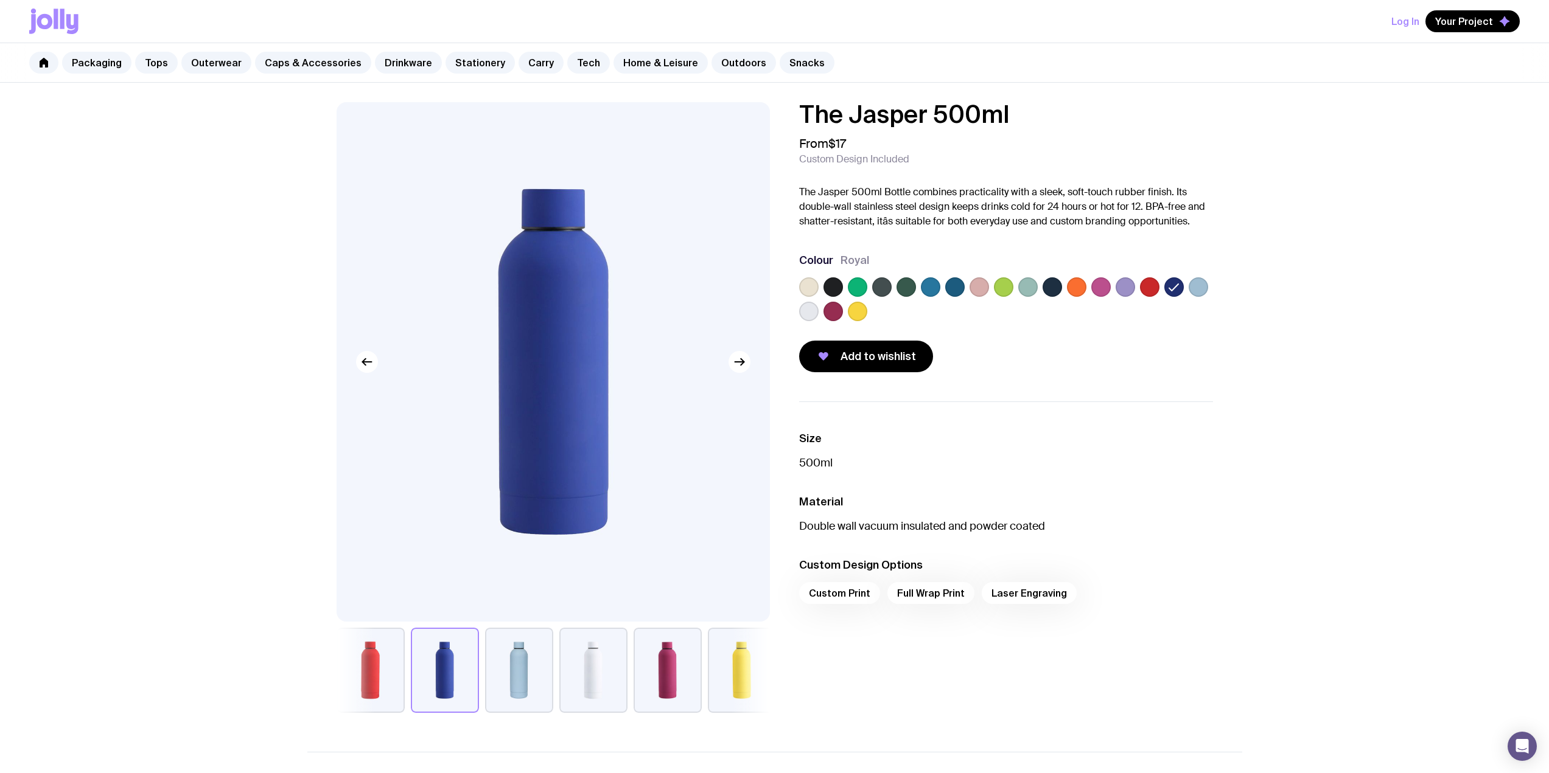
click at [810, 308] on label at bounding box center [808, 311] width 19 height 19
click at [0, 0] on input "radio" at bounding box center [0, 0] width 0 height 0
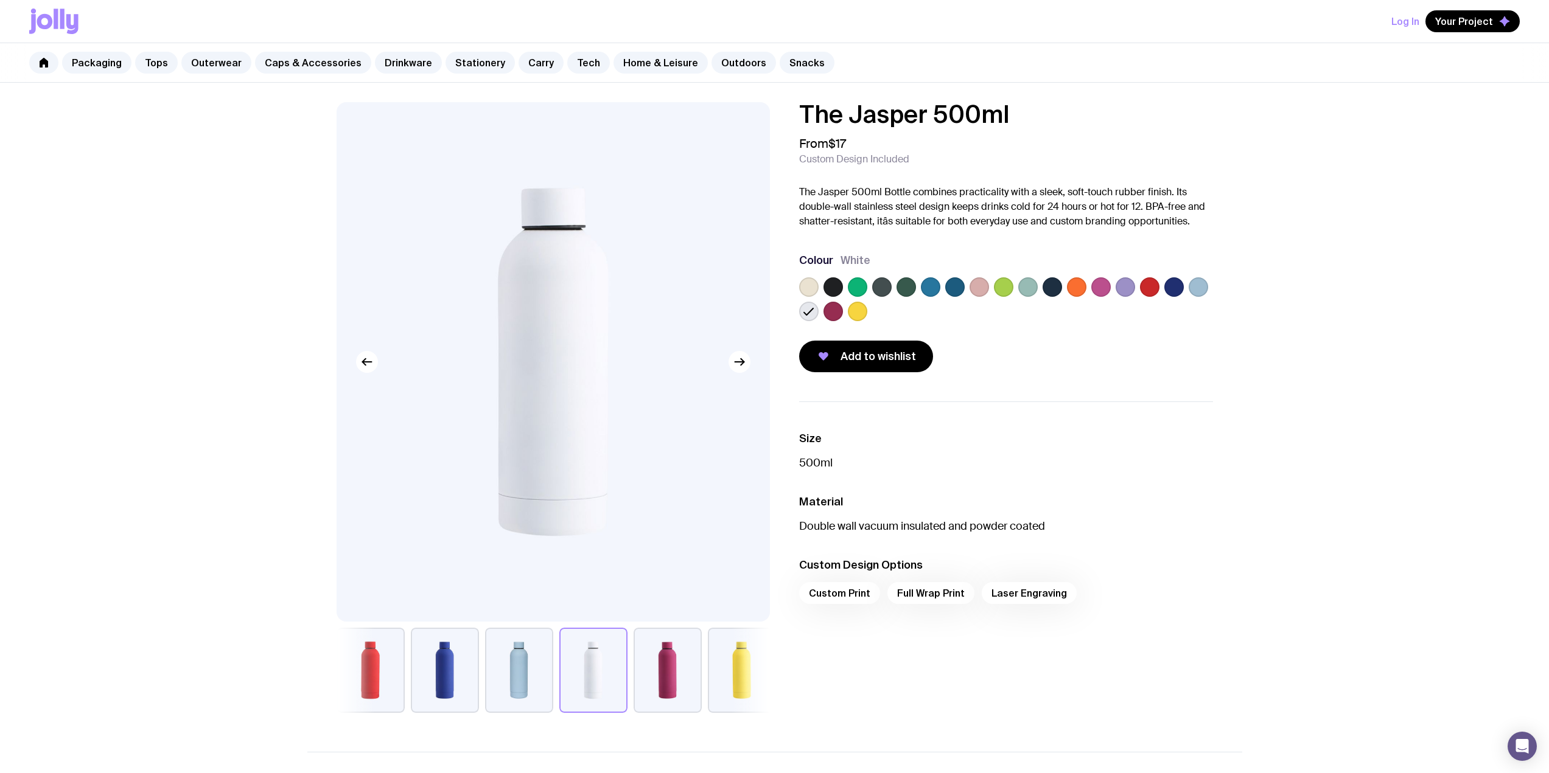
click at [832, 313] on label at bounding box center [832, 311] width 19 height 19
click at [0, 0] on input "radio" at bounding box center [0, 0] width 0 height 0
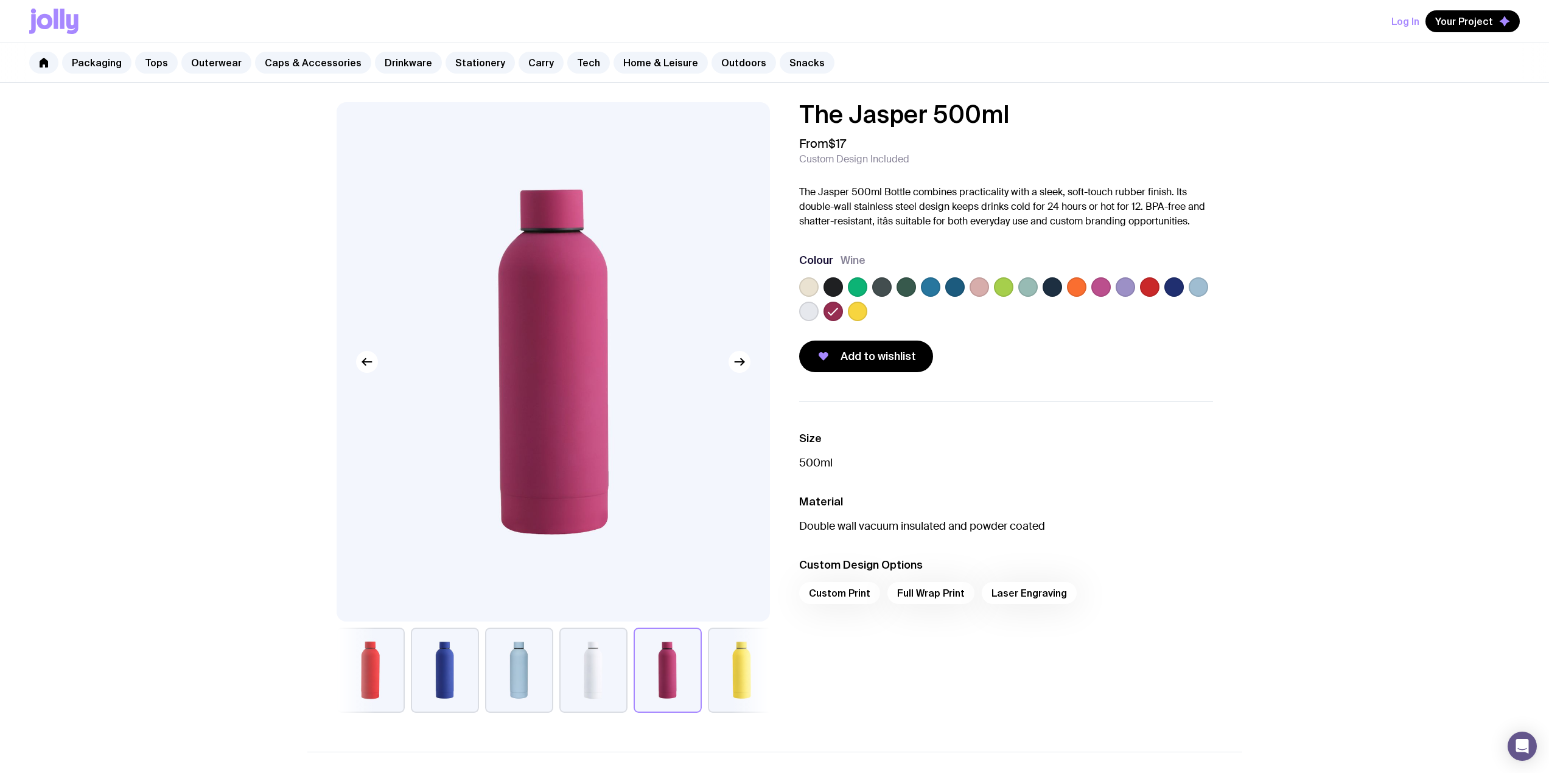
click at [849, 313] on label at bounding box center [857, 311] width 19 height 19
click at [0, 0] on input "radio" at bounding box center [0, 0] width 0 height 0
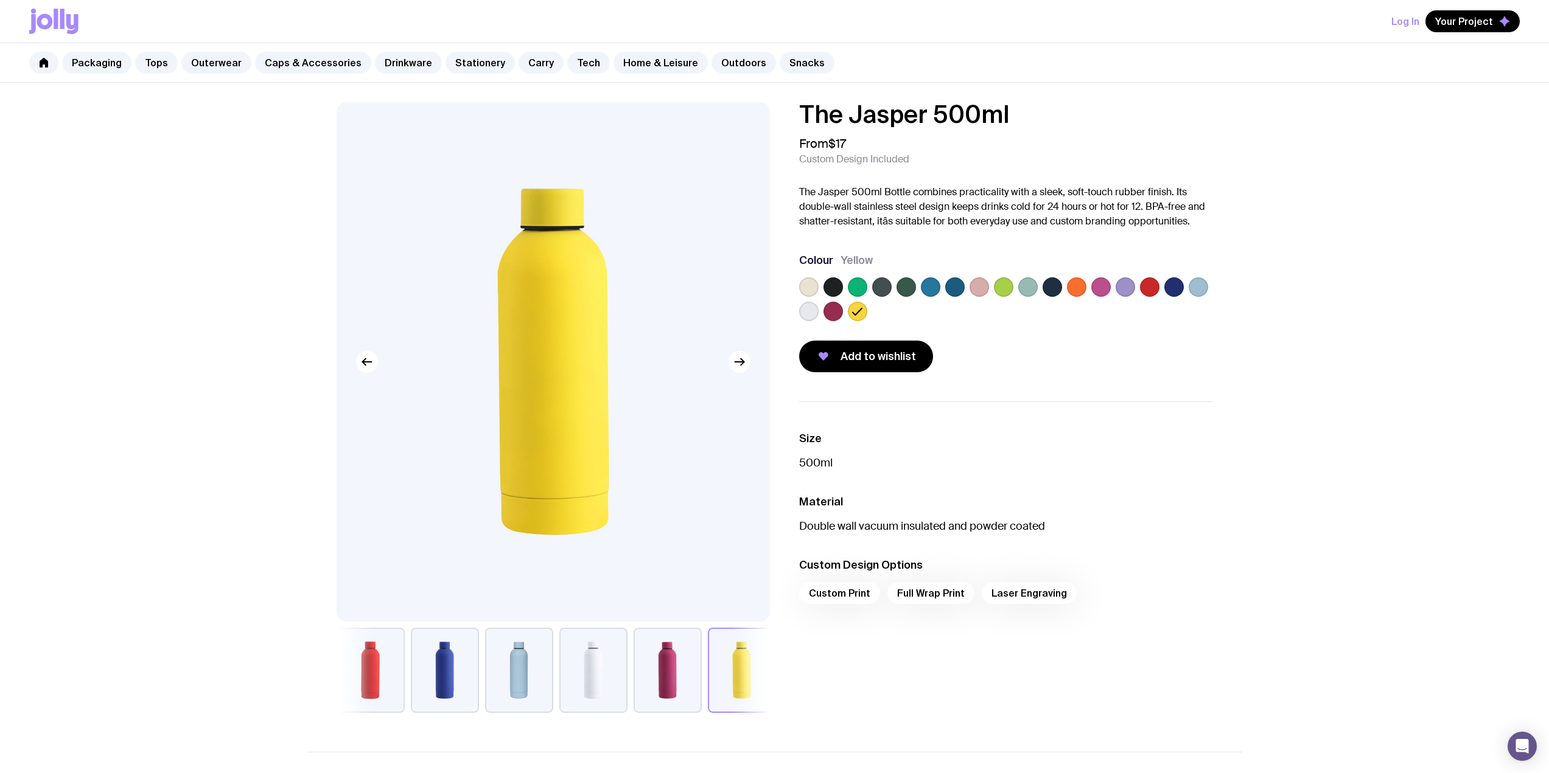
click at [1177, 291] on label at bounding box center [1173, 286] width 19 height 19
click at [0, 0] on input "radio" at bounding box center [0, 0] width 0 height 0
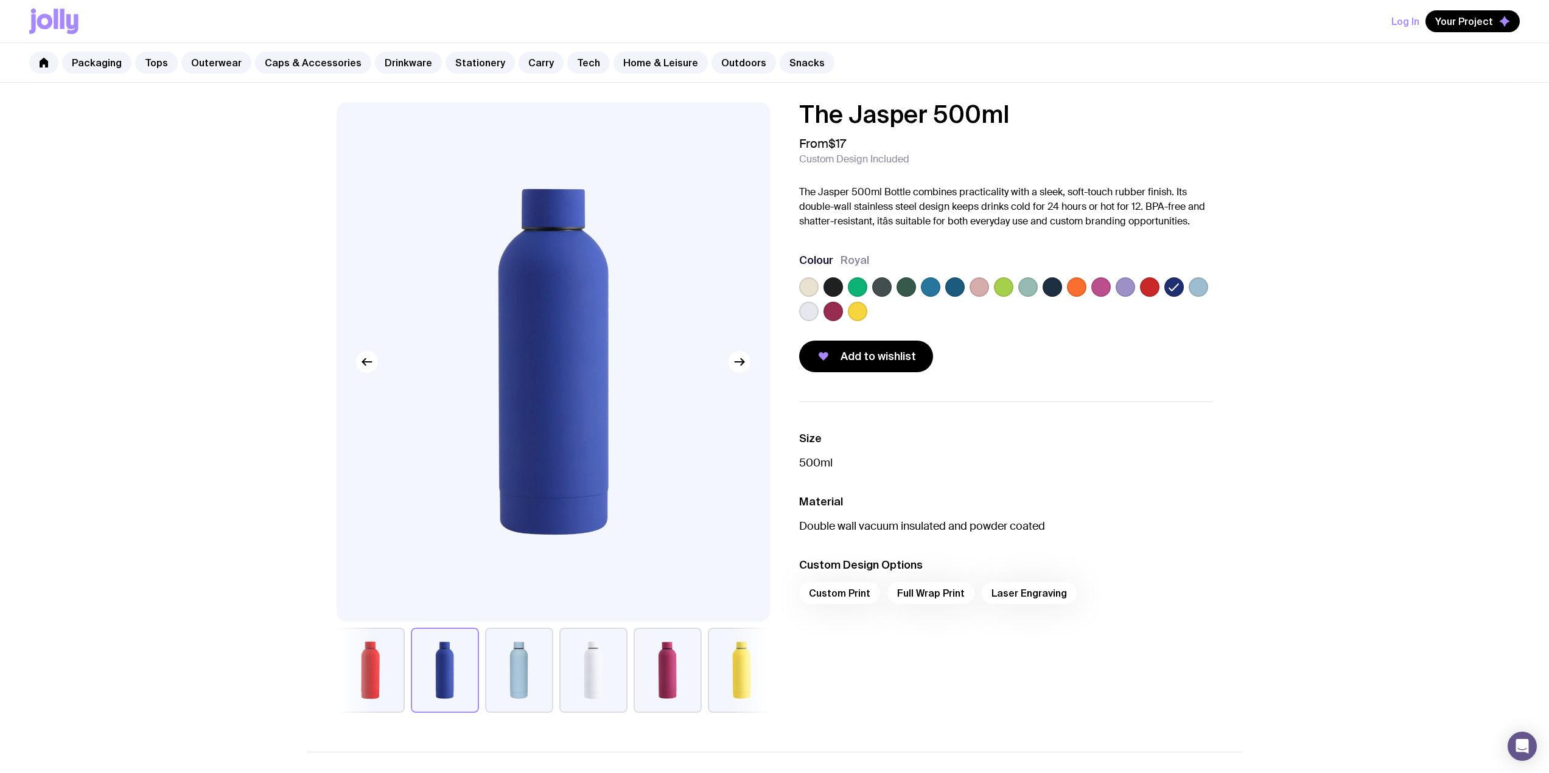
click at [960, 287] on label at bounding box center [954, 286] width 19 height 19
click at [0, 0] on input "radio" at bounding box center [0, 0] width 0 height 0
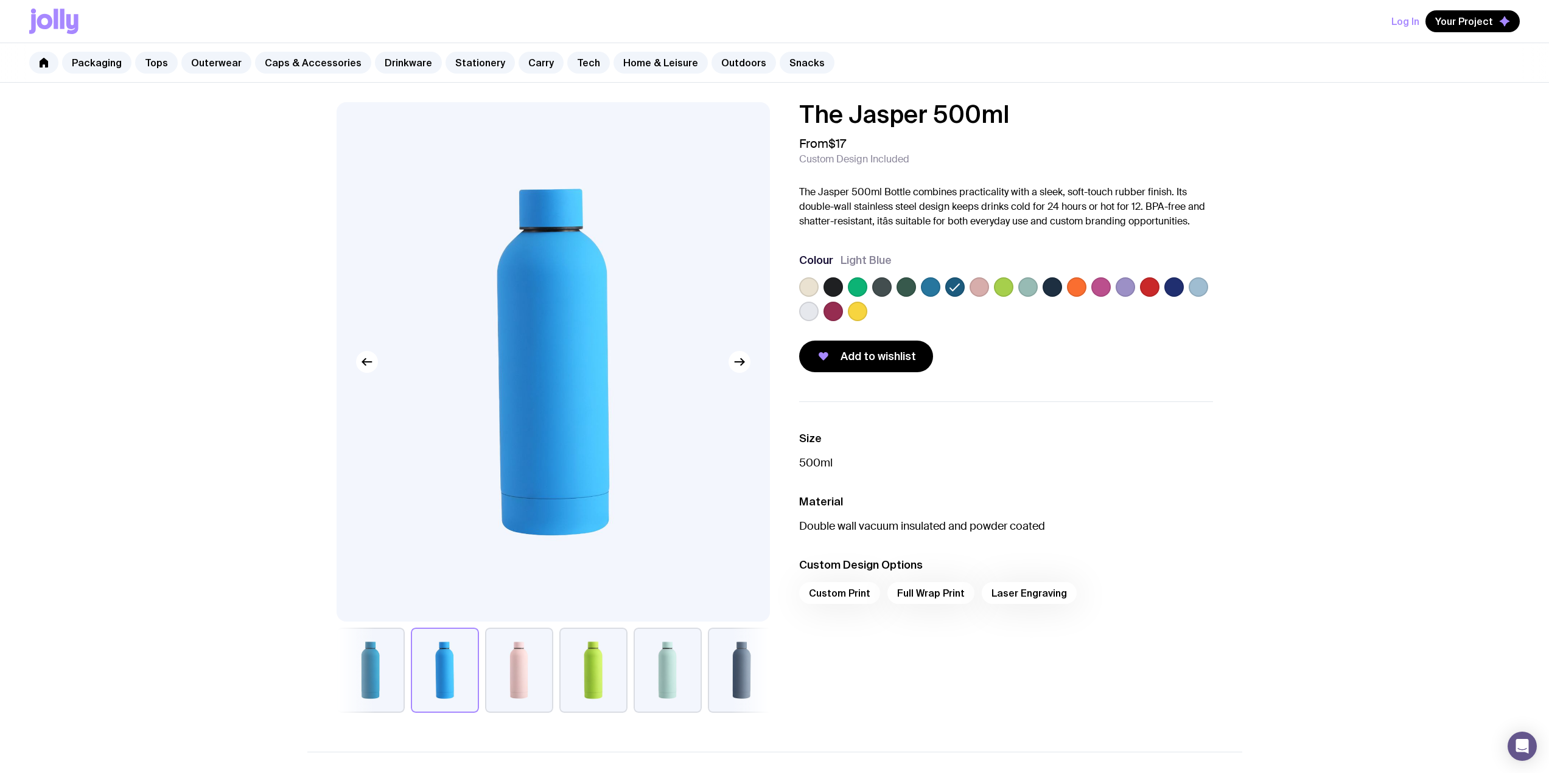
click at [910, 283] on label at bounding box center [905, 286] width 19 height 19
click at [0, 0] on input "radio" at bounding box center [0, 0] width 0 height 0
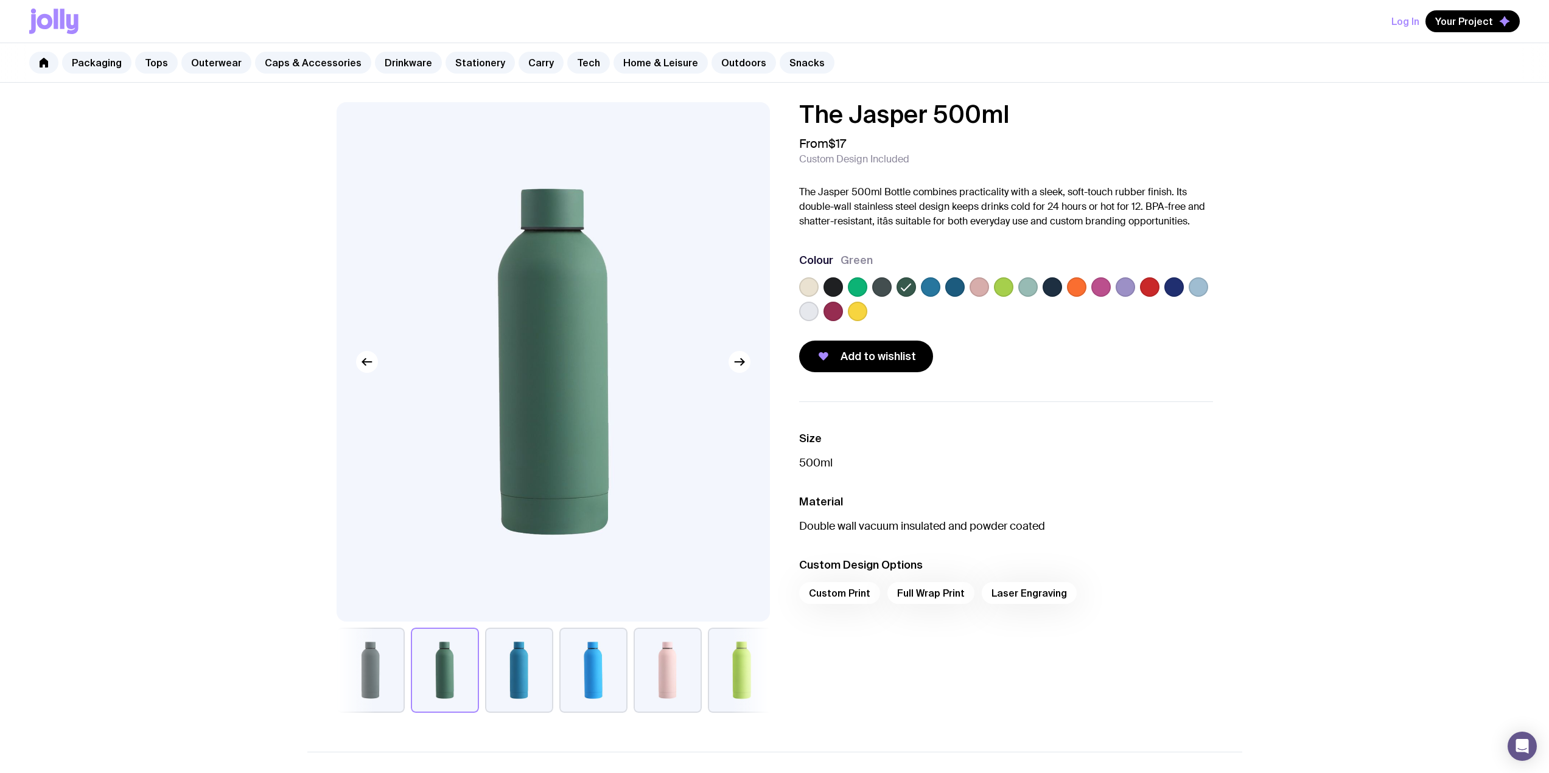
click at [1042, 285] on label at bounding box center [1051, 286] width 19 height 19
click at [0, 0] on input "radio" at bounding box center [0, 0] width 0 height 0
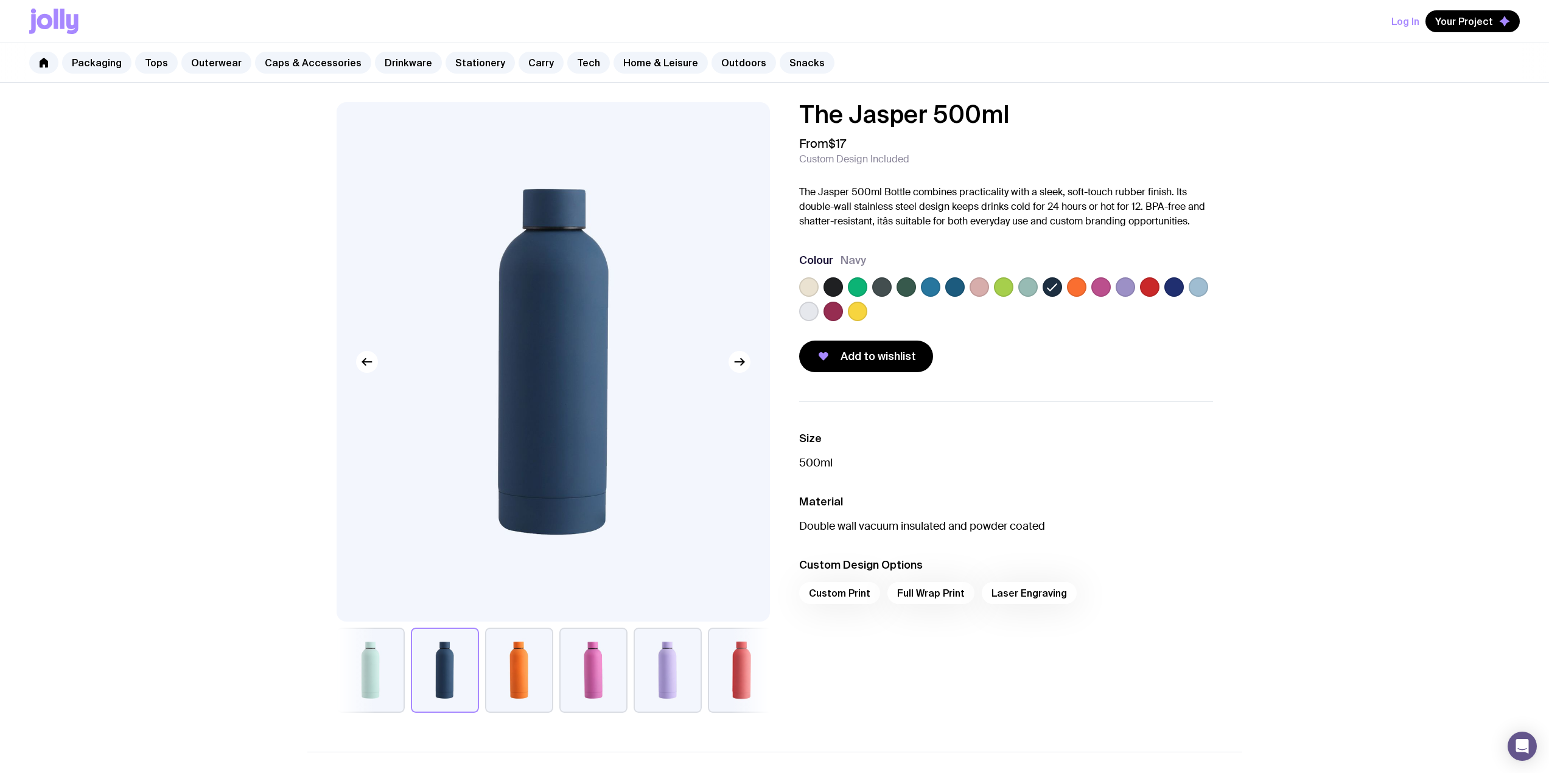
click at [1355, 514] on div "The Jasper 500ml From $17 Custom Design Included The Jasper 500ml Bottle combin…" at bounding box center [774, 631] width 1549 height 1096
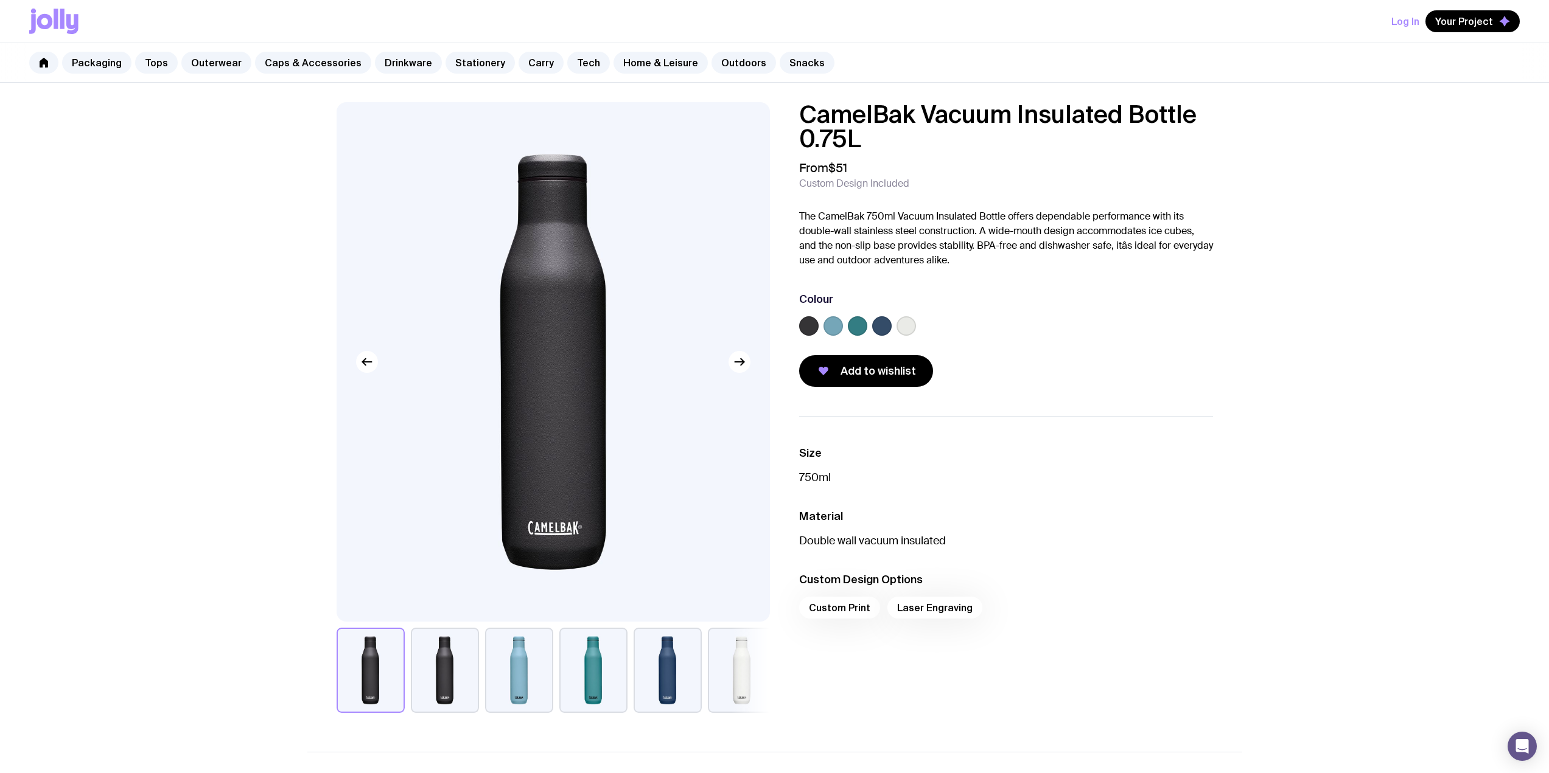
drag, startPoint x: 897, startPoint y: 329, endPoint x: 904, endPoint y: 324, distance: 8.5
click at [904, 324] on label at bounding box center [905, 325] width 19 height 19
click at [0, 0] on input "radio" at bounding box center [0, 0] width 0 height 0
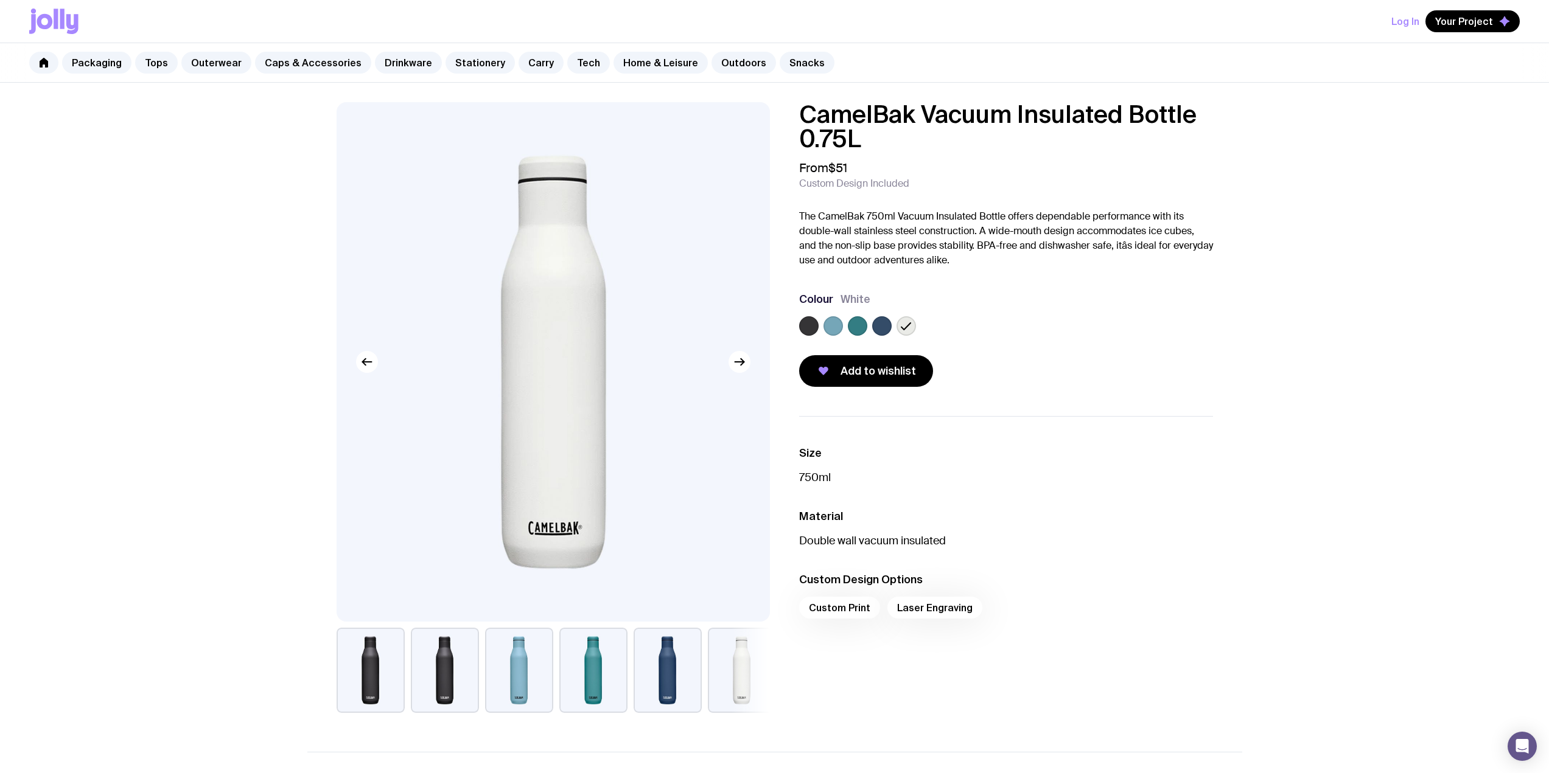
click at [892, 322] on div at bounding box center [1006, 328] width 414 height 24
click at [878, 322] on label at bounding box center [881, 325] width 19 height 19
click at [0, 0] on input "radio" at bounding box center [0, 0] width 0 height 0
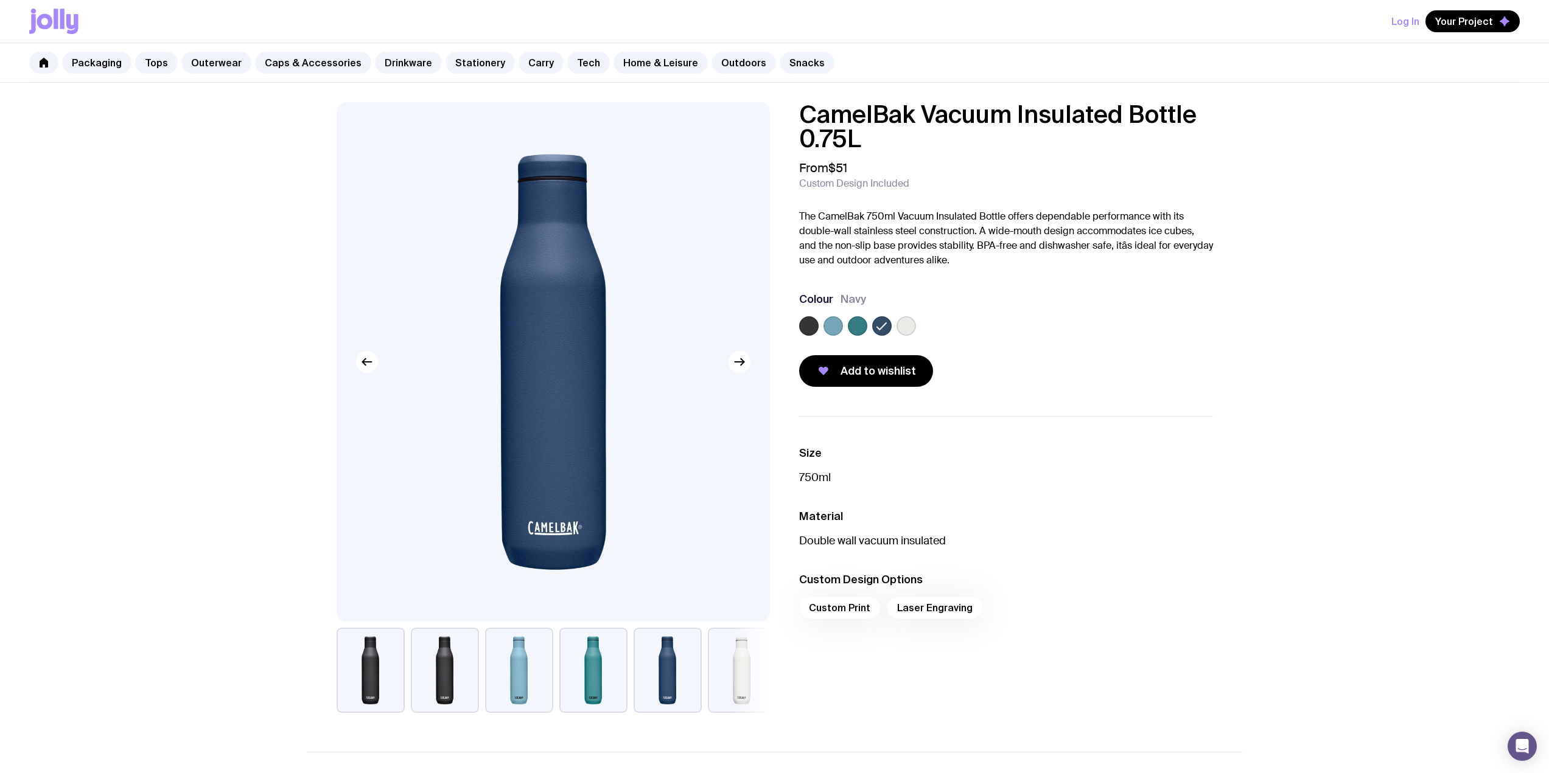
click at [834, 326] on label at bounding box center [832, 325] width 19 height 19
click at [0, 0] on input "radio" at bounding box center [0, 0] width 0 height 0
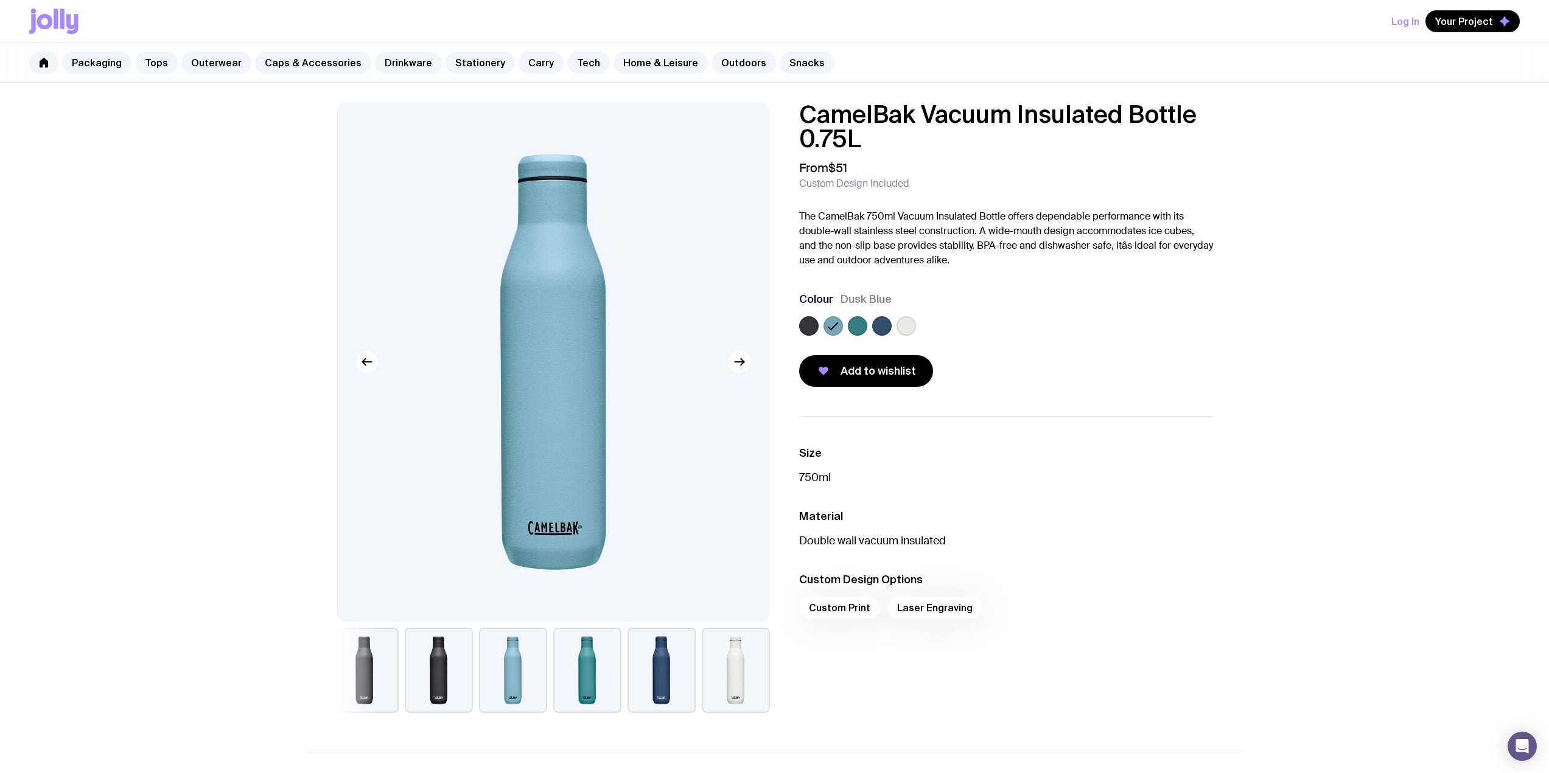
click at [860, 326] on label at bounding box center [857, 325] width 19 height 19
click at [0, 0] on input "radio" at bounding box center [0, 0] width 0 height 0
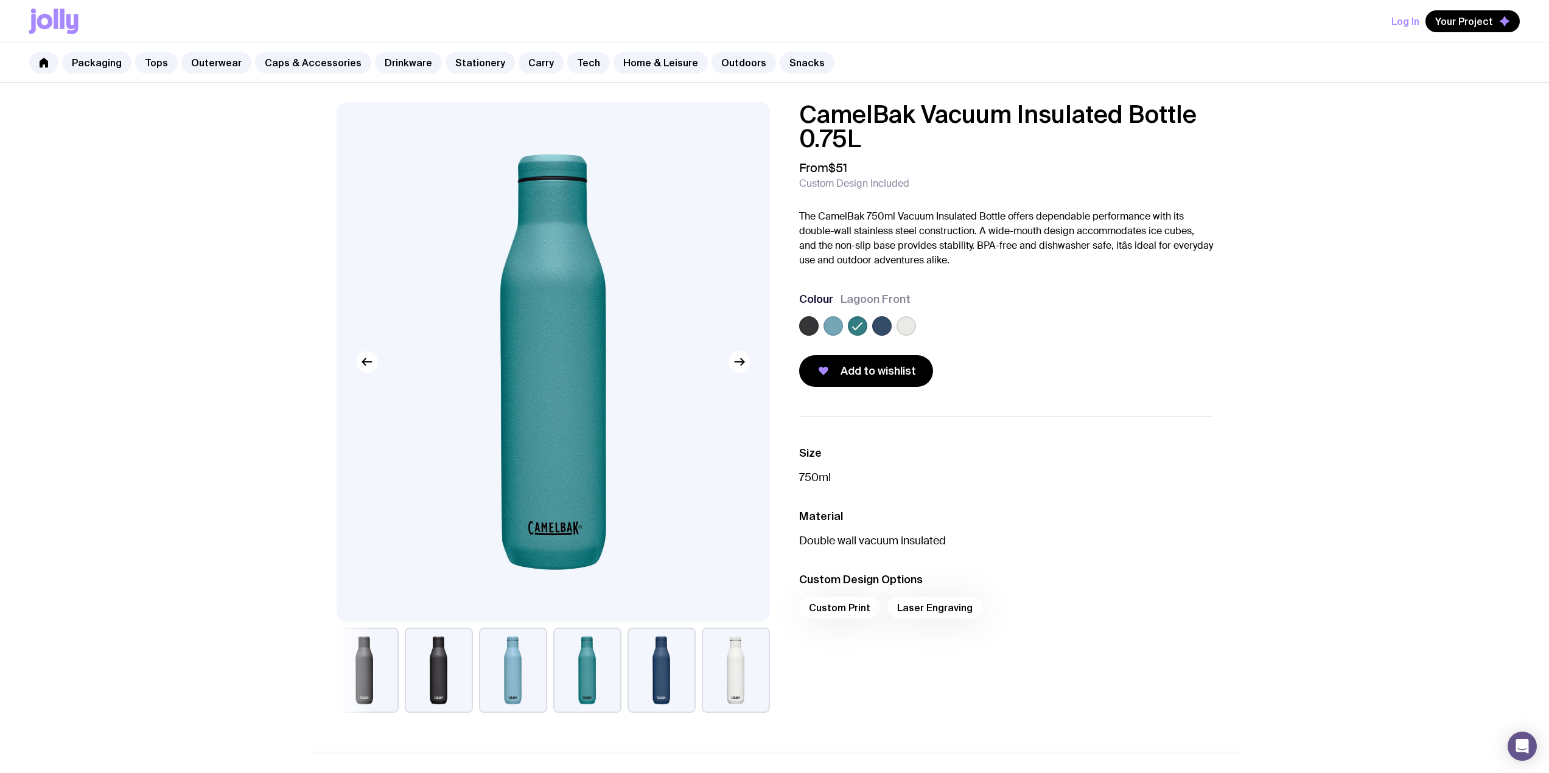
click at [812, 326] on label at bounding box center [808, 325] width 19 height 19
click at [0, 0] on input "radio" at bounding box center [0, 0] width 0 height 0
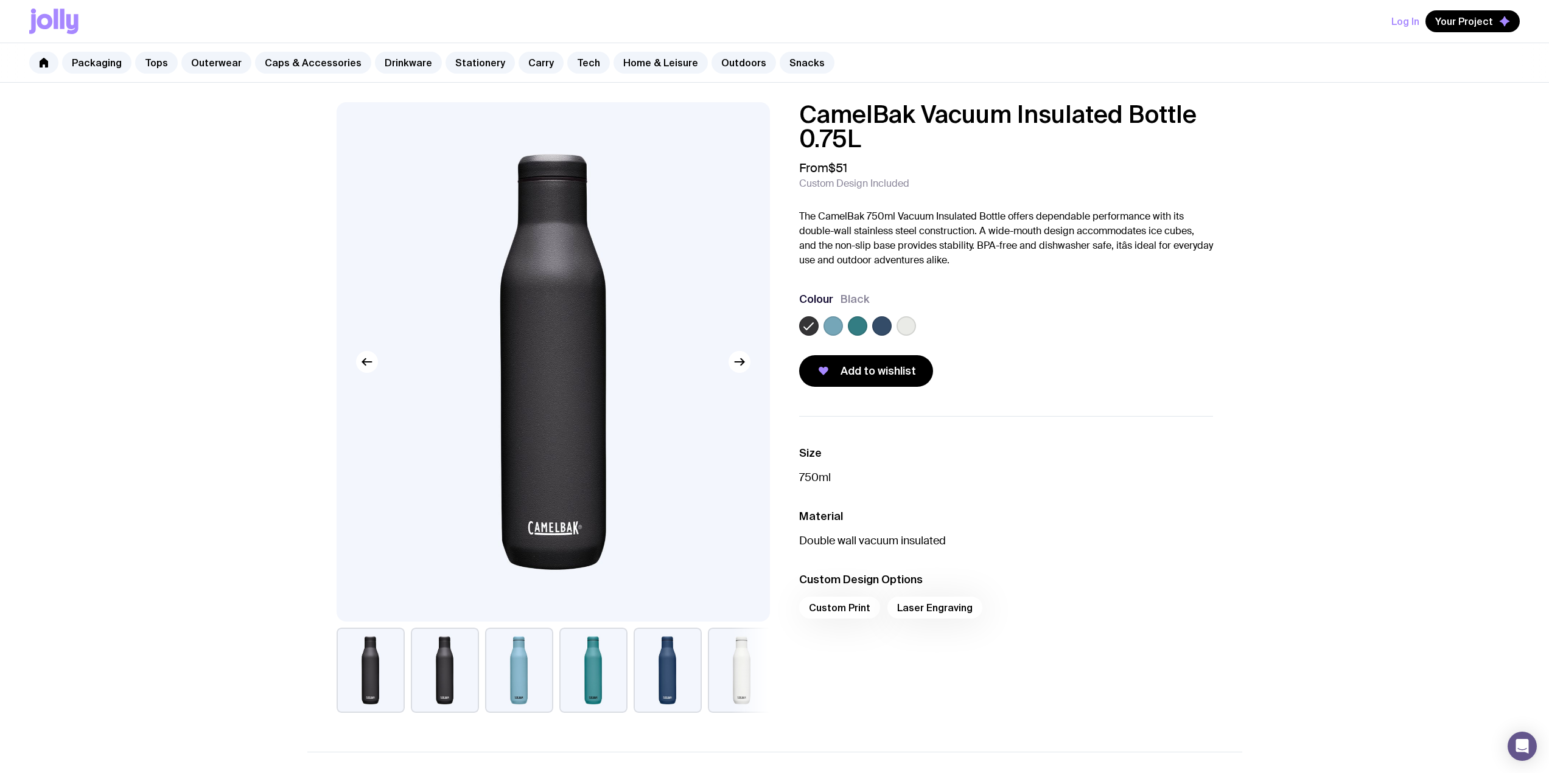
drag, startPoint x: 829, startPoint y: 327, endPoint x: 845, endPoint y: 326, distance: 16.5
click at [829, 327] on label at bounding box center [832, 325] width 19 height 19
click at [0, 0] on input "radio" at bounding box center [0, 0] width 0 height 0
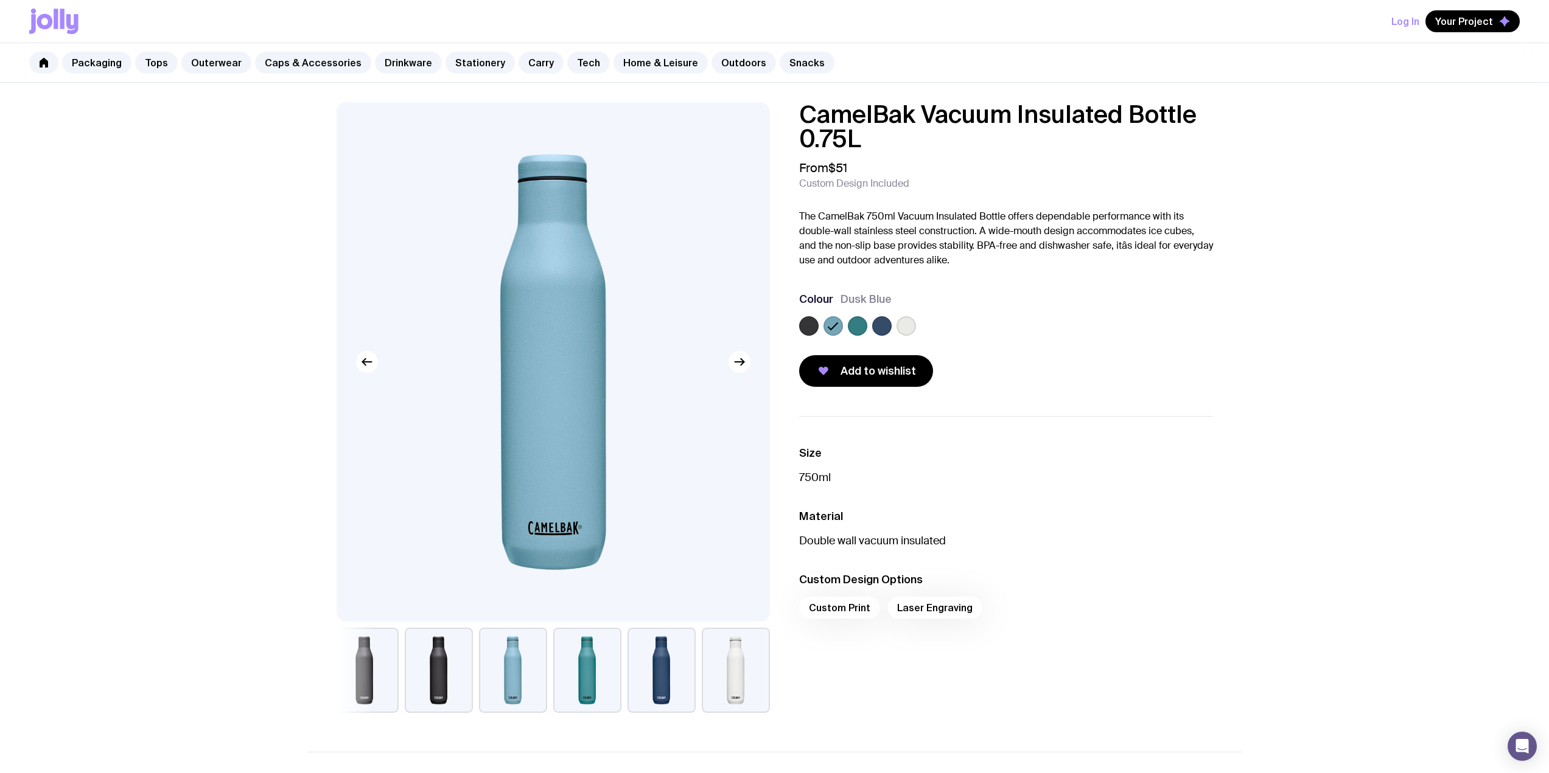
click at [852, 324] on label at bounding box center [857, 325] width 19 height 19
click at [0, 0] on input "radio" at bounding box center [0, 0] width 0 height 0
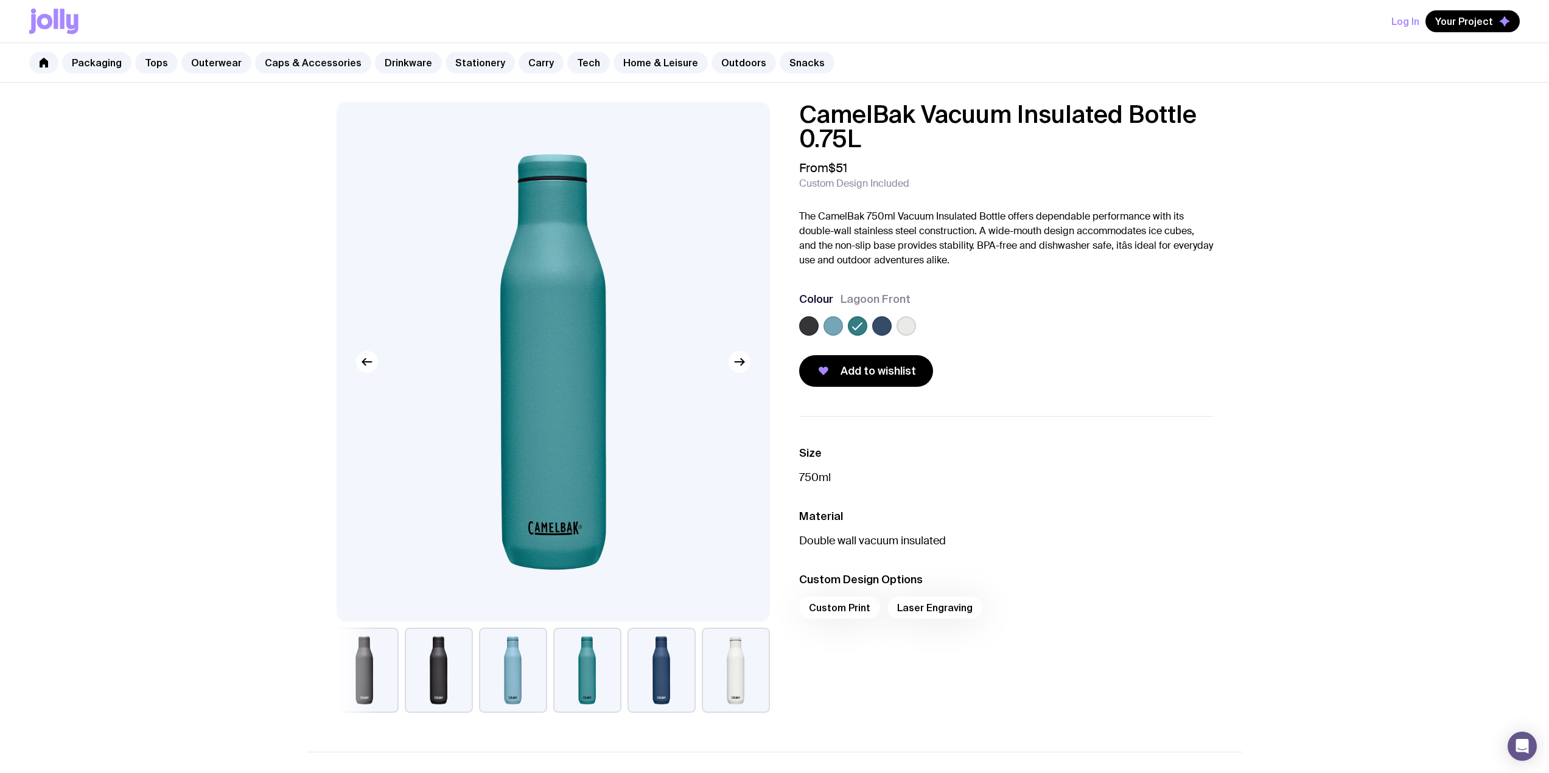
click at [876, 324] on label at bounding box center [881, 325] width 19 height 19
click at [0, 0] on input "radio" at bounding box center [0, 0] width 0 height 0
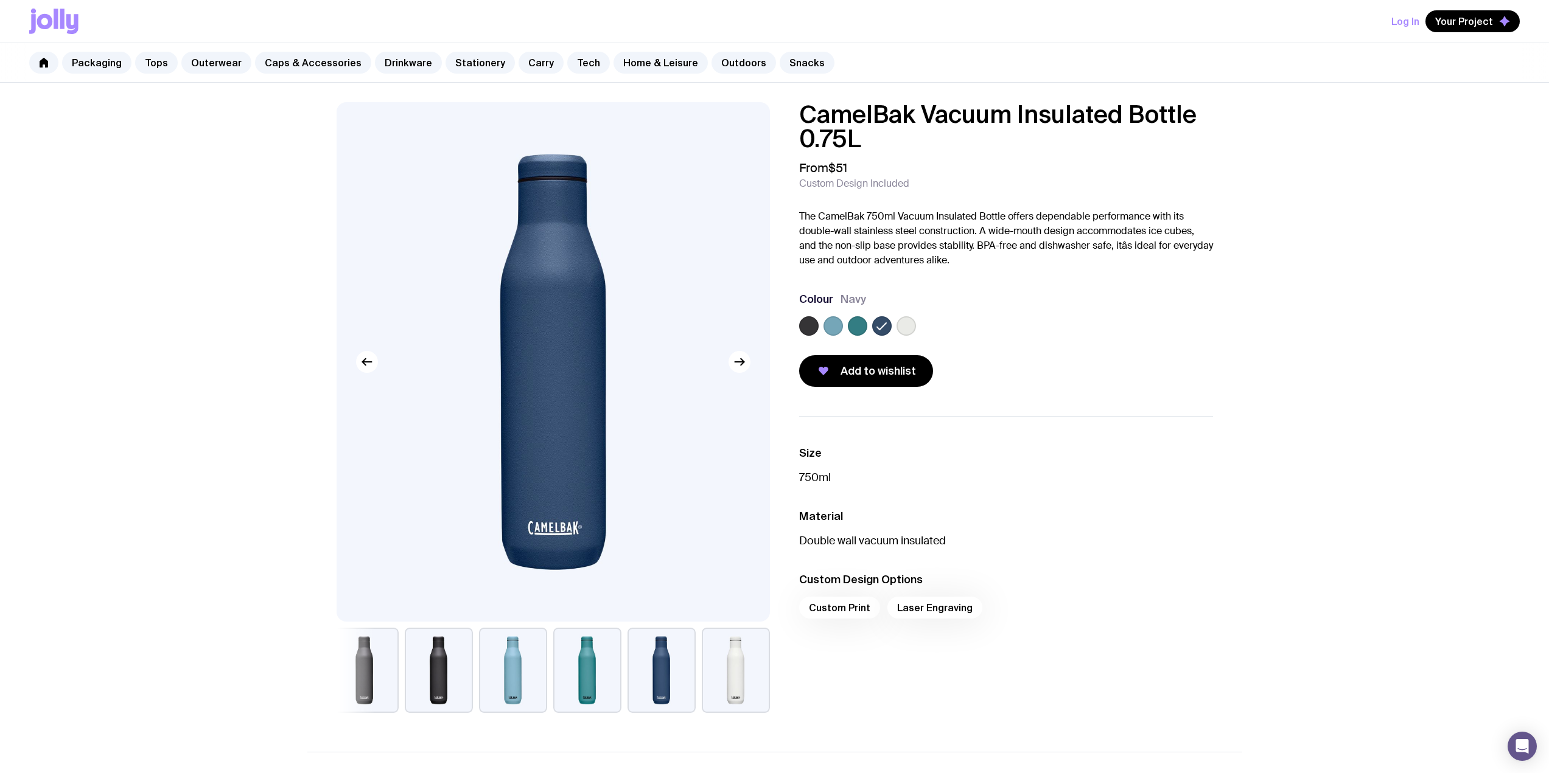
click at [911, 332] on label at bounding box center [905, 325] width 19 height 19
click at [0, 0] on input "radio" at bounding box center [0, 0] width 0 height 0
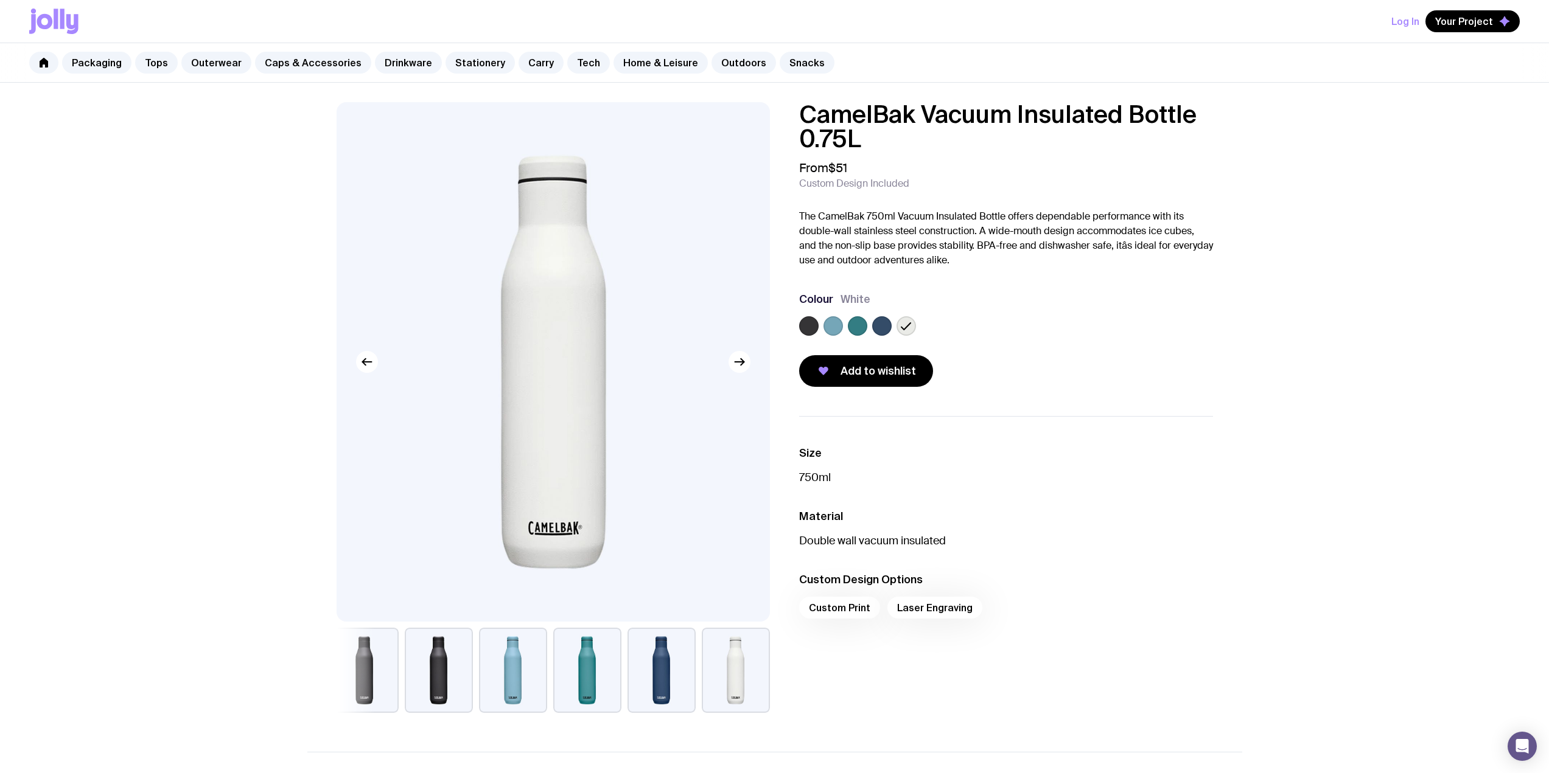
click at [886, 327] on label at bounding box center [881, 325] width 19 height 19
click at [0, 0] on input "radio" at bounding box center [0, 0] width 0 height 0
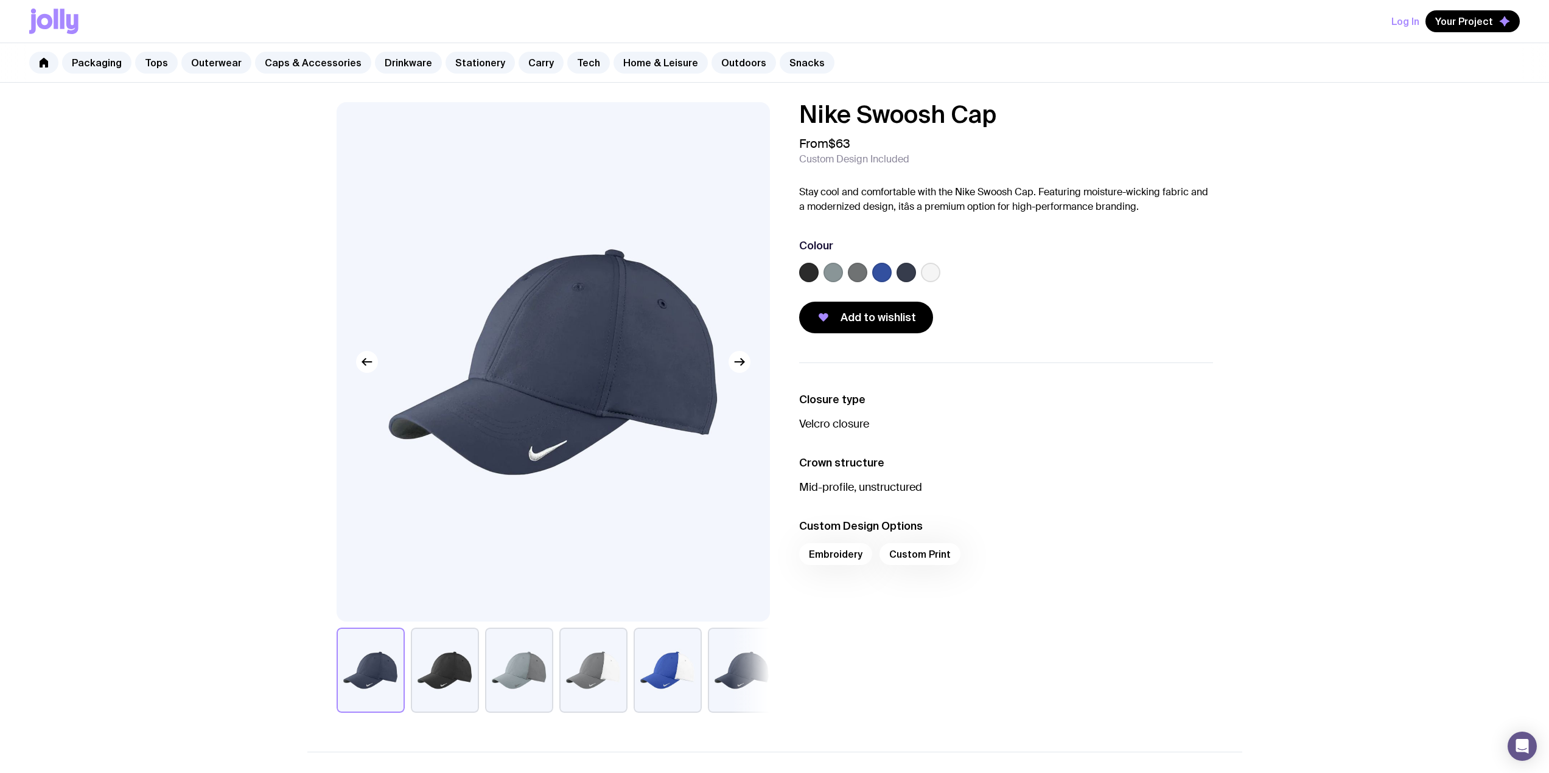
drag, startPoint x: 916, startPoint y: 164, endPoint x: 858, endPoint y: 138, distance: 63.5
click at [916, 164] on div "From $63 Custom Design Included" at bounding box center [1006, 150] width 414 height 29
drag, startPoint x: 854, startPoint y: 144, endPoint x: 833, endPoint y: 142, distance: 21.4
click at [833, 142] on div "From $63 Custom Design Included" at bounding box center [1006, 150] width 414 height 29
